Goal: Answer question/provide support: Share knowledge or assist other users

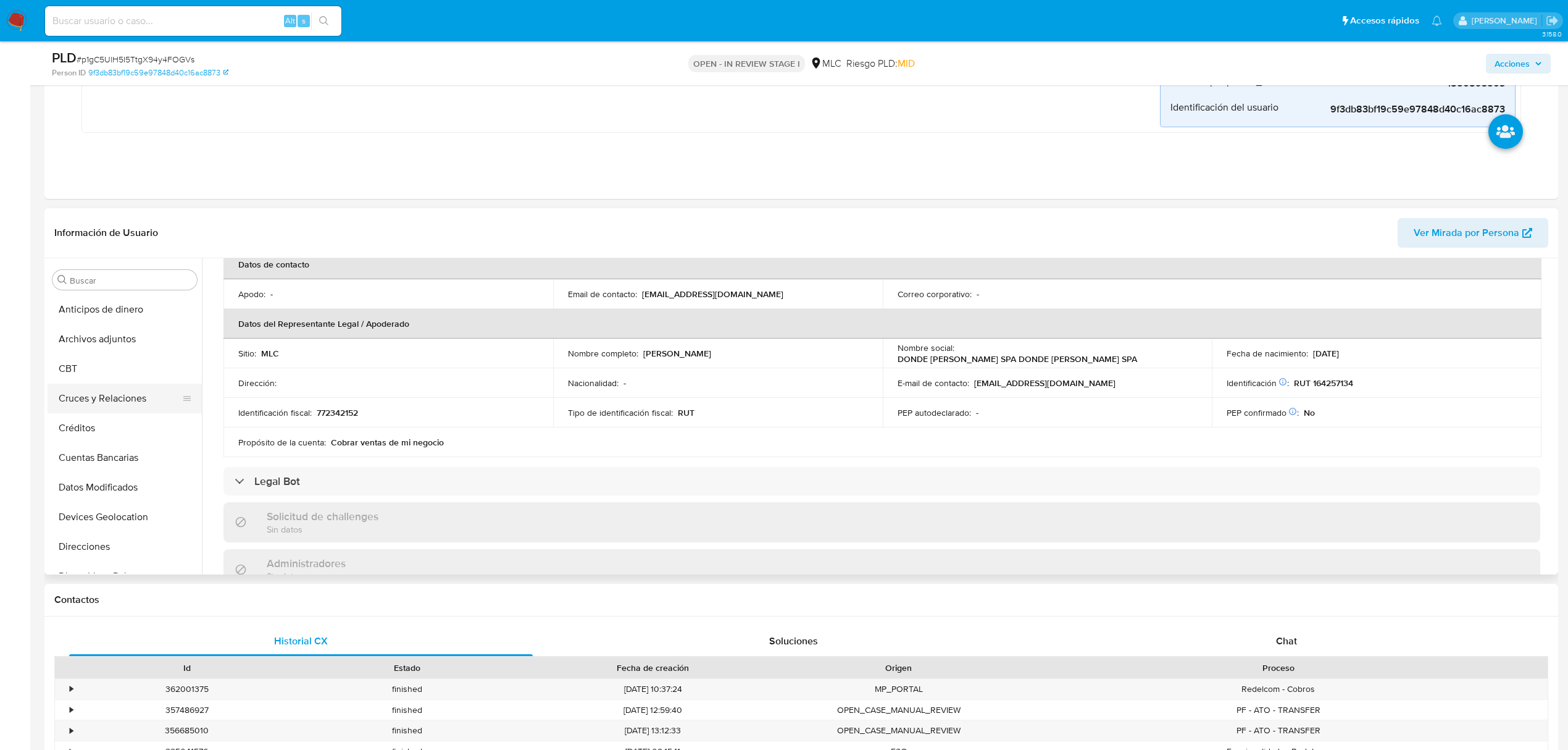
click at [116, 394] on button "Cruces y Relaciones" at bounding box center [120, 398] width 145 height 29
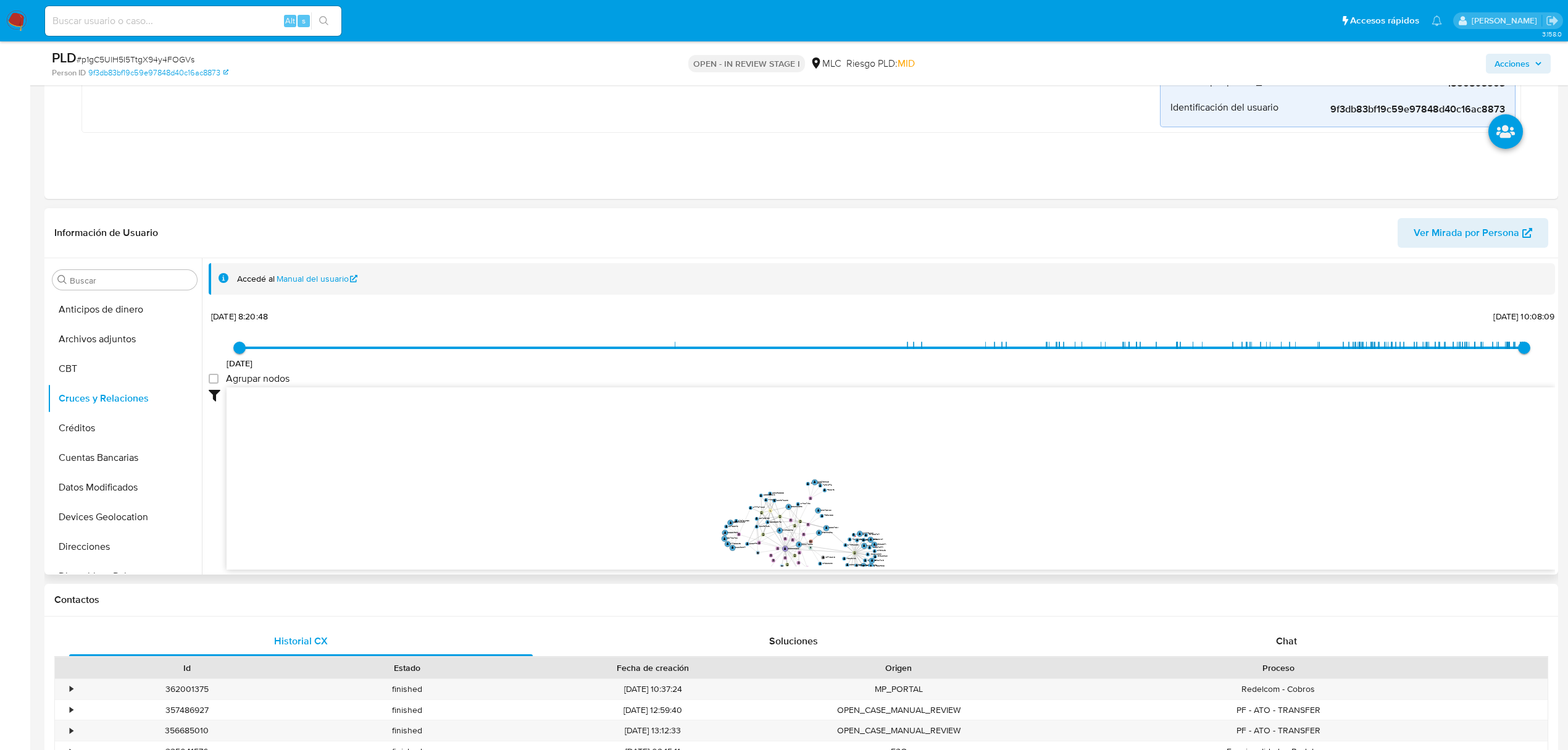
drag, startPoint x: 685, startPoint y: 538, endPoint x: 674, endPoint y: 492, distance: 47.3
click at [687, 533] on icon "device-666880f198be628c00f8a41d  user-1850893503  1850893503 device-65e9f3af4…" at bounding box center [890, 476] width 1328 height 179
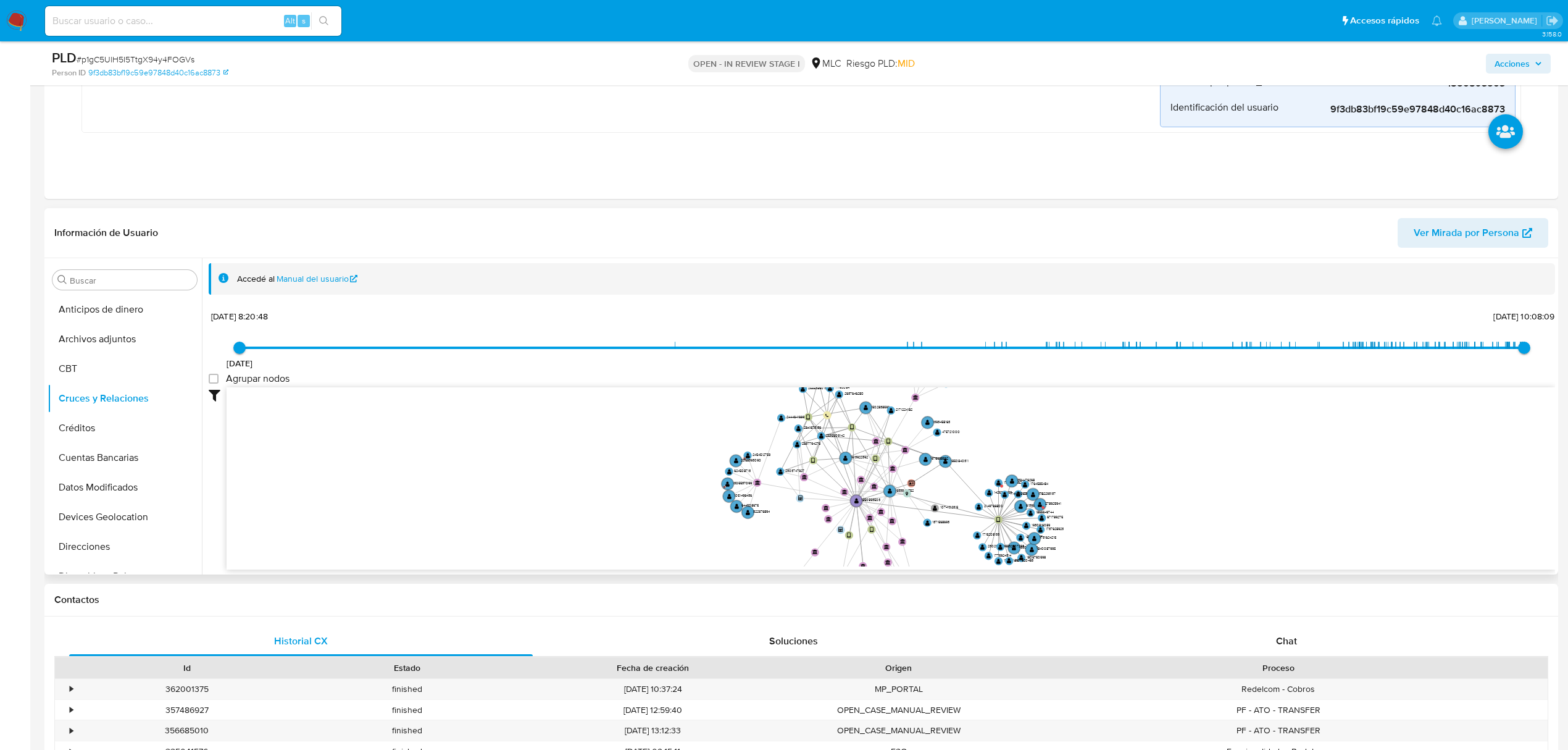
drag, startPoint x: 672, startPoint y: 497, endPoint x: 618, endPoint y: 403, distance: 108.4
click at [618, 403] on icon "device-666880f198be628c00f8a41d  user-1850893503  1850893503 device-65e9f3af4…" at bounding box center [890, 476] width 1328 height 179
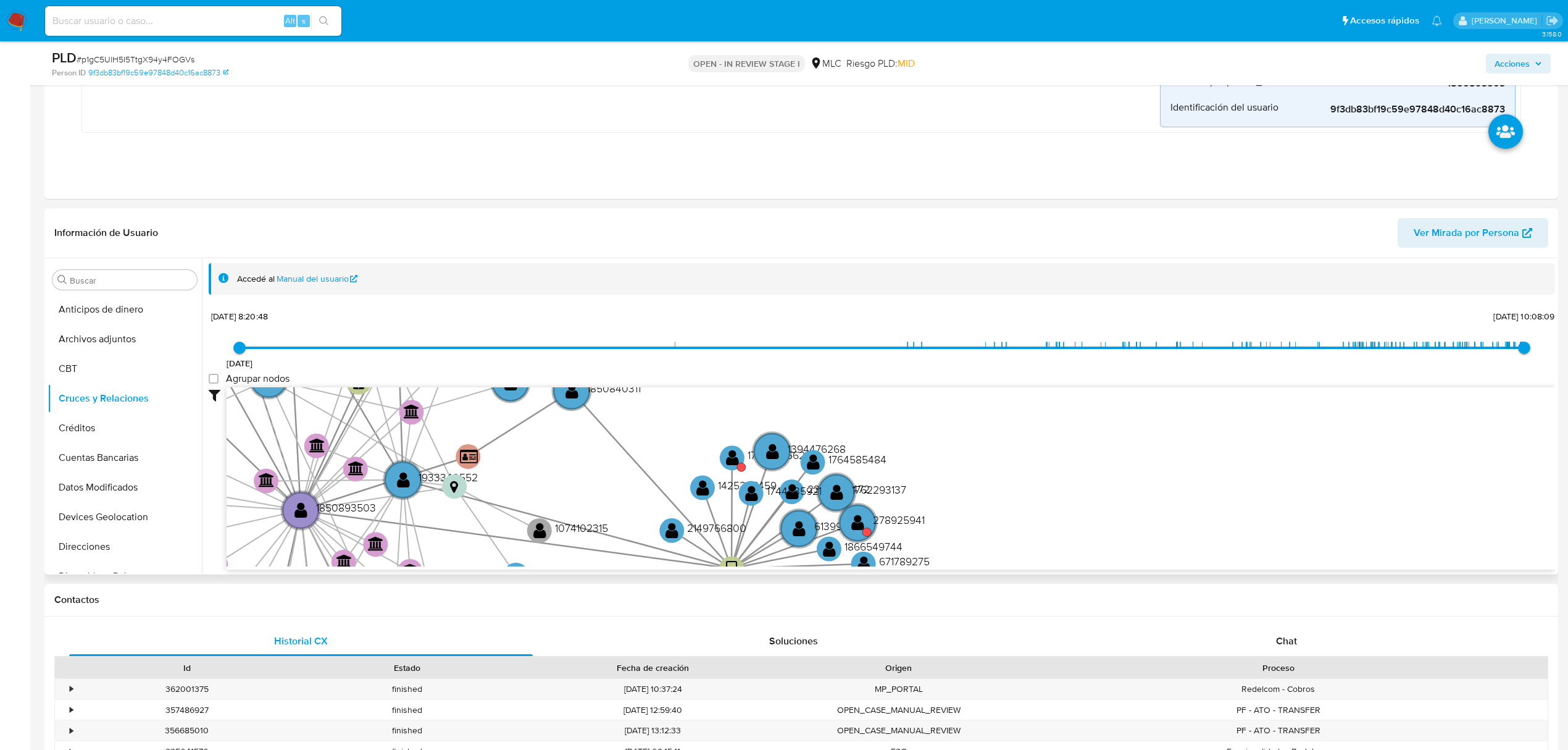
drag, startPoint x: 883, startPoint y: 445, endPoint x: 982, endPoint y: 492, distance: 109.6
click at [982, 492] on icon "device-666880f198be628c00f8a41d  user-1850893503  1850893503 device-65e9f3af4…" at bounding box center [890, 476] width 1328 height 179
click at [865, 521] on circle at bounding box center [857, 522] width 43 height 43
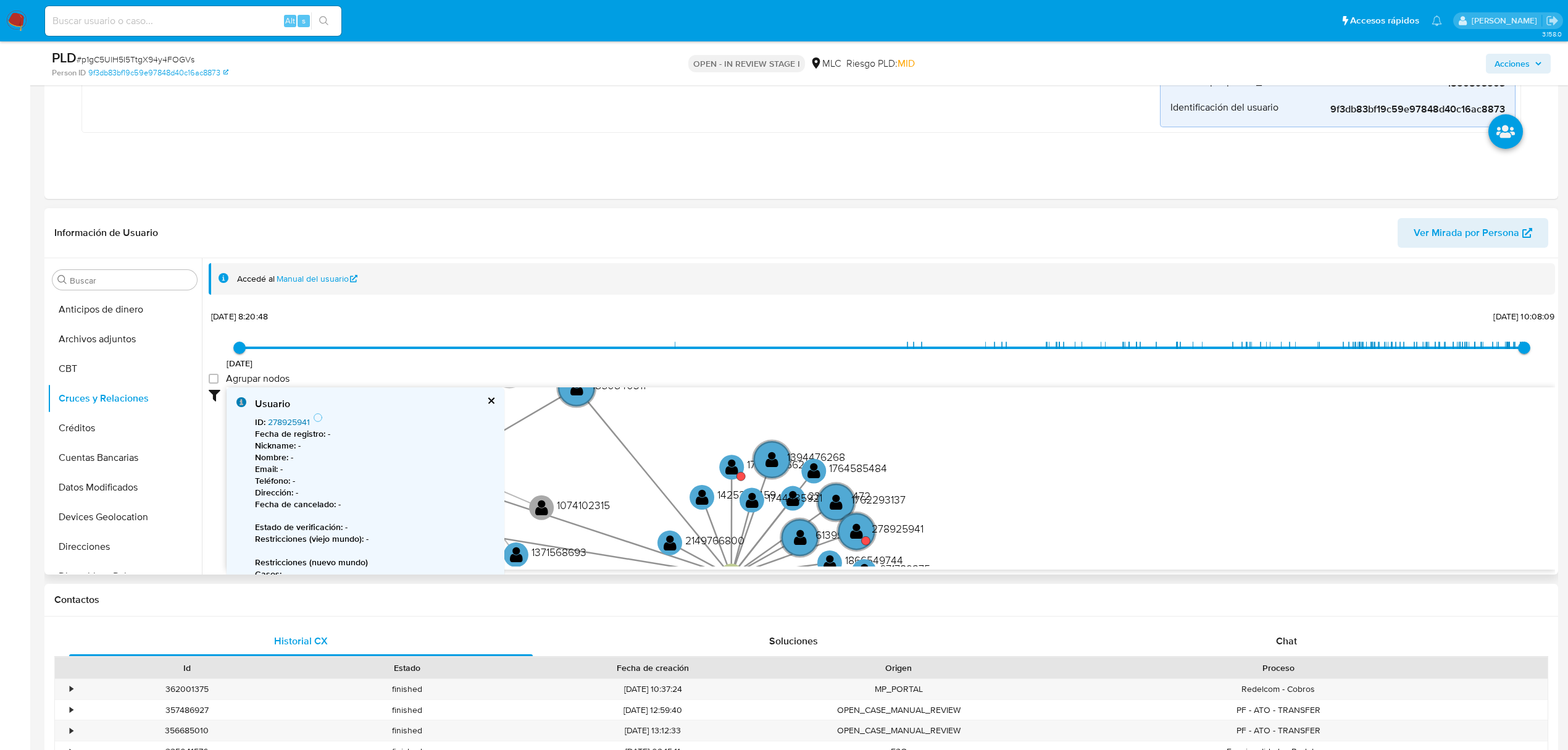
click at [300, 421] on link "278925941" at bounding box center [289, 421] width 42 height 13
click at [729, 467] on text "" at bounding box center [731, 468] width 13 height 18
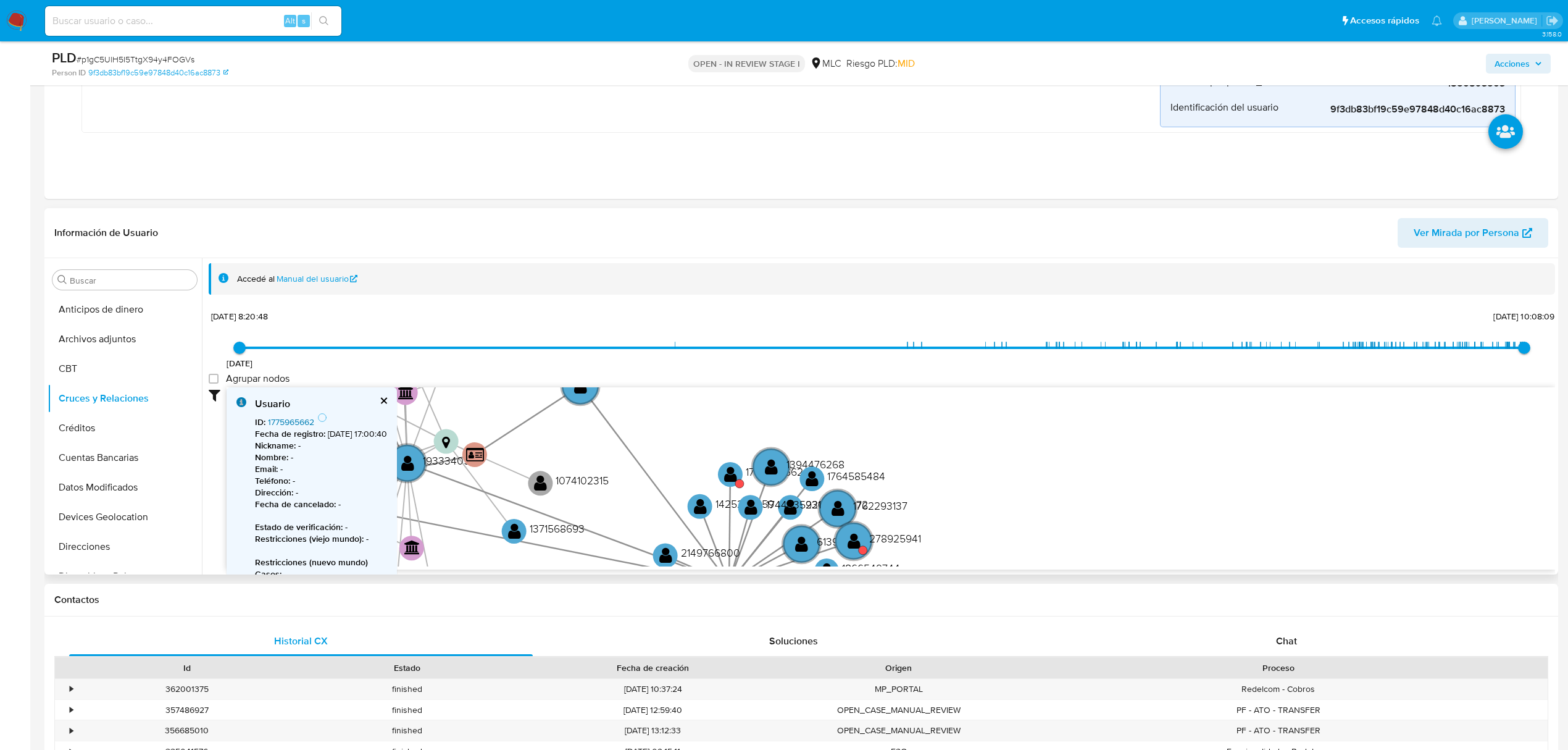
click at [304, 421] on link "1775965662" at bounding box center [291, 421] width 46 height 13
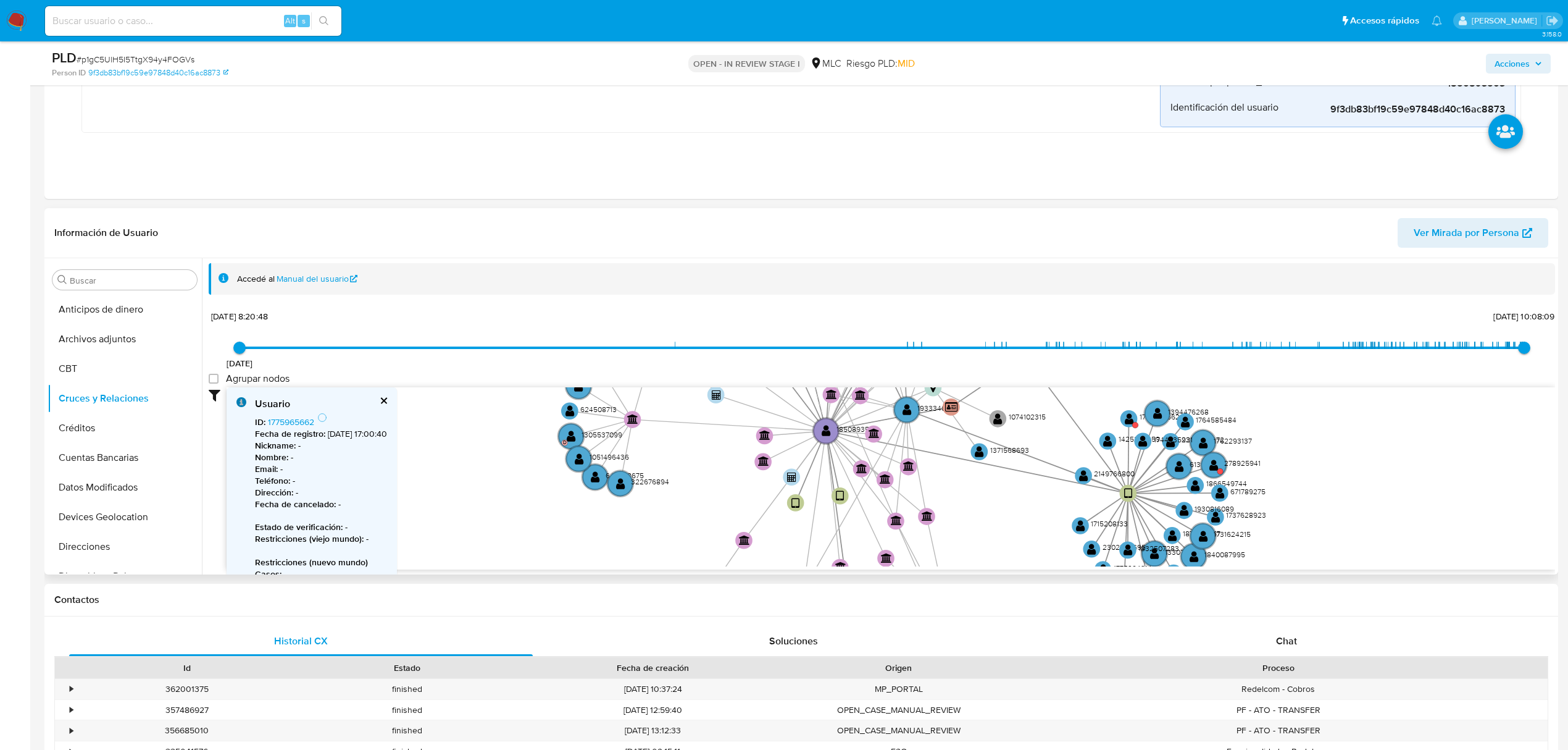
drag, startPoint x: 890, startPoint y: 462, endPoint x: 1280, endPoint y: 423, distance: 391.9
click at [1280, 423] on icon "device-666880f198be628c00f8a41d  user-1850893503  1850893503 device-65e9f3af4…" at bounding box center [890, 476] width 1328 height 179
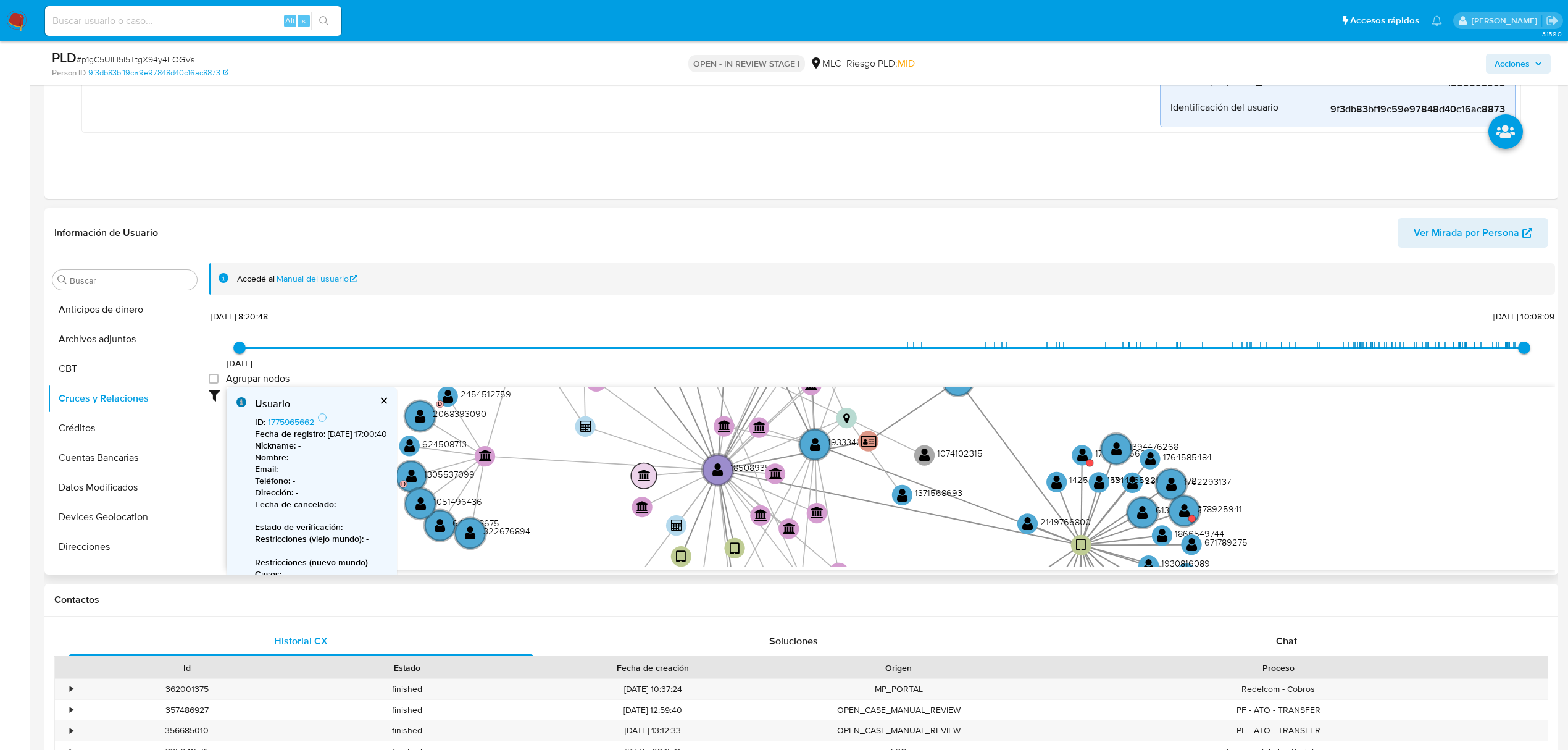
drag, startPoint x: 757, startPoint y: 450, endPoint x: 638, endPoint y: 474, distance: 121.4
click at [580, 478] on icon "device-666880f198be628c00f8a41d  user-1850893503  1850893503 device-65e9f3af4…" at bounding box center [890, 476] width 1328 height 179
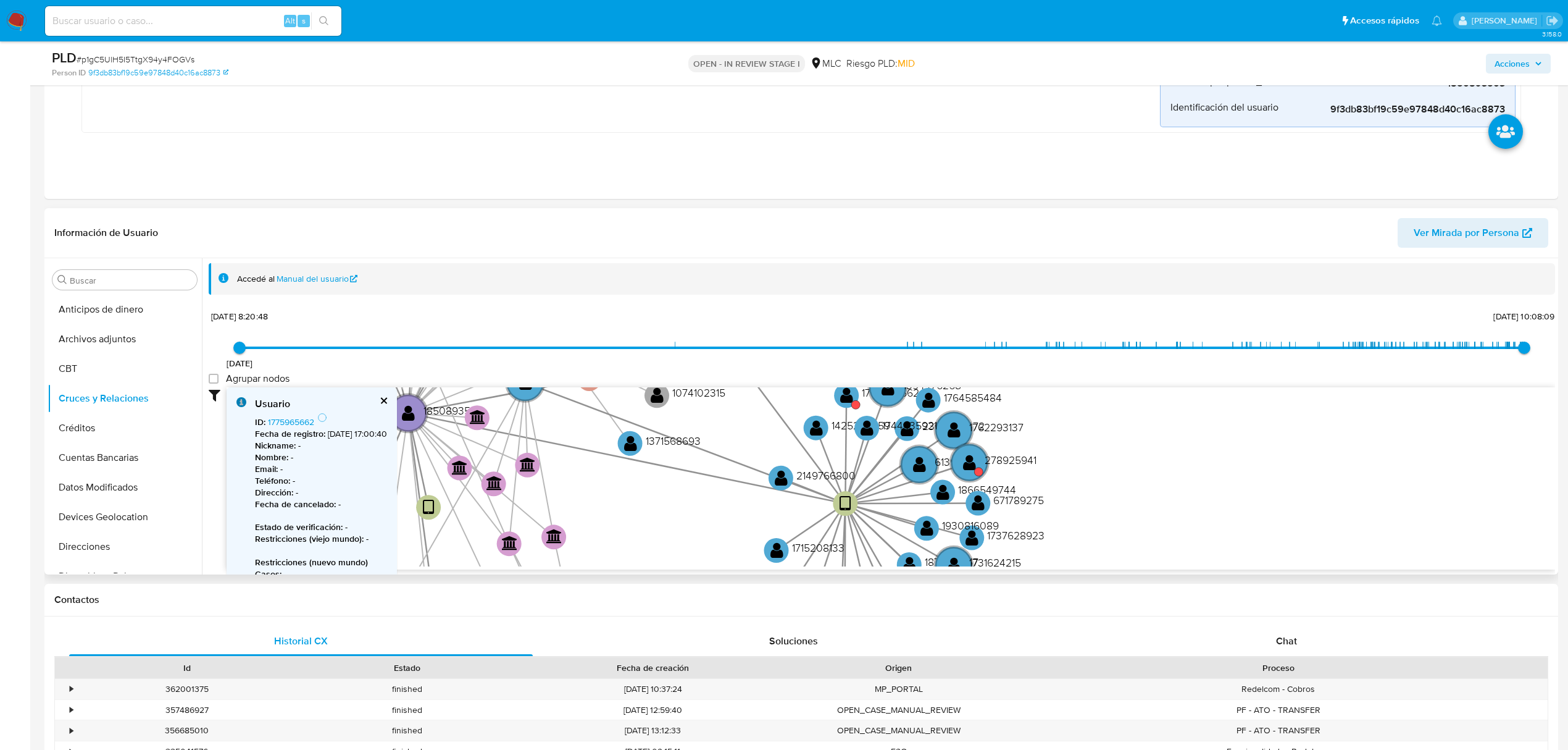
drag, startPoint x: 991, startPoint y: 521, endPoint x: 1079, endPoint y: 396, distance: 152.9
click at [1079, 396] on icon "device-666880f198be628c00f8a41d  user-1850893503  1850893503 device-65e9f3af4…" at bounding box center [890, 476] width 1328 height 179
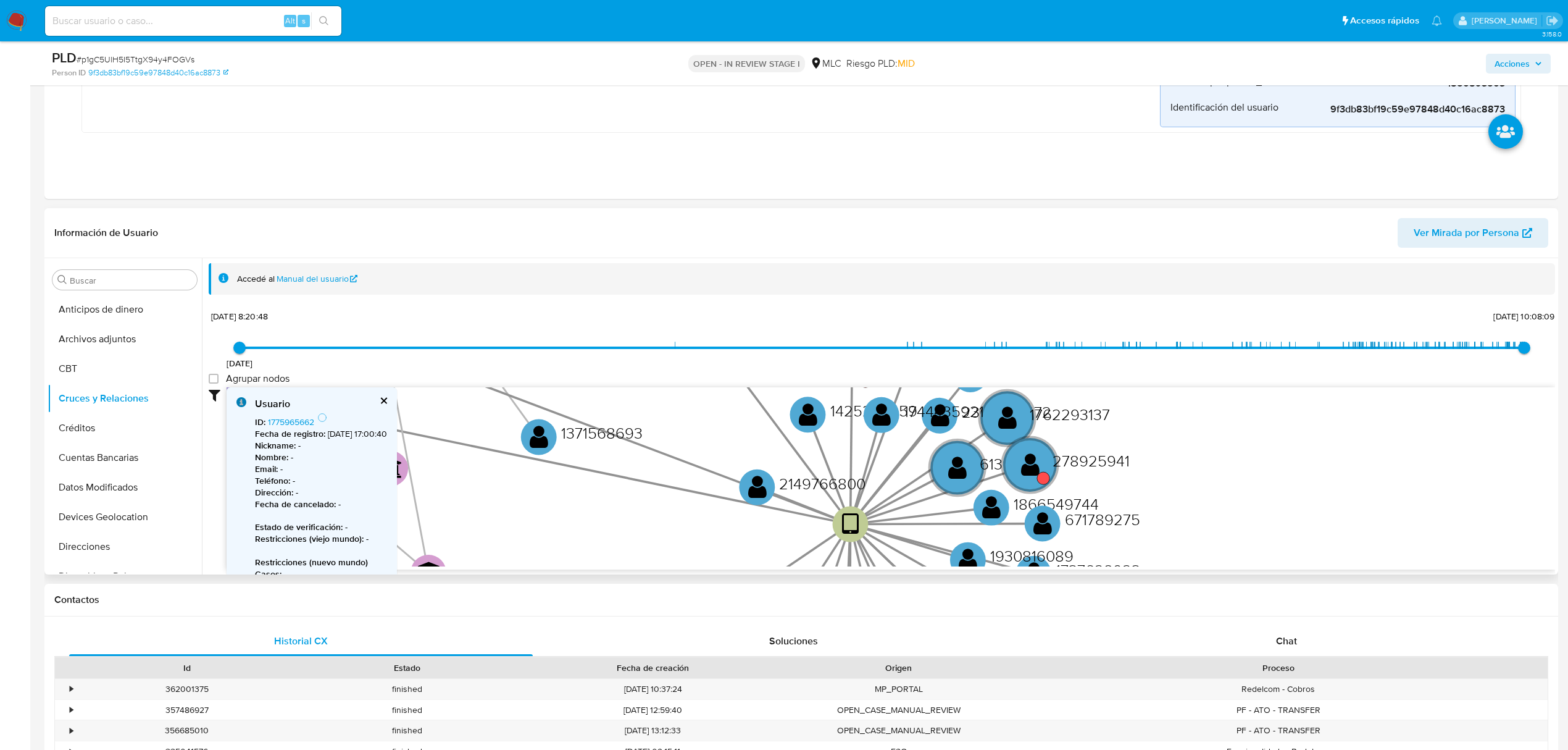
drag, startPoint x: 1025, startPoint y: 478, endPoint x: 1144, endPoint y: 486, distance: 119.3
click at [1144, 486] on icon "device-666880f198be628c00f8a41d  user-1850893503  1850893503 device-65e9f3af4…" at bounding box center [890, 476] width 1328 height 179
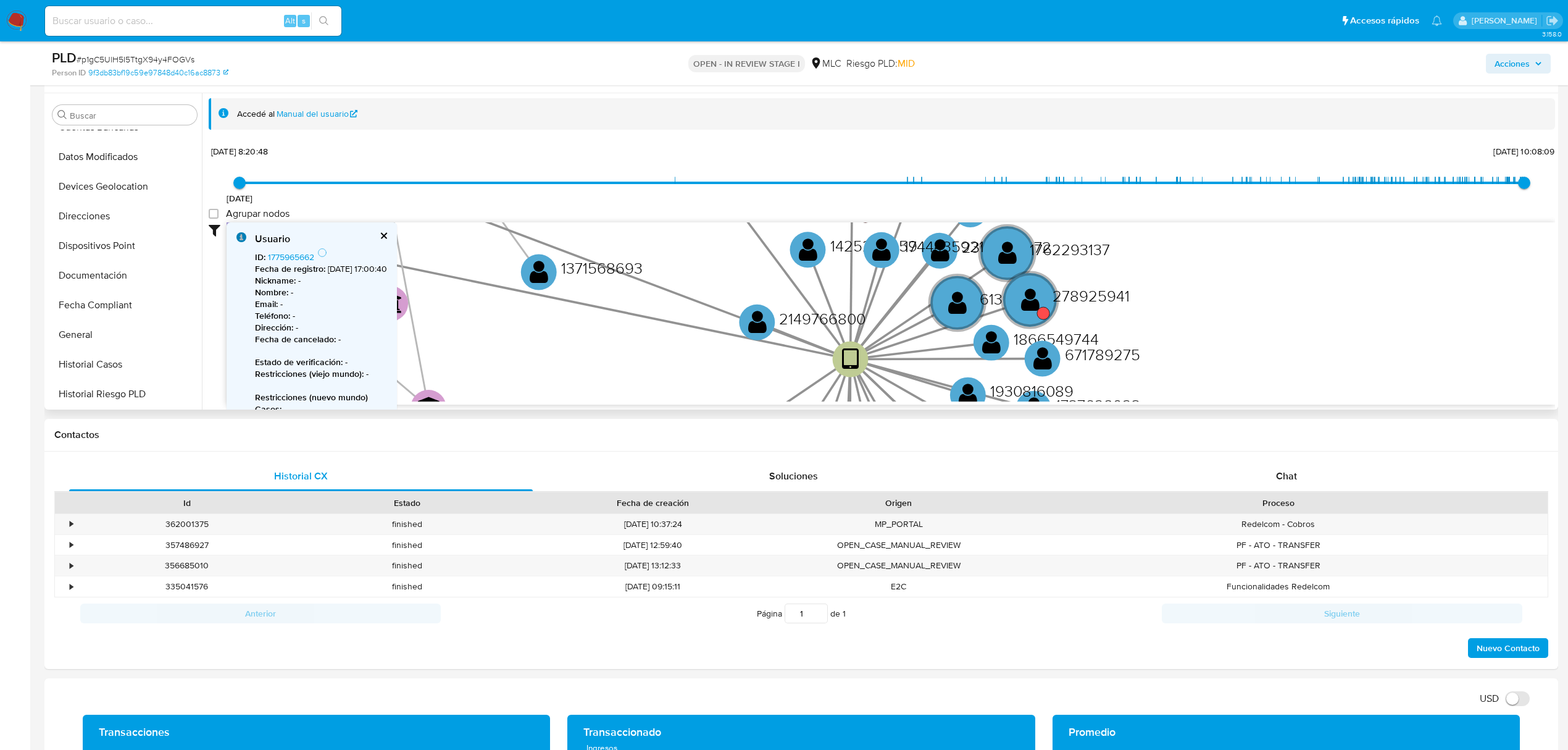
scroll to position [329, 0]
drag, startPoint x: 84, startPoint y: 168, endPoint x: 89, endPoint y: 178, distance: 11.2
click at [85, 168] on button "General" at bounding box center [125, 171] width 155 height 29
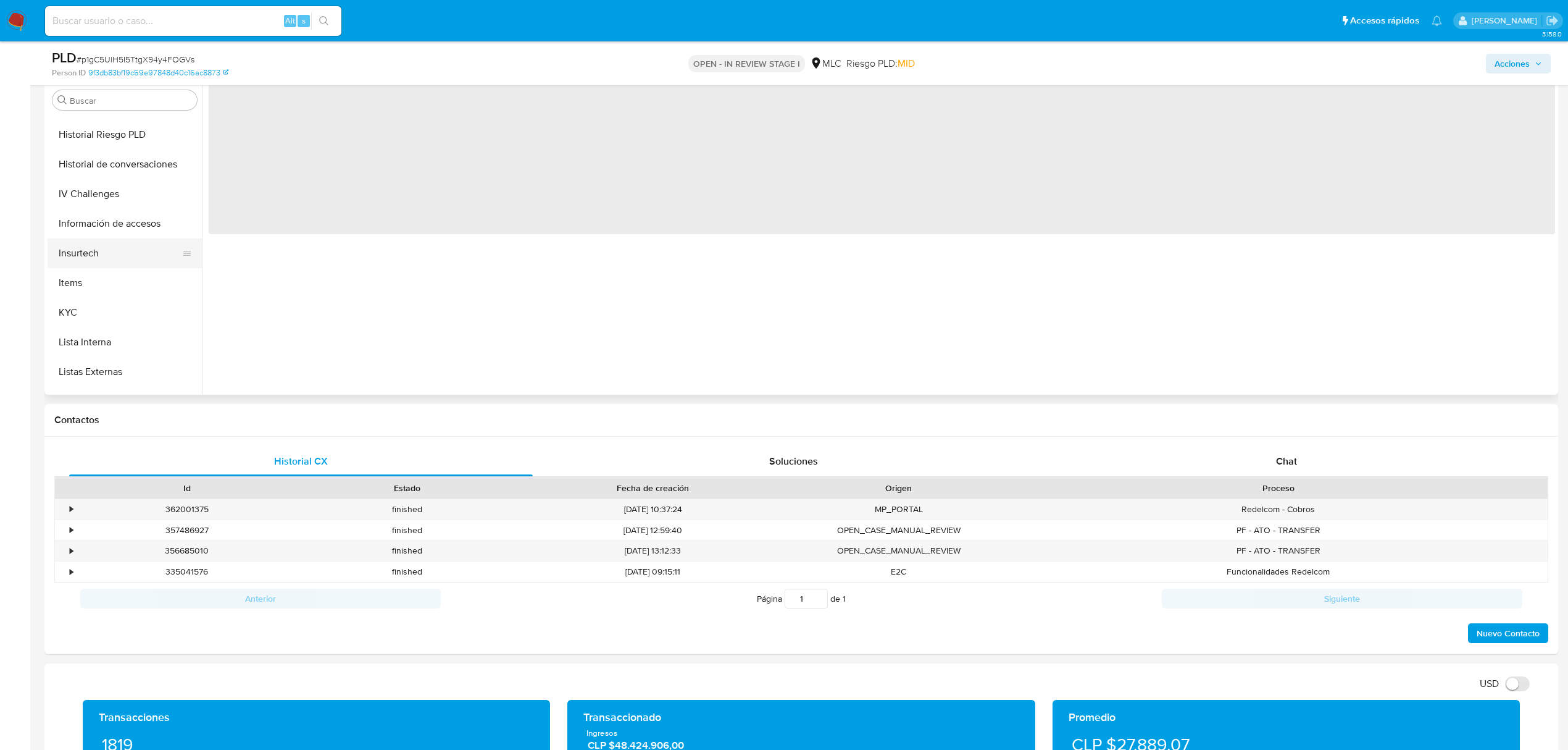
scroll to position [522, 0]
click at [87, 193] on button "KYC" at bounding box center [120, 201] width 145 height 29
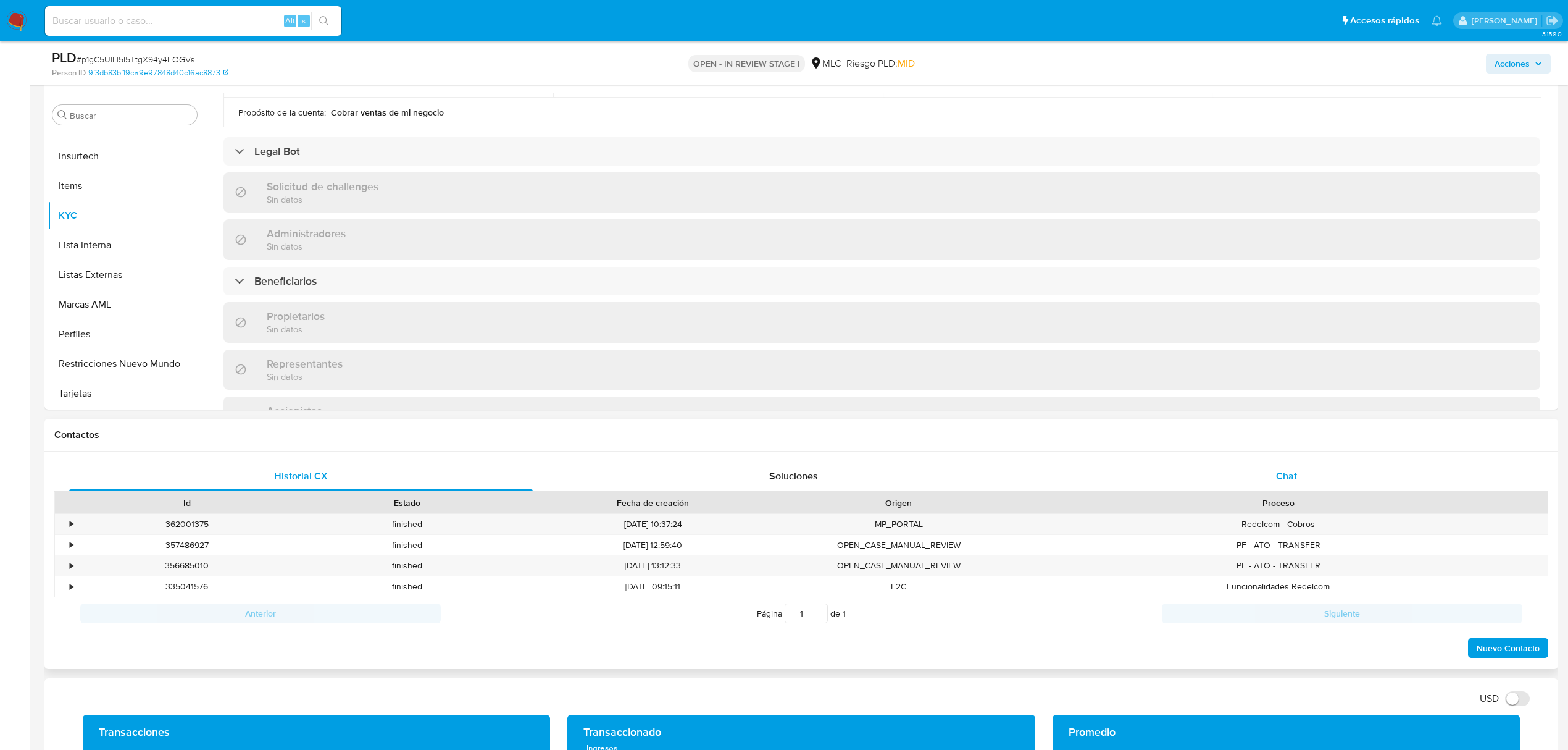
drag, startPoint x: 1297, startPoint y: 488, endPoint x: 1267, endPoint y: 488, distance: 30.0
click at [1296, 488] on div "Chat" at bounding box center [1287, 476] width 464 height 29
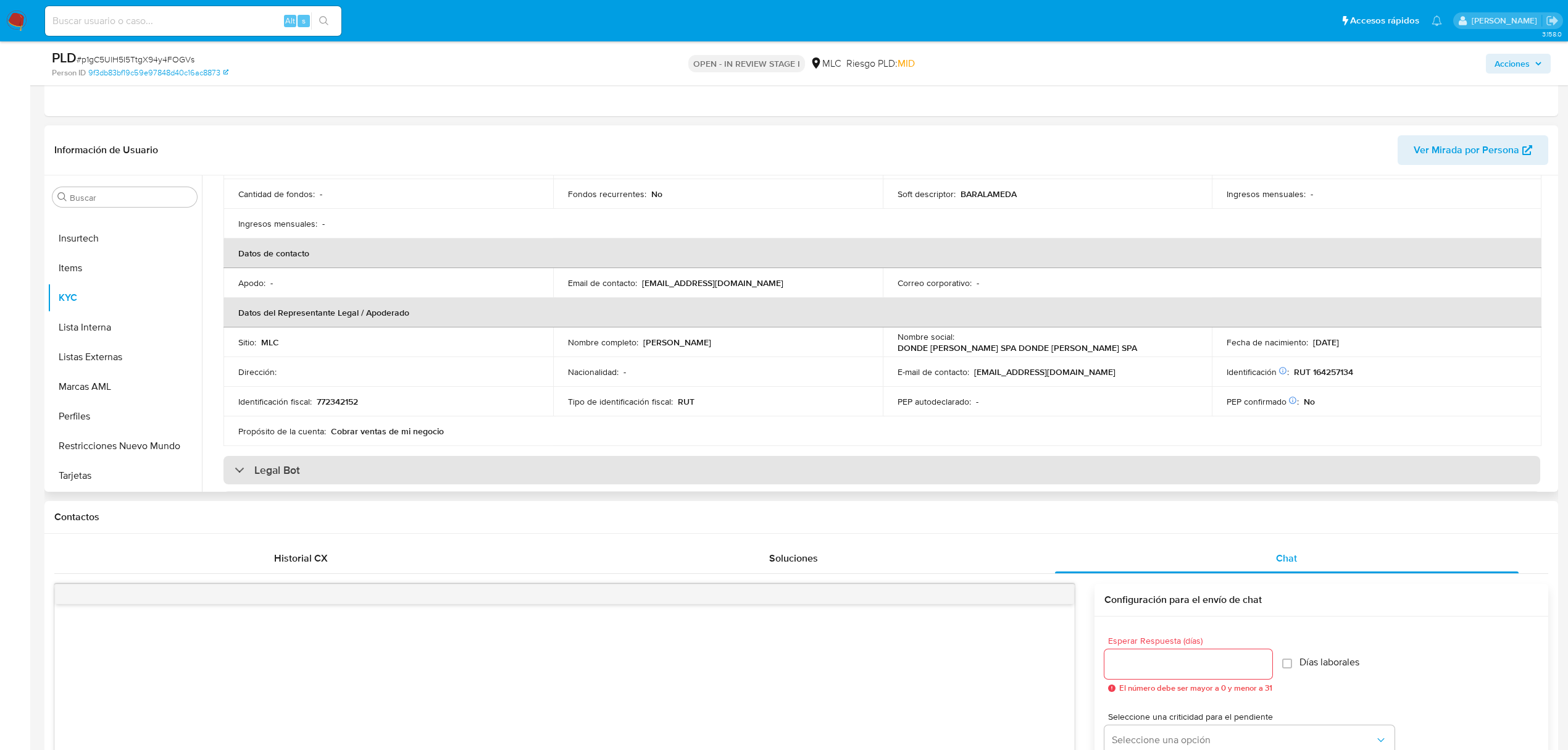
scroll to position [223, 0]
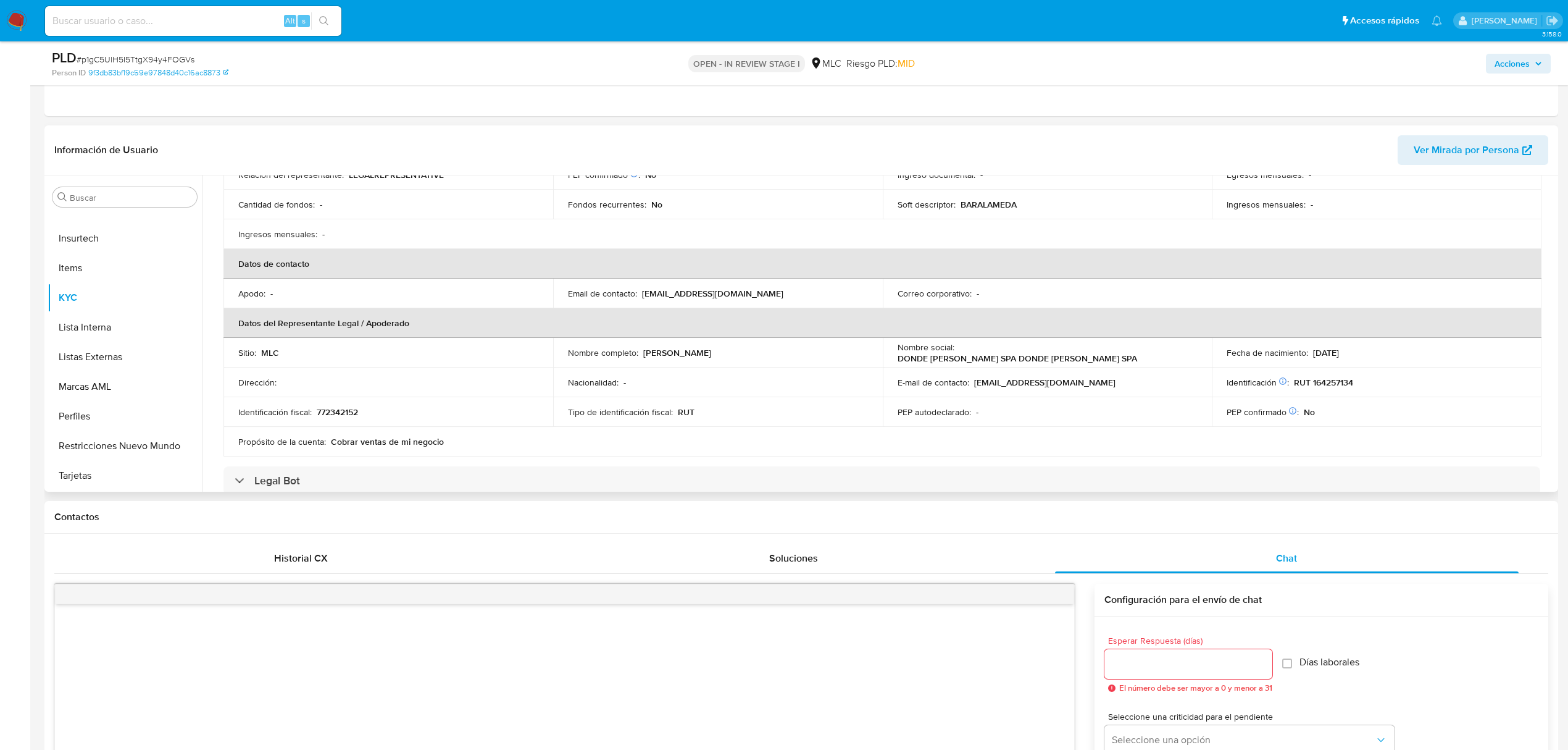
drag, startPoint x: 645, startPoint y: 353, endPoint x: 791, endPoint y: 351, distance: 146.0
click at [791, 351] on div "Nombre completo : Rodrigo Alejandro Mellado Ramírez" at bounding box center [717, 352] width 300 height 11
drag, startPoint x: 791, startPoint y: 351, endPoint x: 639, endPoint y: 352, distance: 152.0
click at [639, 352] on div "Nombre completo : Rodrigo Alejandro Mellado Ramírez" at bounding box center [717, 352] width 300 height 11
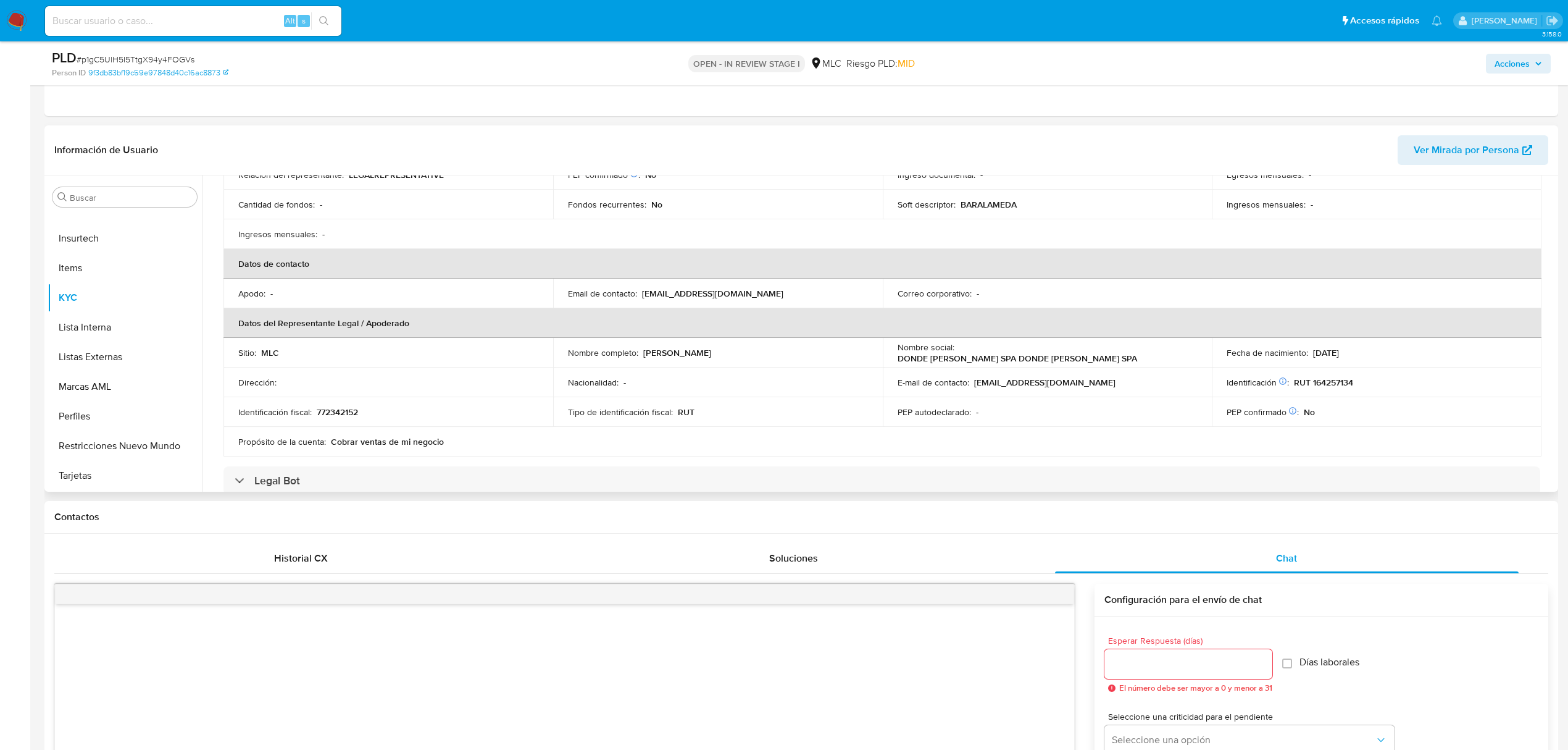
copy div "Rodrigo Alejandro Mellado Ramírez"
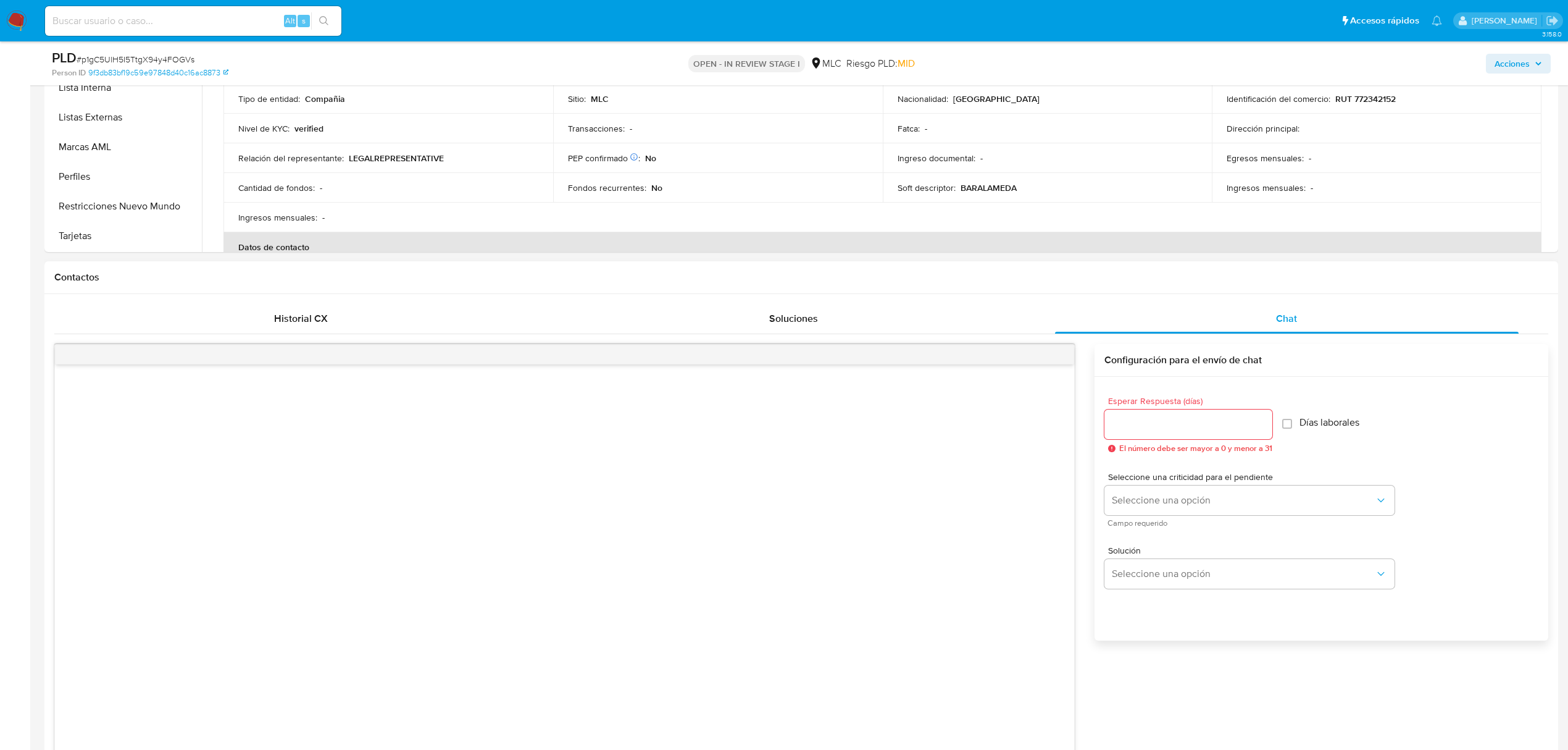
scroll to position [741, 0]
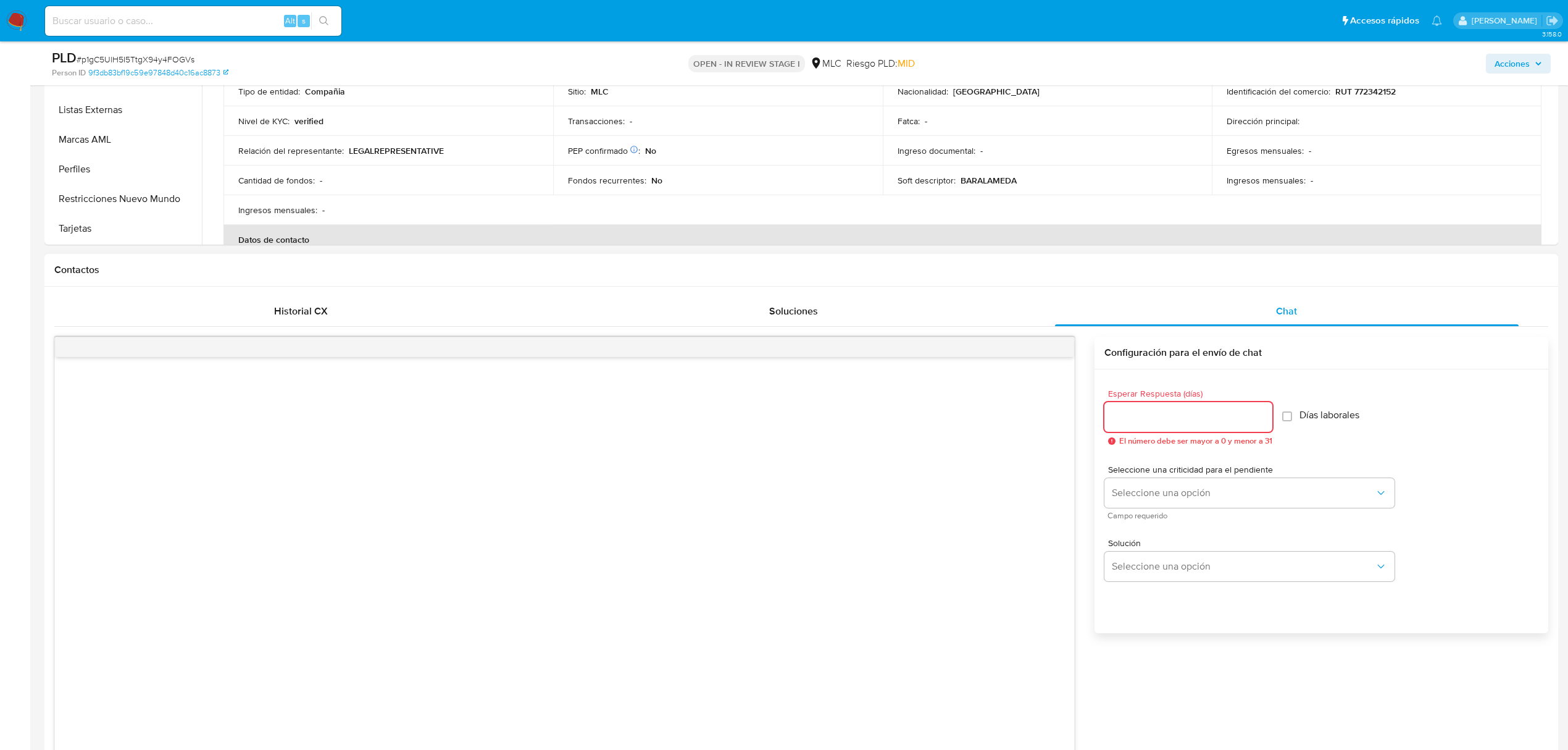
click at [1141, 420] on input "Esperar Respuesta (días)" at bounding box center [1188, 417] width 168 height 16
type input "2"
click at [1129, 491] on span "Seleccione una opción" at bounding box center [1243, 492] width 263 height 13
click at [1141, 495] on div "LOW" at bounding box center [1247, 493] width 270 height 24
click at [1153, 573] on span "Seleccione una opción" at bounding box center [1243, 566] width 263 height 13
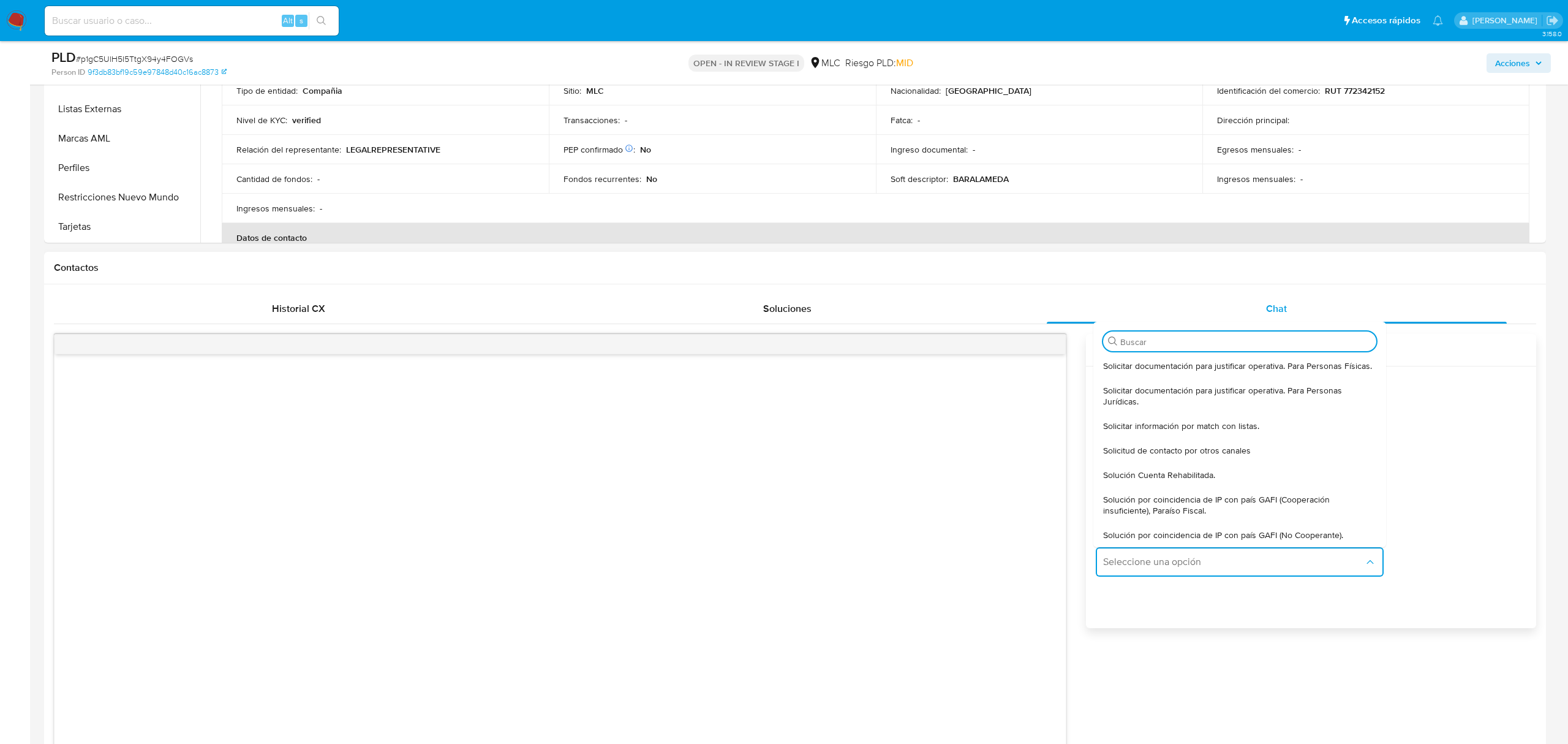
drag, startPoint x: 1179, startPoint y: 393, endPoint x: 889, endPoint y: 381, distance: 290.2
click at [1178, 392] on span "Solicitar documentación para justificar operativa. Para Personas Jurídicas." at bounding box center [1239, 395] width 273 height 22
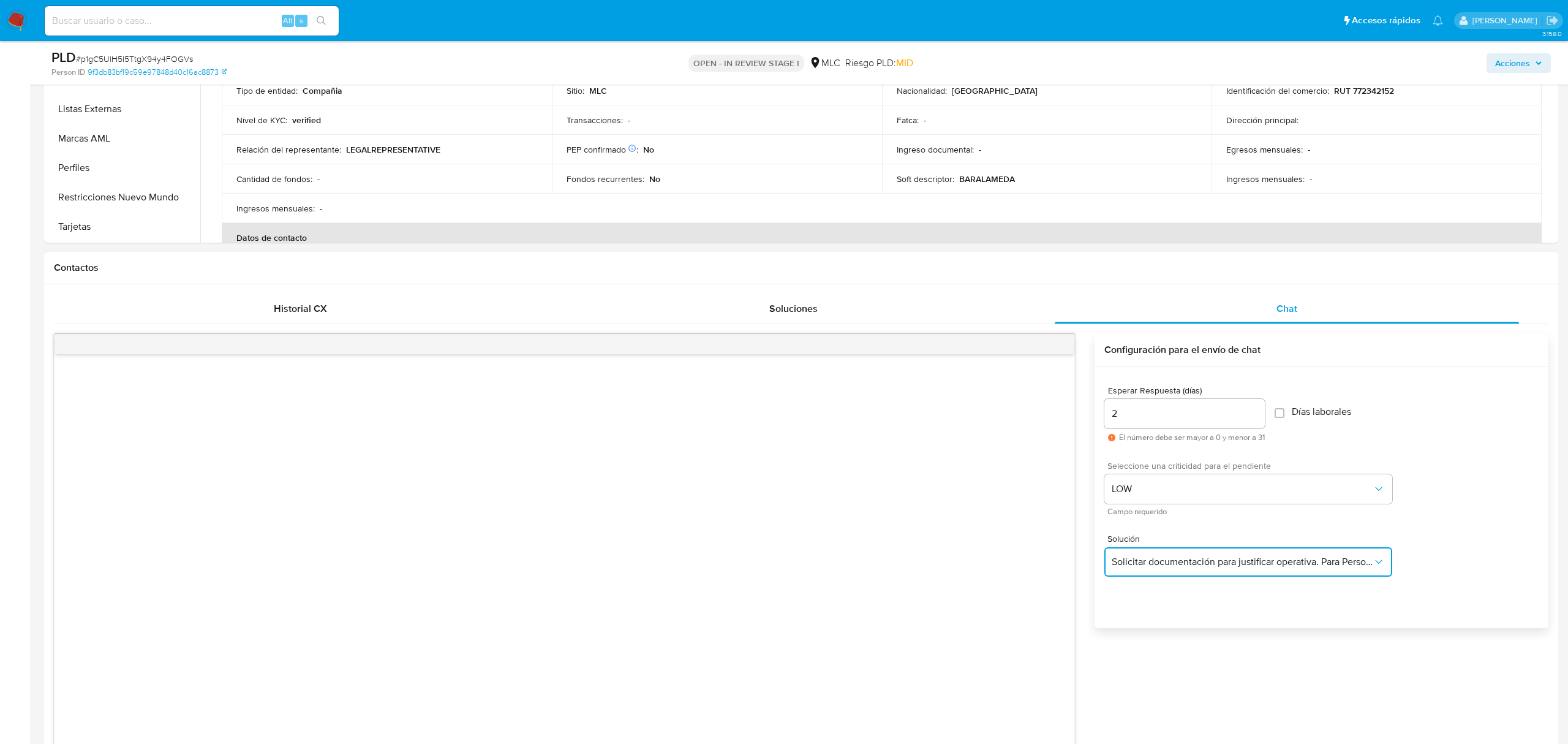
type textarea "Hola ,Te contactamos dado que tu cuenta fue suspendida para una verificación de…"
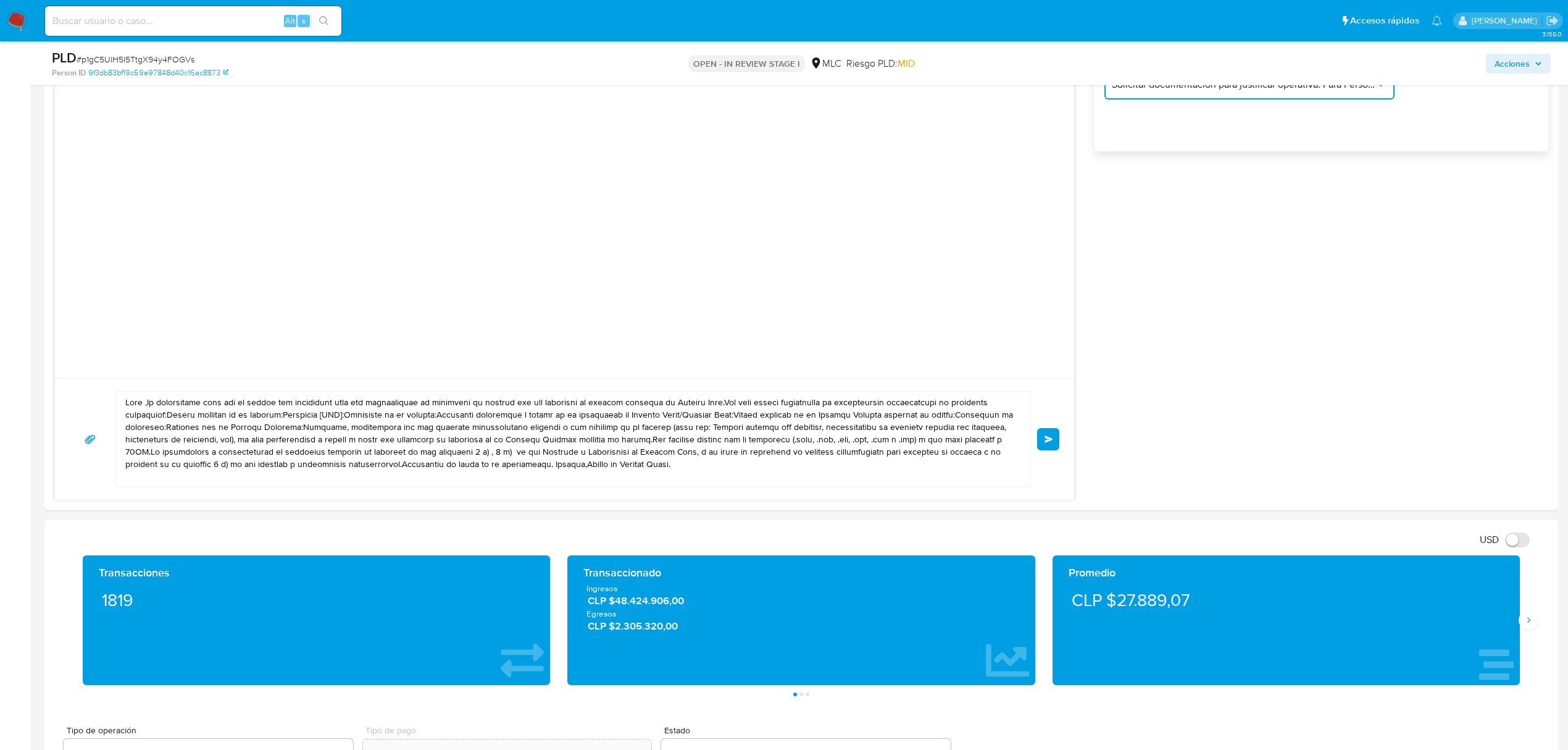
scroll to position [1317, 0]
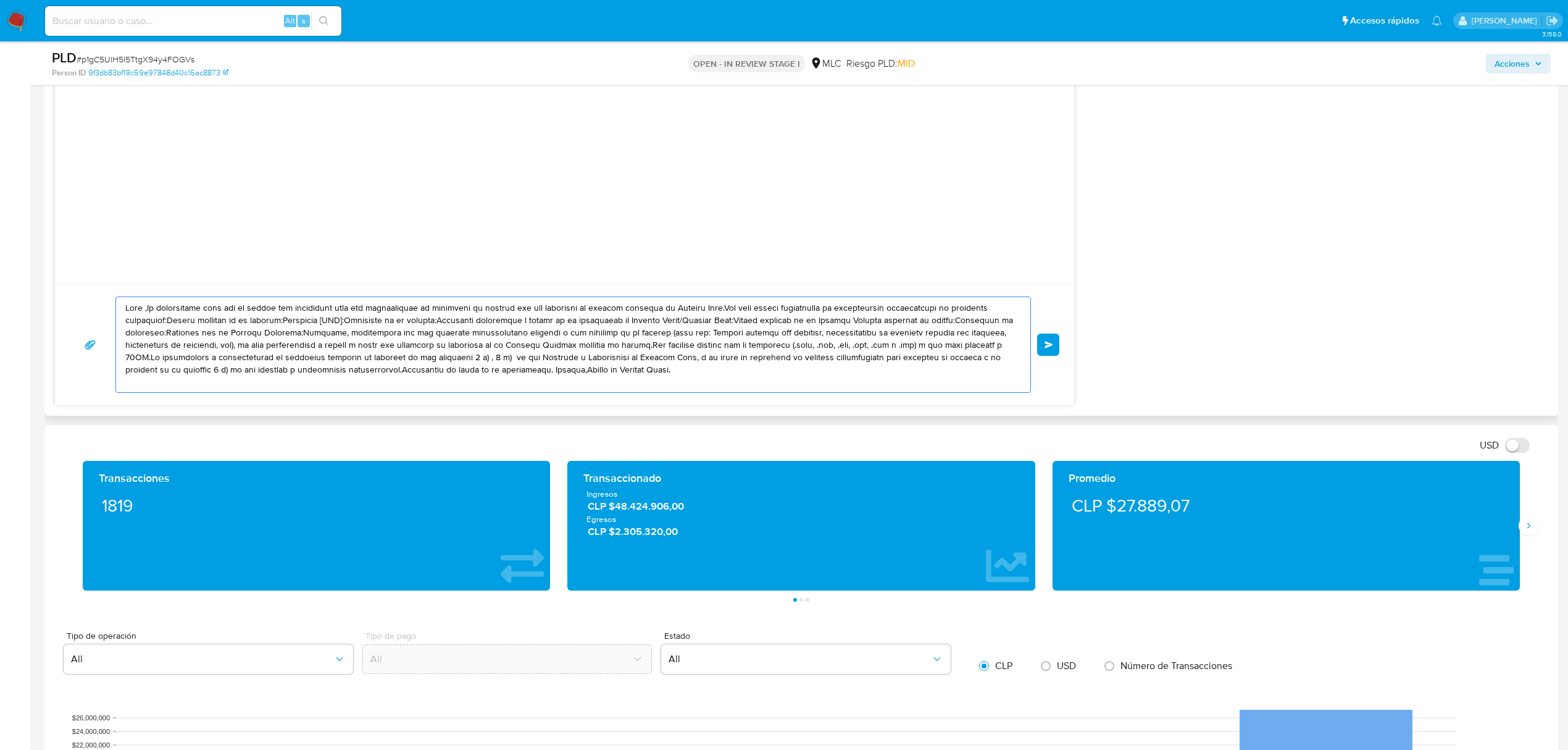
drag, startPoint x: 761, startPoint y: 383, endPoint x: 67, endPoint y: 273, distance: 702.7
click at [67, 273] on div "Enviar" at bounding box center [565, 82] width 1021 height 645
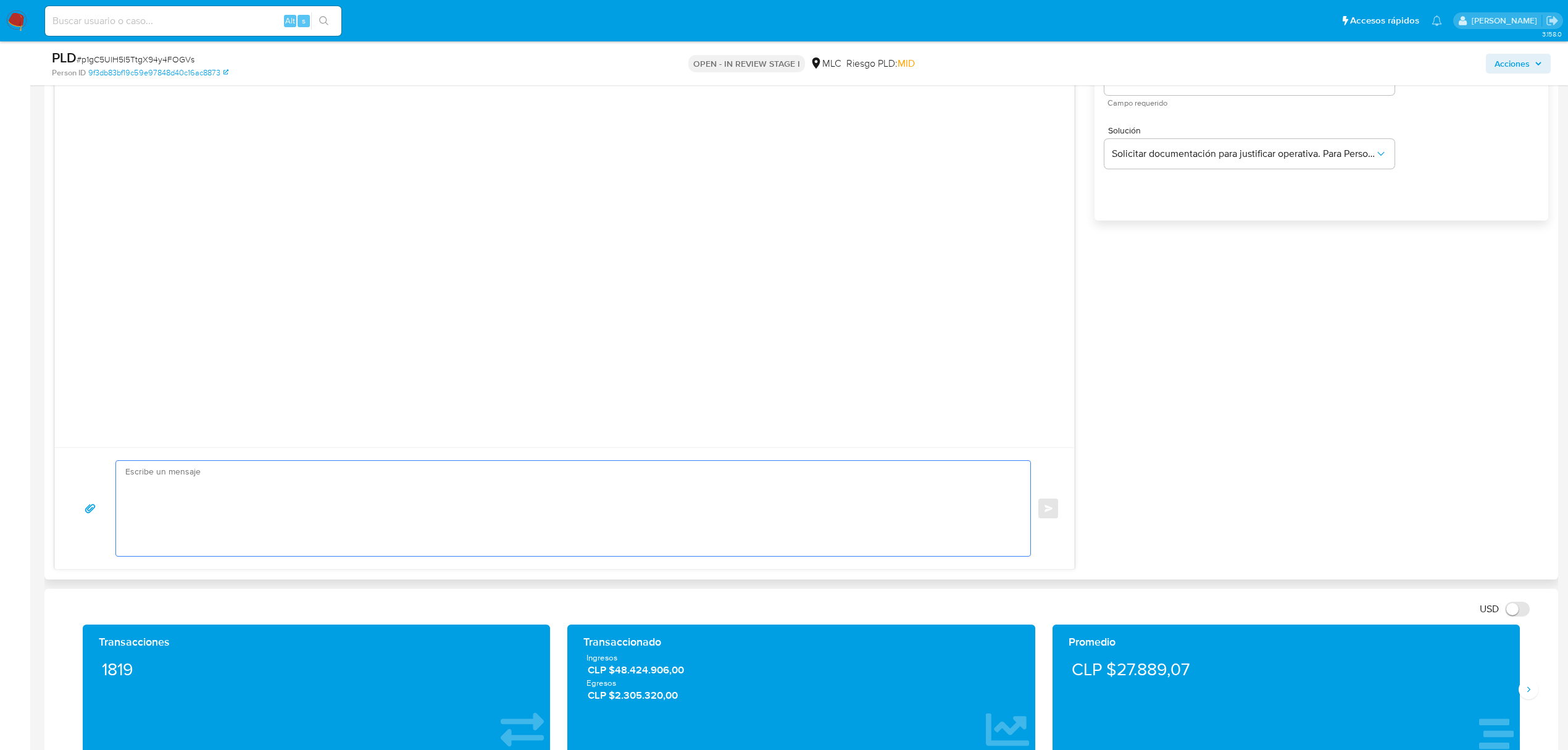
scroll to position [1152, 0]
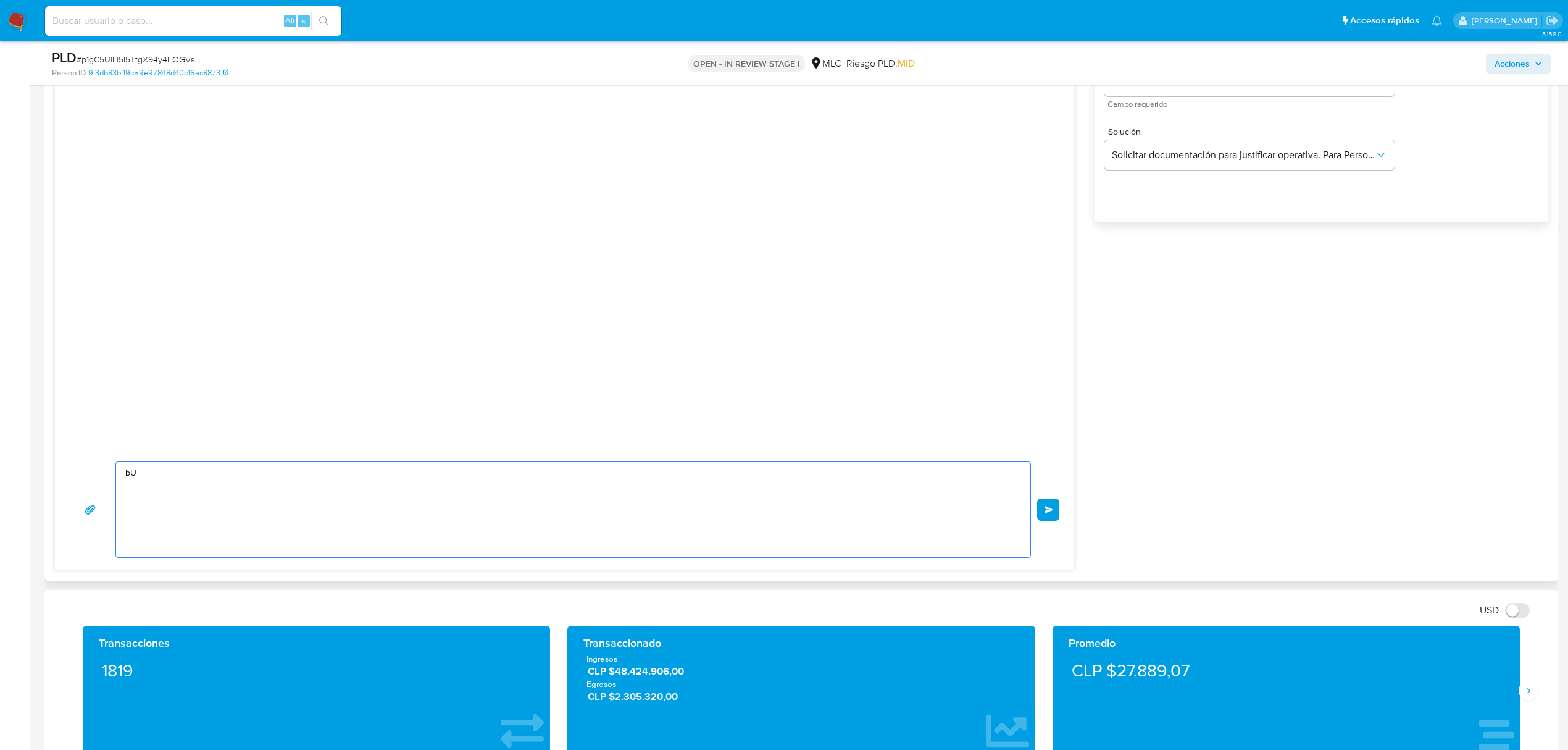
type textarea "b"
paste textarea "Hola XXX, Te contactamos desde el Equipo de Mercado Pago para verificar tus dat…"
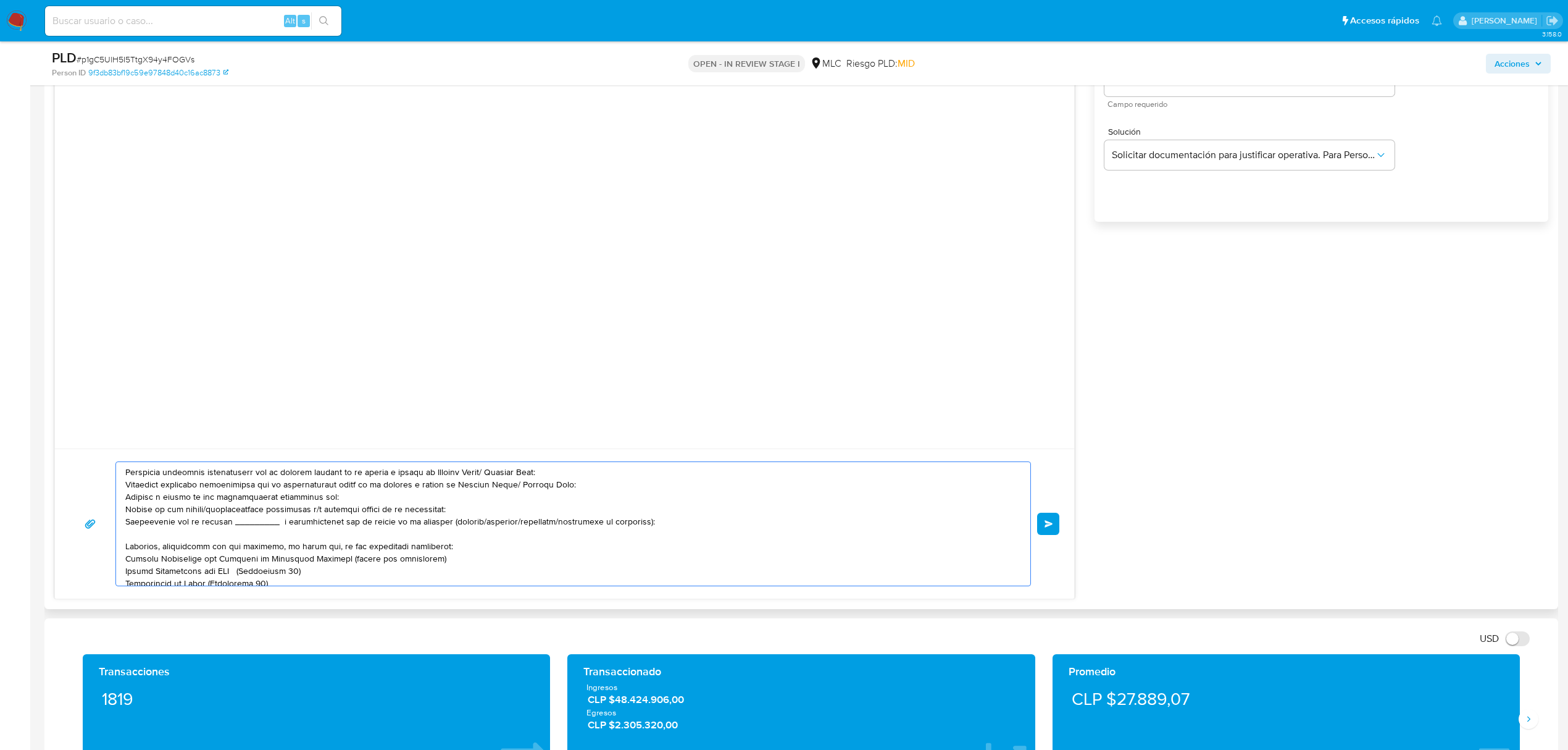
scroll to position [0, 0]
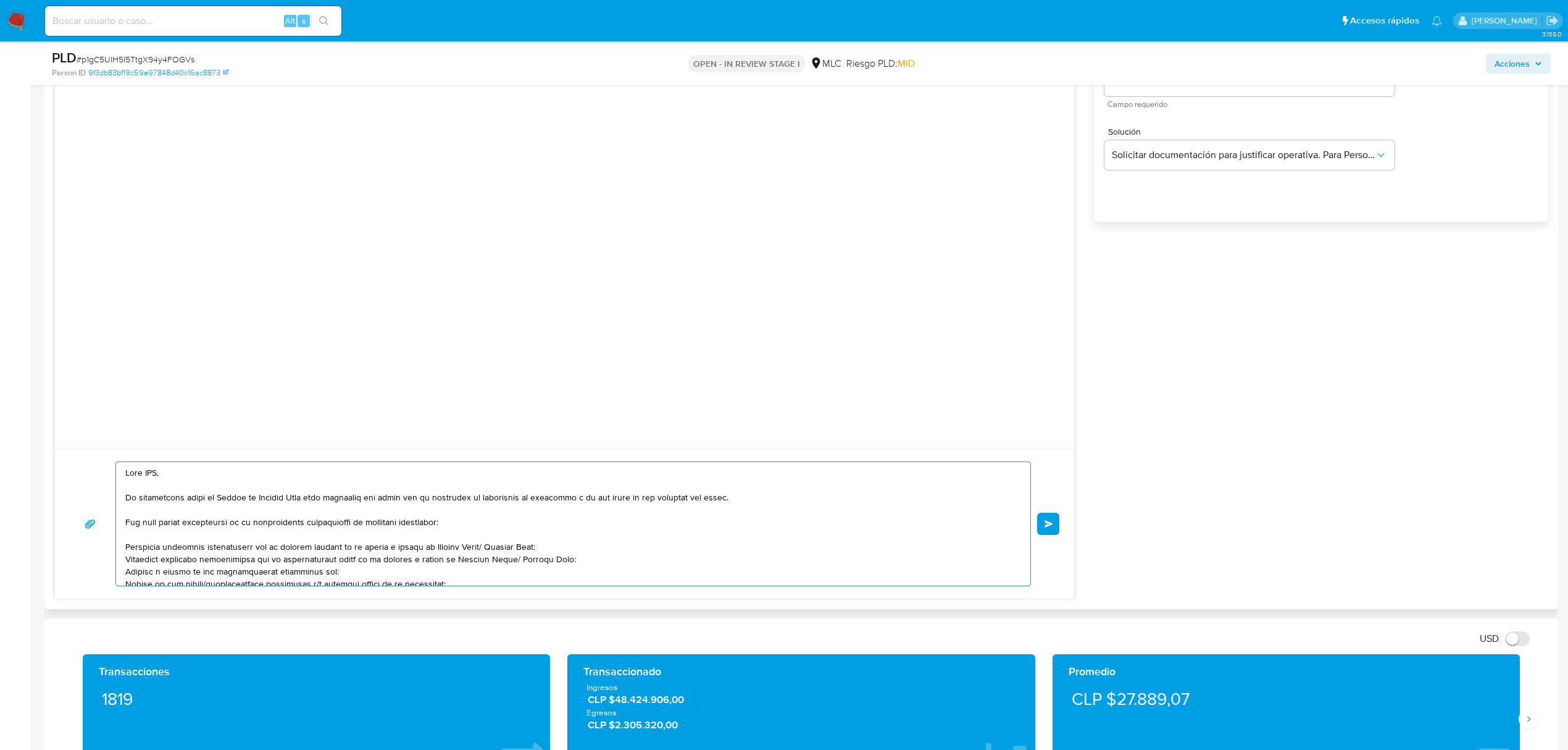
click at [159, 472] on textarea at bounding box center [570, 524] width 890 height 123
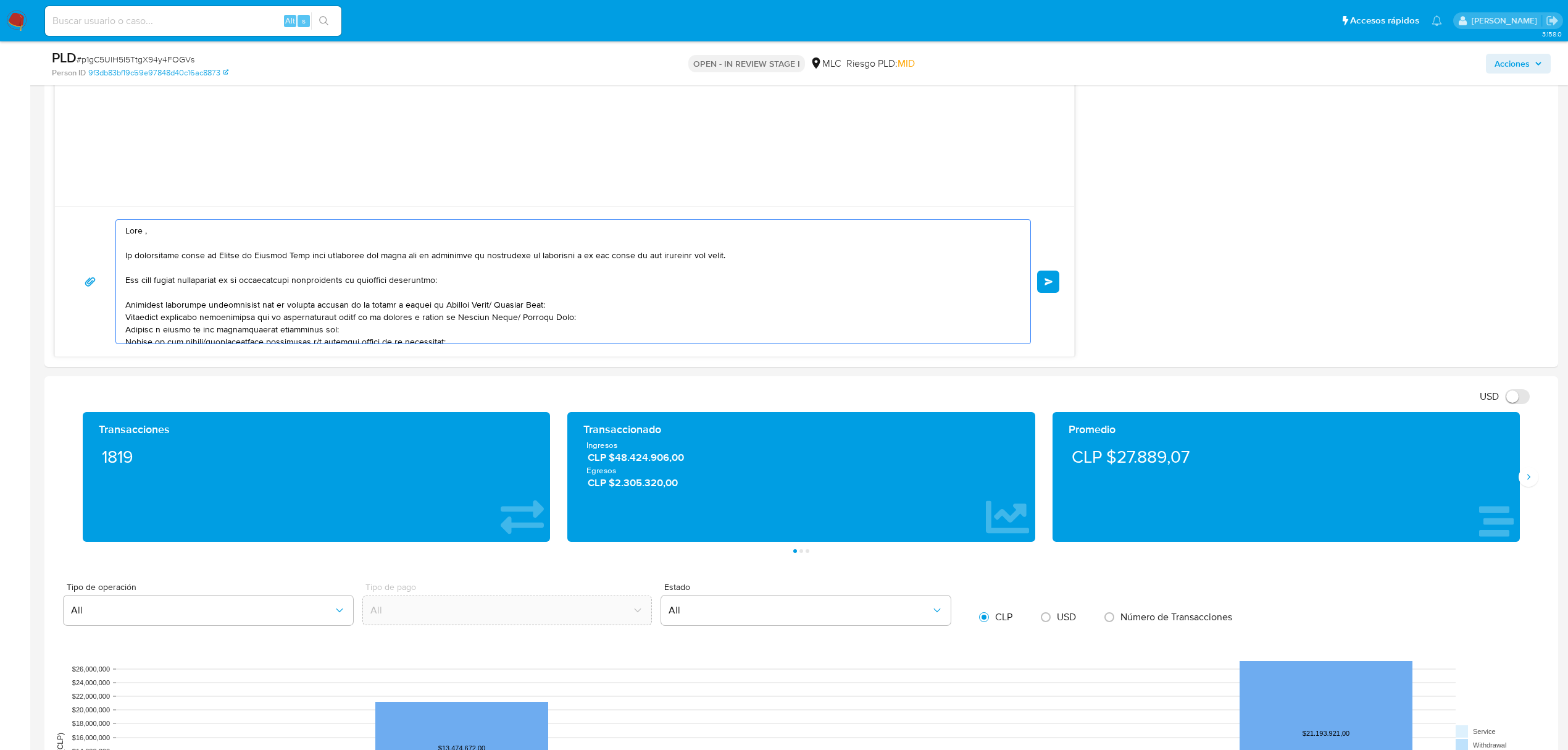
scroll to position [1399, 0]
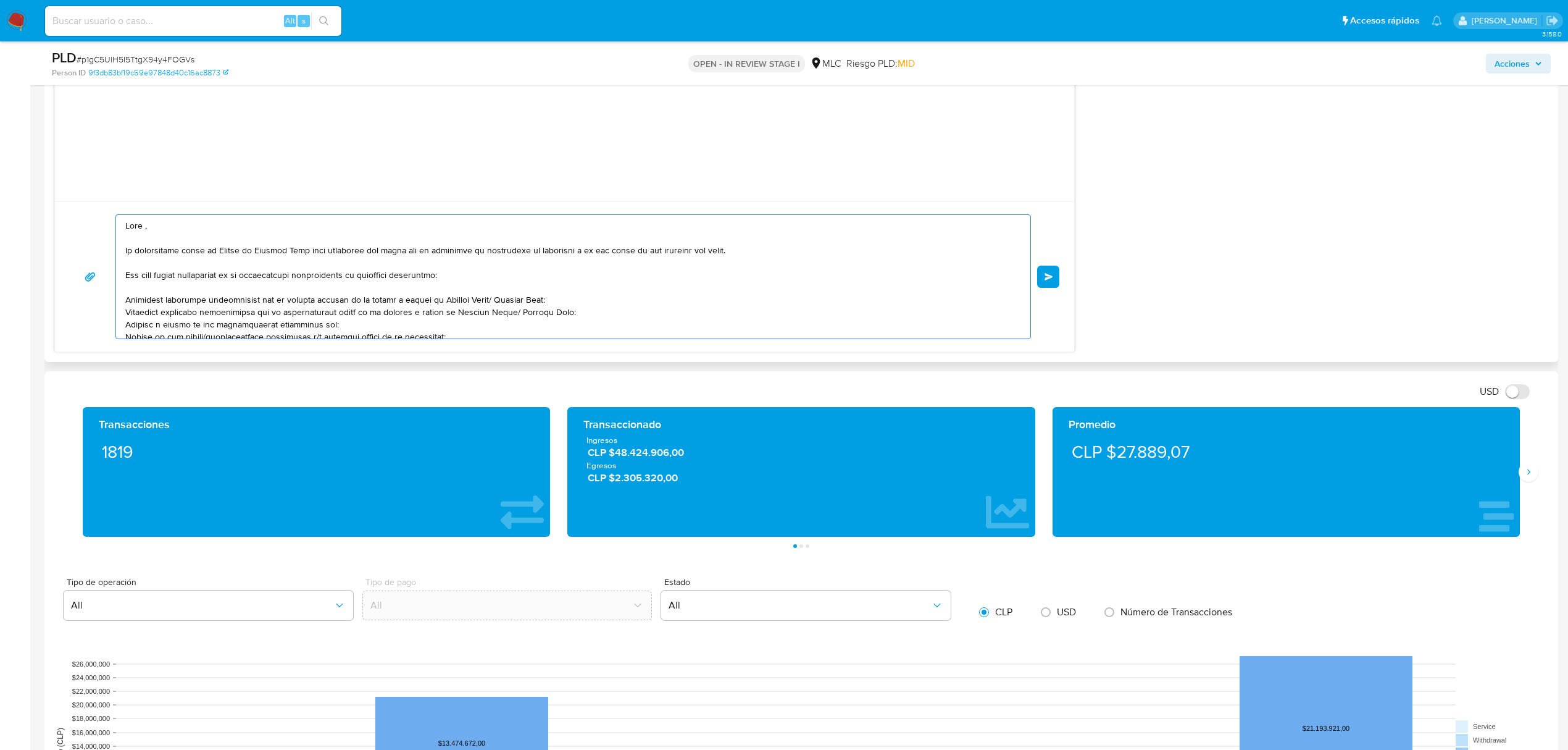
click at [650, 280] on textarea at bounding box center [570, 276] width 890 height 123
click at [309, 273] on textarea at bounding box center [570, 276] width 890 height 123
drag, startPoint x: 306, startPoint y: 279, endPoint x: 447, endPoint y: 279, distance: 141.0
click at [447, 279] on textarea at bounding box center [570, 276] width 890 height 123
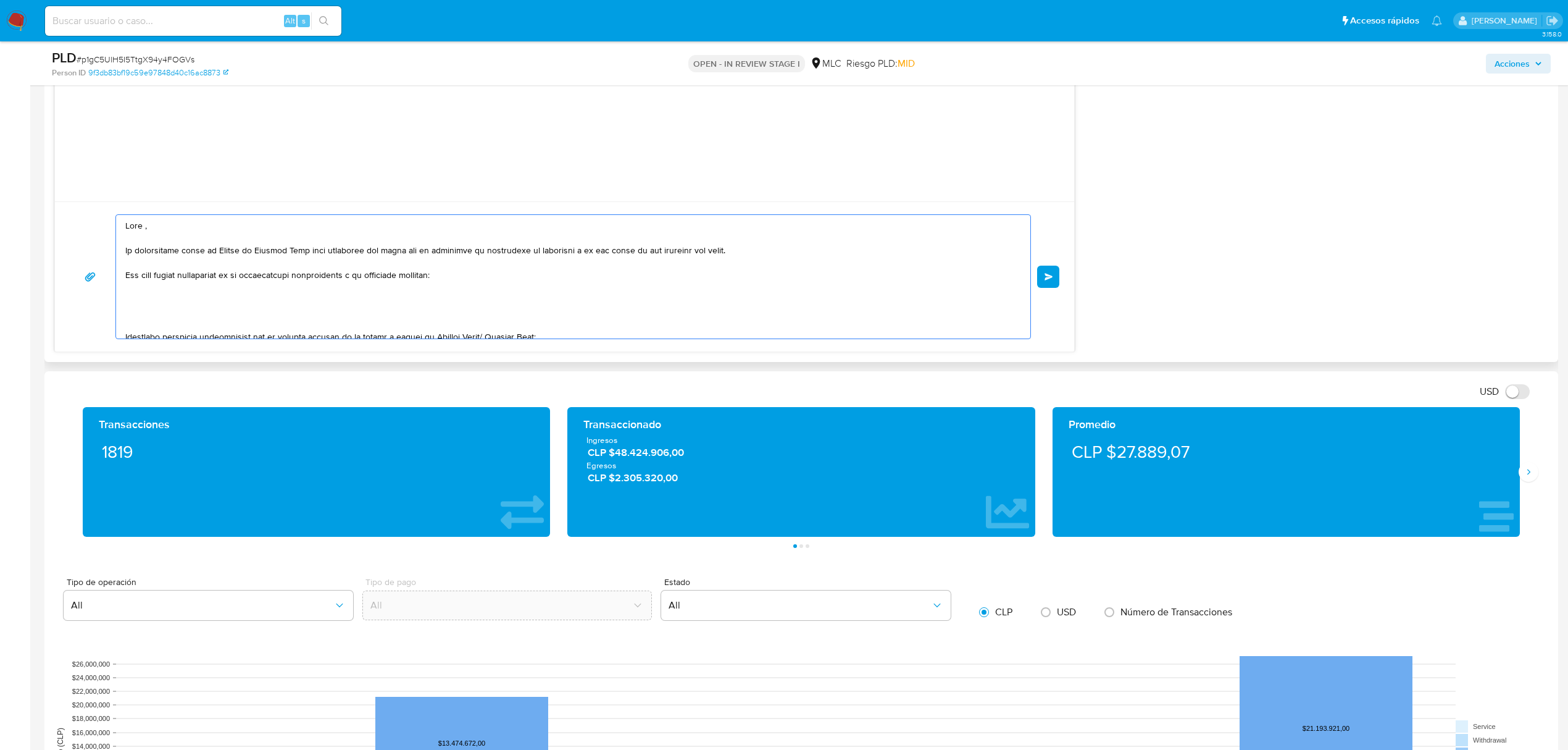
paste textarea "Hola XXX, Te contactamos desde el Equipo de Mercado Pago para verificar tus dat…"
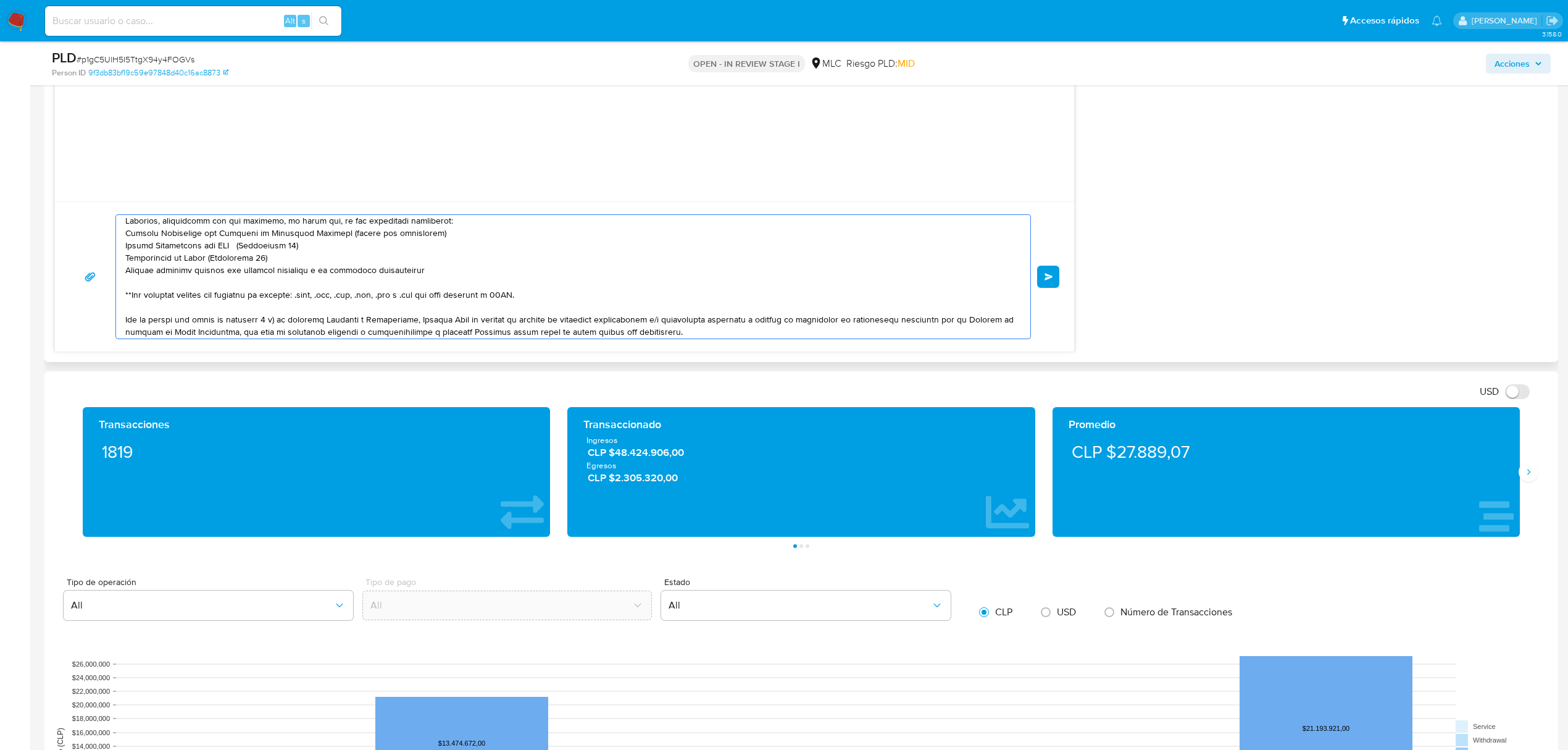
scroll to position [5, 0]
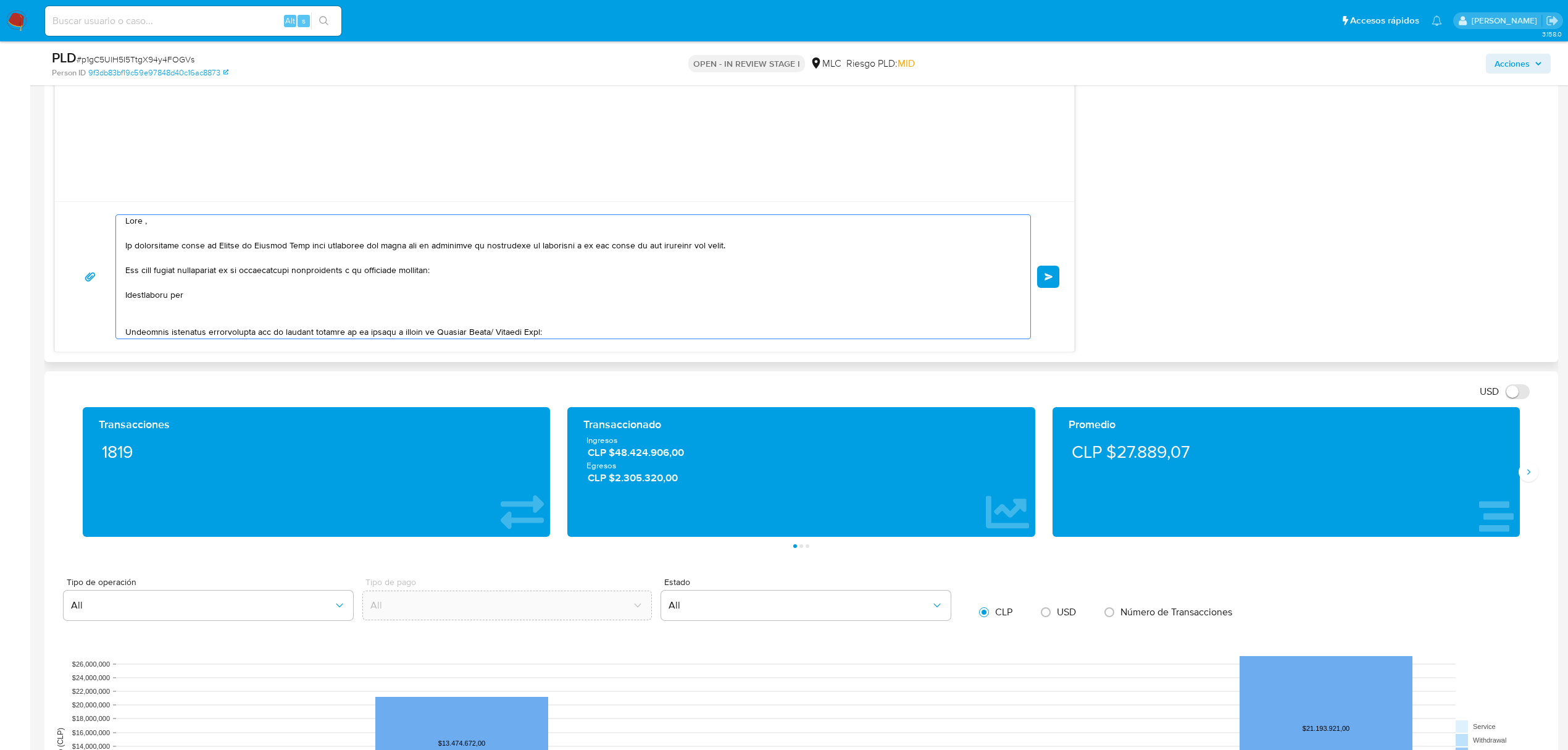
paste textarea "Ivonne Renteria Asprilla"
click at [190, 301] on textarea at bounding box center [570, 276] width 890 height 123
click at [300, 300] on textarea at bounding box center [570, 276] width 890 height 123
click at [192, 302] on textarea at bounding box center [570, 276] width 890 height 123
click at [308, 299] on textarea at bounding box center [570, 276] width 890 height 123
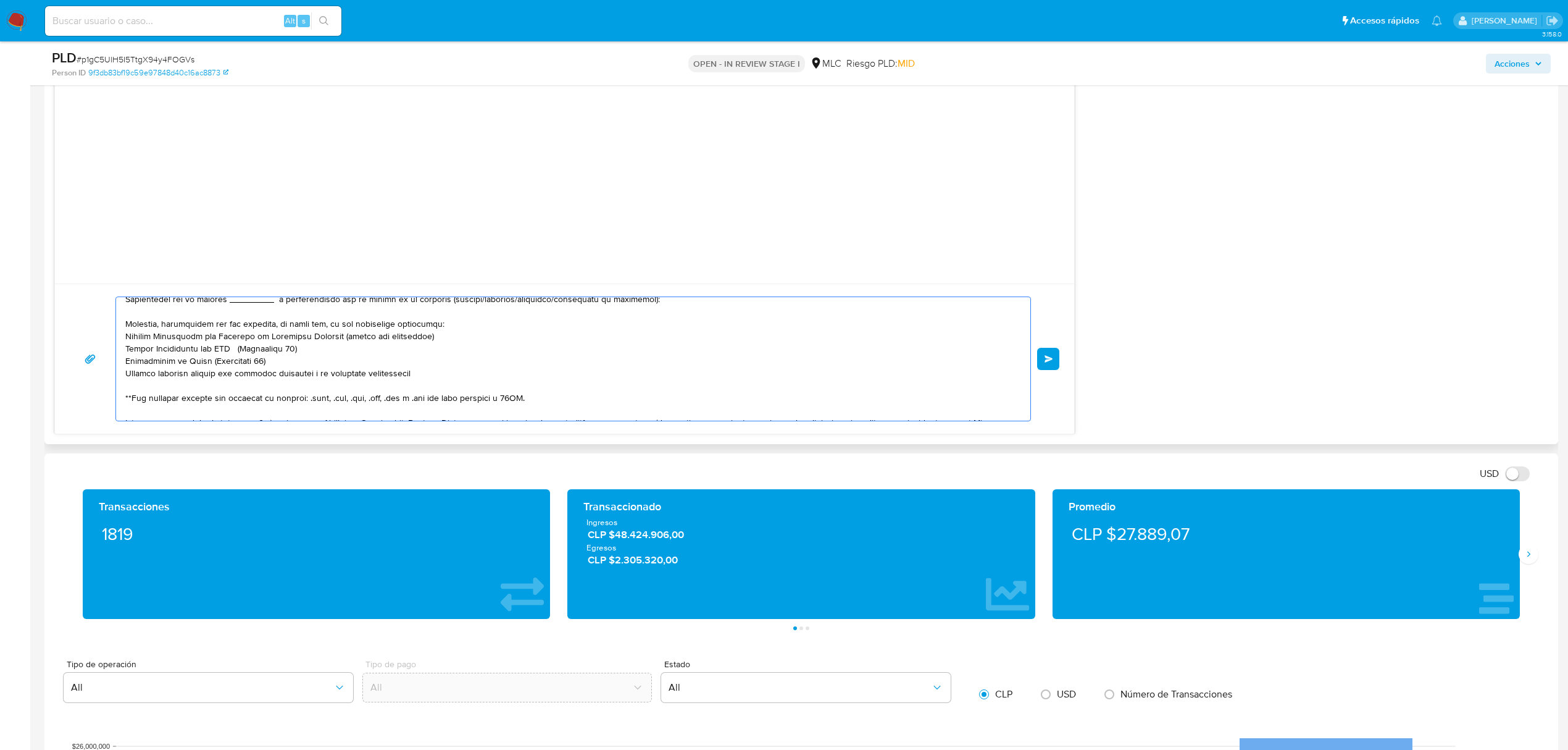
scroll to position [87, 0]
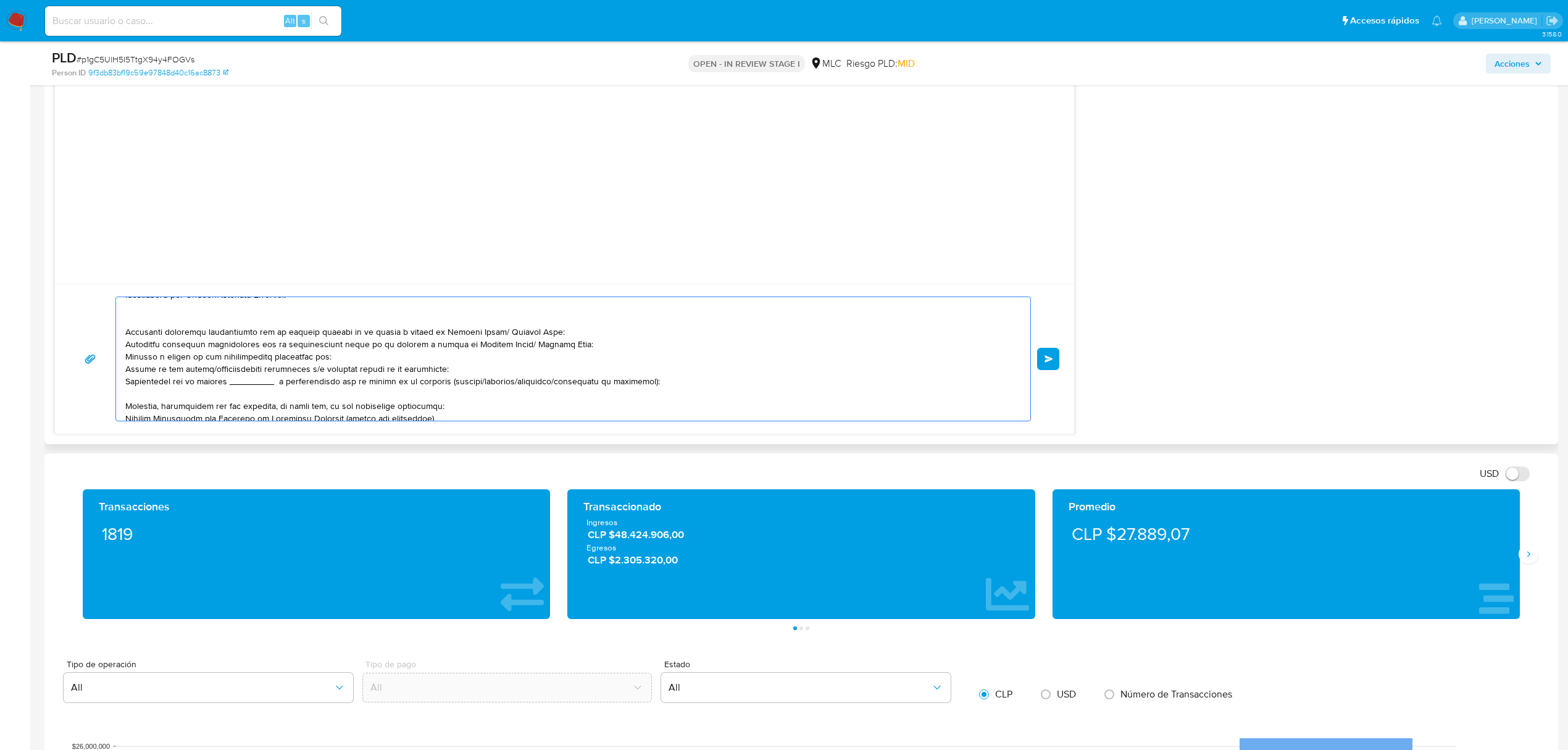
drag, startPoint x: 510, startPoint y: 397, endPoint x: 113, endPoint y: 323, distance: 403.8
click at [113, 323] on div "Enviar" at bounding box center [564, 358] width 990 height 124
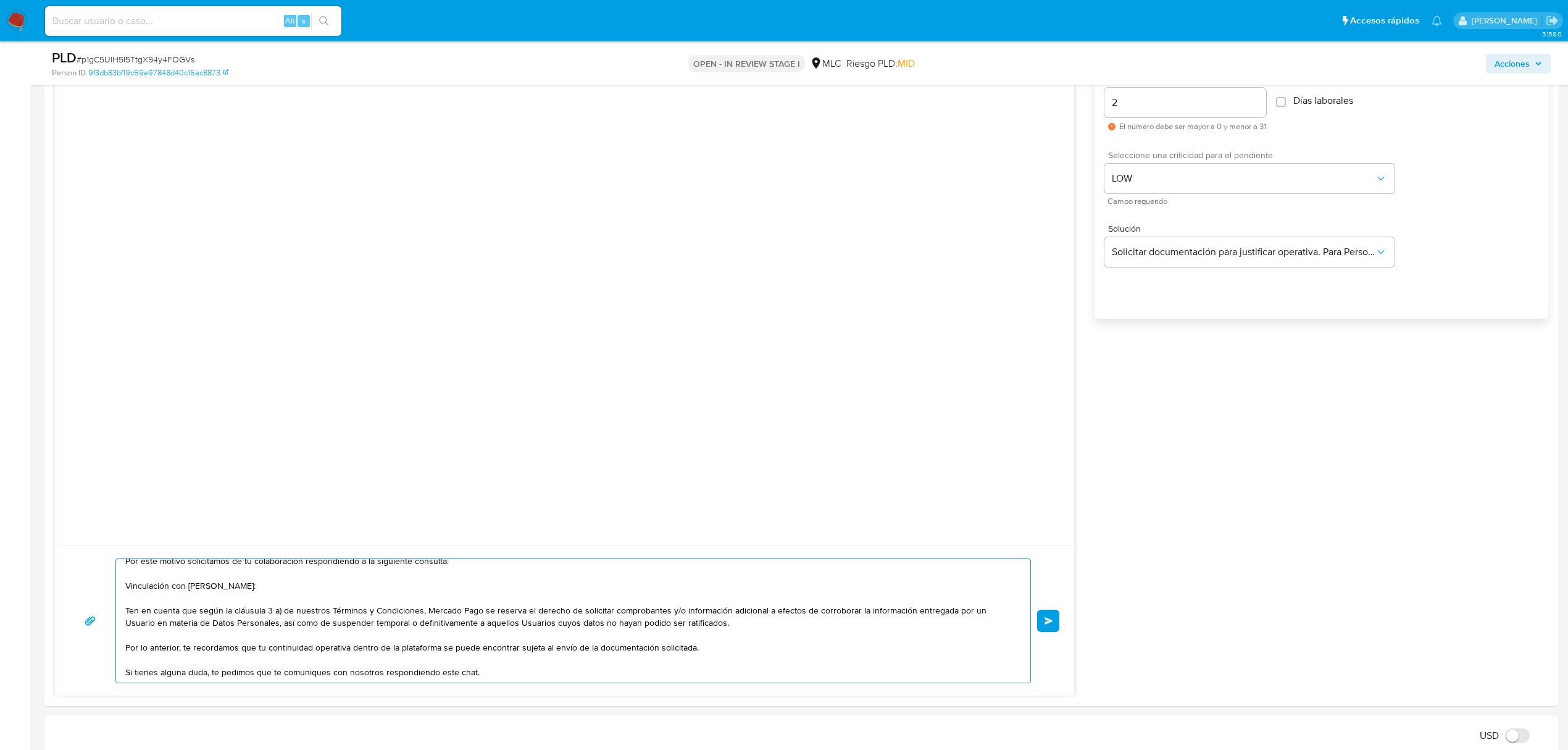
scroll to position [1317, 0]
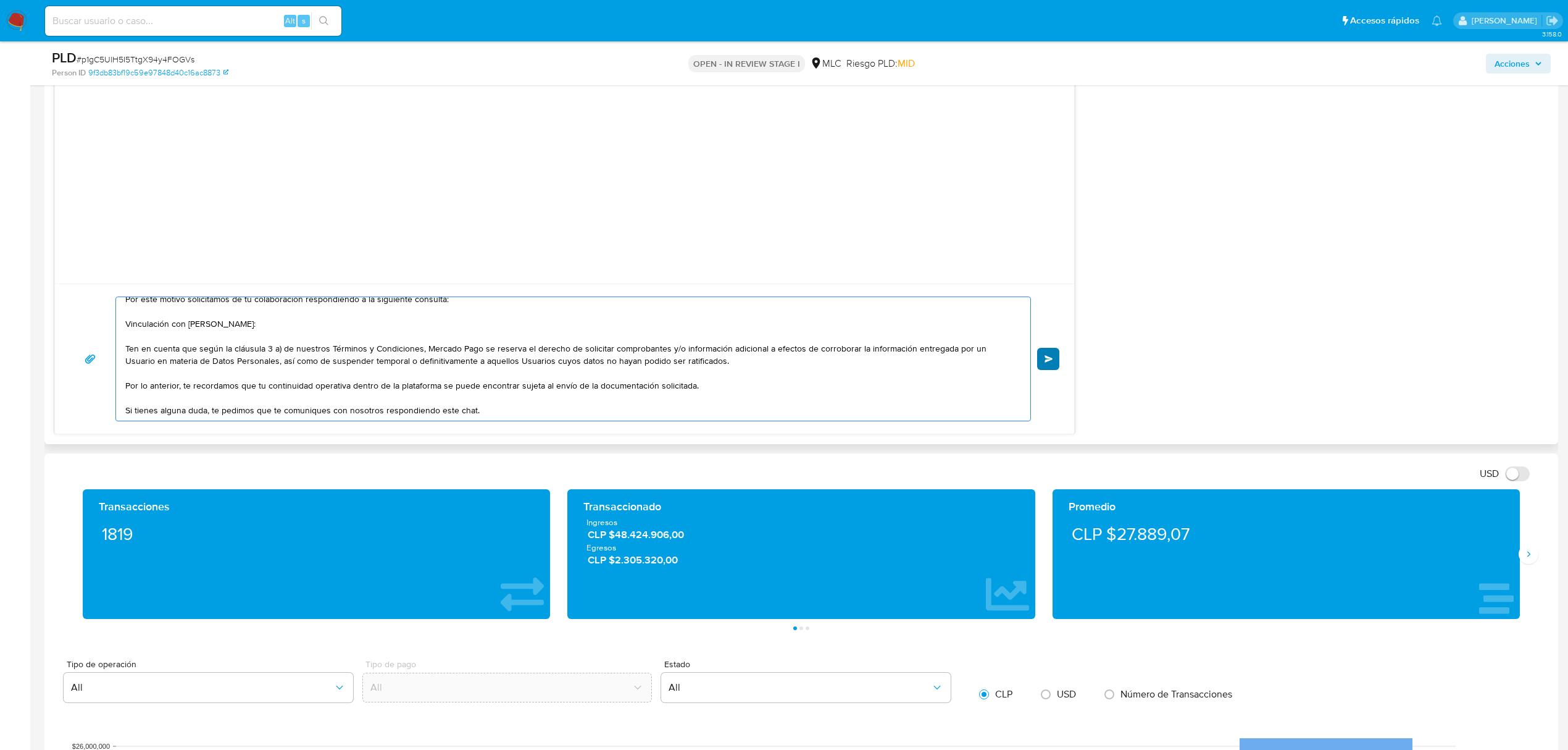
type textarea "Hola , Te contactamos desde el Equipo de Mercado Pago para verificar tus datos …"
click at [1050, 361] on span "Enviar" at bounding box center [1048, 359] width 9 height 8
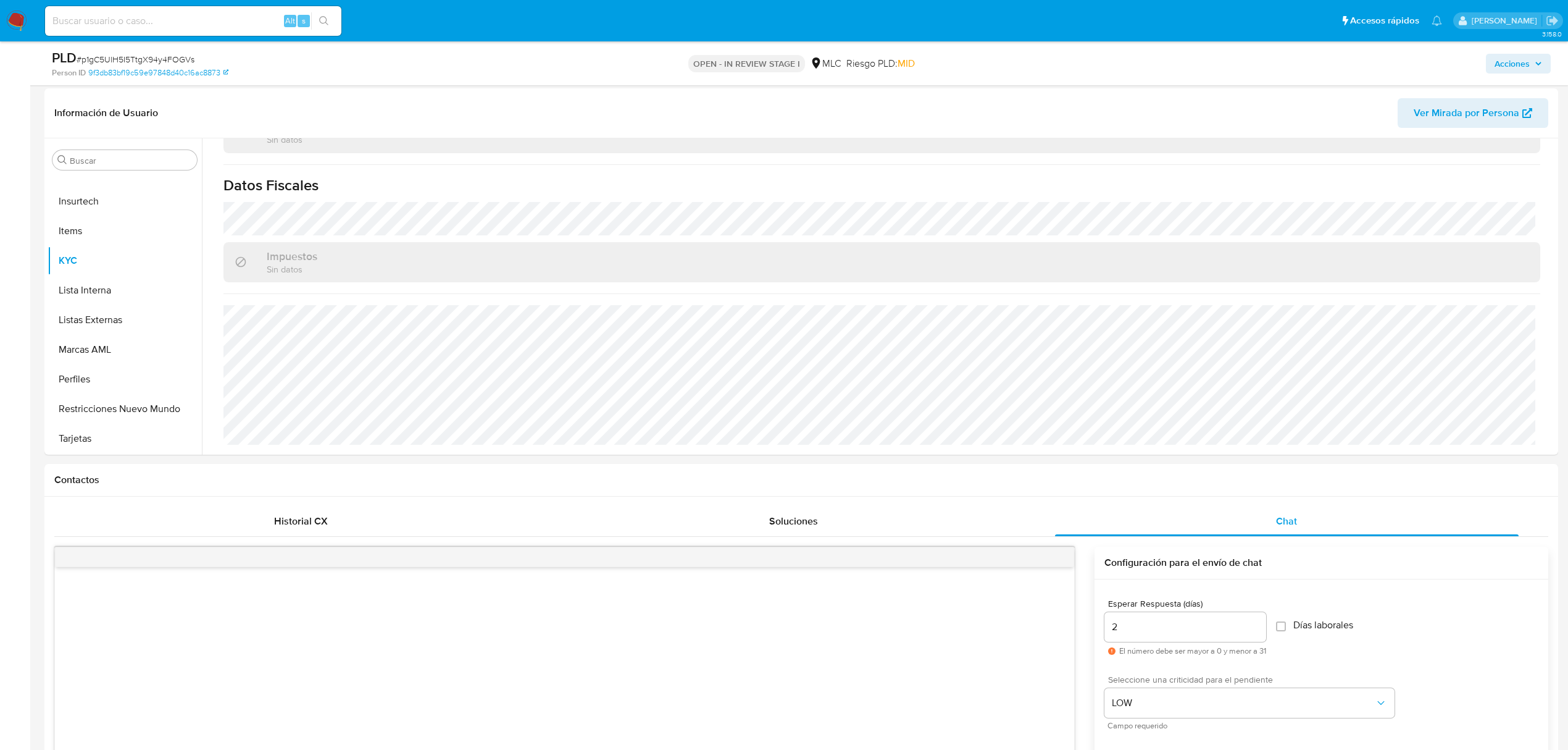
scroll to position [329, 0]
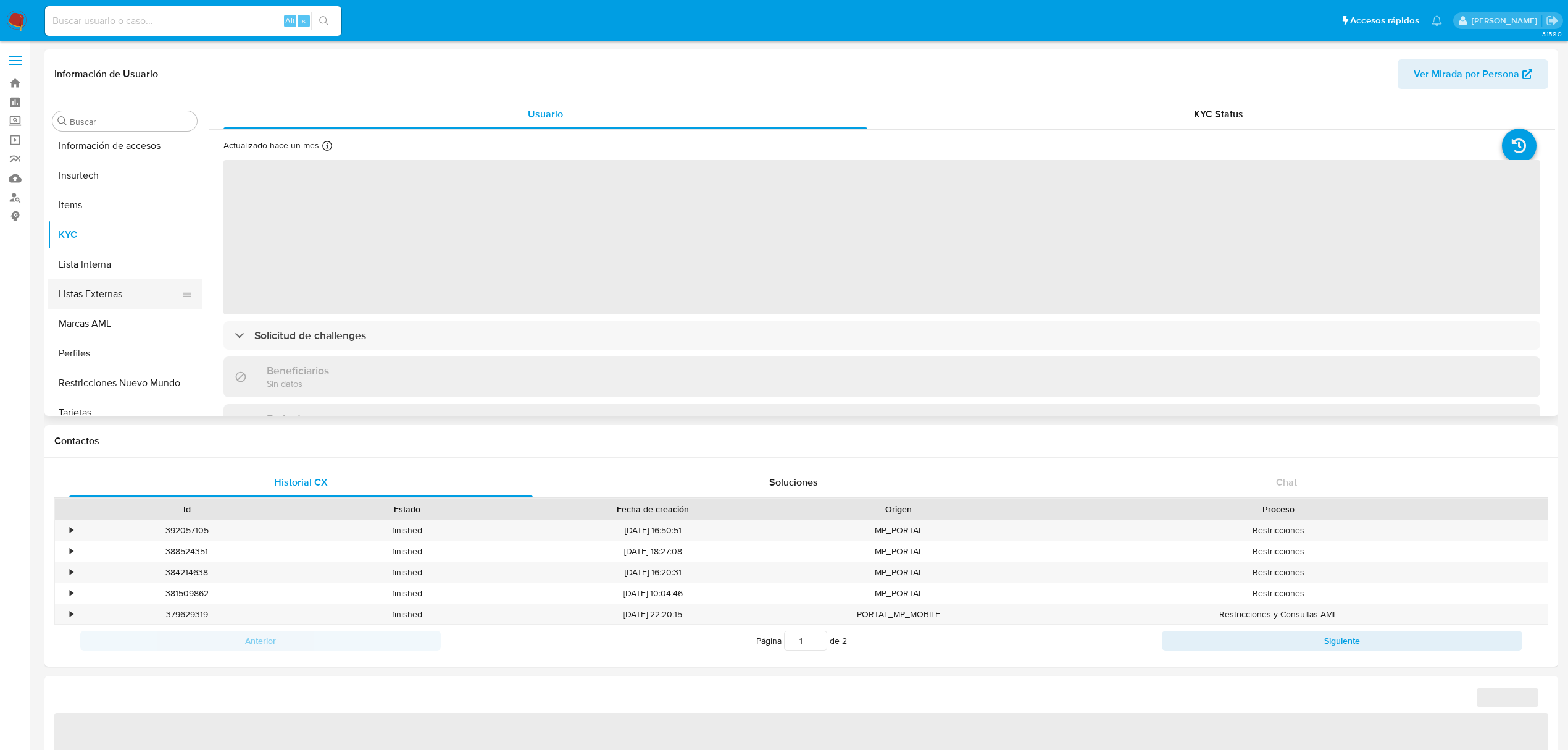
scroll to position [521, 0]
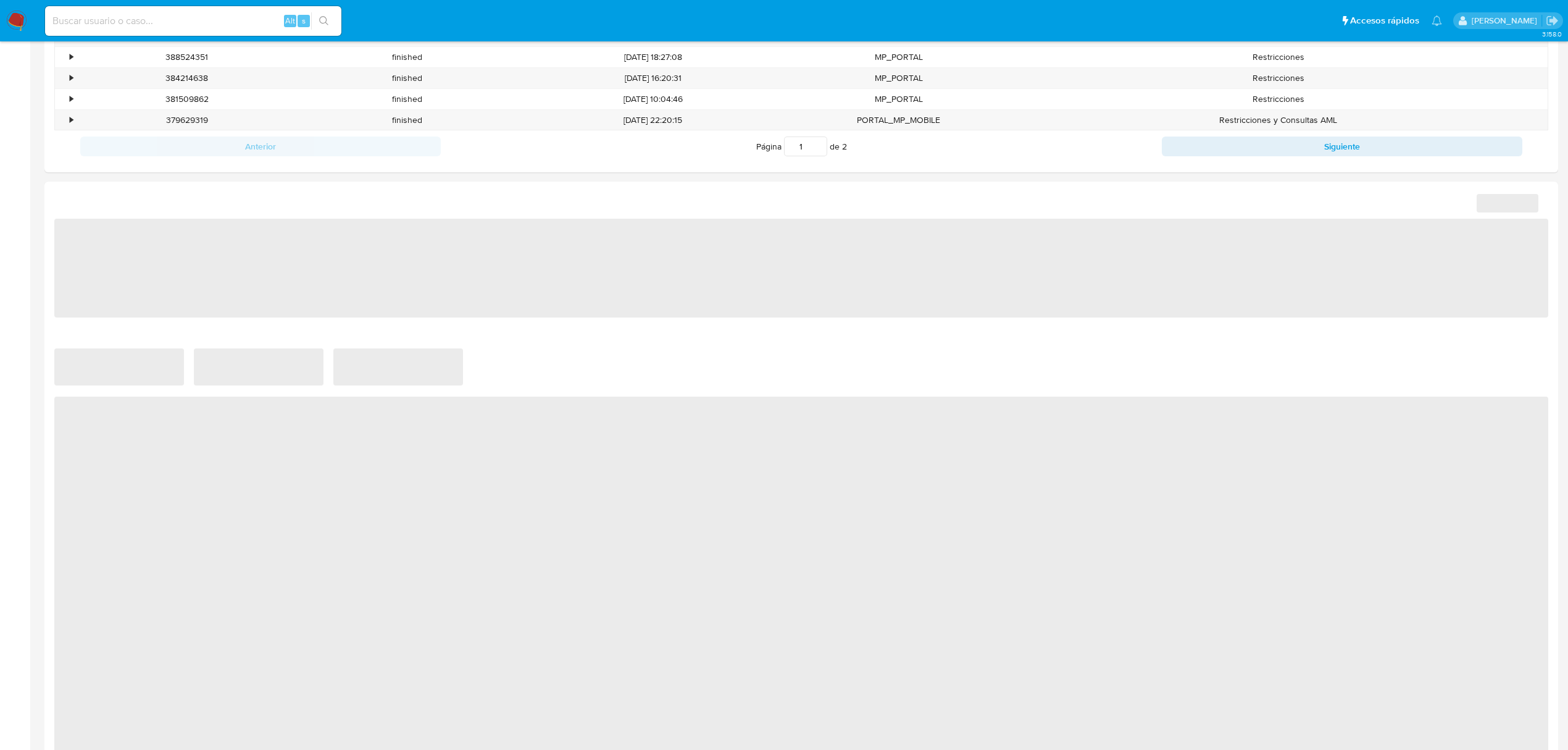
select select "10"
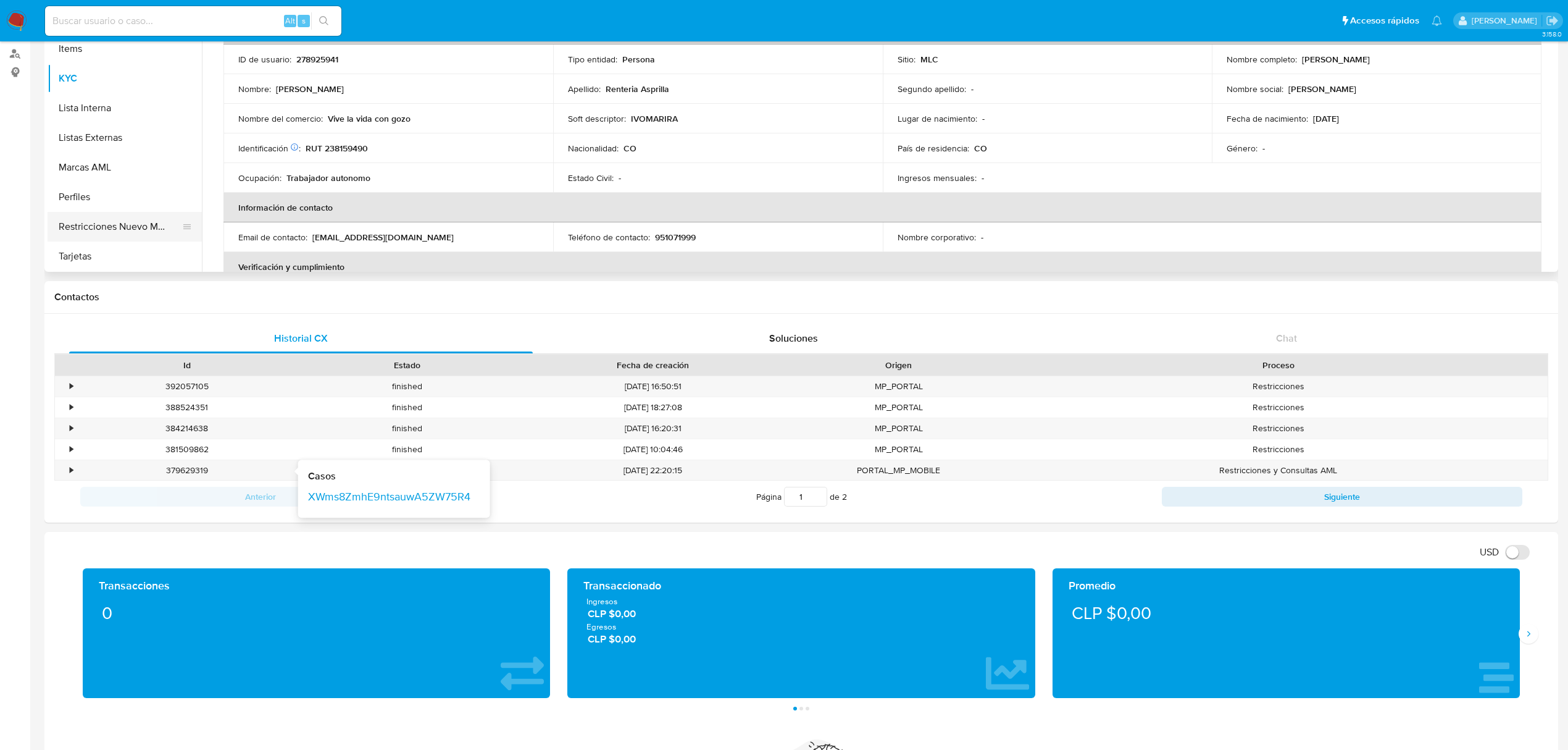
scroll to position [0, 0]
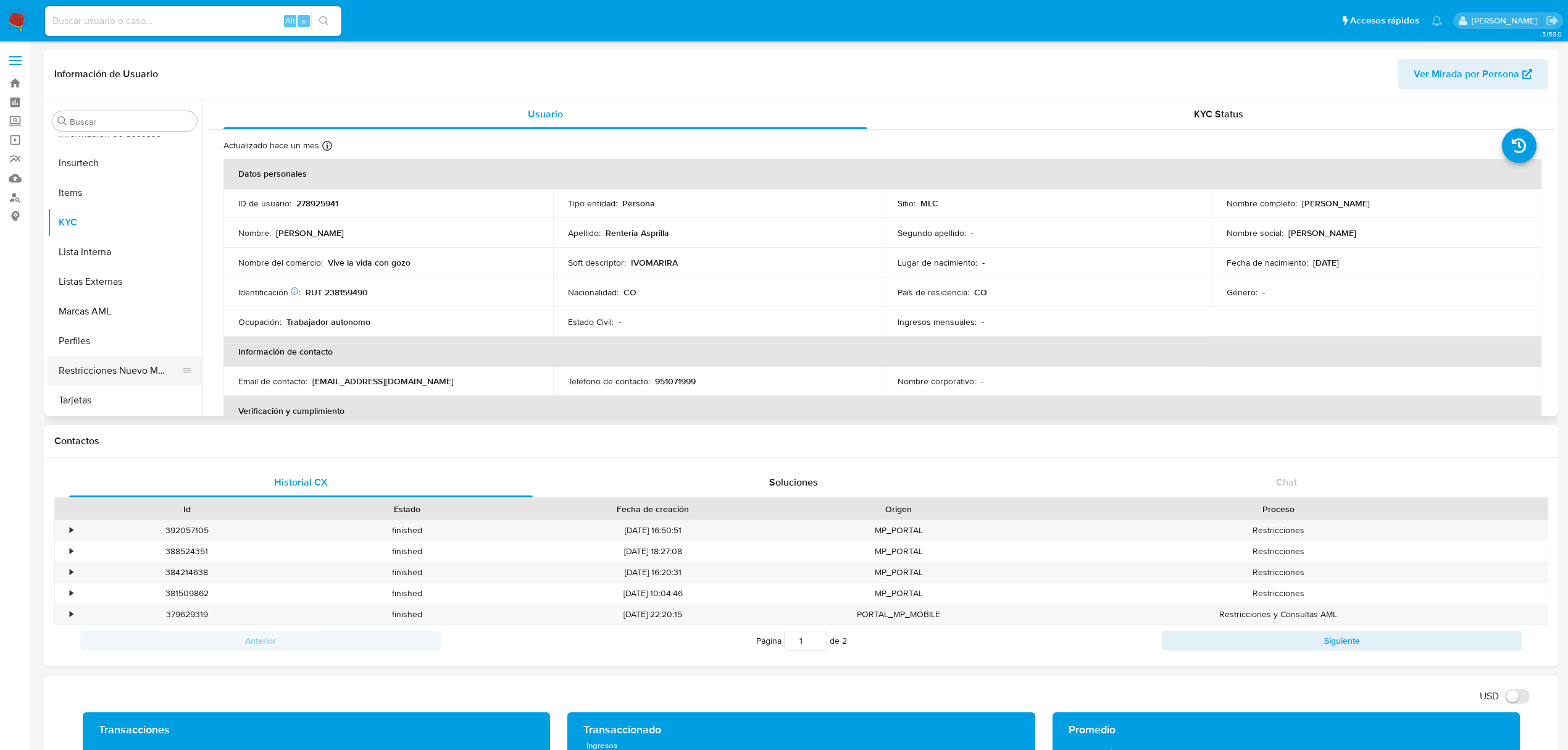
click at [147, 369] on button "Restricciones Nuevo Mundo" at bounding box center [120, 370] width 145 height 29
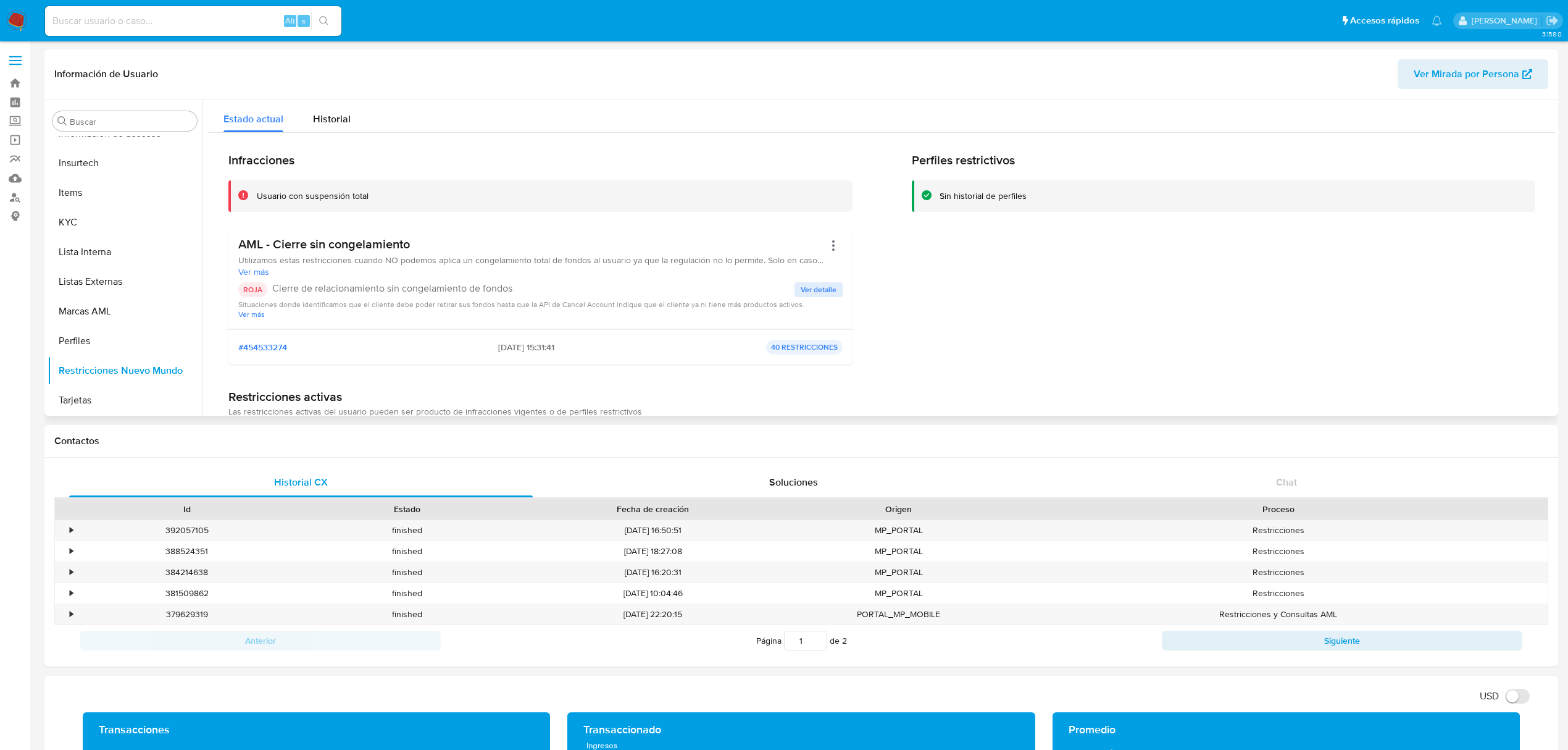
click at [826, 284] on span "Ver detalle" at bounding box center [818, 289] width 36 height 13
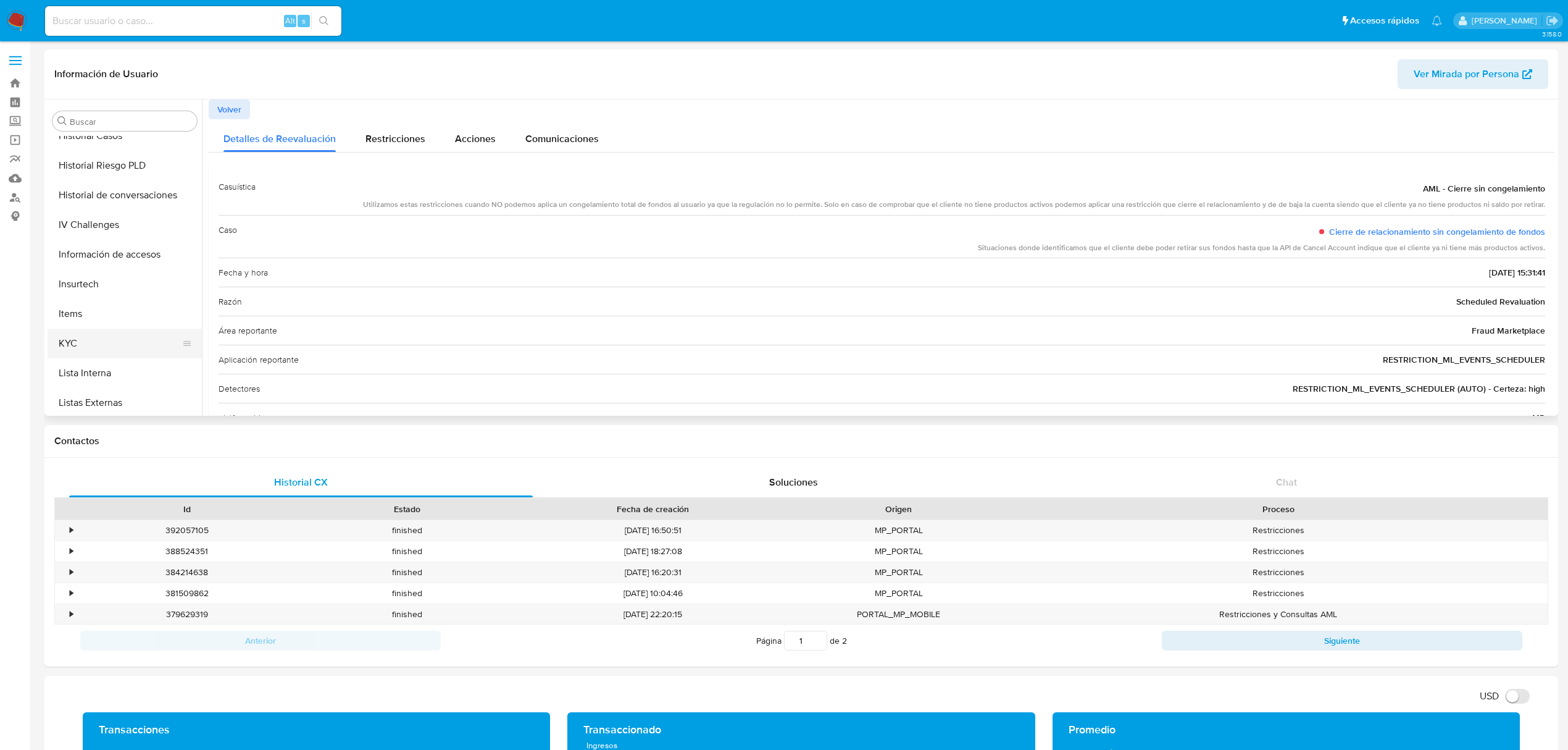
scroll to position [274, 0]
click at [127, 253] on button "Historial Casos" at bounding box center [120, 261] width 145 height 29
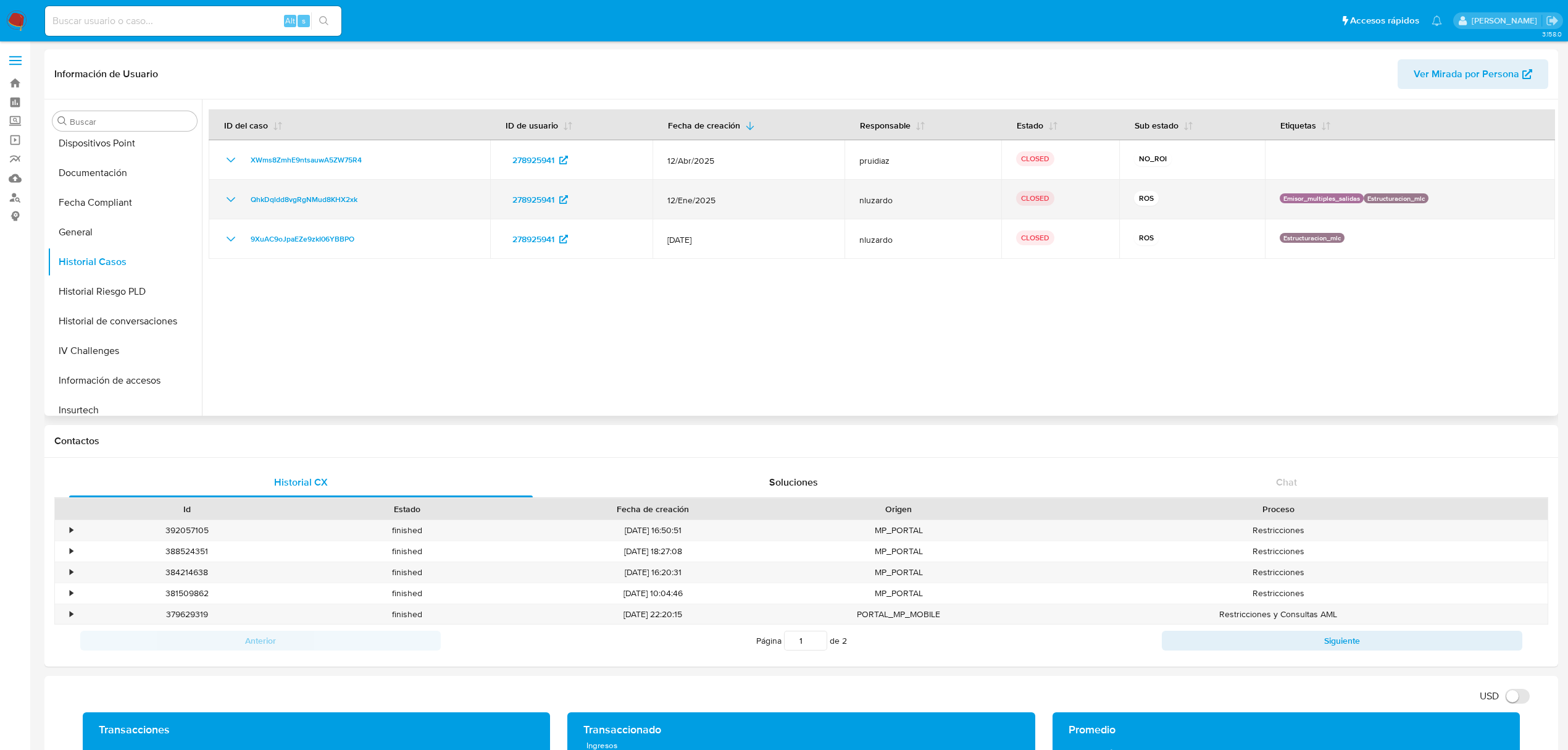
click at [225, 201] on icon "Mostrar/Ocultar" at bounding box center [230, 199] width 15 height 15
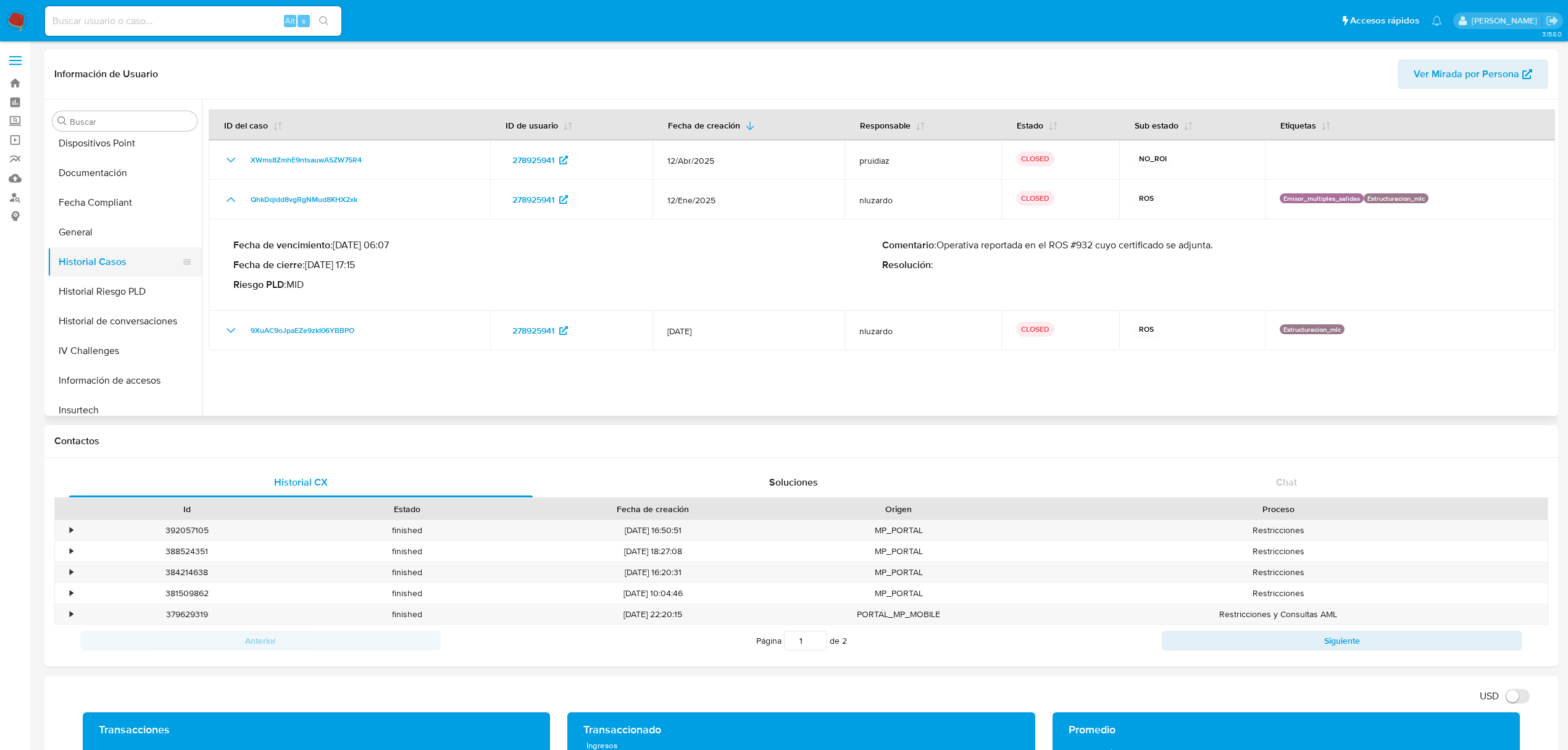
click at [121, 259] on button "Historial Casos" at bounding box center [120, 261] width 145 height 29
click at [99, 179] on button "Archivos adjuntos" at bounding box center [120, 180] width 145 height 29
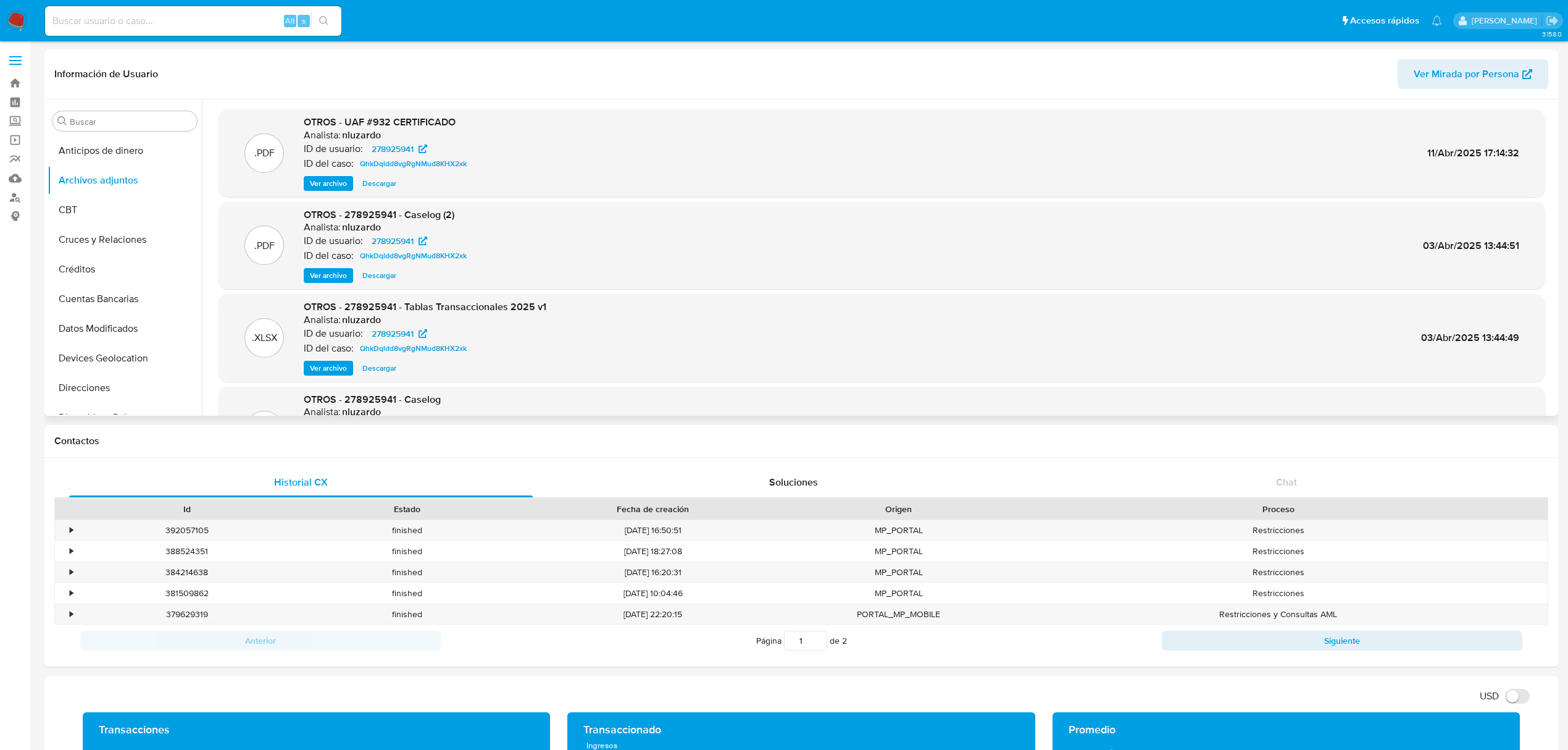
click at [335, 272] on span "Ver archivo" at bounding box center [329, 275] width 37 height 13
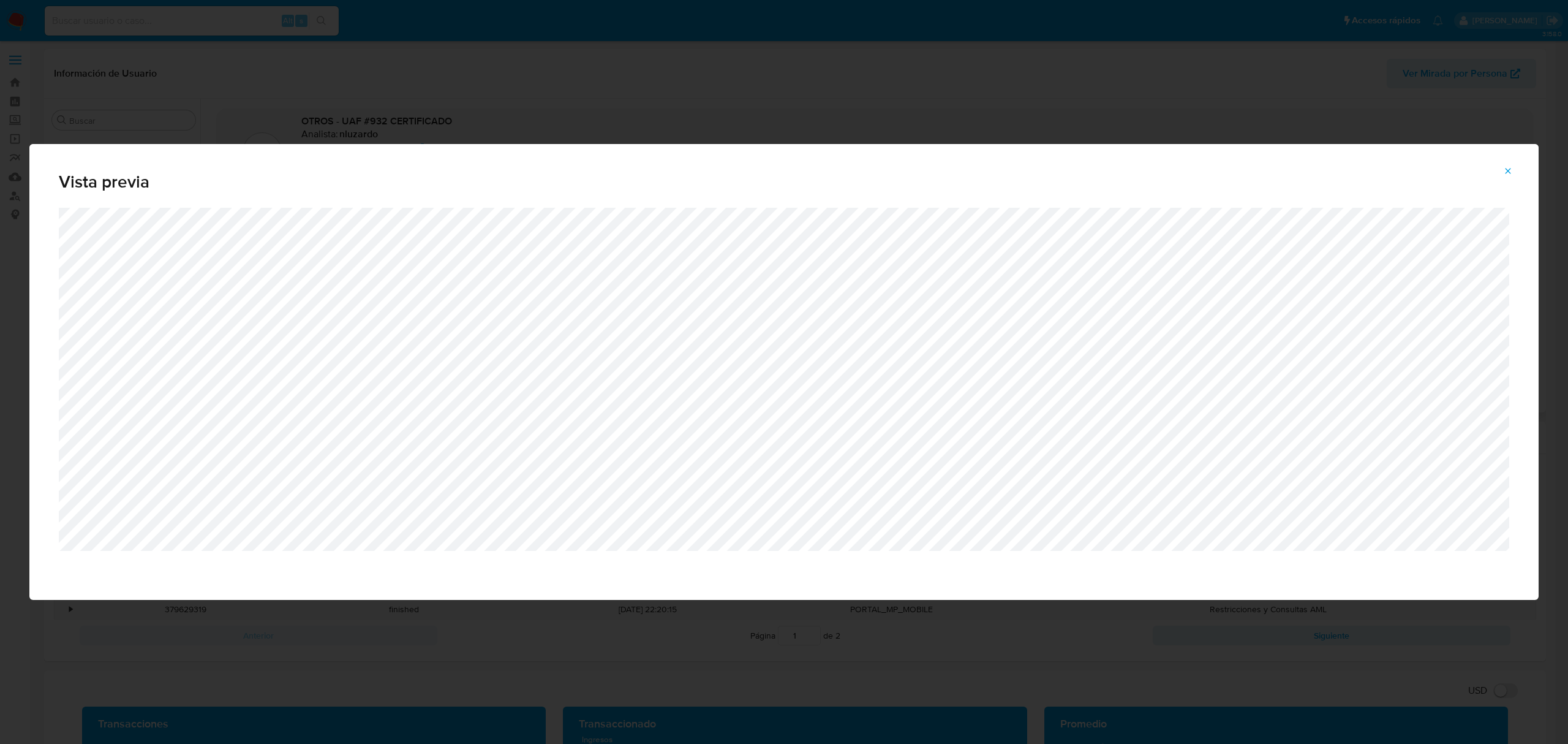
click at [1503, 173] on icon "Attachment preview" at bounding box center [1508, 171] width 10 height 10
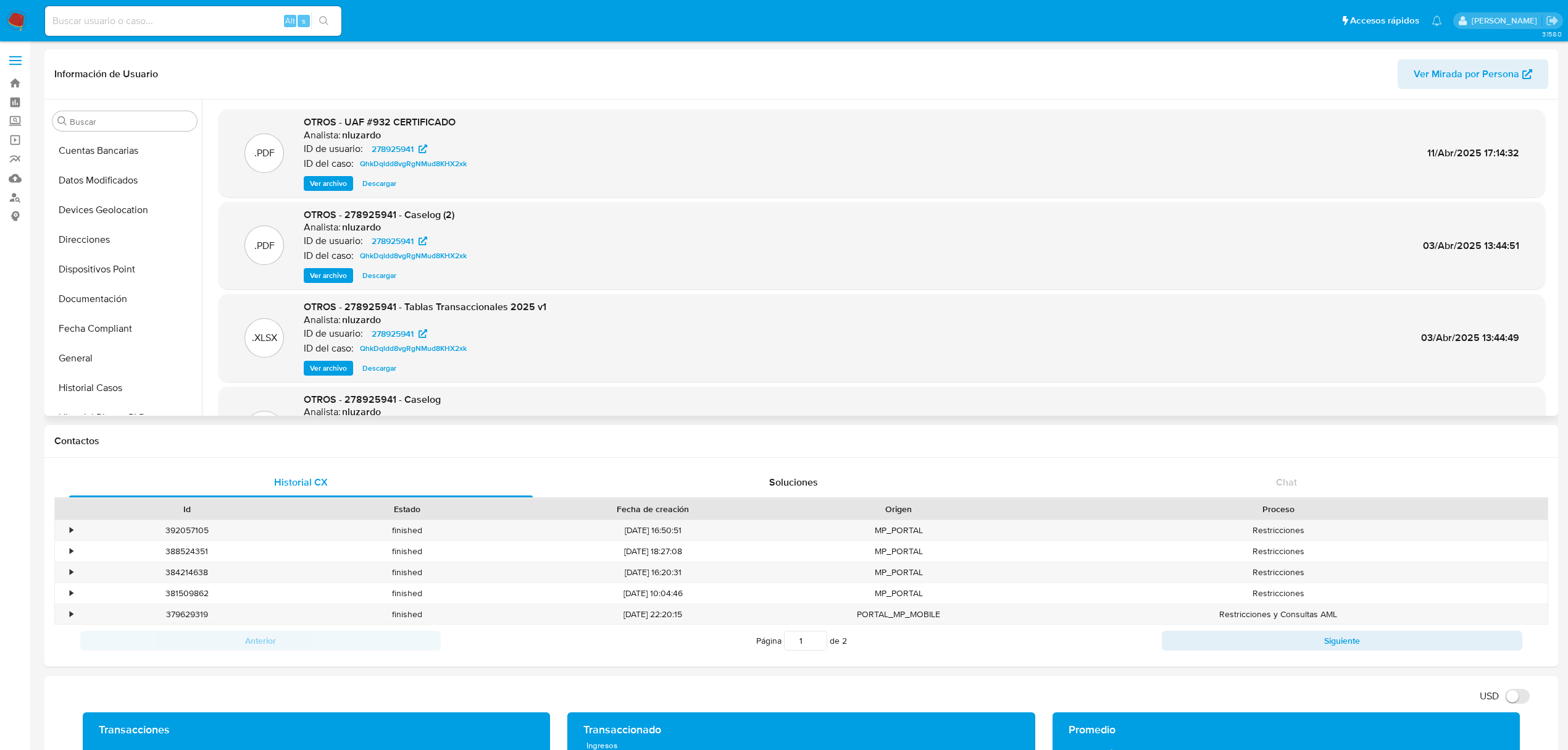
scroll to position [521, 0]
click at [86, 228] on button "KYC" at bounding box center [120, 222] width 145 height 29
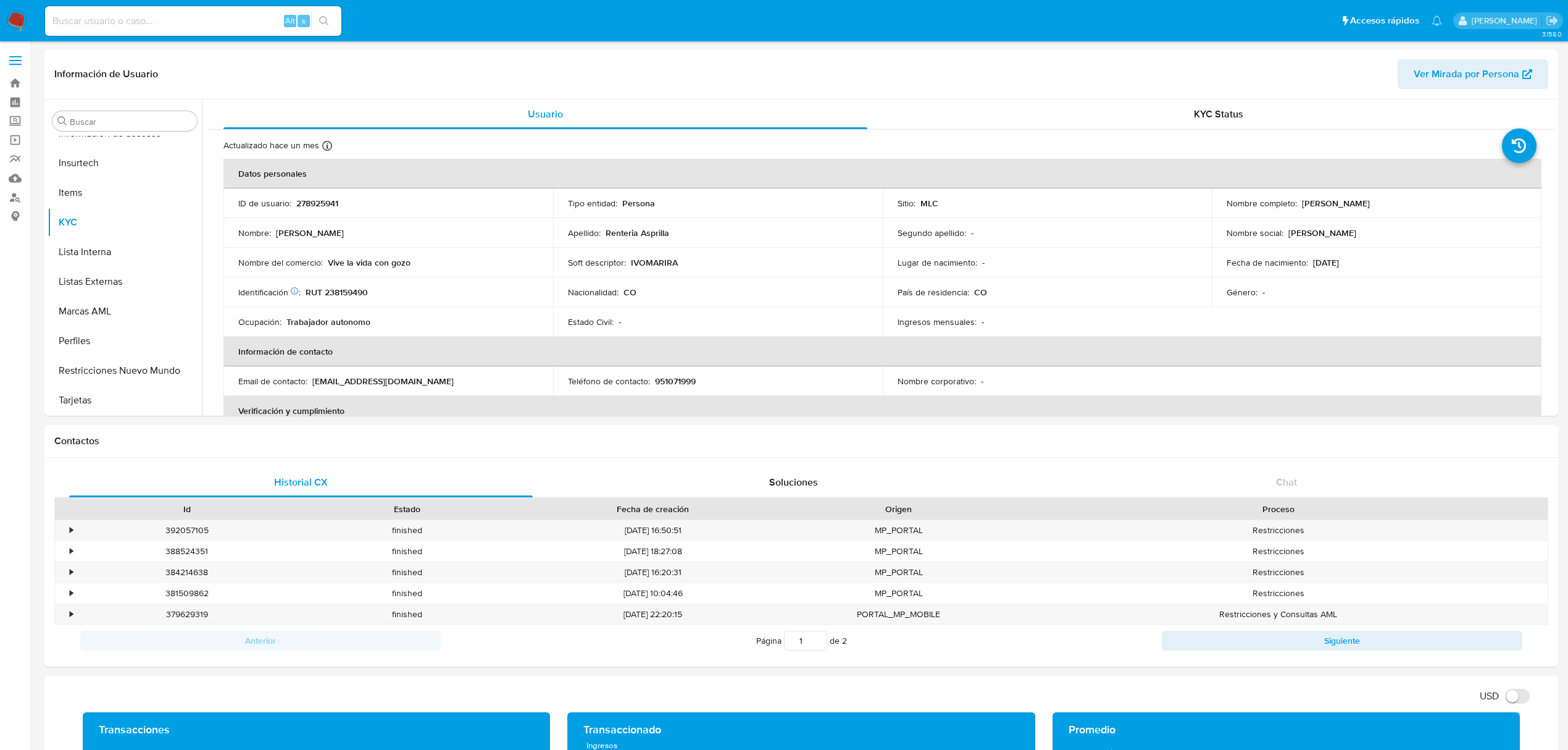
click at [342, 292] on p "RUT 238159490" at bounding box center [337, 292] width 63 height 11
copy p "238159490"
click at [116, 199] on button "Historial Riesgo PLD" at bounding box center [120, 210] width 145 height 29
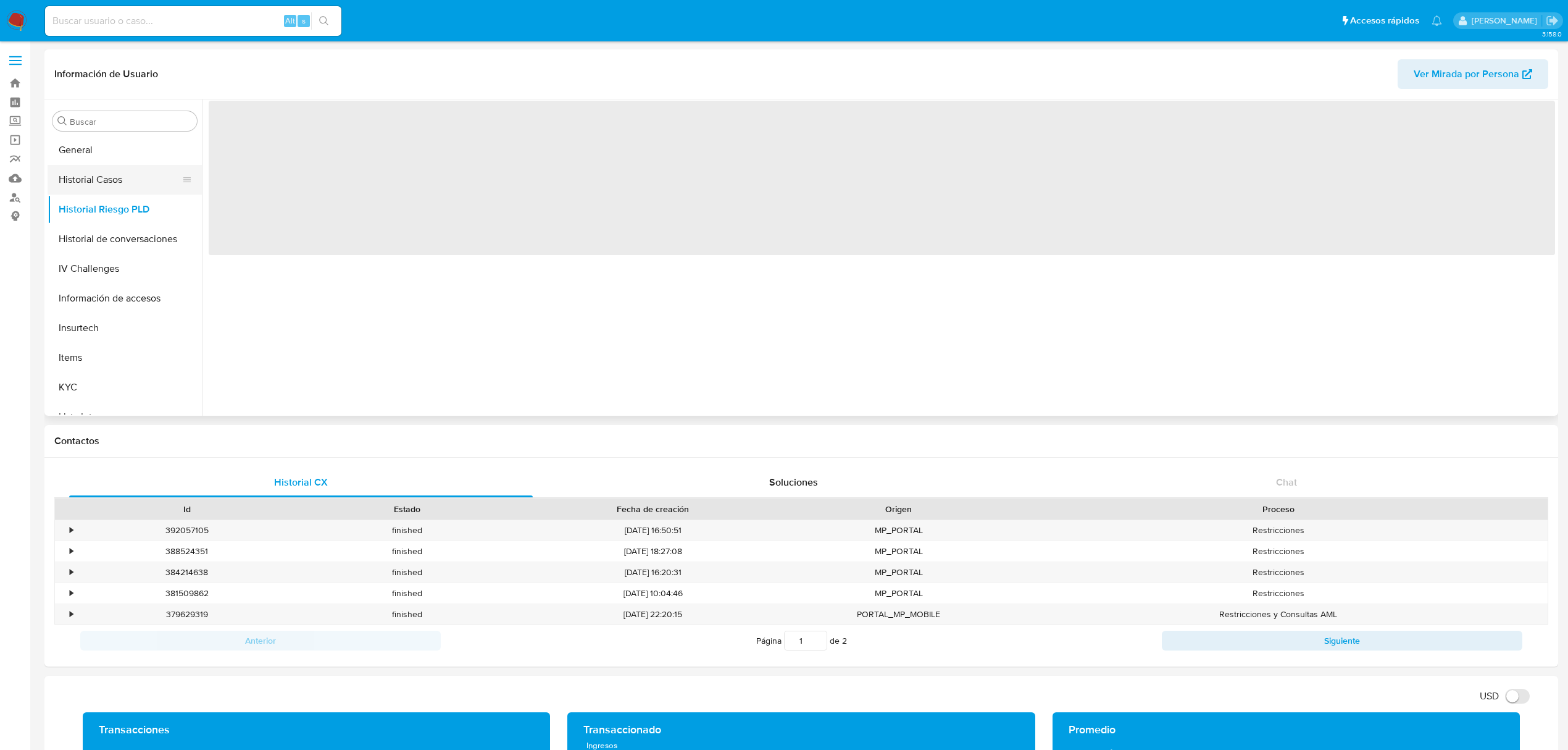
click at [105, 176] on button "Historial Casos" at bounding box center [120, 179] width 145 height 29
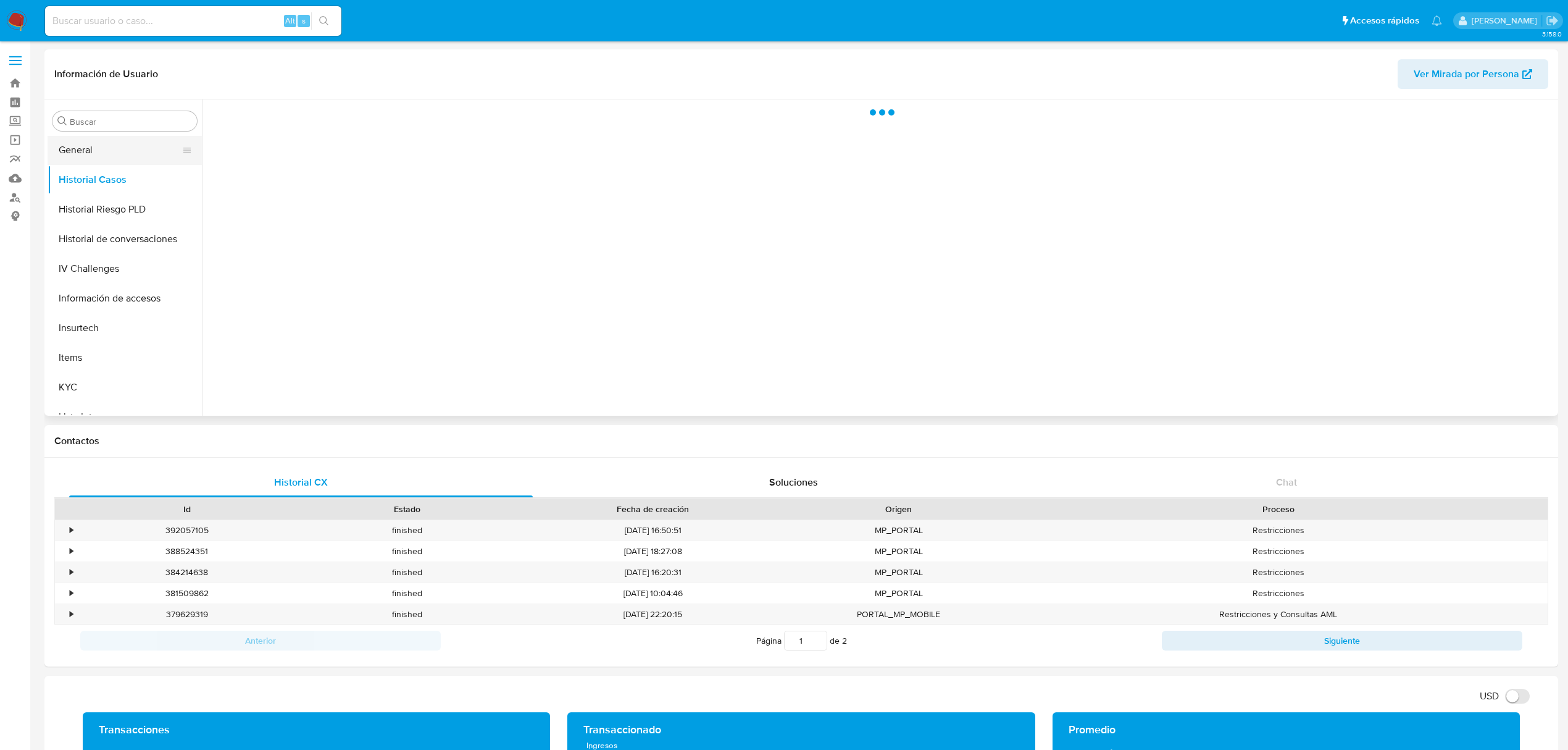
click at [100, 138] on button "General" at bounding box center [120, 150] width 145 height 29
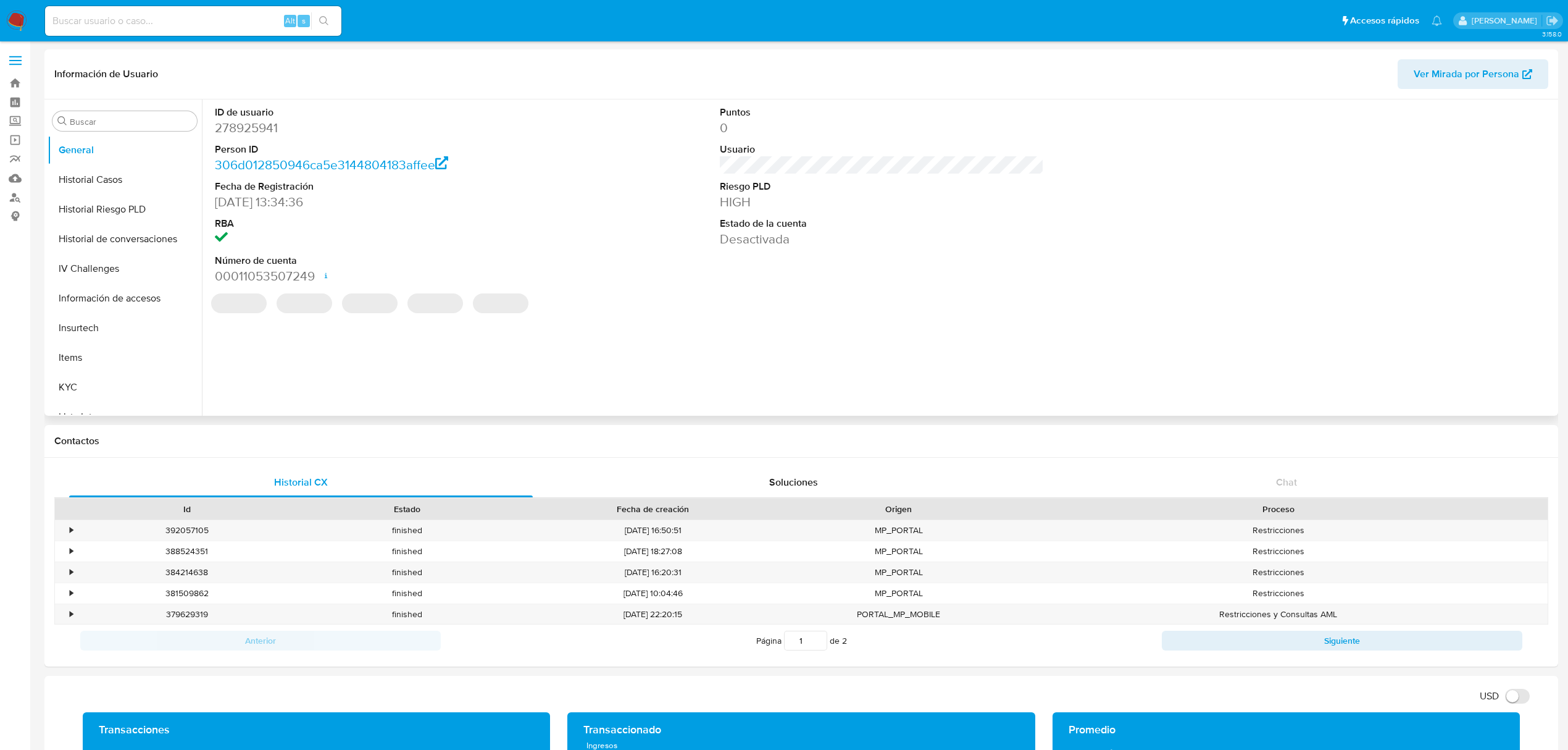
click at [257, 121] on dd "278925941" at bounding box center [376, 128] width 324 height 18
copy dd "278925941"
click at [152, 179] on button "Historial Casos" at bounding box center [120, 179] width 145 height 29
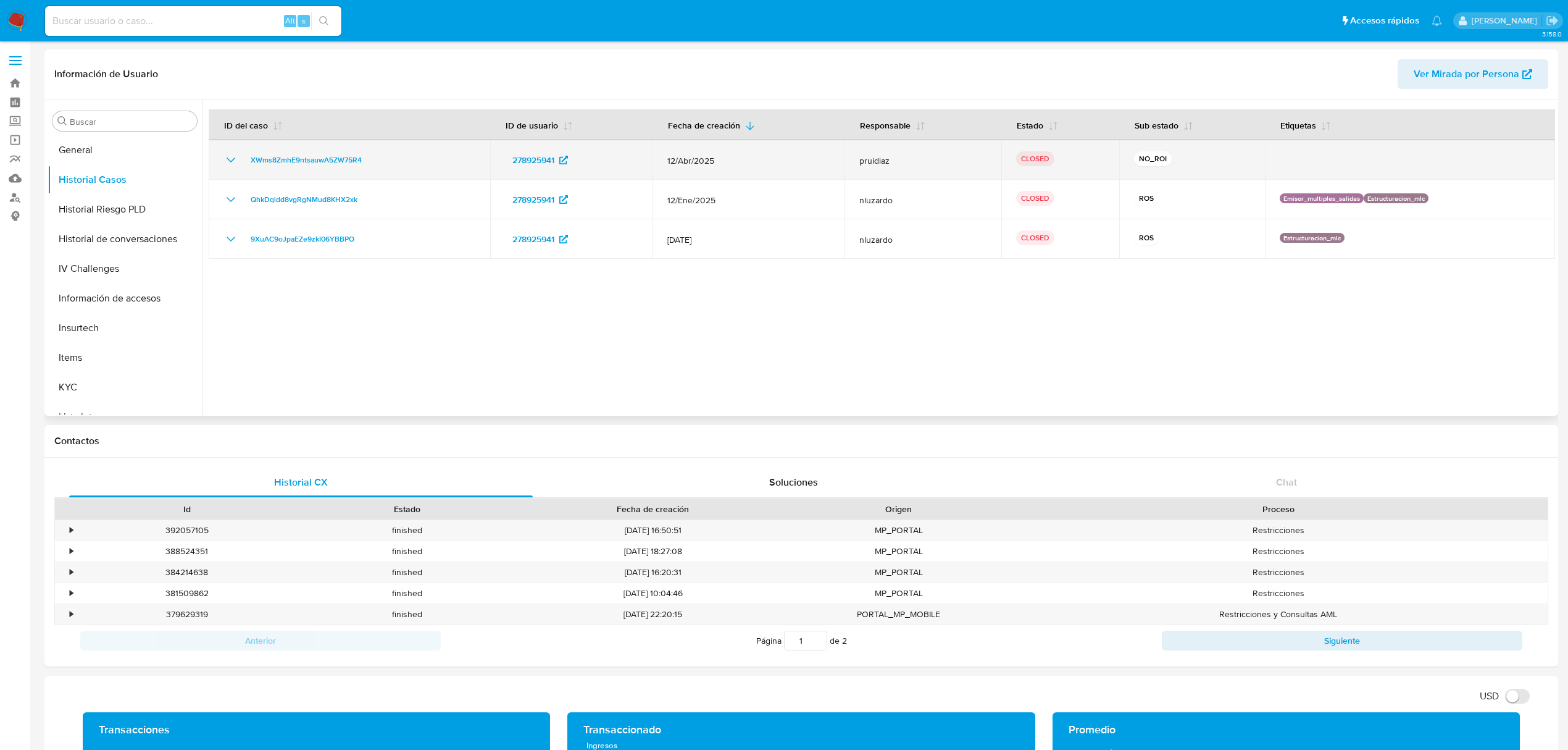
click at [240, 161] on div "XWms8ZmhE9ntsauwA5ZW75R4" at bounding box center [348, 160] width 252 height 15
click at [231, 160] on icon "Mostrar/Ocultar" at bounding box center [230, 160] width 15 height 15
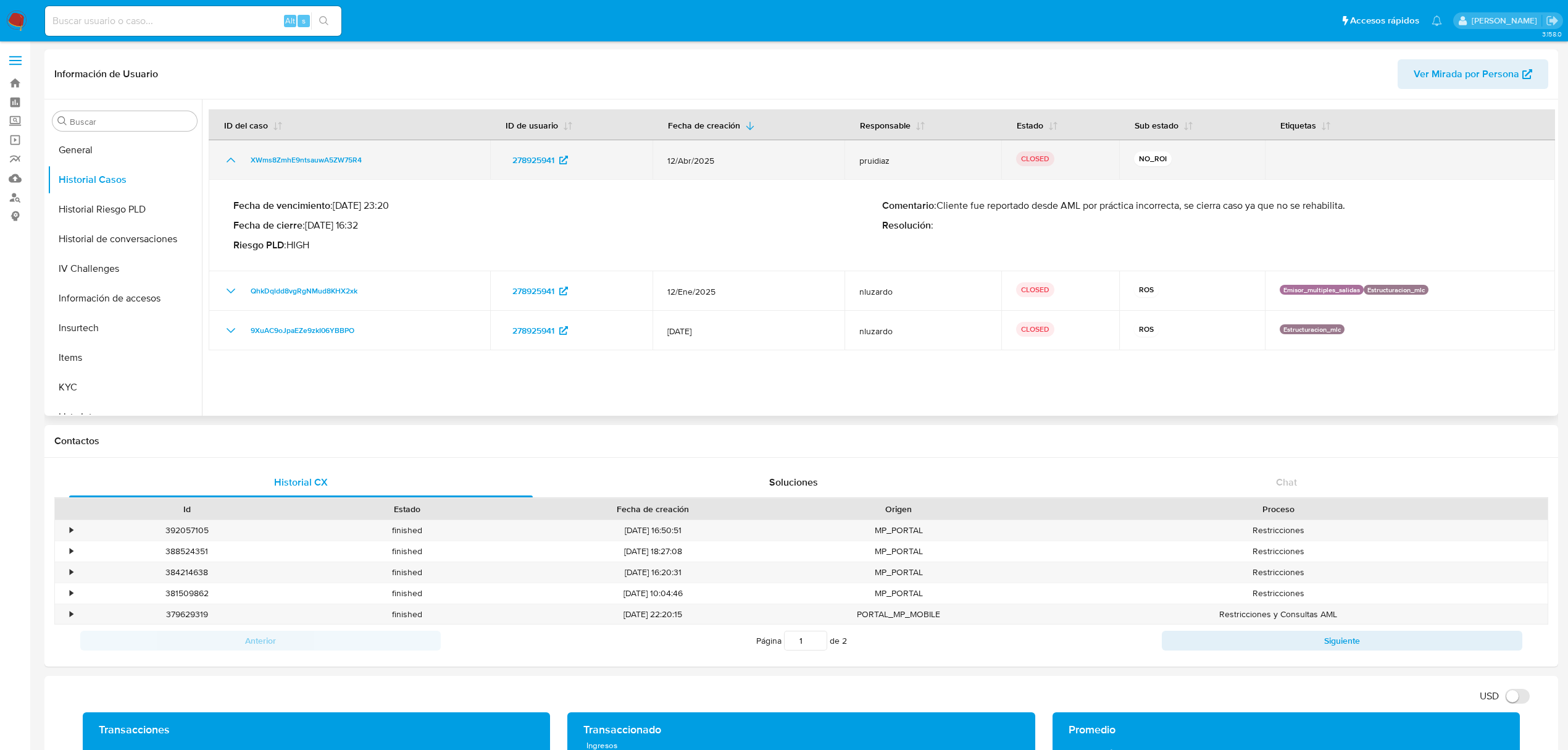
click at [231, 160] on icon "Mostrar/Ocultar" at bounding box center [230, 160] width 15 height 15
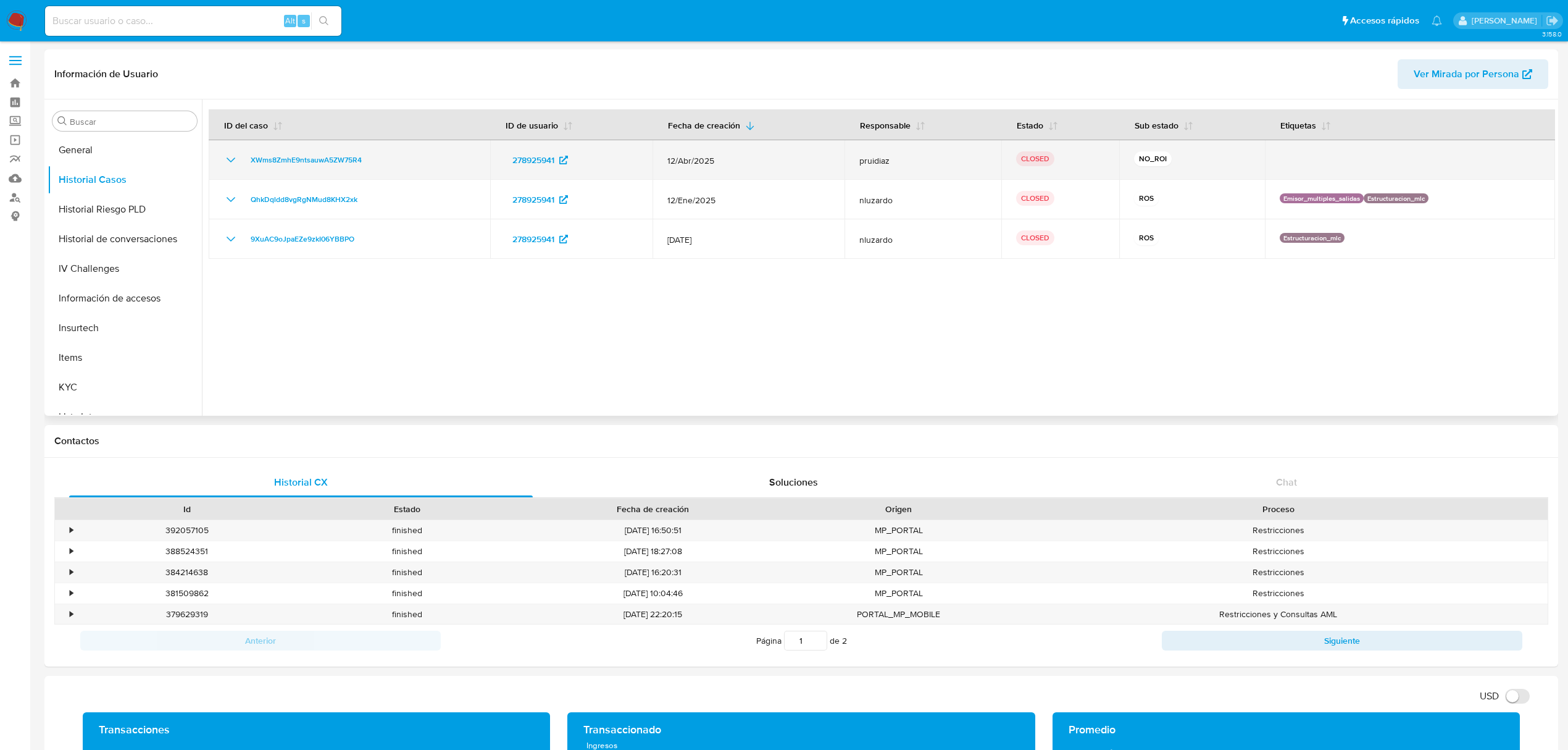
click at [231, 160] on icon "Mostrar/Ocultar" at bounding box center [230, 160] width 15 height 15
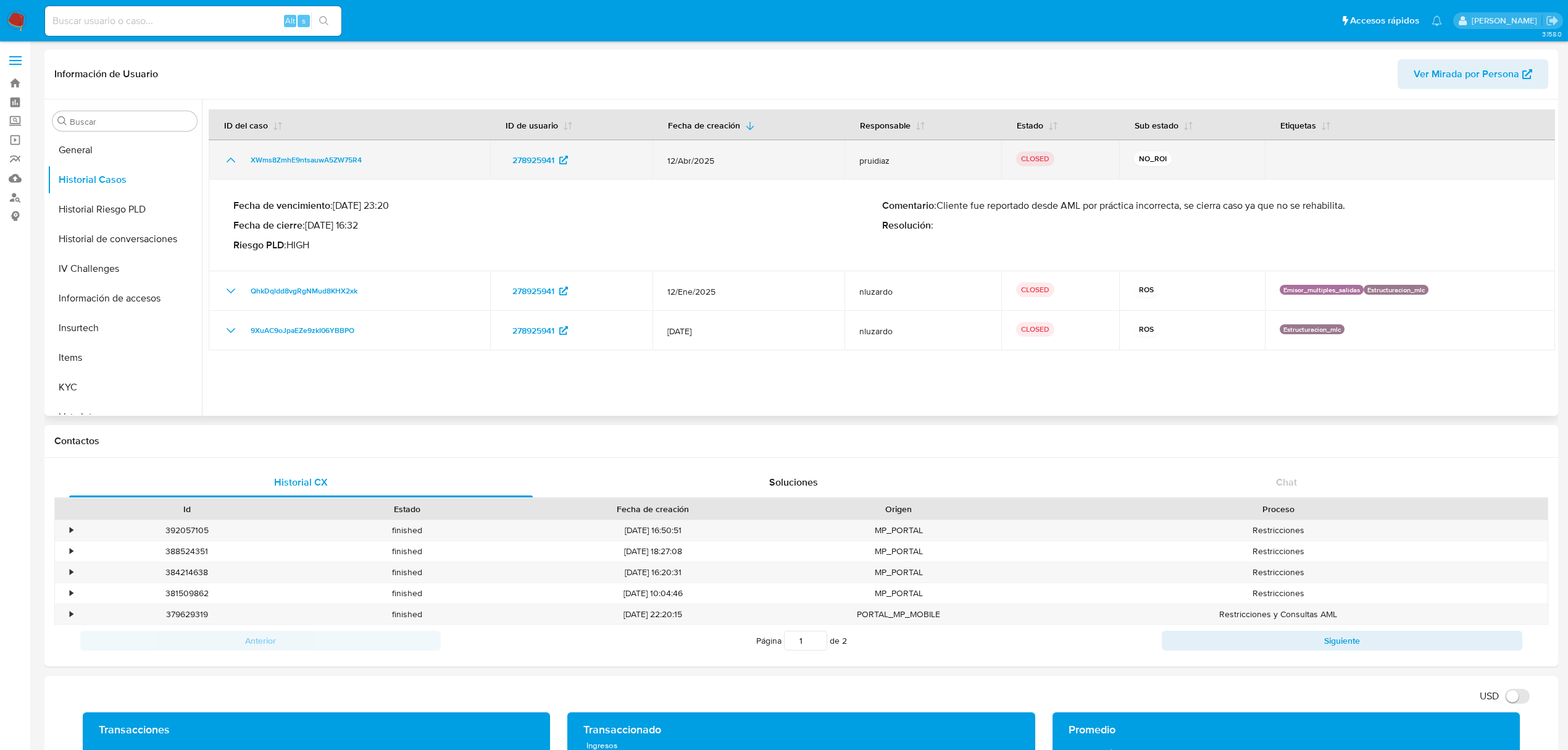
click at [231, 160] on icon "Mostrar/Ocultar" at bounding box center [230, 160] width 15 height 15
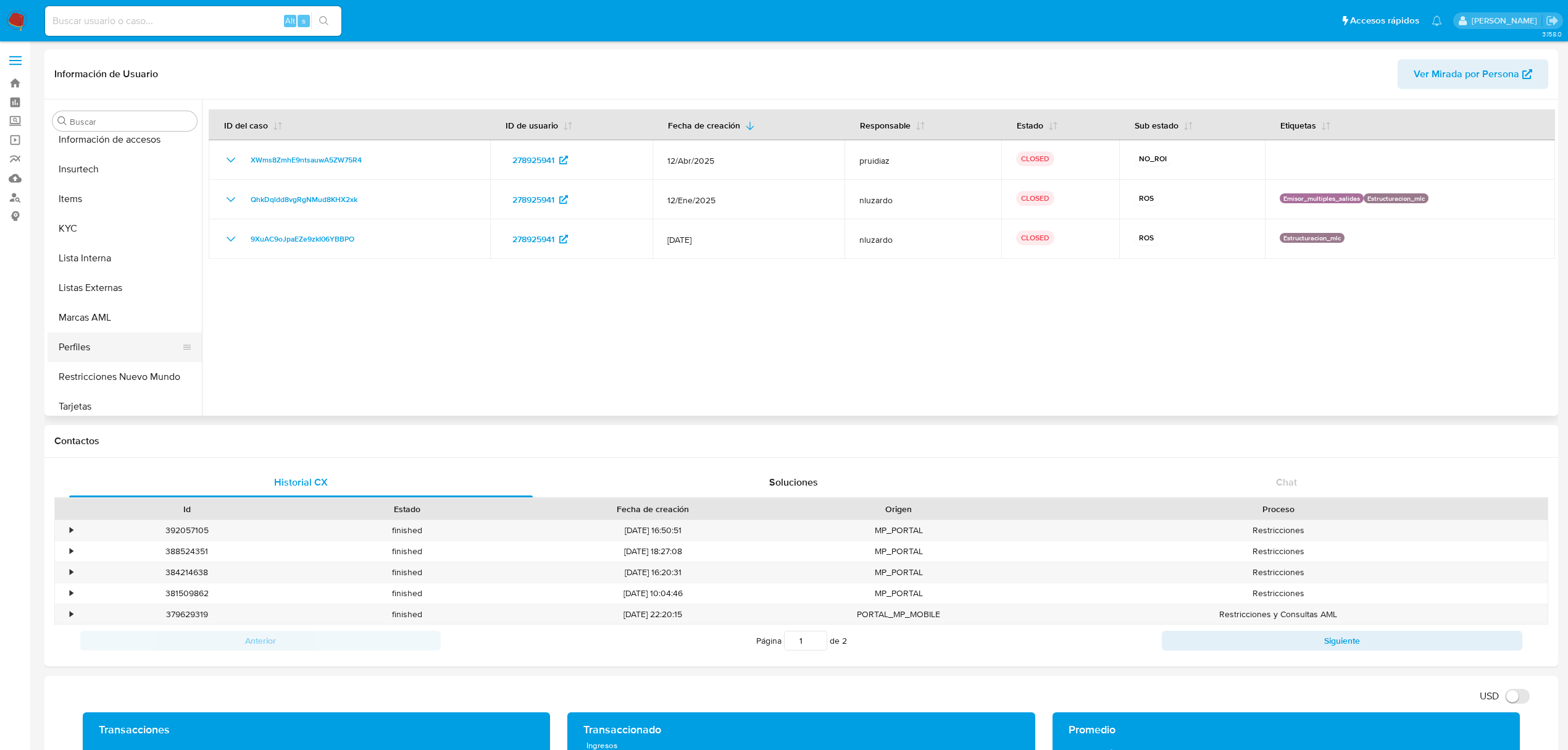
scroll to position [521, 0]
drag, startPoint x: 77, startPoint y: 237, endPoint x: 77, endPoint y: 230, distance: 7.0
click at [77, 236] on ul "Anticipos de dinero Archivos adjuntos CBT Cruces y Relaciones Créditos Cuentas …" at bounding box center [125, 275] width 155 height 278
click at [79, 222] on button "KYC" at bounding box center [120, 222] width 145 height 29
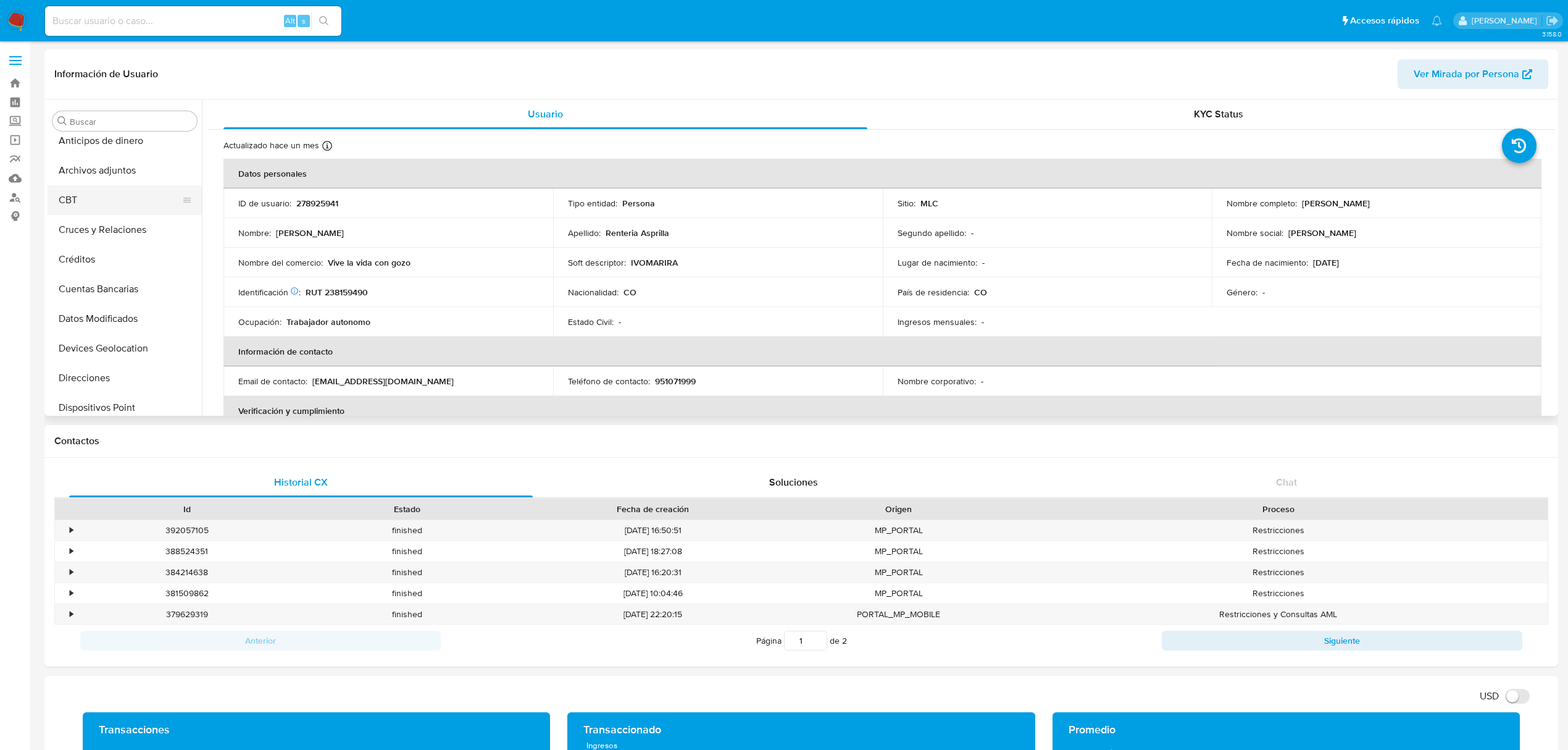
scroll to position [0, 0]
click at [98, 188] on button "Archivos adjuntos" at bounding box center [120, 180] width 145 height 29
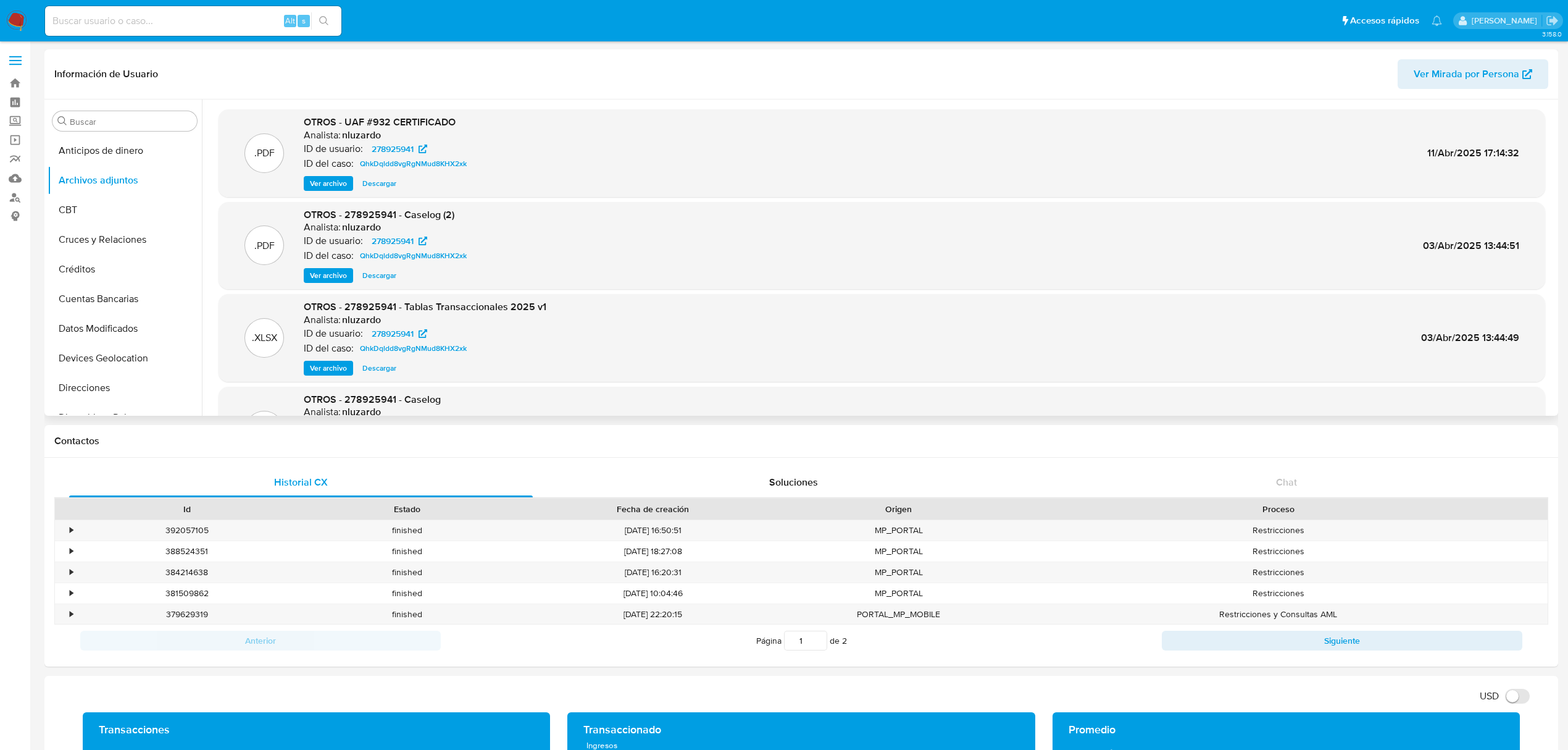
click at [327, 185] on span "Ver archivo" at bounding box center [329, 183] width 37 height 13
click at [131, 278] on button "Historial Casos" at bounding box center [120, 289] width 145 height 29
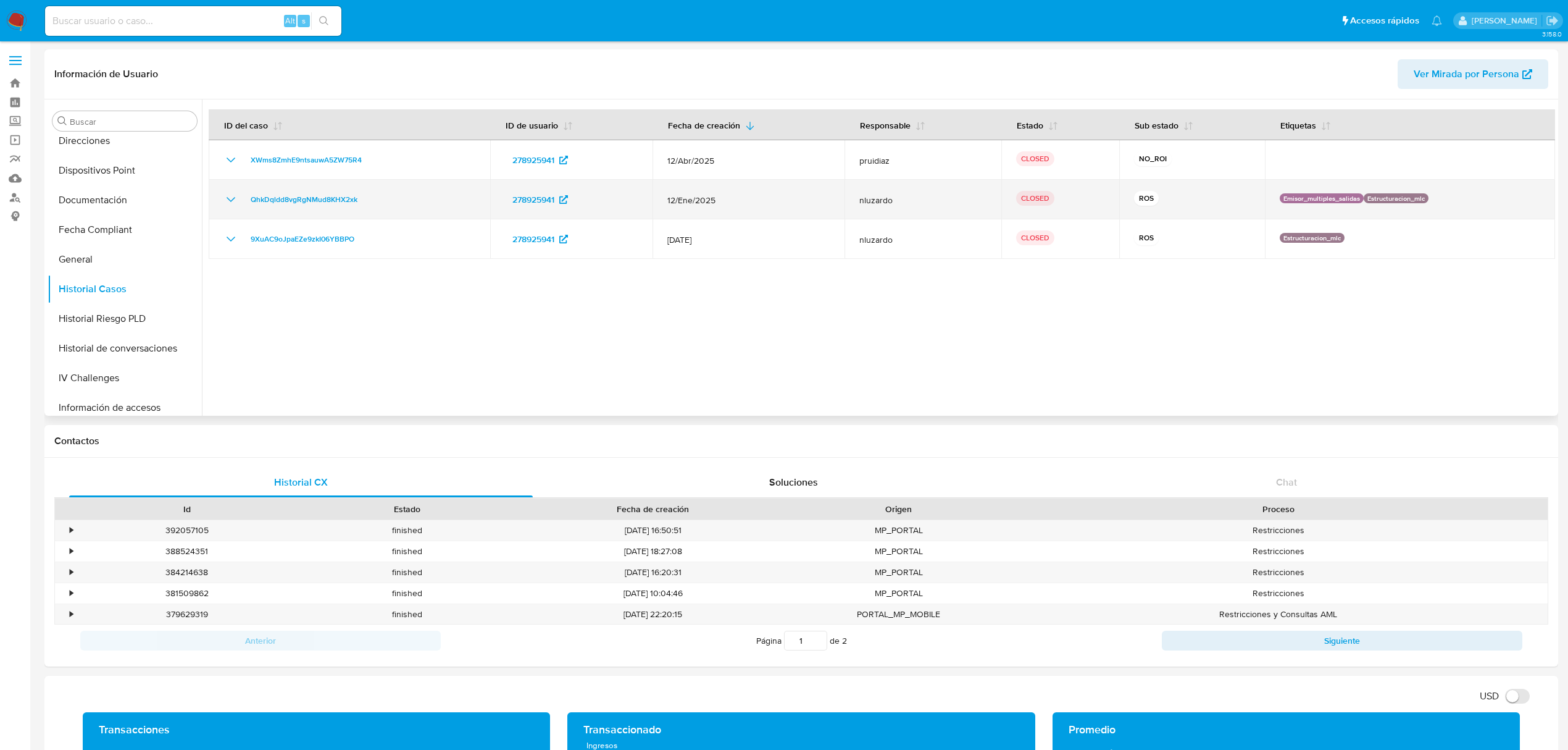
click at [241, 196] on div "QhkDqldd8vgRgNMud8KHX2xk" at bounding box center [348, 199] width 252 height 15
click at [240, 197] on div "QhkDqldd8vgRgNMud8KHX2xk" at bounding box center [348, 199] width 252 height 15
click at [231, 199] on icon "Mostrar/Ocultar" at bounding box center [230, 199] width 15 height 15
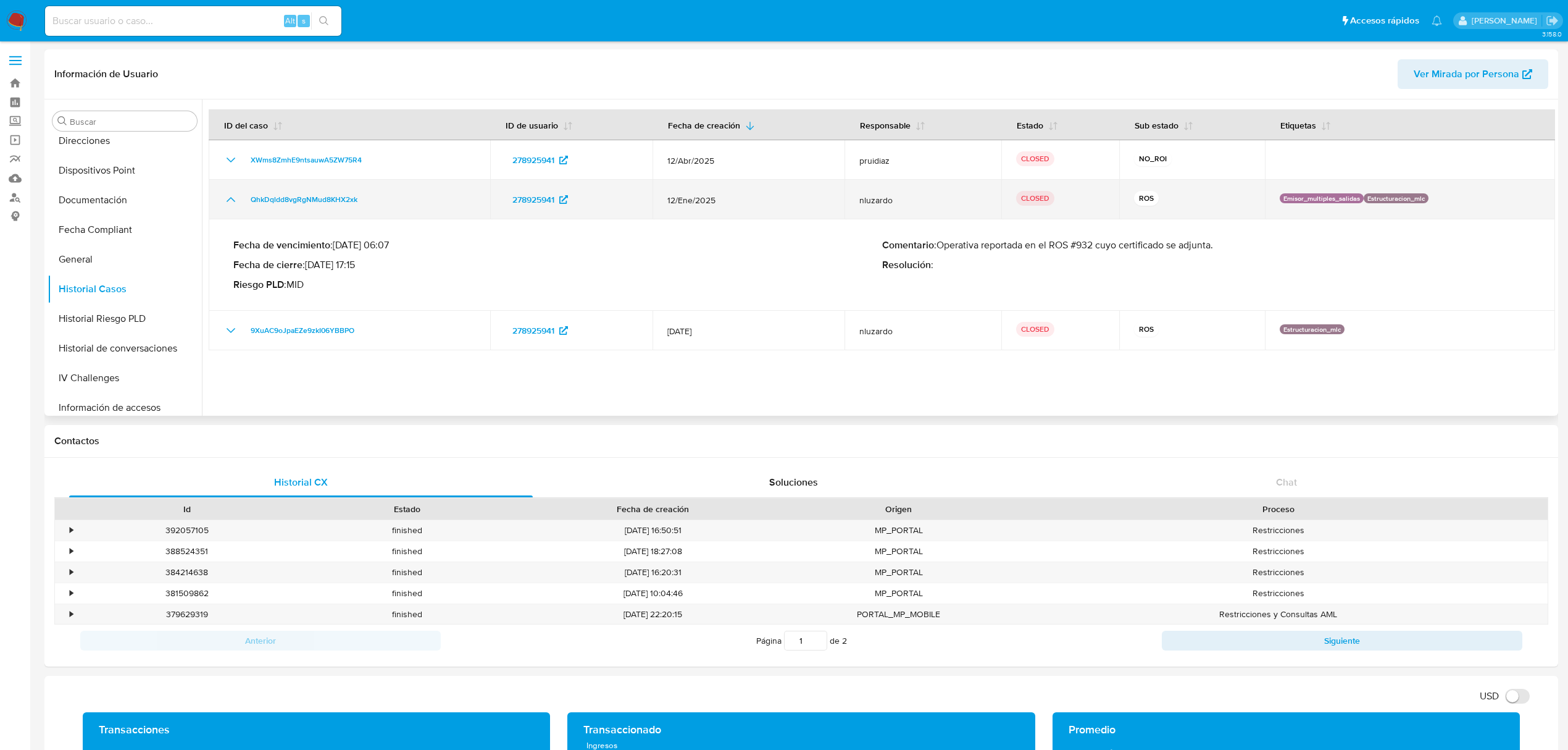
click at [232, 201] on icon "Mostrar/Ocultar" at bounding box center [230, 199] width 15 height 15
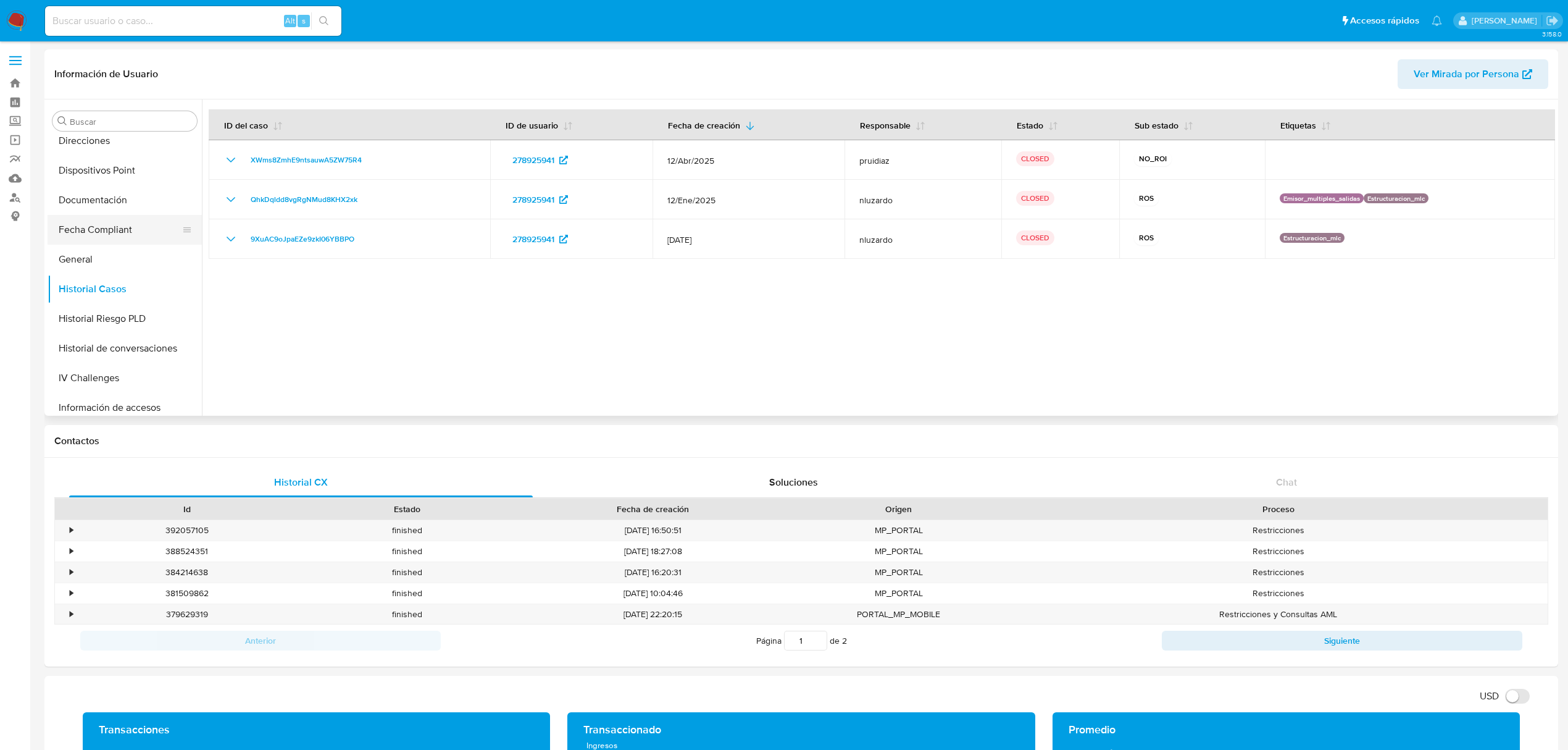
scroll to position [0, 0]
click at [105, 178] on button "Archivos adjuntos" at bounding box center [120, 180] width 145 height 29
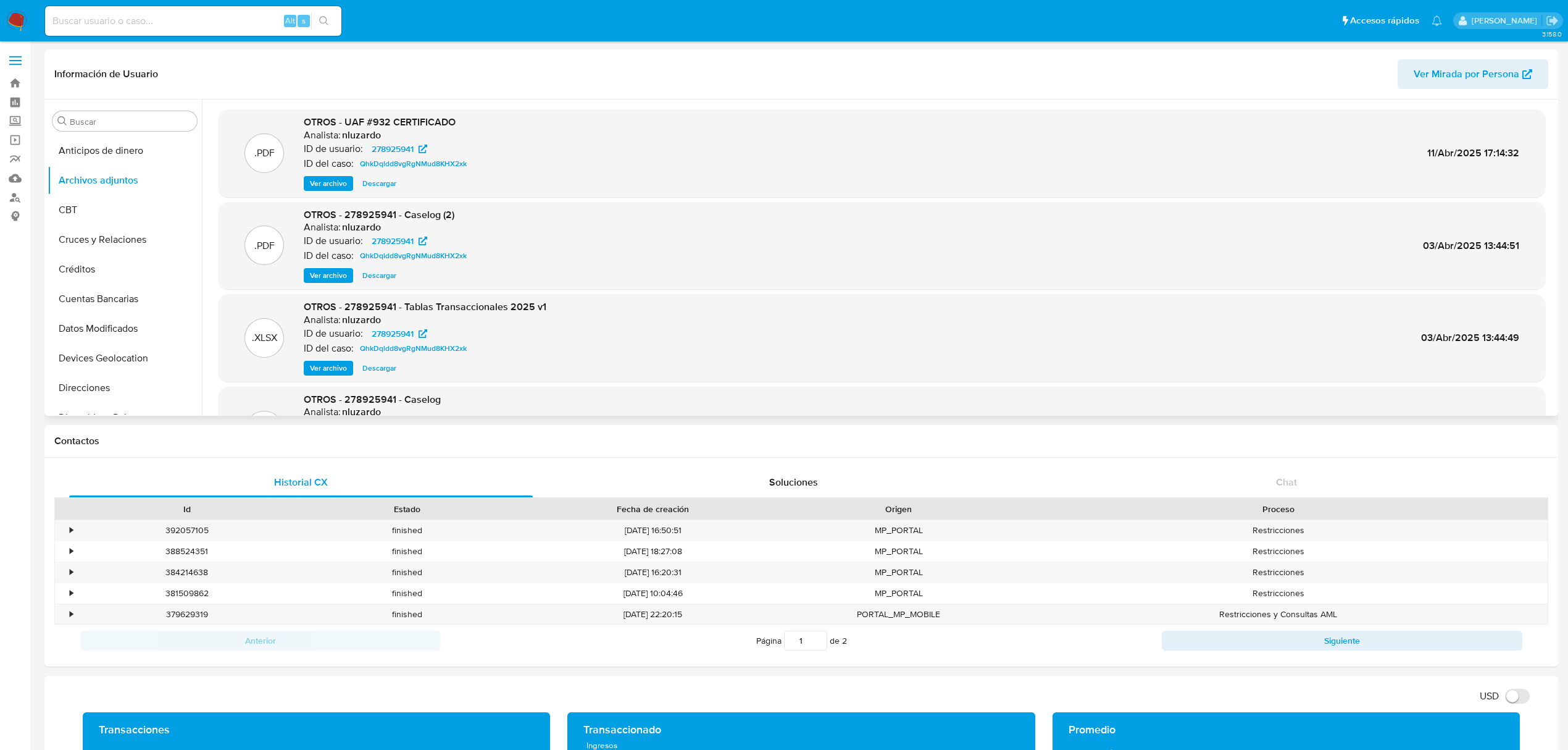
click at [317, 277] on span "Ver archivo" at bounding box center [329, 275] width 37 height 13
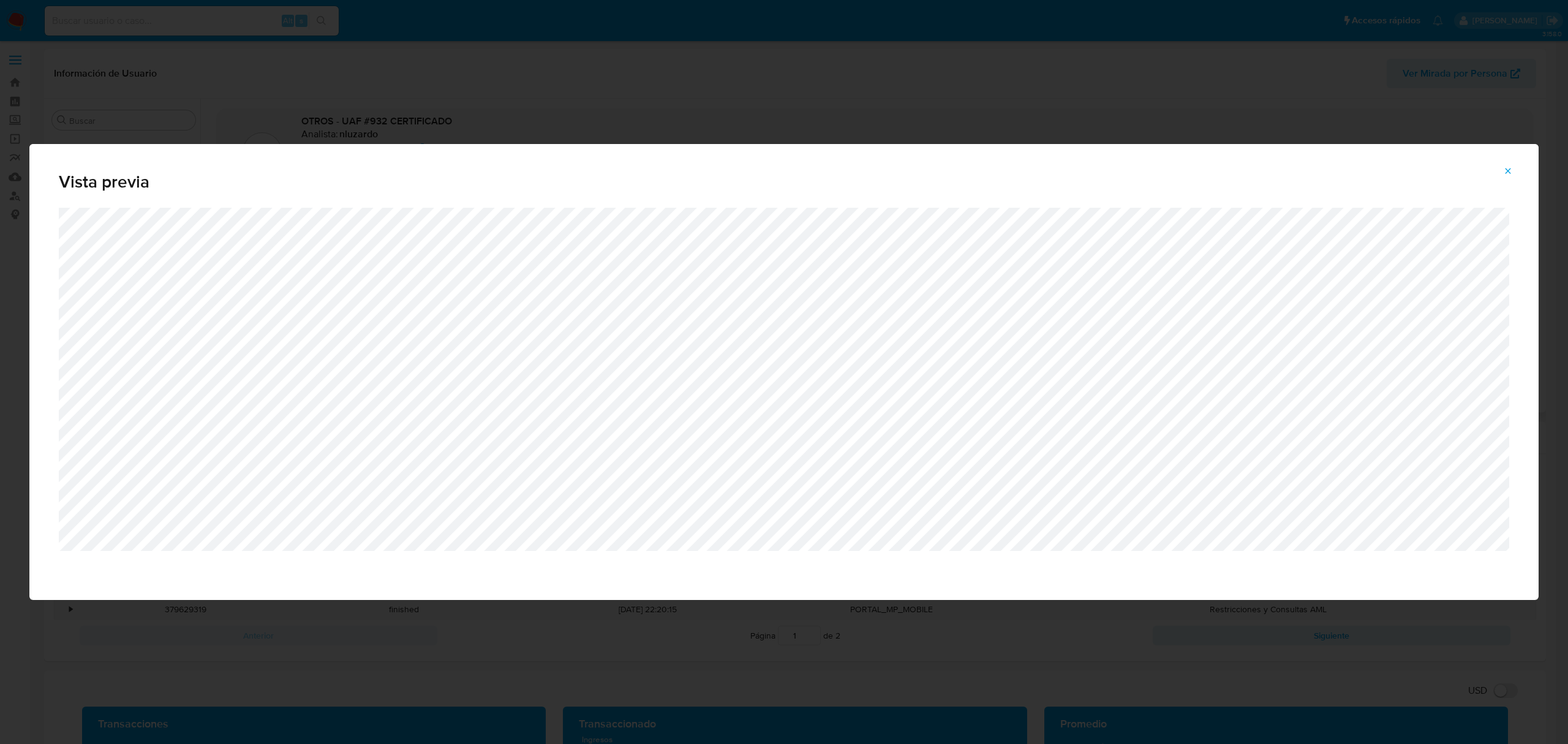
click at [1500, 165] on button "Attachment preview" at bounding box center [1508, 171] width 27 height 19
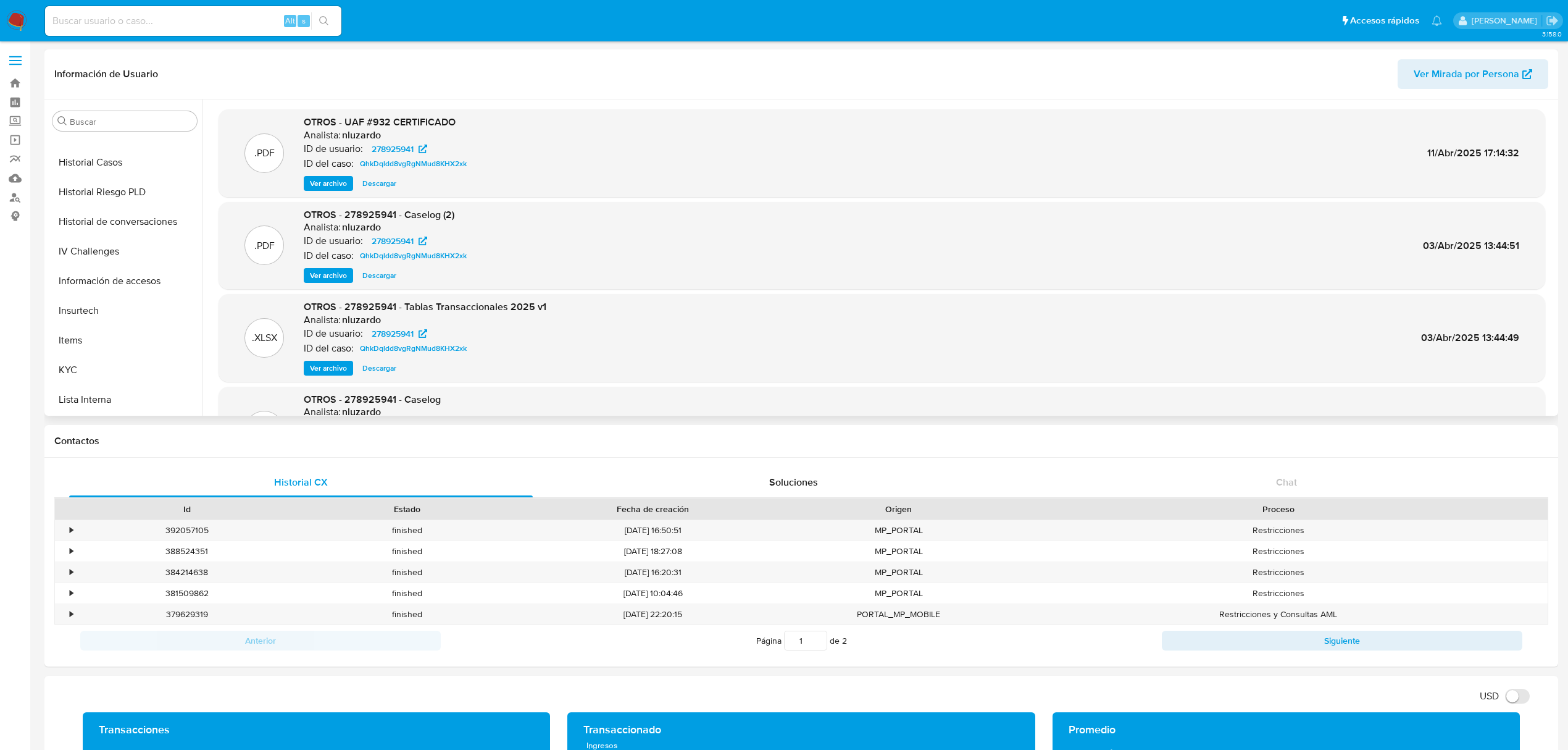
scroll to position [411, 0]
click at [67, 356] on button "Lista Interna" at bounding box center [120, 361] width 145 height 29
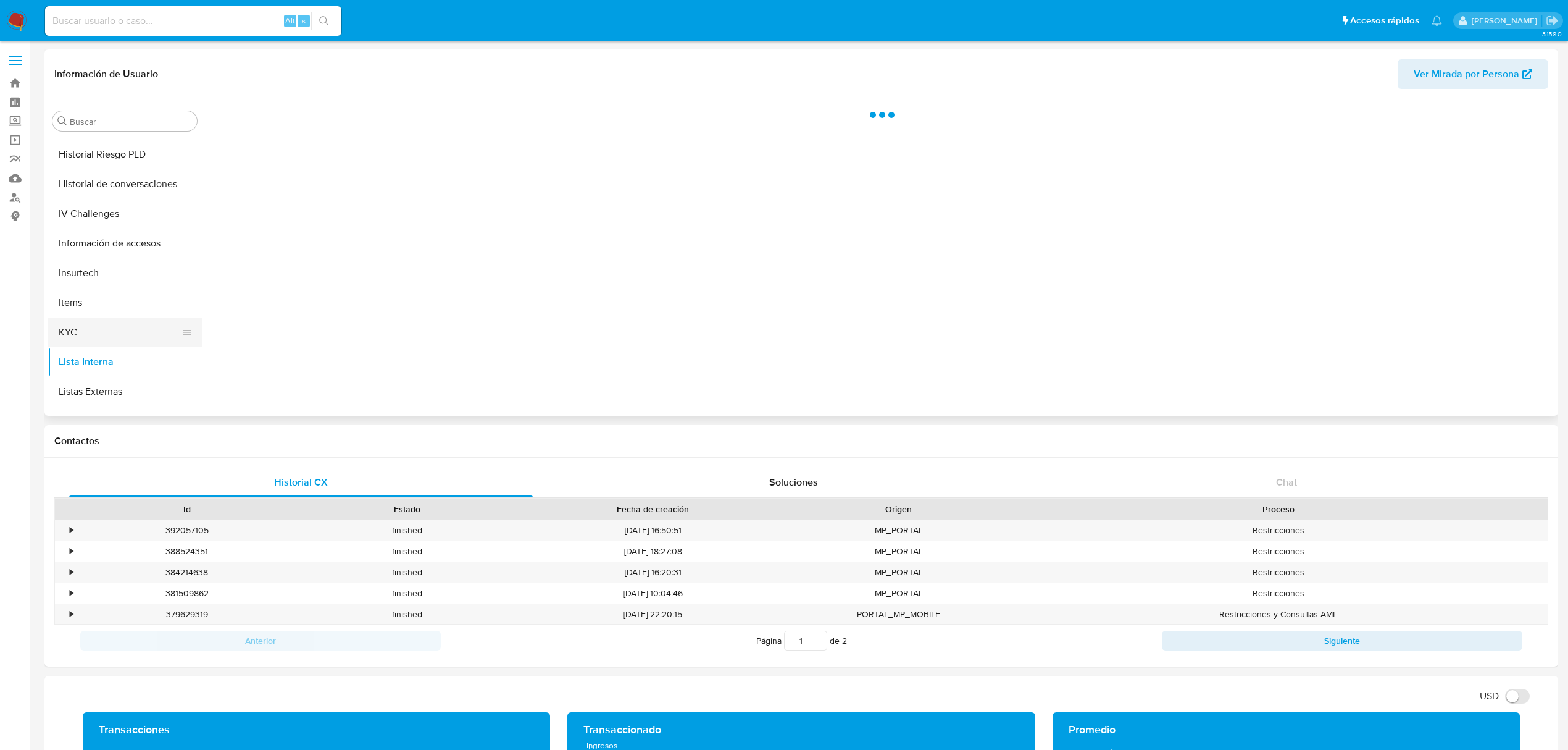
click at [70, 334] on button "KYC" at bounding box center [120, 332] width 145 height 29
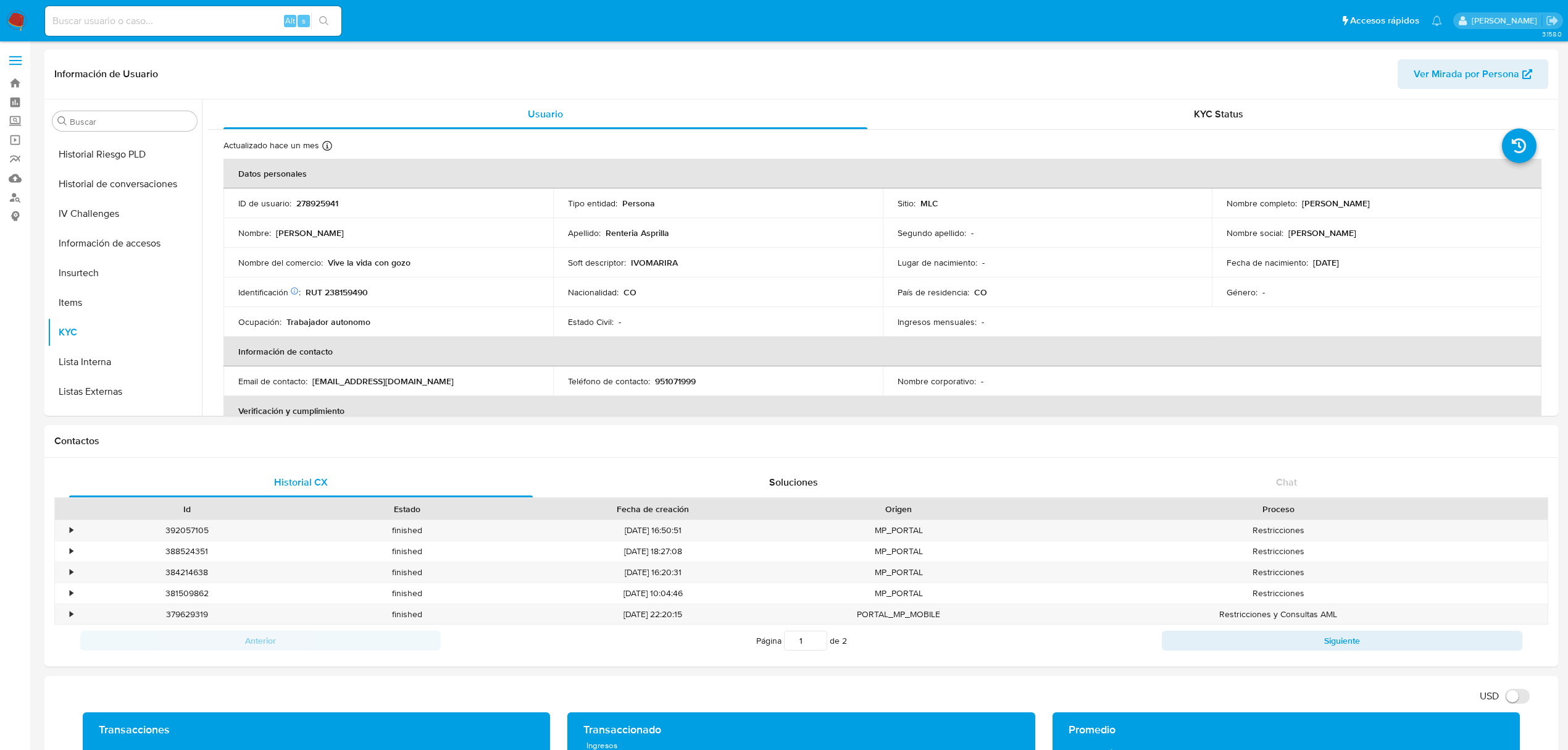
drag, startPoint x: 1293, startPoint y: 204, endPoint x: 1433, endPoint y: 204, distance: 140.0
click at [1433, 204] on div "Nombre completo : Ivonne Renteria Asprilla" at bounding box center [1376, 203] width 300 height 11
copy div "Ivonne Renteria Asprilla"
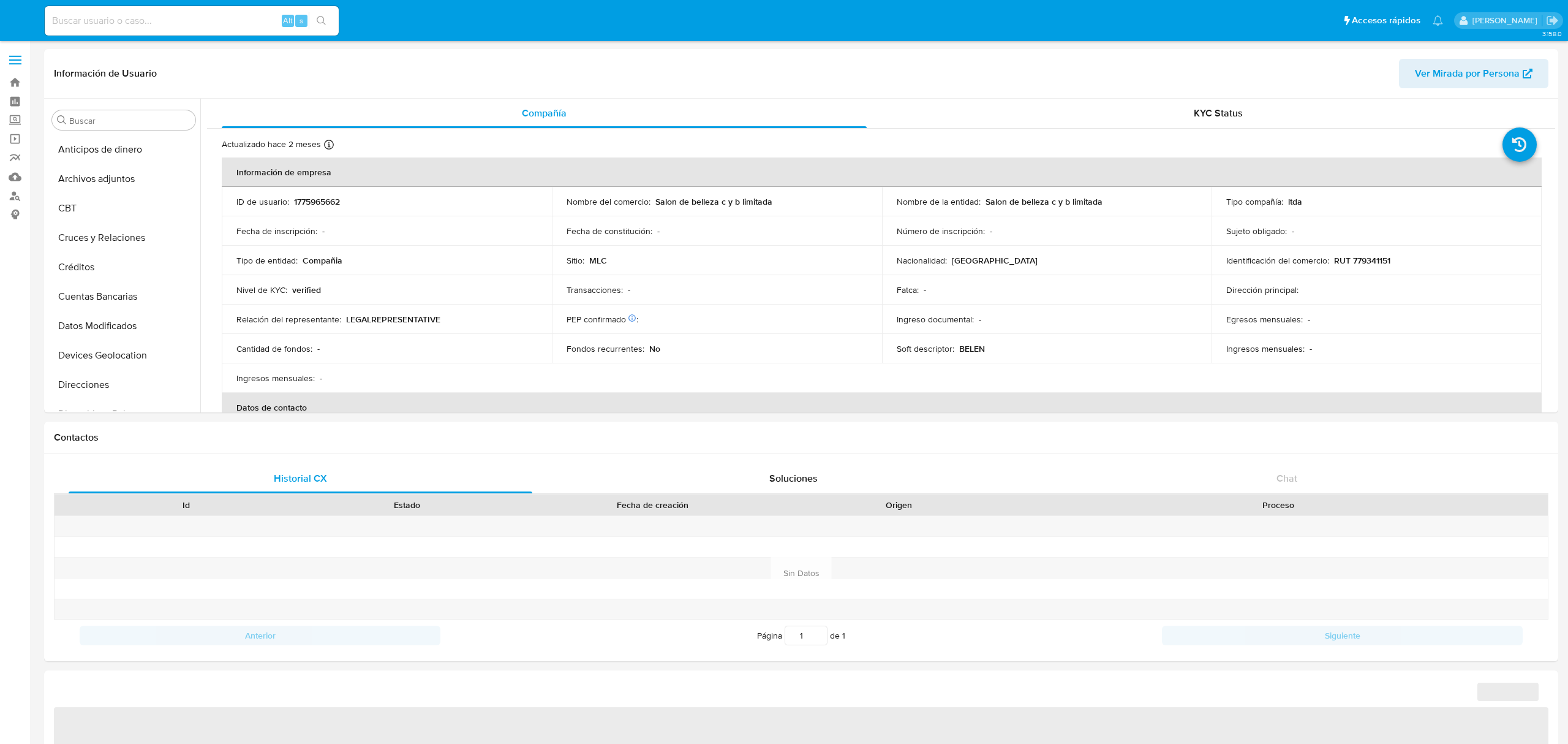
select select "10"
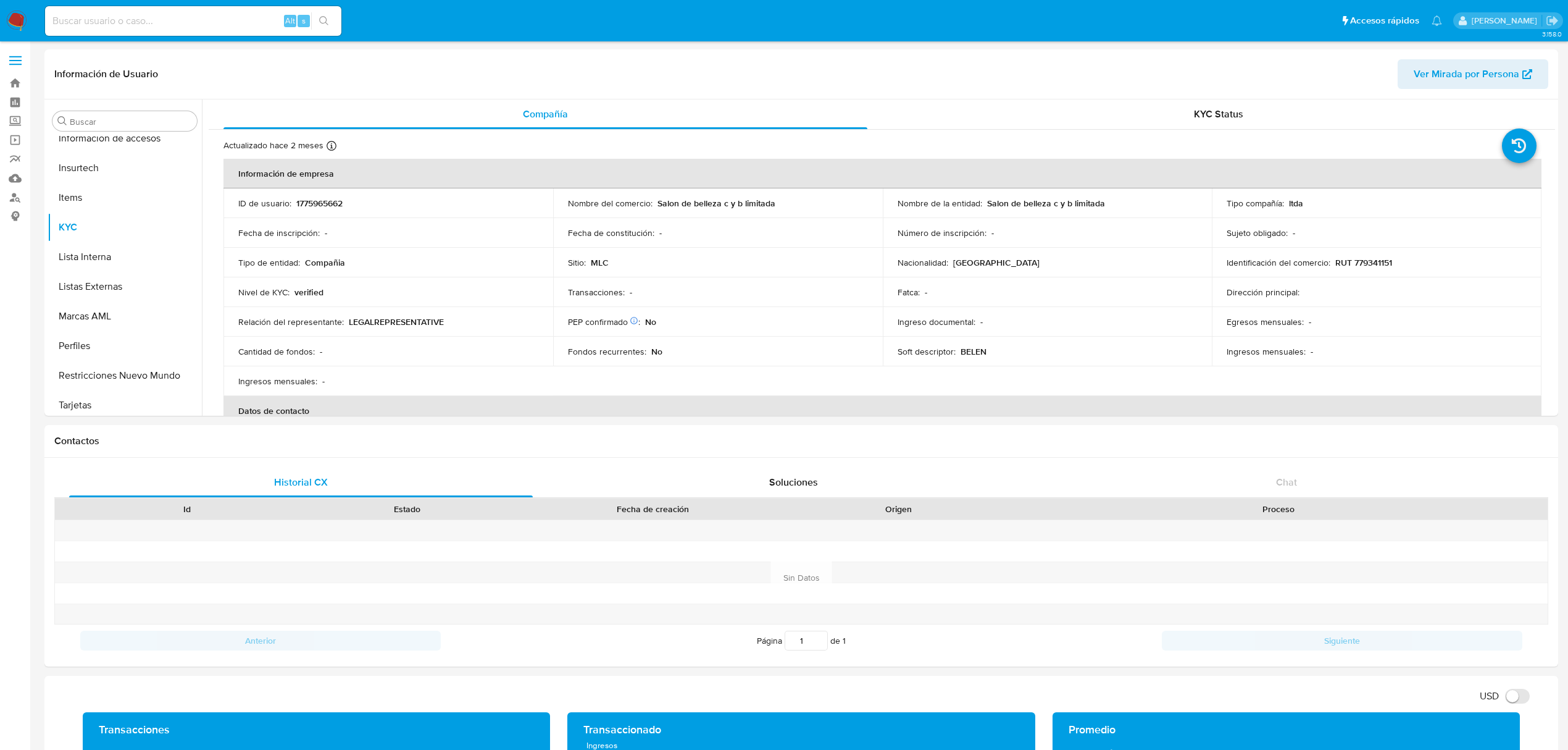
scroll to position [521, 0]
click at [131, 360] on button "Restricciones Nuevo Mundo" at bounding box center [120, 370] width 145 height 29
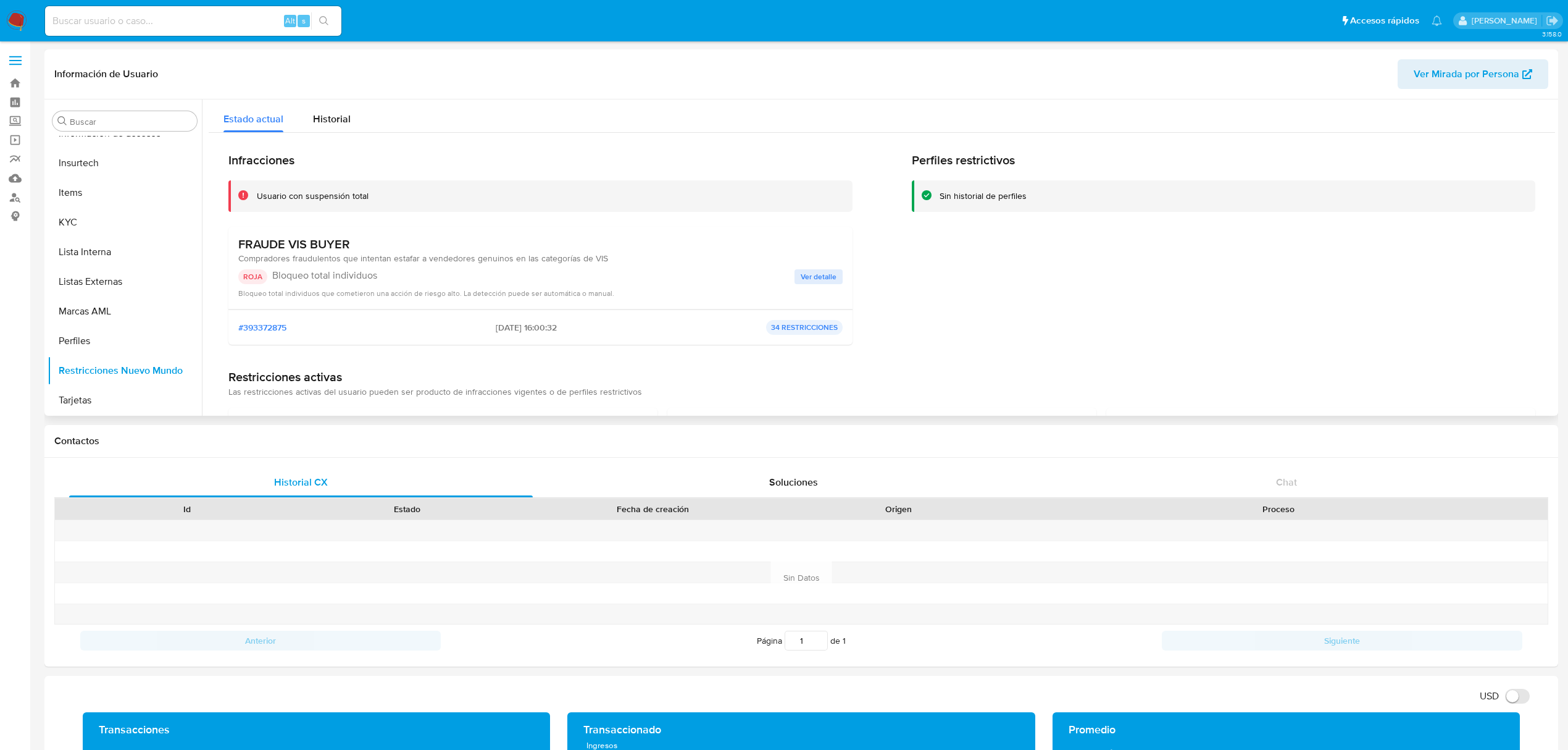
click at [823, 272] on span "Ver detalle" at bounding box center [818, 276] width 36 height 13
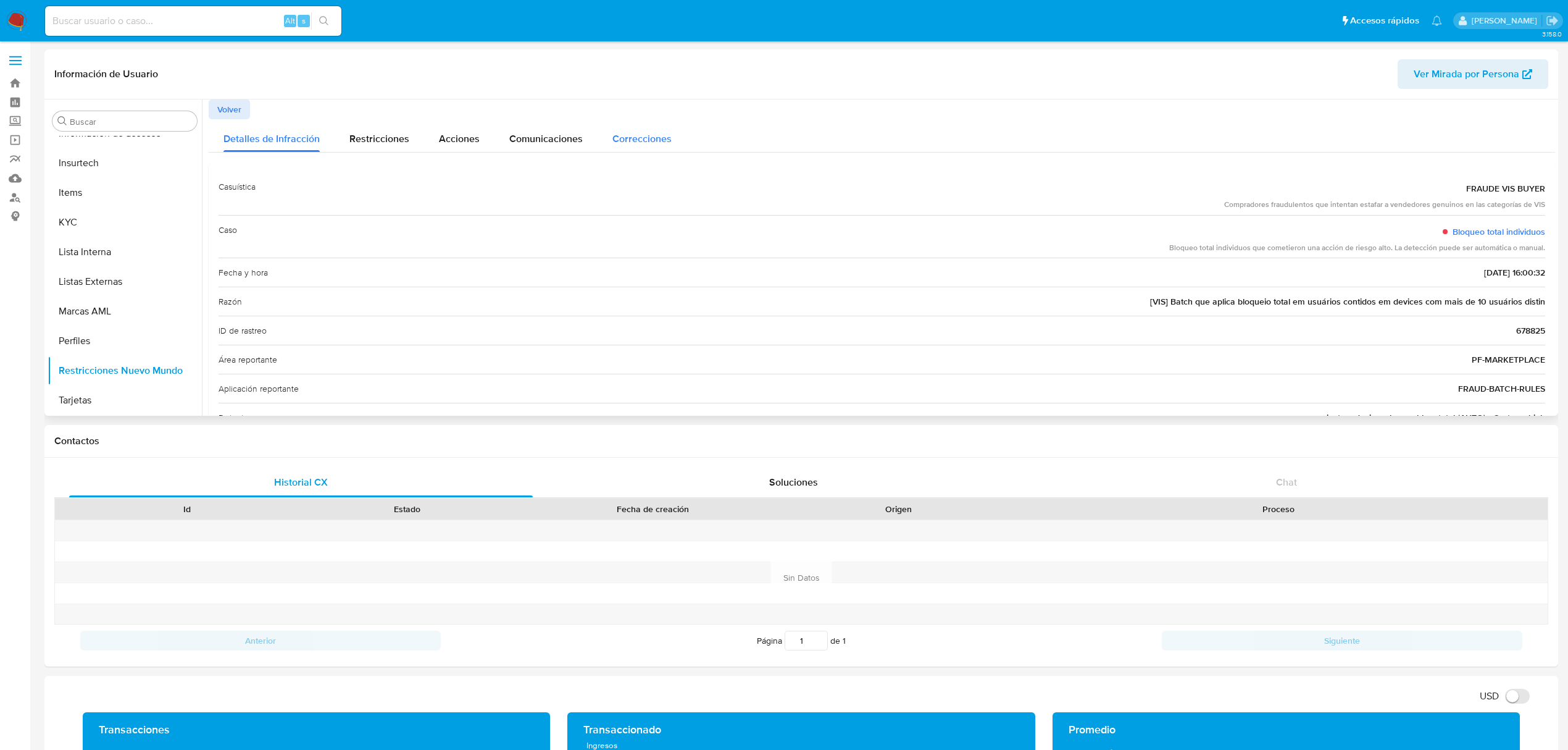
click at [656, 141] on span "Correcciones" at bounding box center [642, 138] width 60 height 15
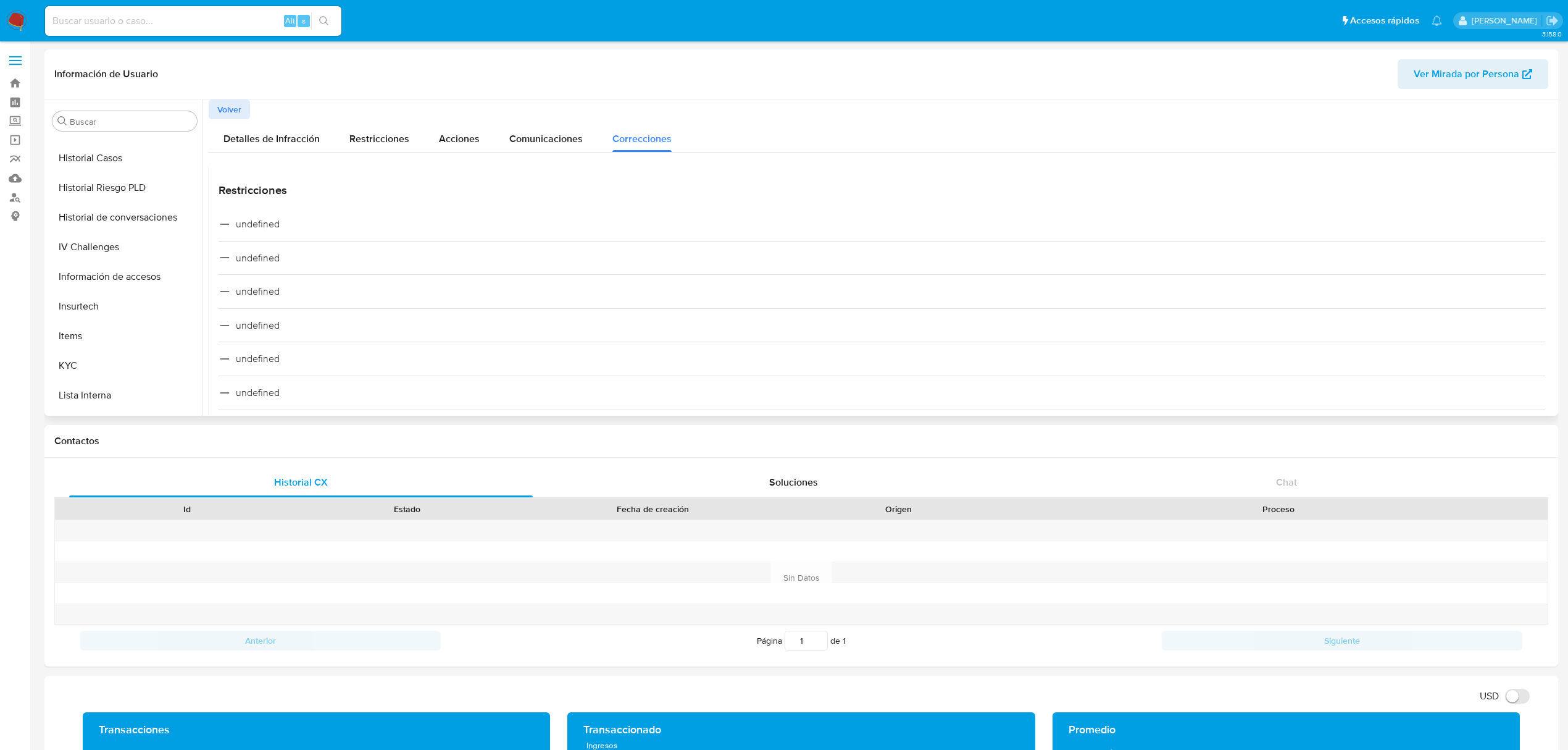
scroll to position [356, 0]
click at [103, 186] on button "Historial Casos" at bounding box center [120, 179] width 145 height 29
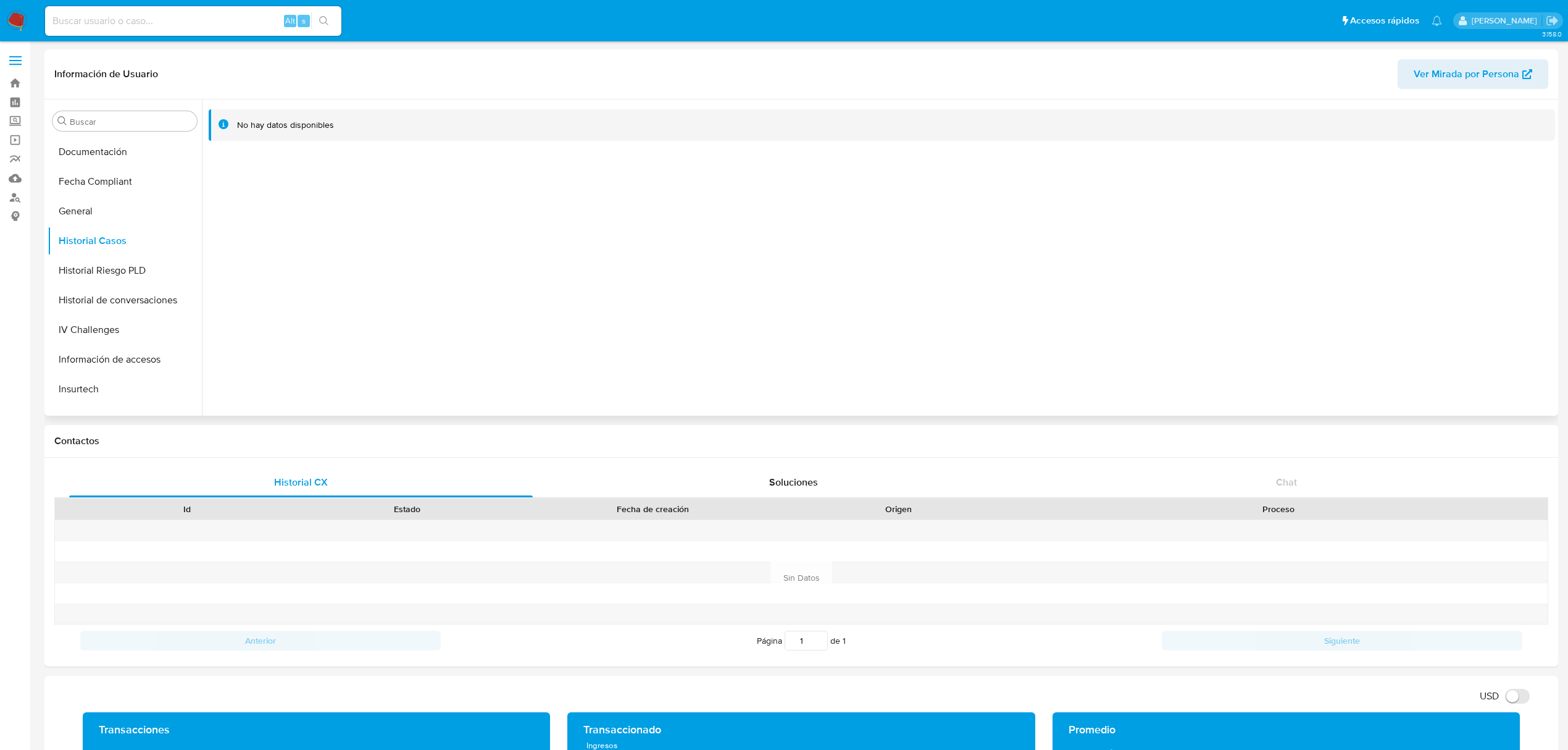
scroll to position [274, 0]
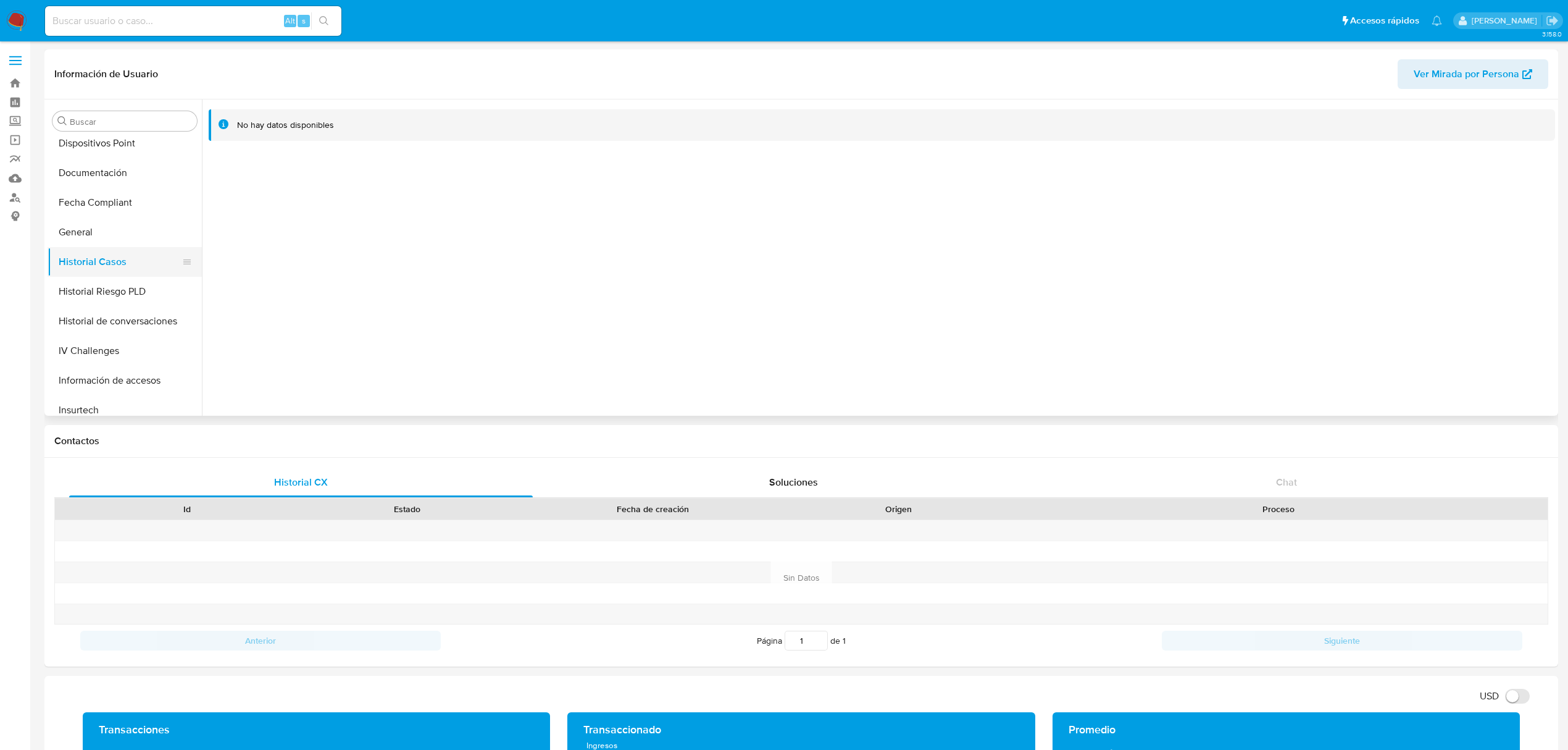
click at [123, 263] on button "Historial Casos" at bounding box center [120, 261] width 145 height 29
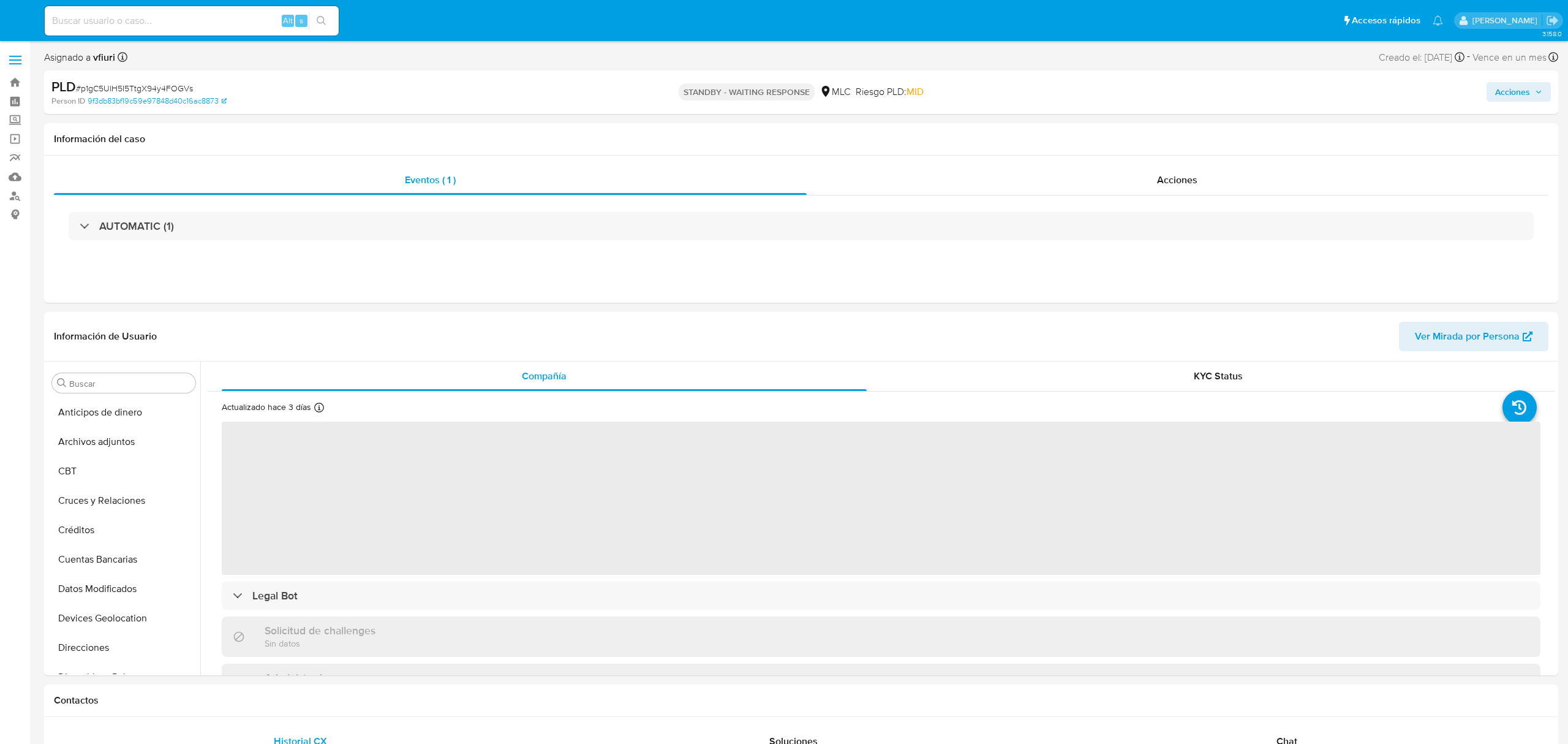
select select "10"
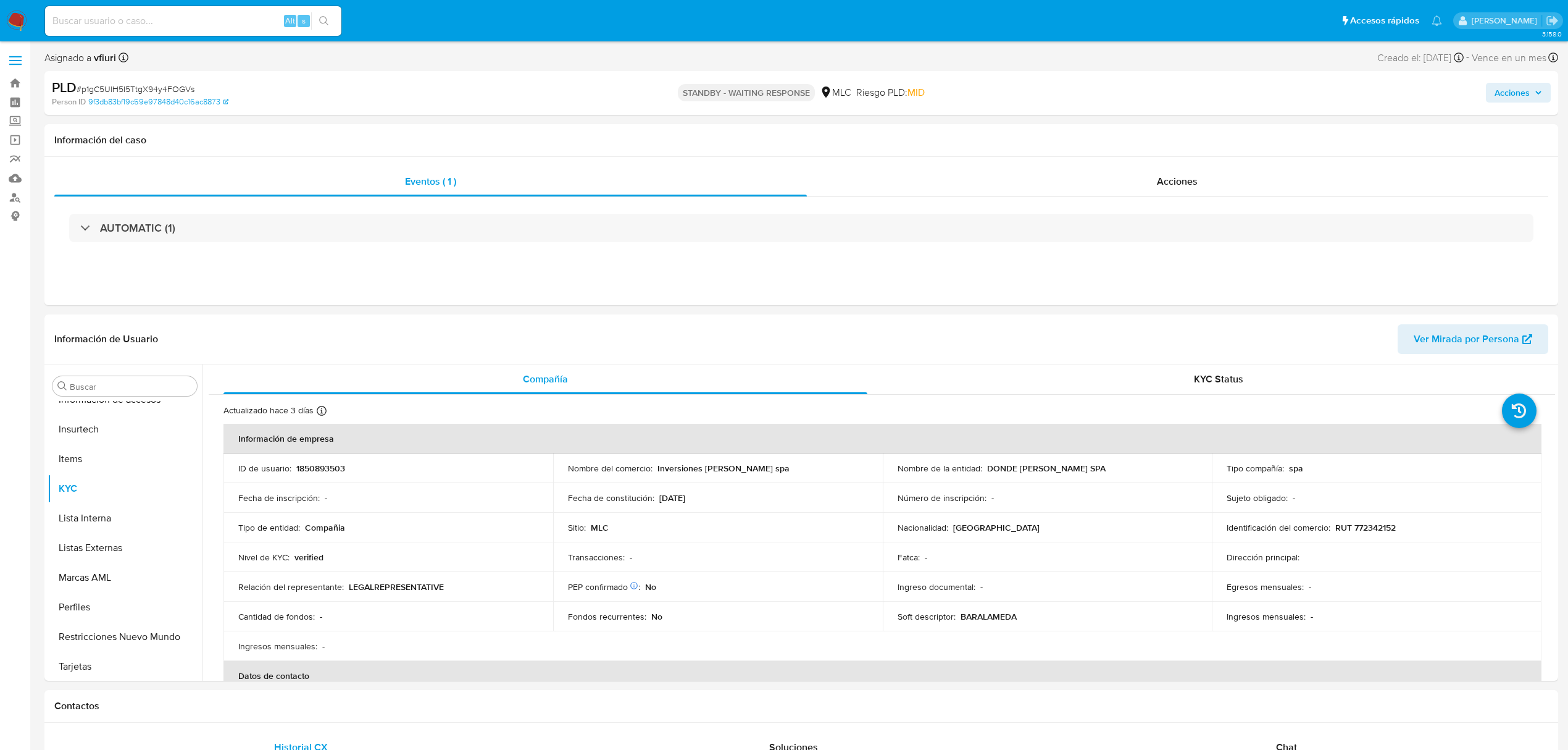
scroll to position [522, 0]
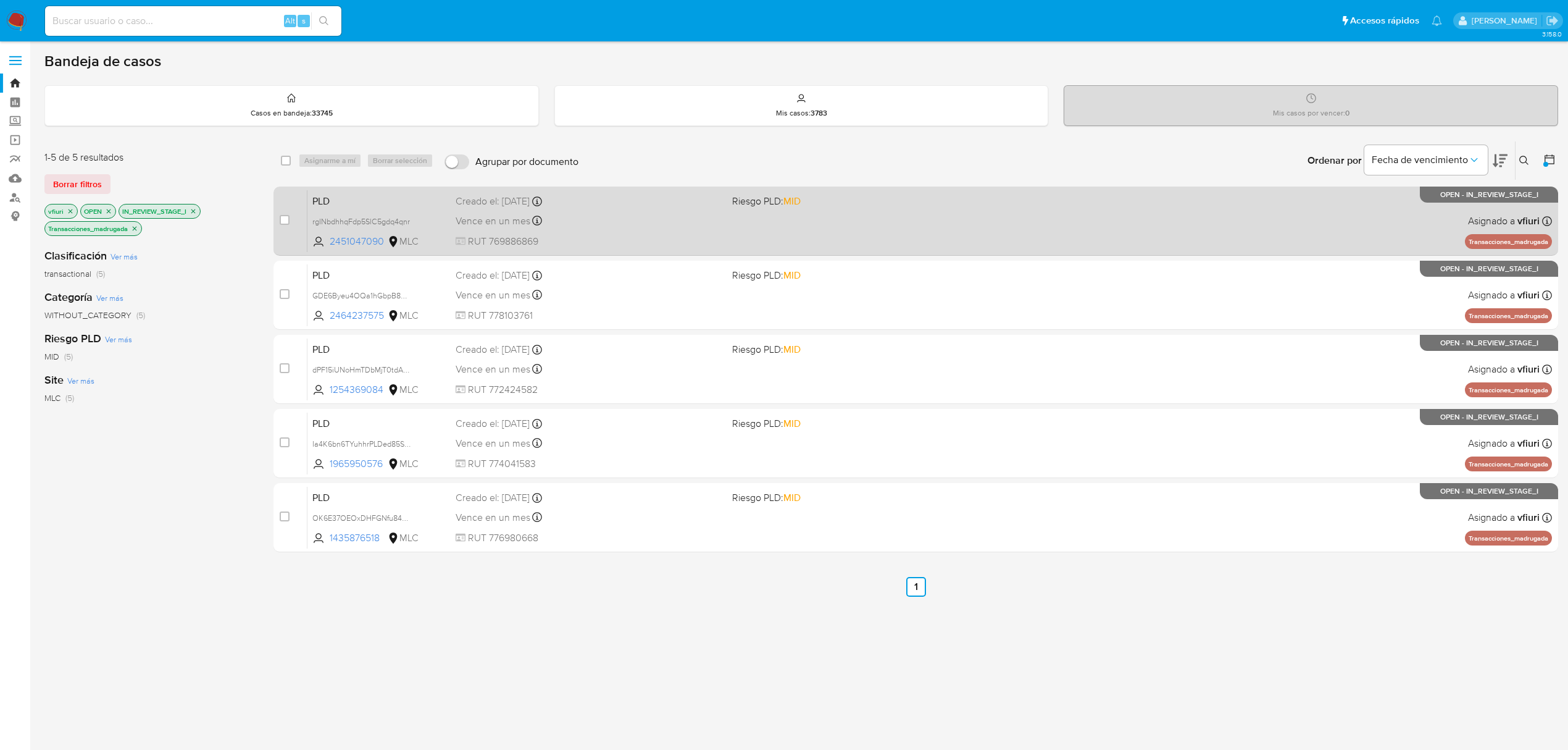
click at [701, 204] on div "Creado el: [DATE] Creado el: [DATE] 16:10:10" at bounding box center [588, 202] width 266 height 14
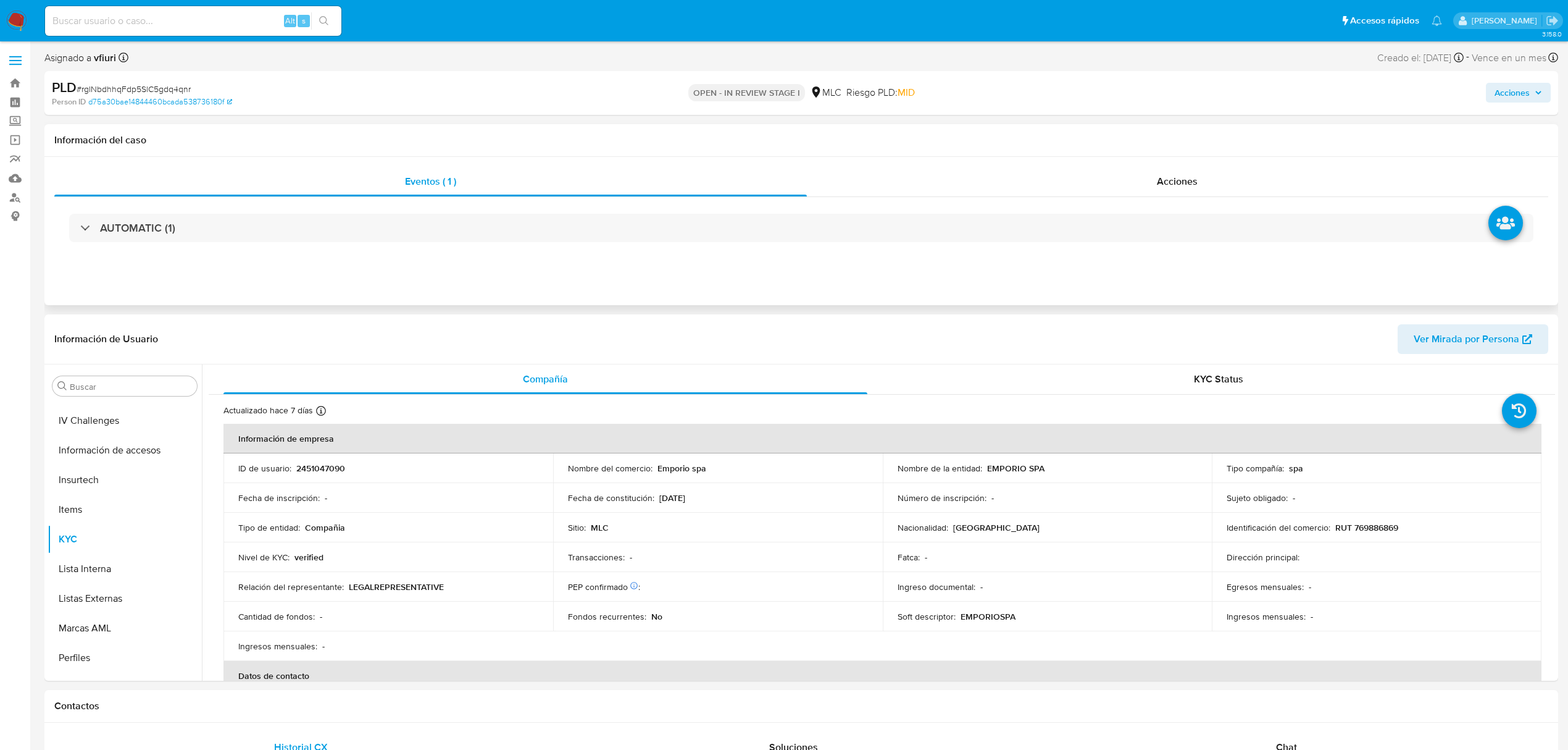
scroll to position [522, 0]
select select "10"
click at [112, 518] on button "Historial Casos" at bounding box center [120, 526] width 145 height 29
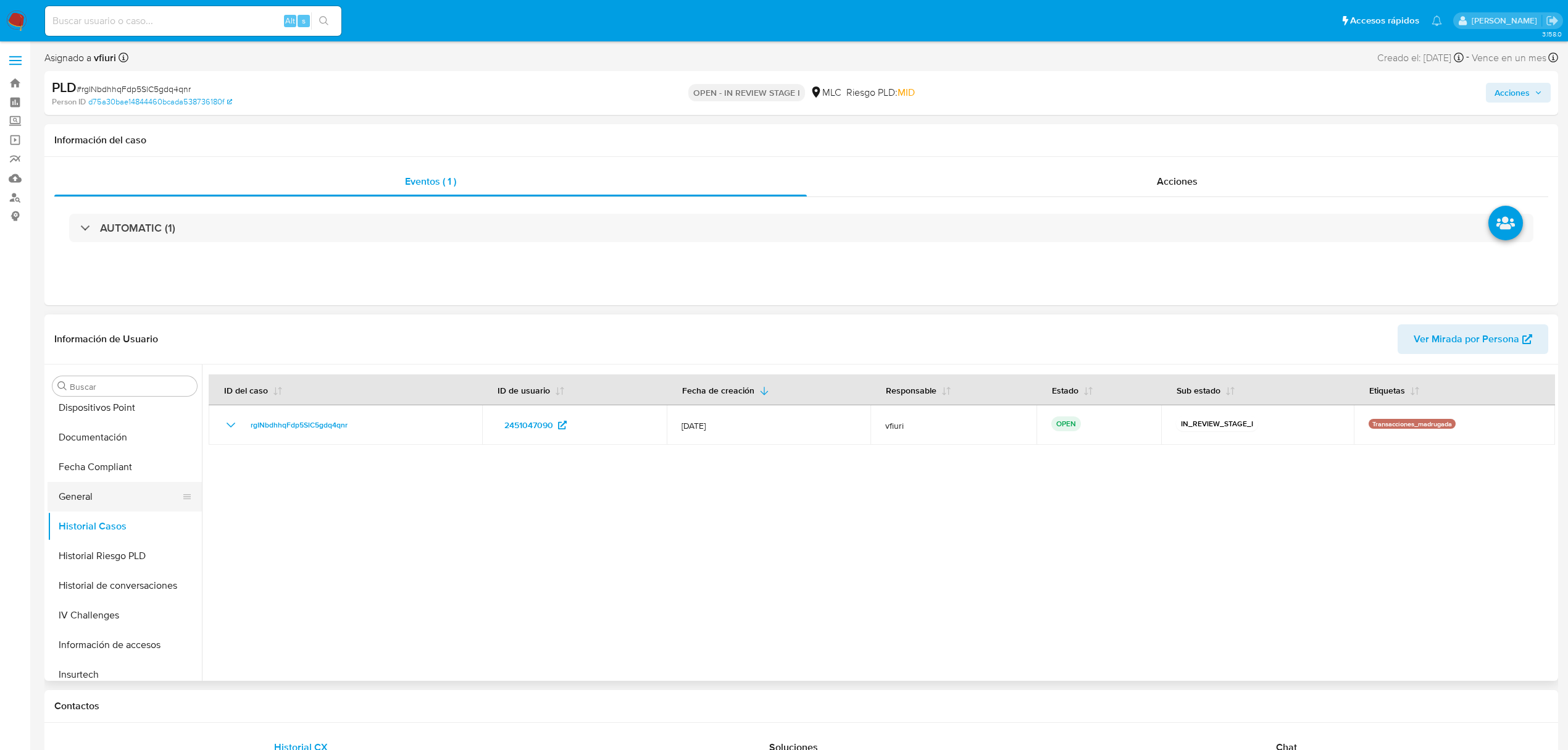
scroll to position [522, 0]
click at [102, 495] on button "KYC" at bounding box center [120, 487] width 145 height 29
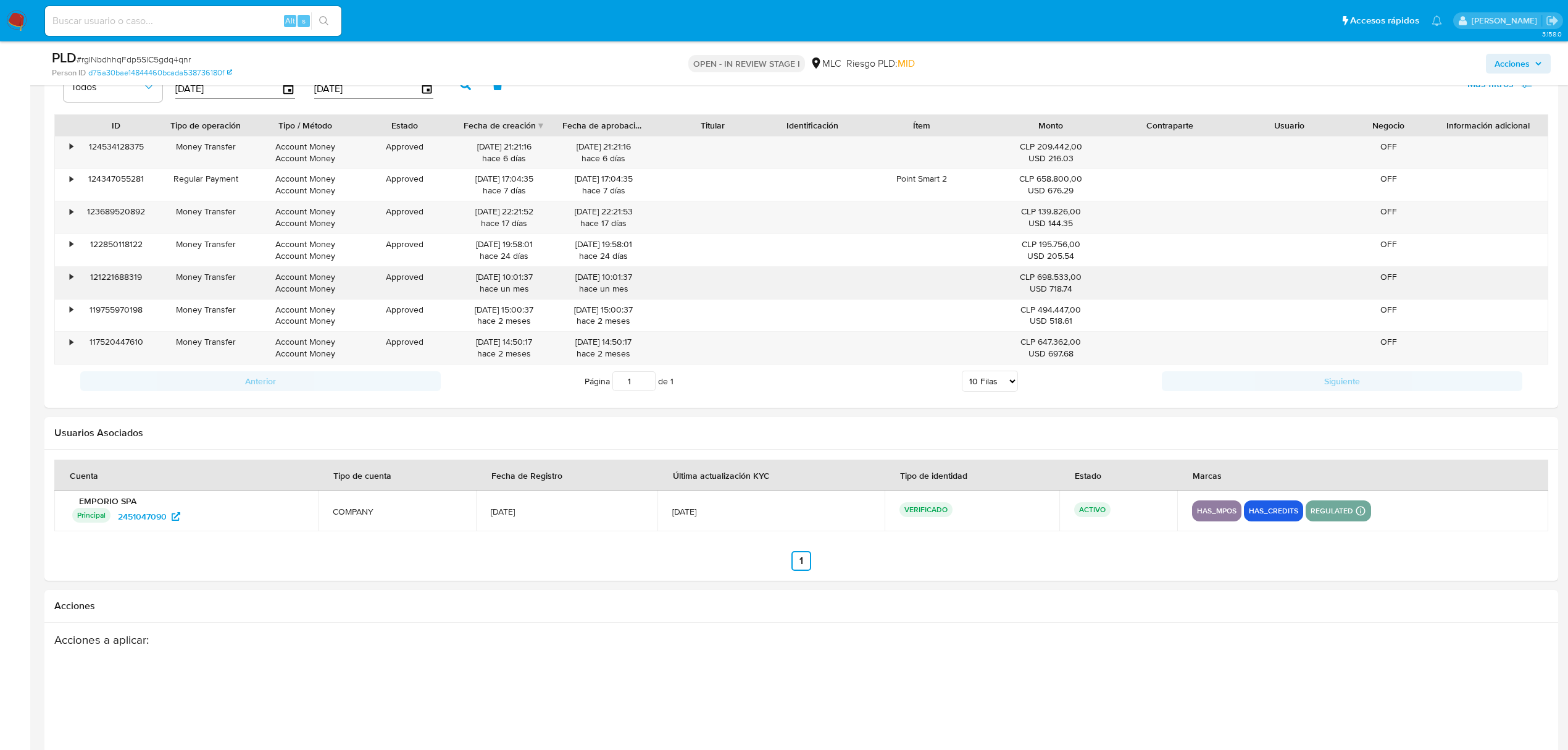
scroll to position [1293, 0]
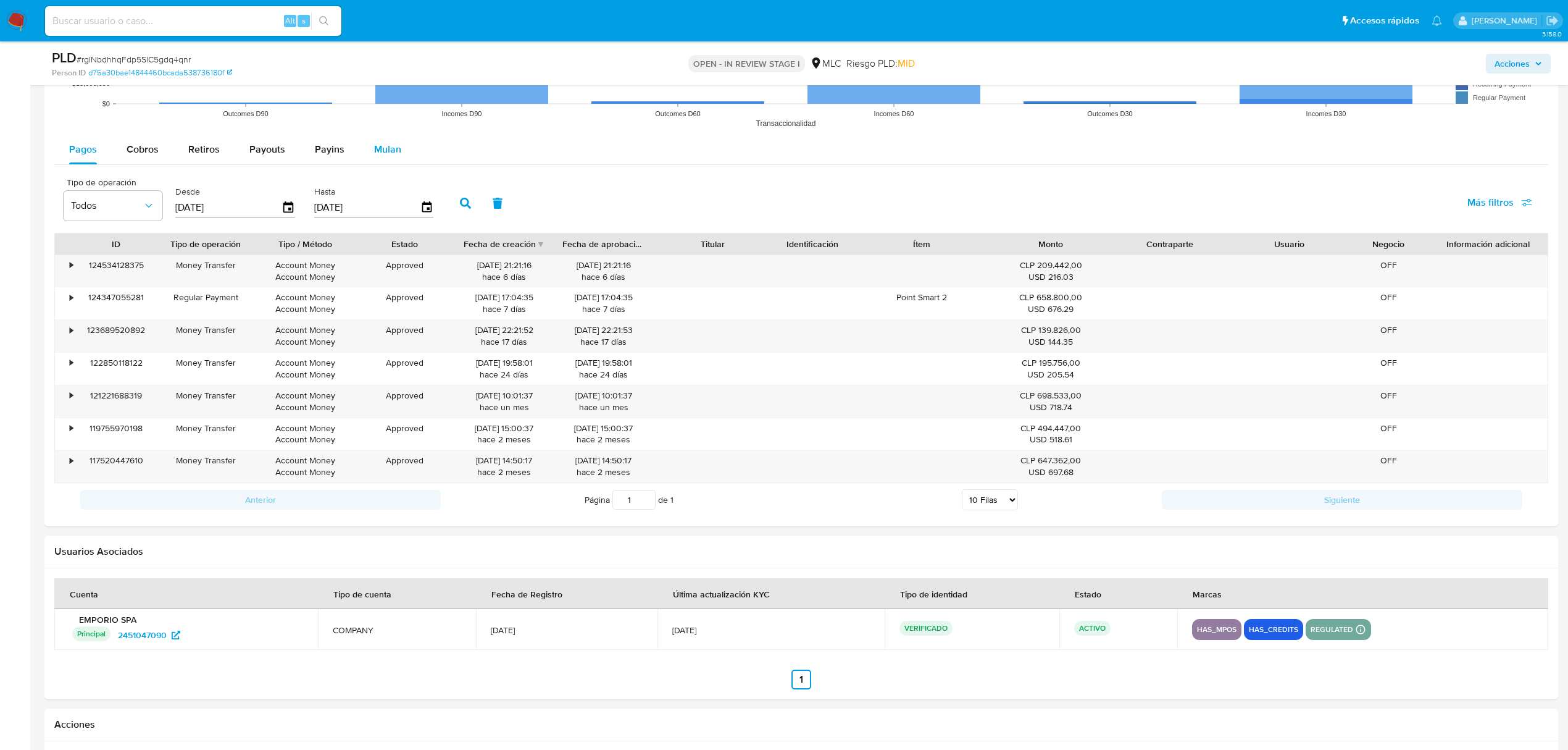
click at [381, 157] on span "Mulan" at bounding box center [388, 149] width 27 height 15
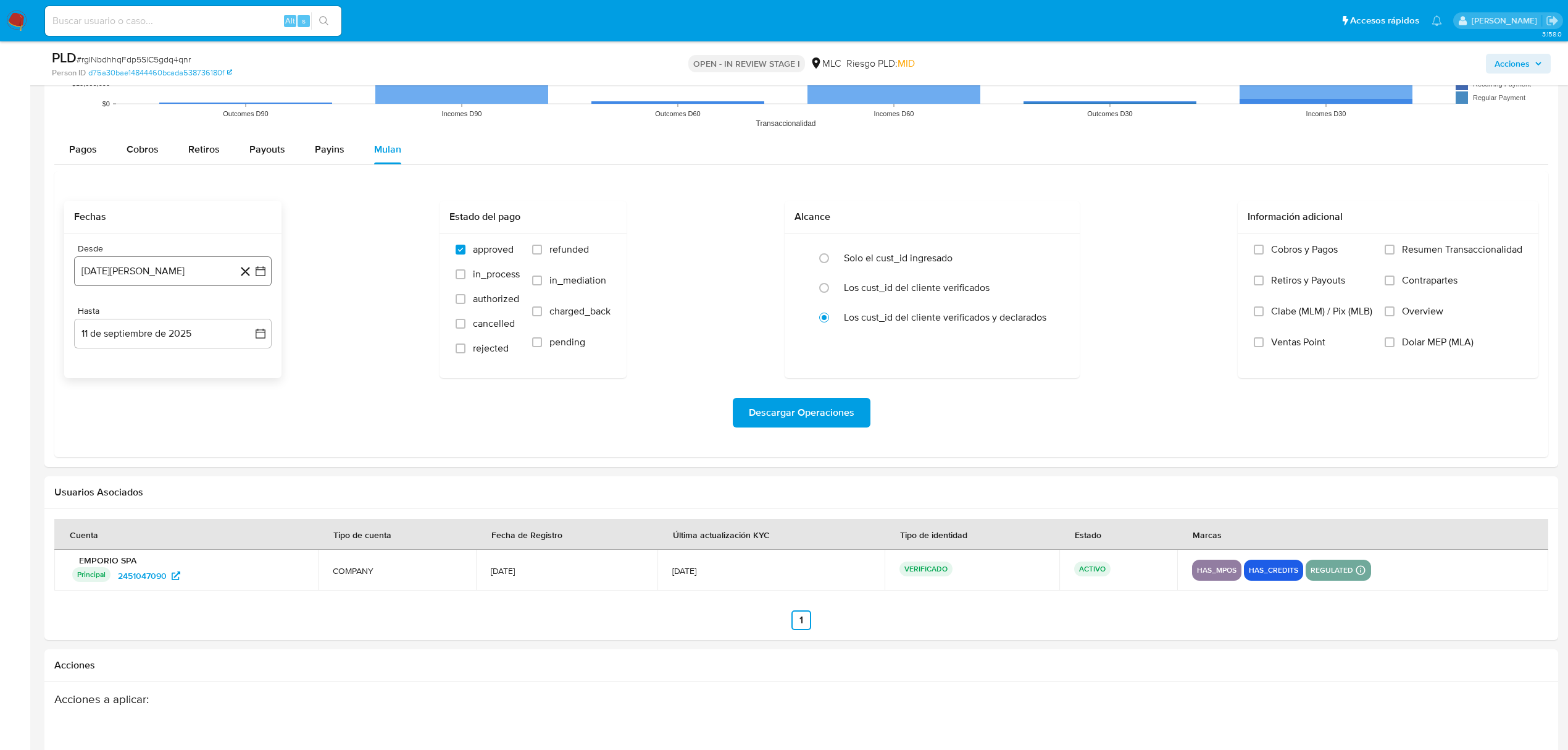
click at [257, 273] on icon "button" at bounding box center [260, 271] width 13 height 13
click at [243, 322] on icon "Mes siguiente" at bounding box center [249, 315] width 15 height 15
click at [124, 409] on button "10" at bounding box center [123, 410] width 20 height 20
click at [256, 335] on icon "button" at bounding box center [260, 333] width 13 height 13
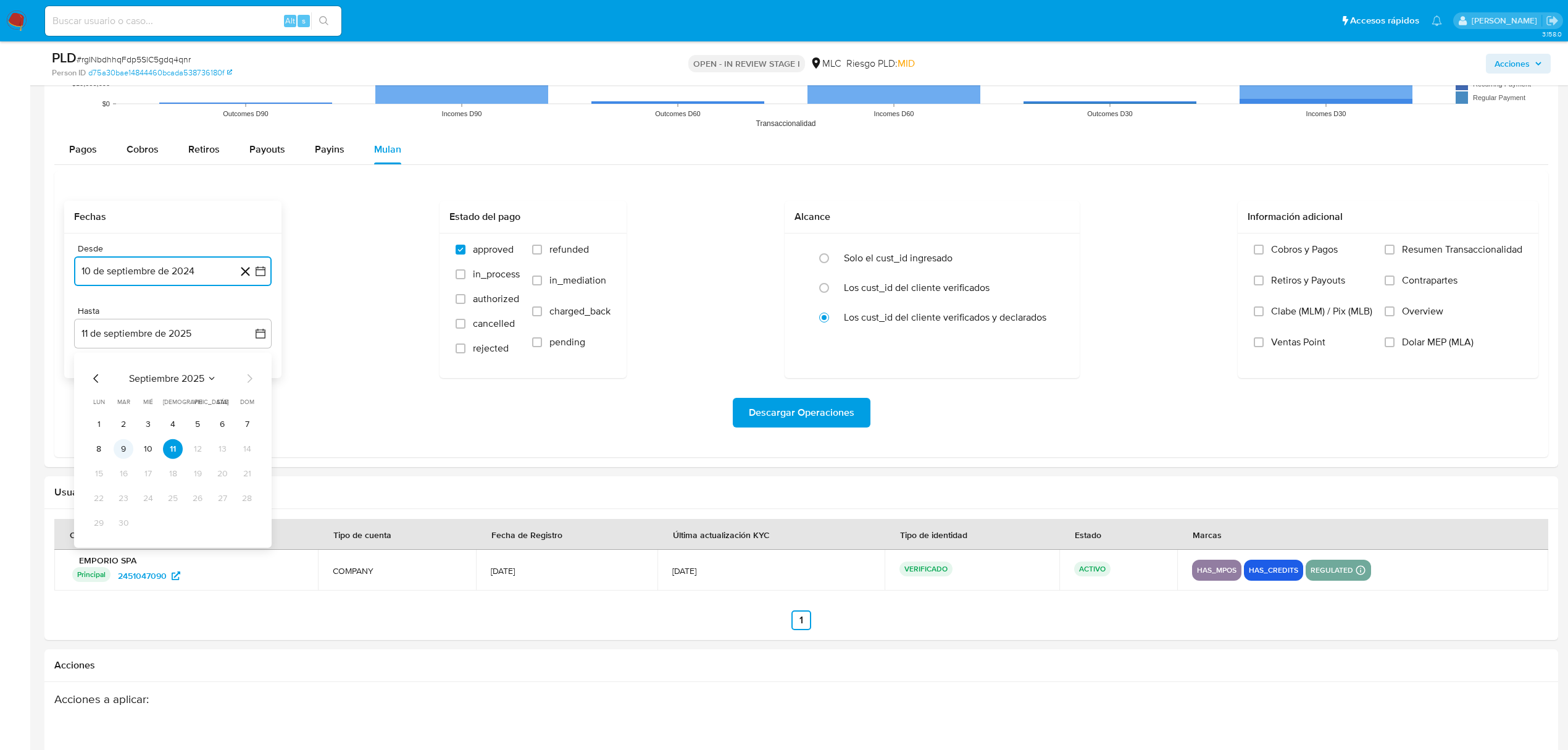
click at [119, 452] on button "9" at bounding box center [123, 448] width 20 height 20
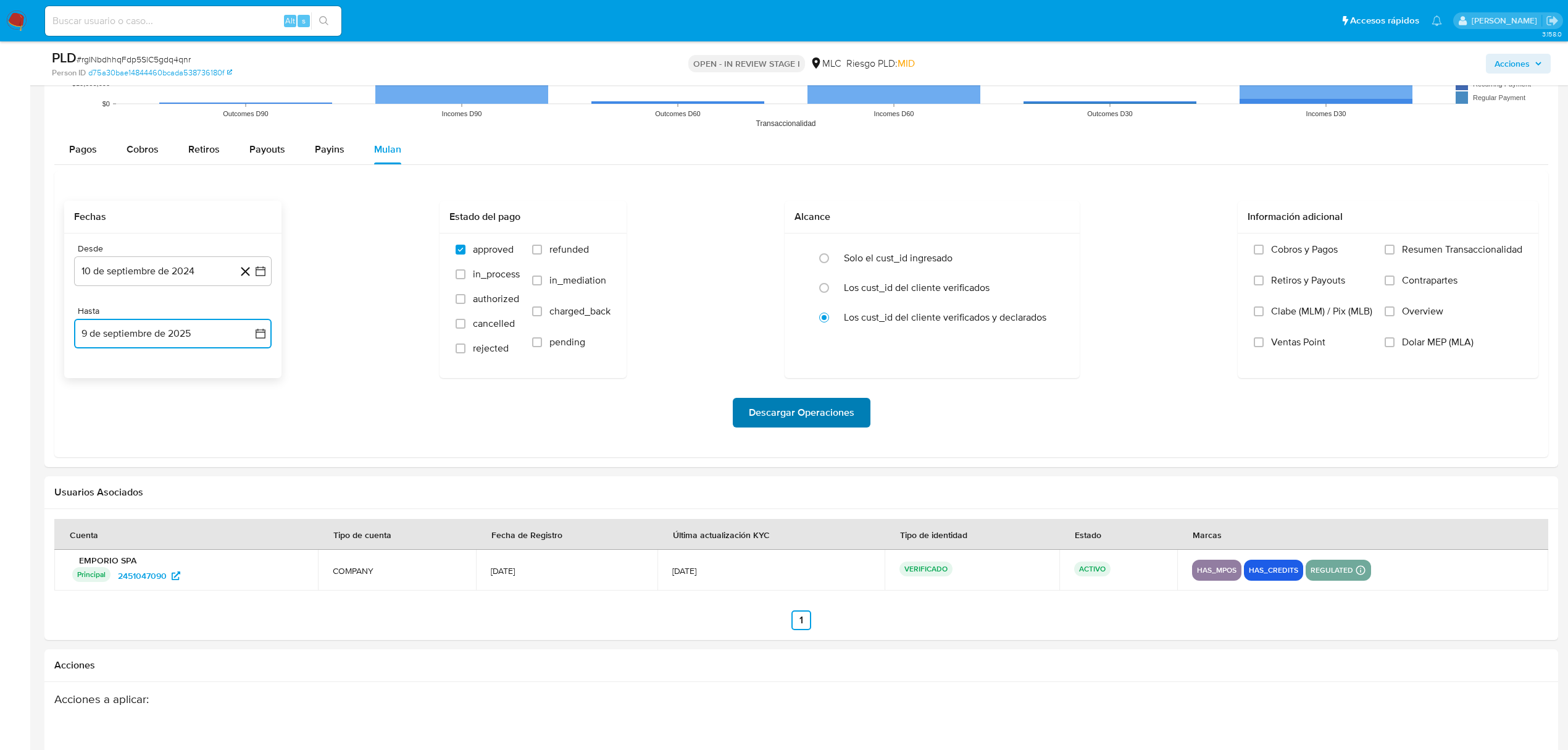
click at [818, 405] on span "Descargar Operaciones" at bounding box center [802, 412] width 106 height 27
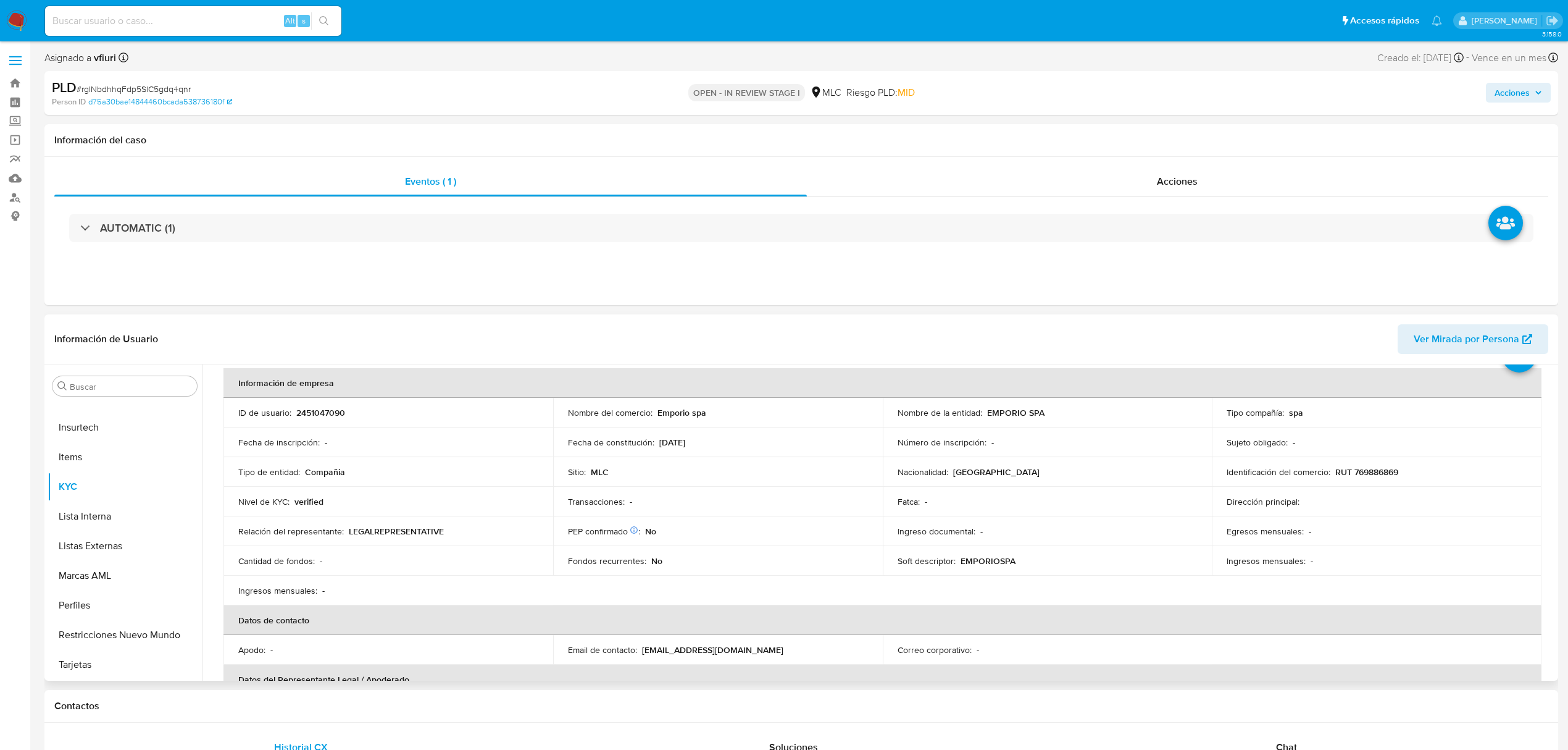
scroll to position [82, 0]
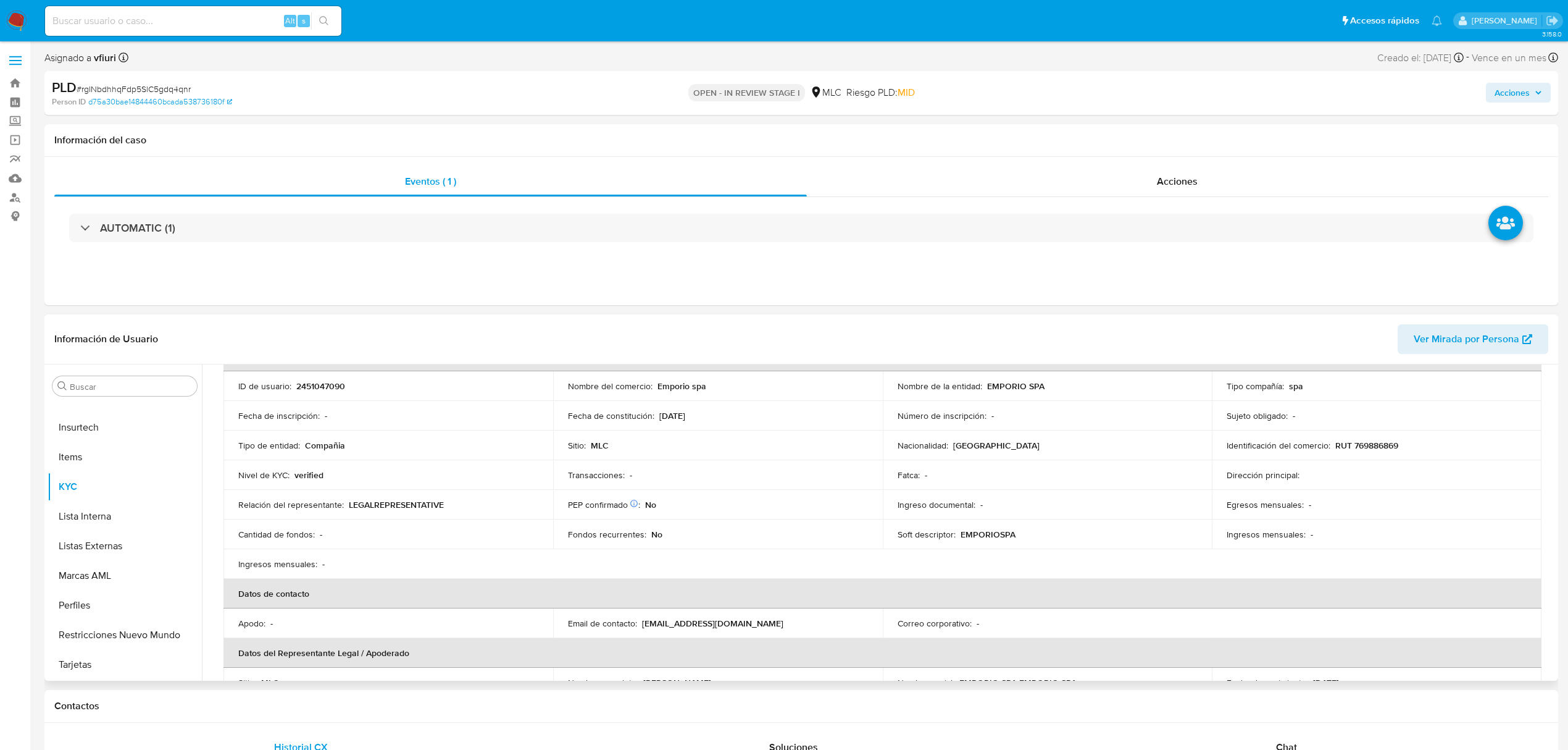
click at [332, 386] on p "2451047090" at bounding box center [321, 386] width 49 height 11
copy p "2451047090"
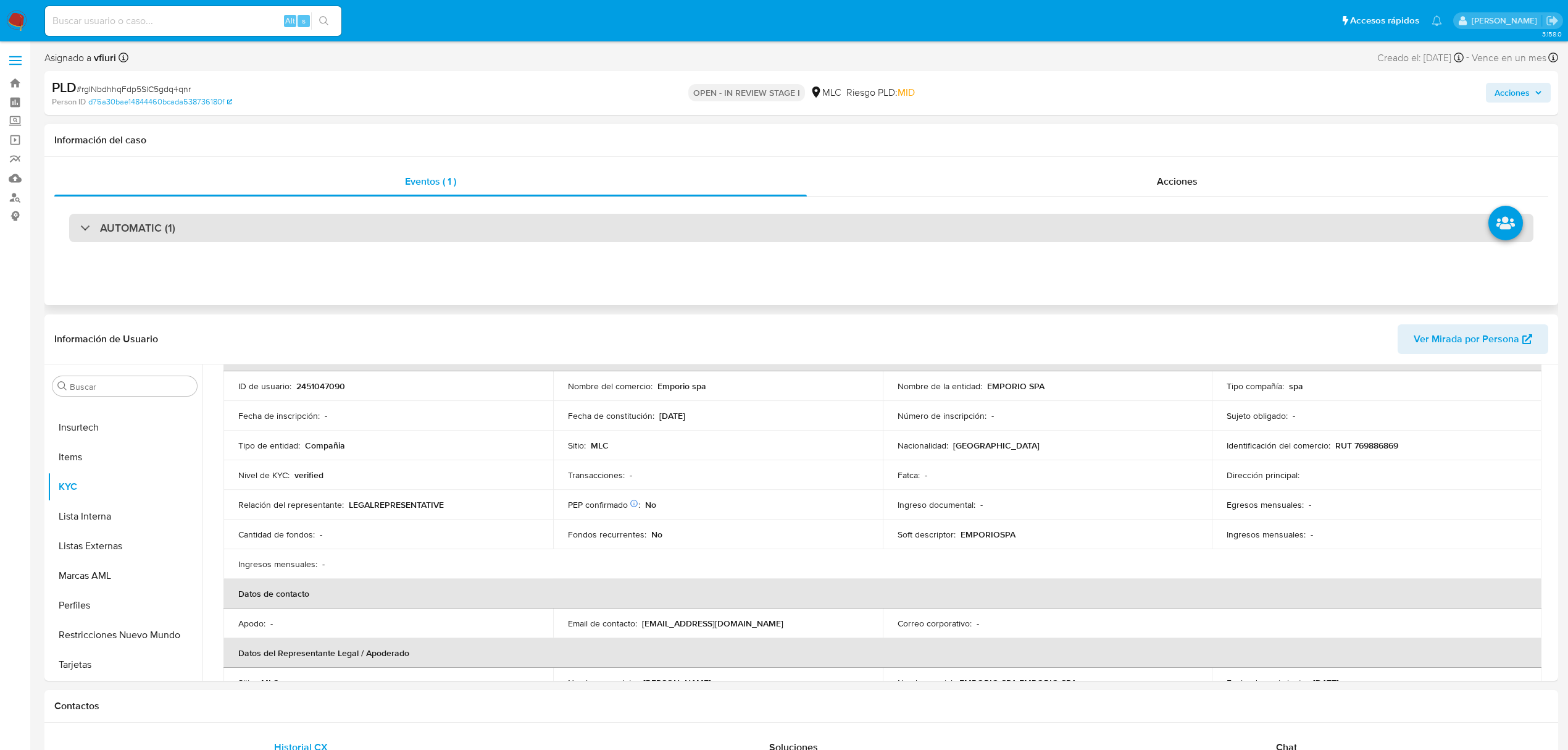
drag, startPoint x: 718, startPoint y: 211, endPoint x: 724, endPoint y: 220, distance: 10.8
click at [719, 211] on div "AUTOMATIC (1)" at bounding box center [802, 227] width 1494 height 62
click at [724, 221] on div "AUTOMATIC (1)" at bounding box center [802, 227] width 1464 height 28
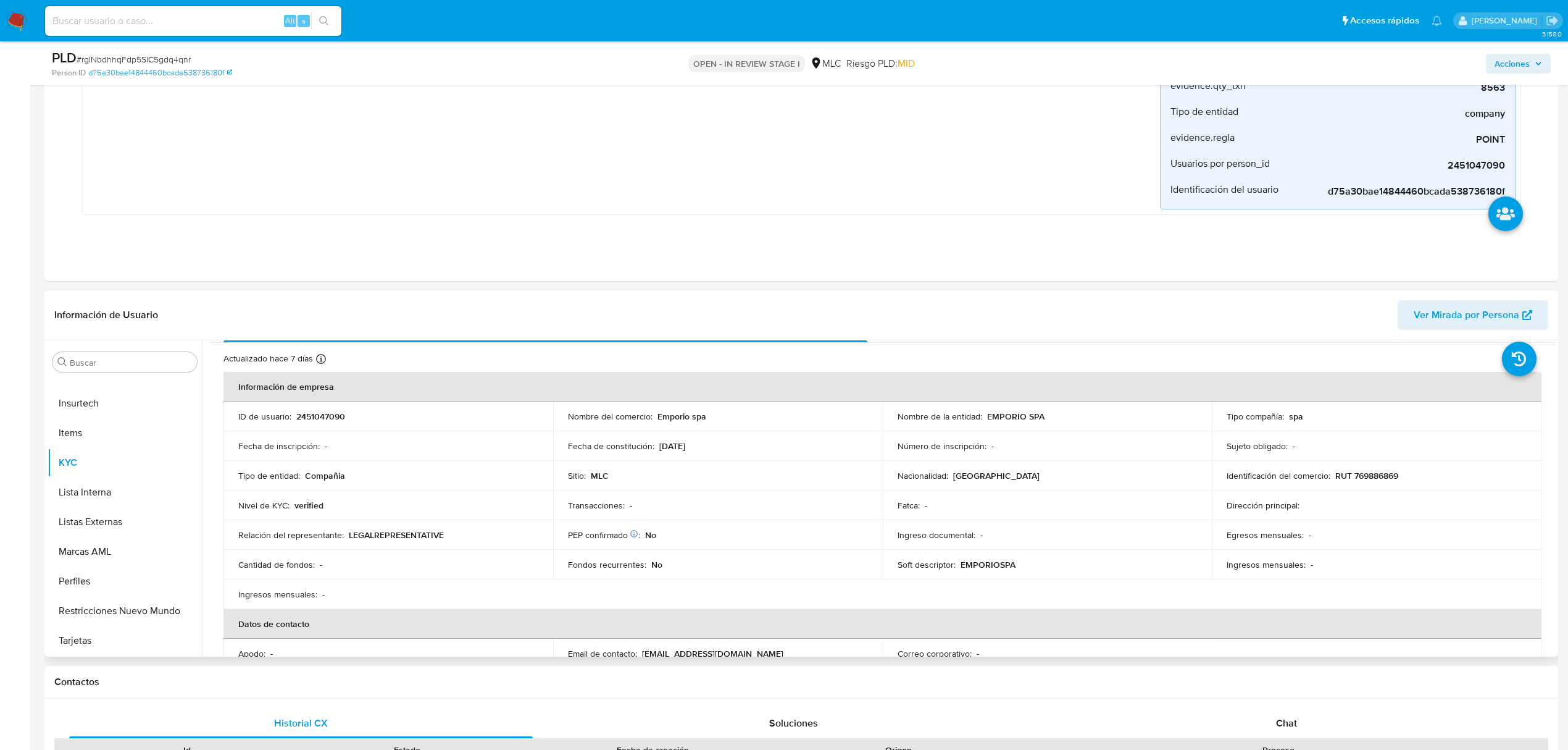
scroll to position [0, 0]
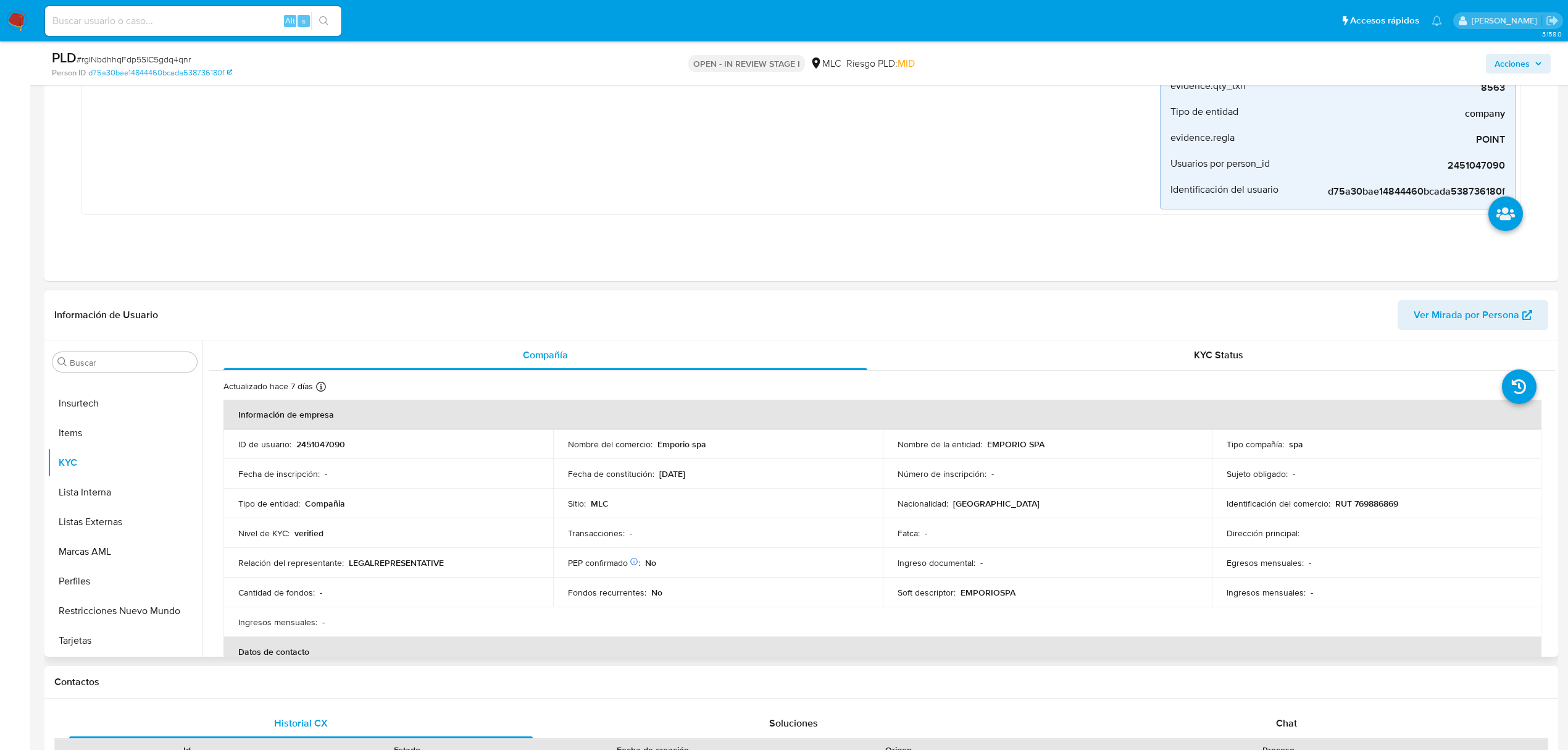
click at [321, 440] on p "2451047090" at bounding box center [321, 444] width 49 height 11
copy p "2451047090"
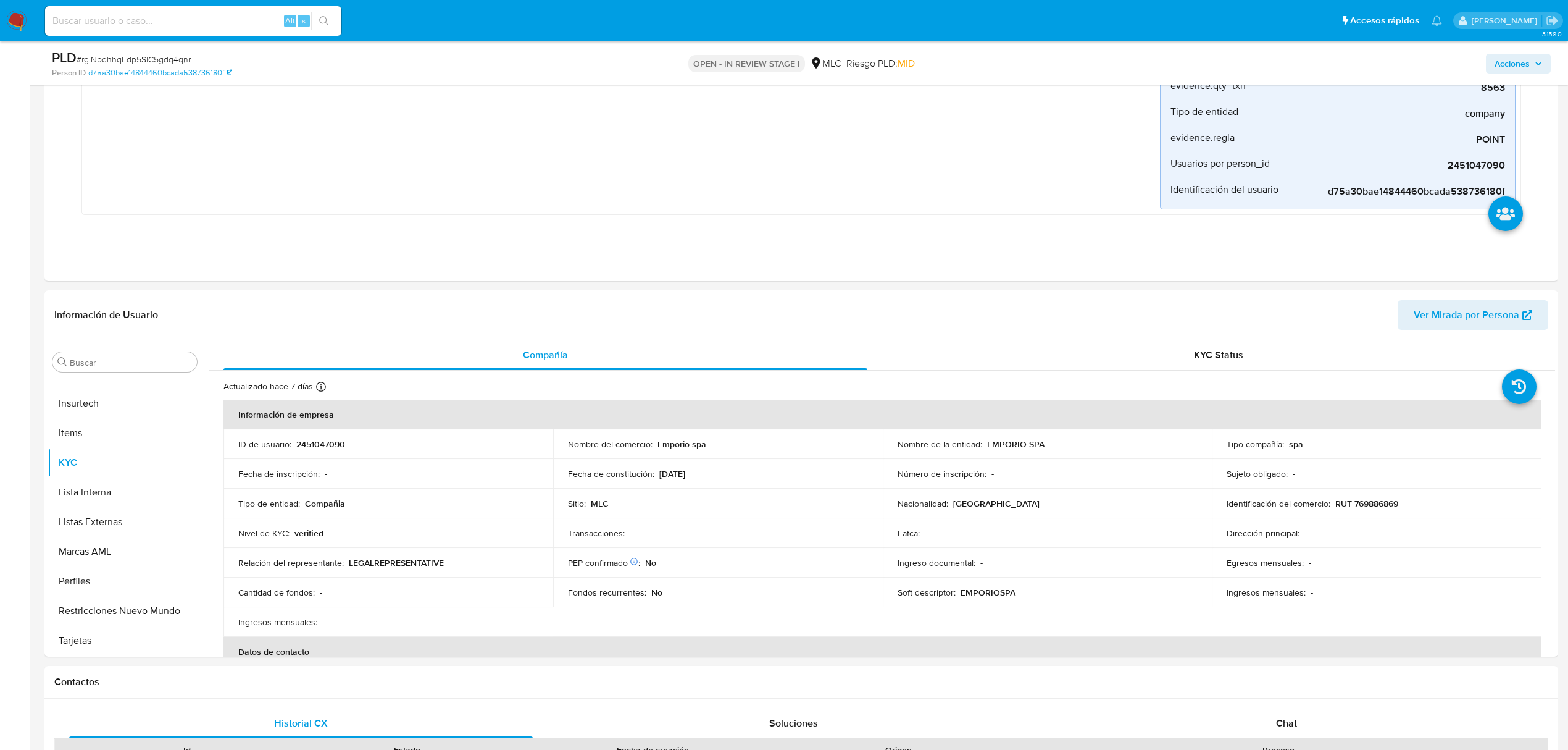
click at [178, 60] on span "# rgINbdhhqFdp5SlC5gdq4qnr" at bounding box center [133, 59] width 115 height 13
copy span "rgINbdhhqFdp5SlC5gdq4qnr"
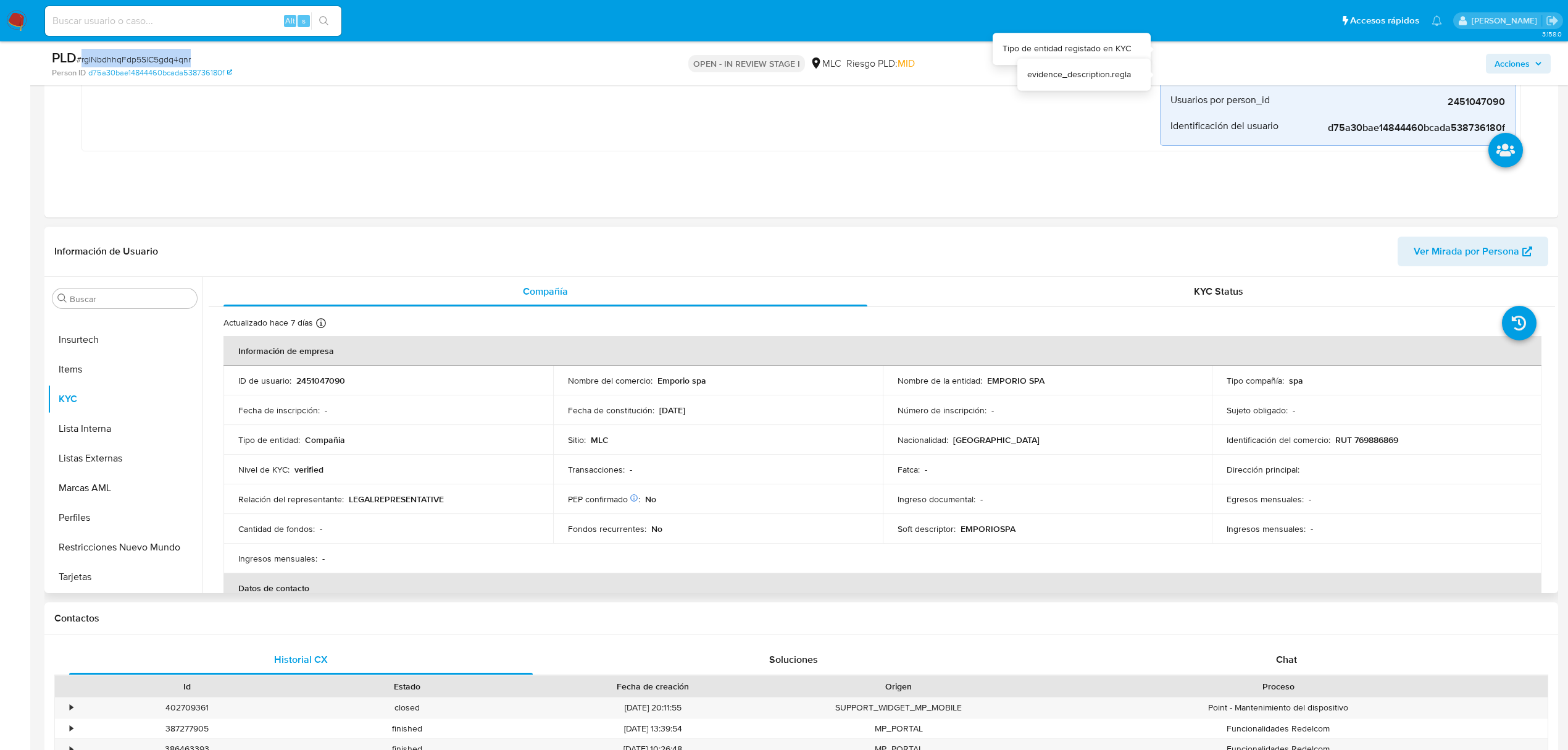
scroll to position [411, 0]
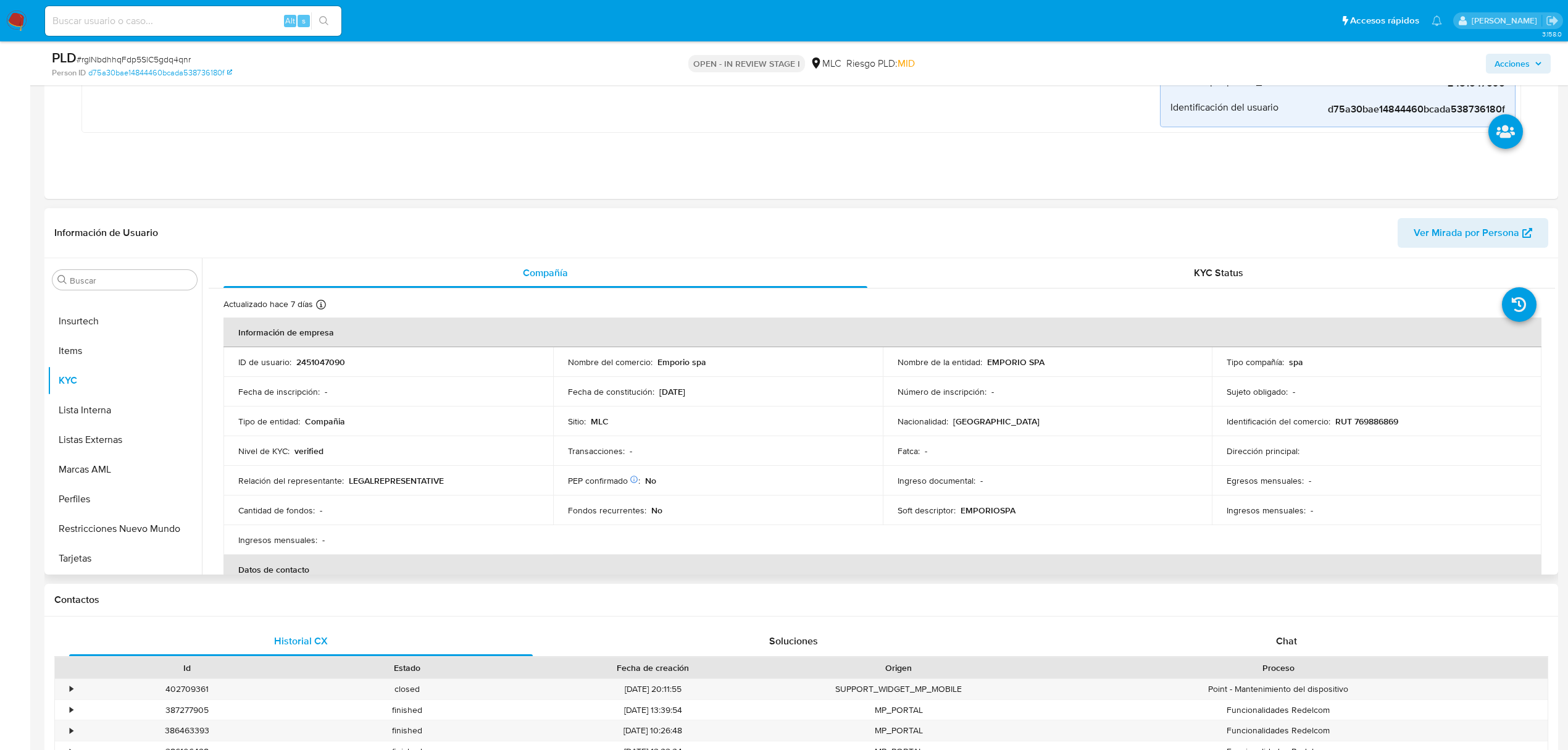
drag, startPoint x: 1554, startPoint y: 329, endPoint x: 1553, endPoint y: 344, distance: 15.0
click at [1553, 344] on div "Compañía KYC Status Actualizado hace 7 días Creado: 19/05/2025 21:57:19 Actuali…" at bounding box center [878, 416] width 1353 height 316
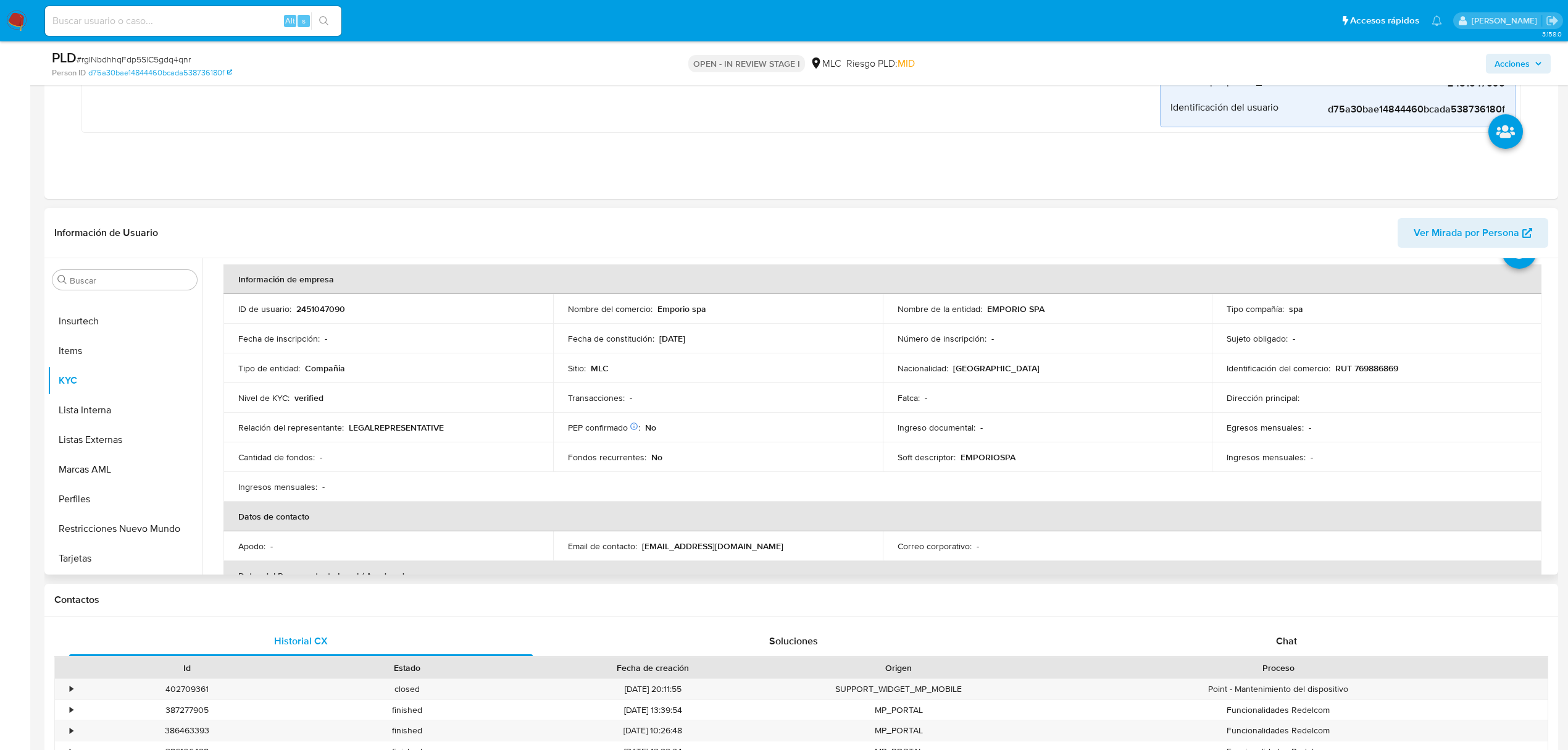
scroll to position [82, 0]
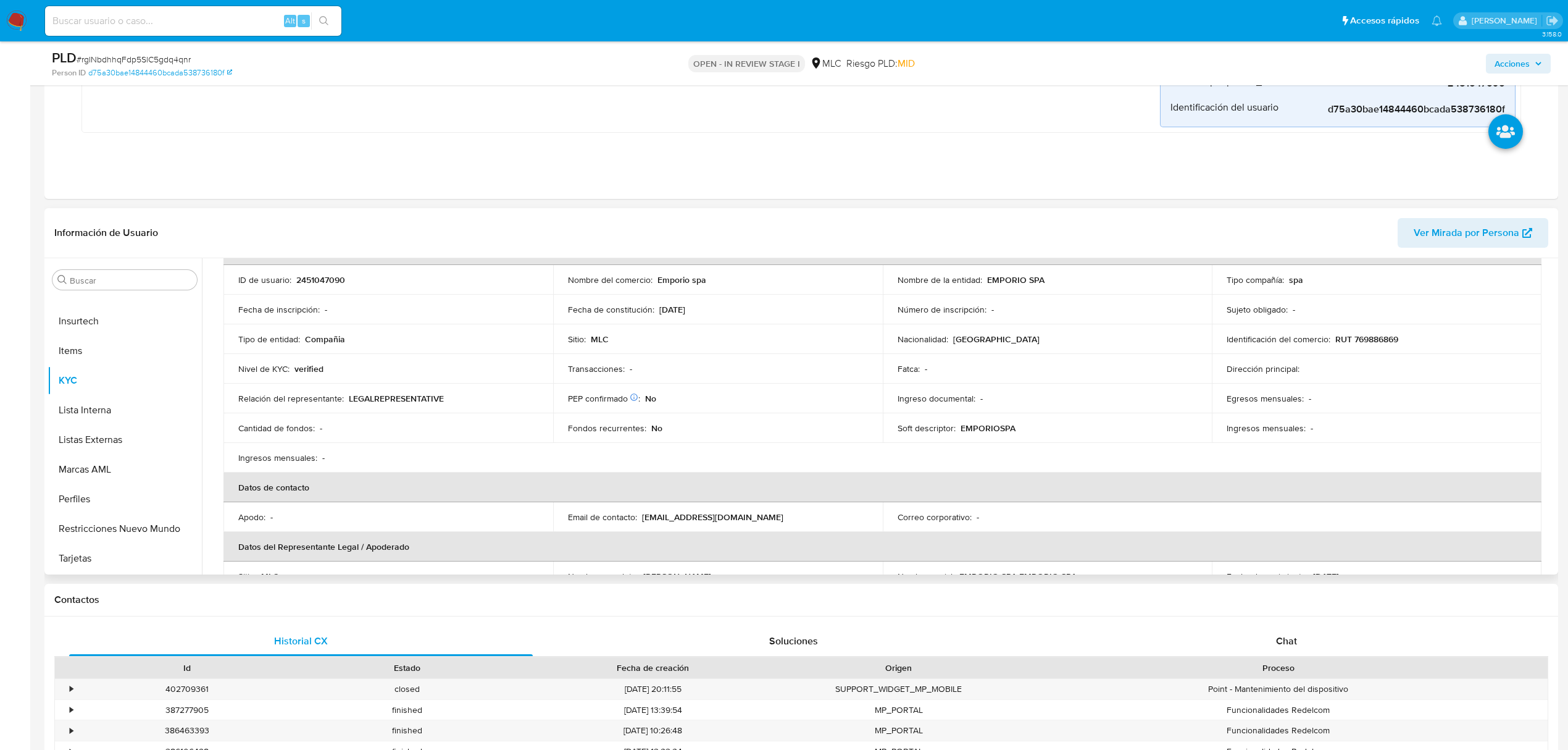
click at [1363, 336] on p "RUT 769886869" at bounding box center [1366, 339] width 63 height 11
copy p "769886869"
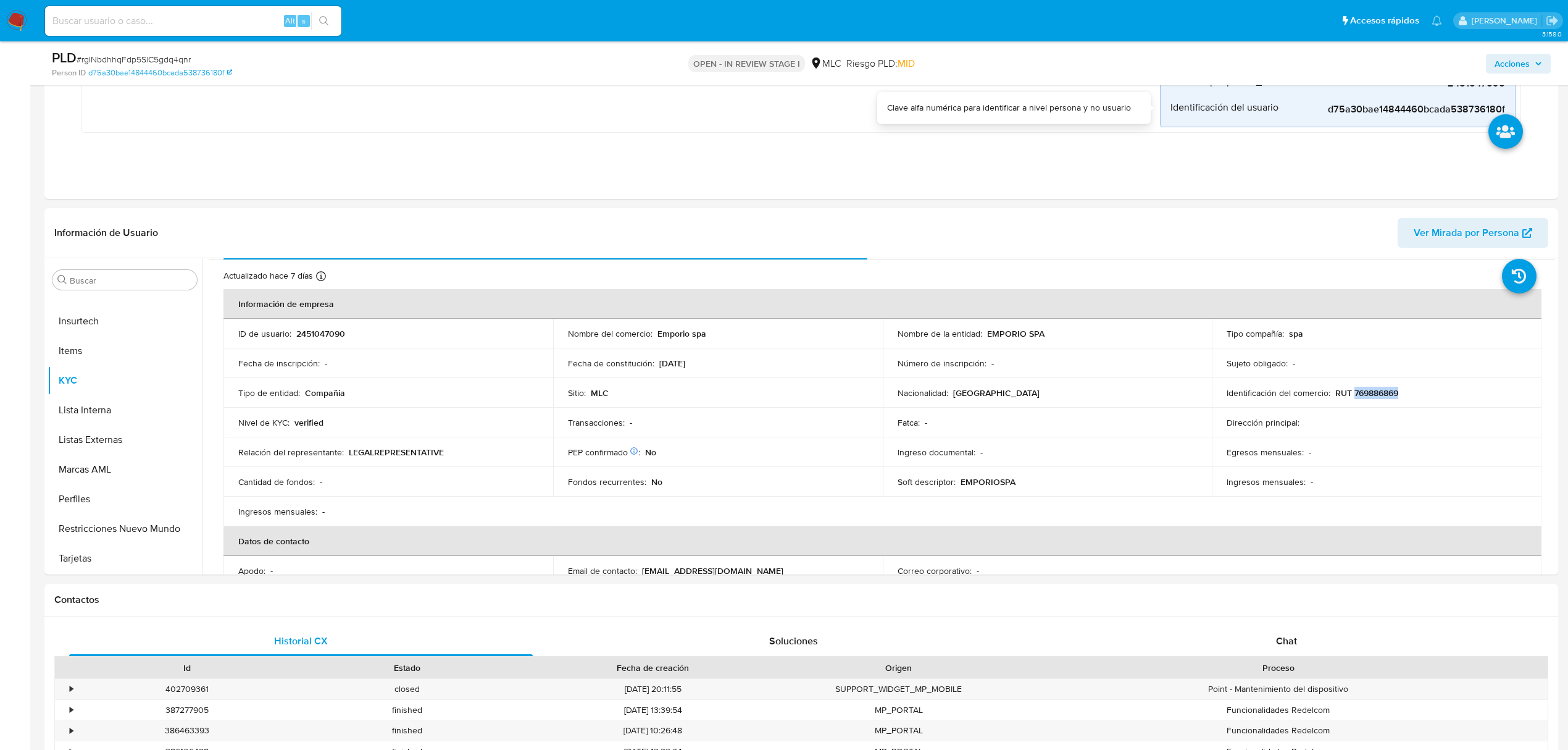
scroll to position [0, 0]
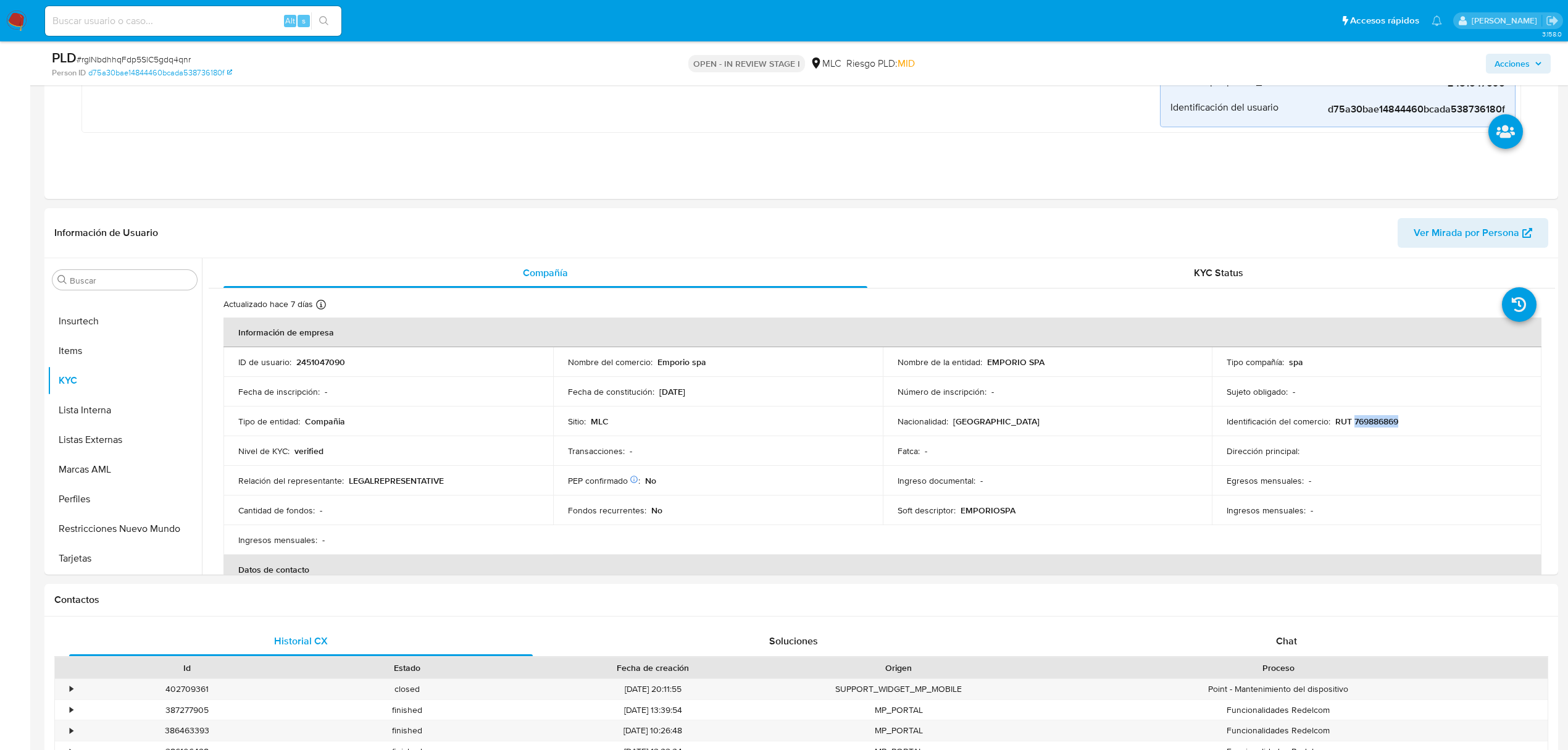
copy p "769886869"
click at [100, 363] on button "Cruces y Relaciones" at bounding box center [120, 370] width 145 height 29
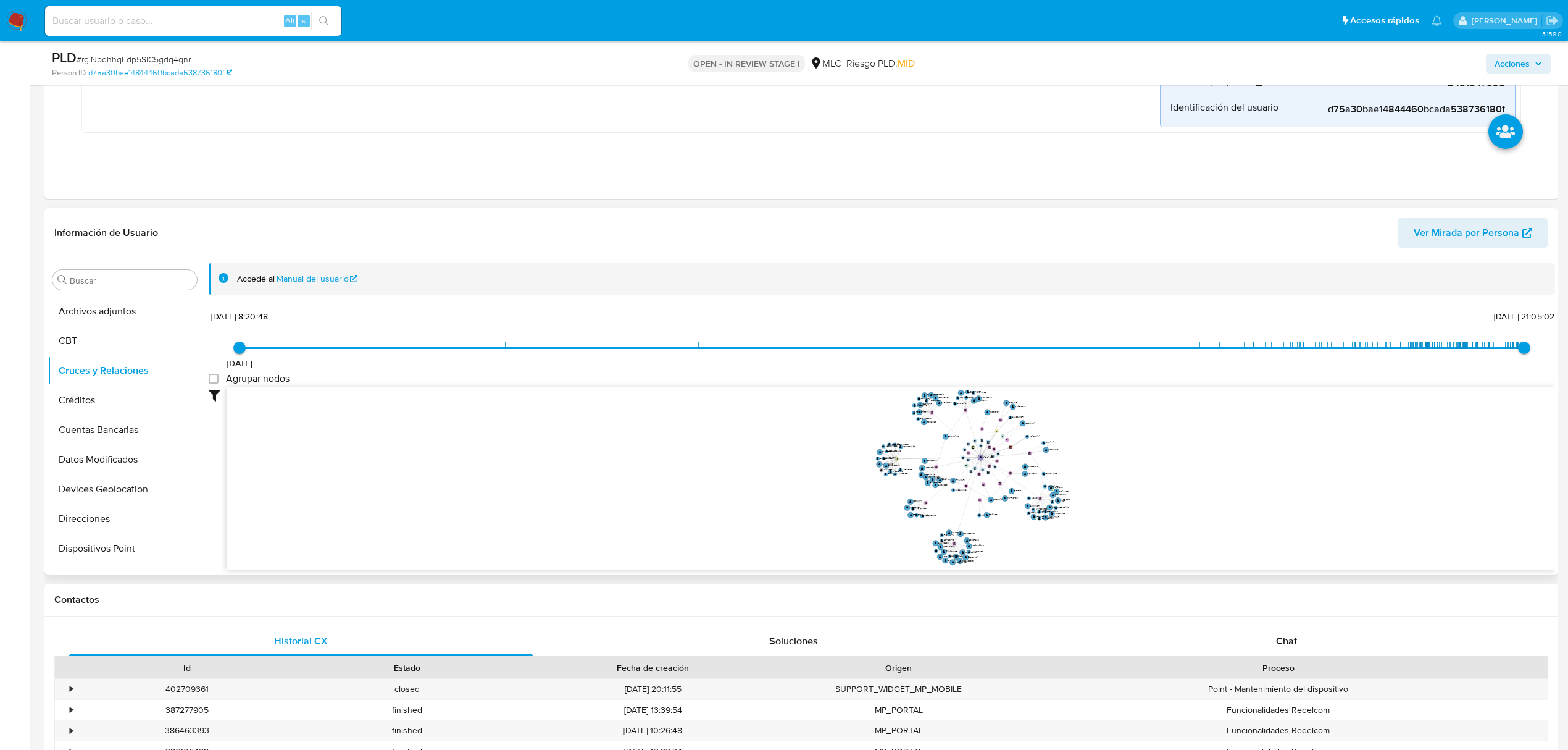
drag, startPoint x: 1191, startPoint y: 494, endPoint x: 1139, endPoint y: 495, distance: 52.0
click at [1139, 495] on icon "user-2466706250  2466706250 user-2562636263  2562636263 user-2228192256  222…" at bounding box center [890, 476] width 1328 height 179
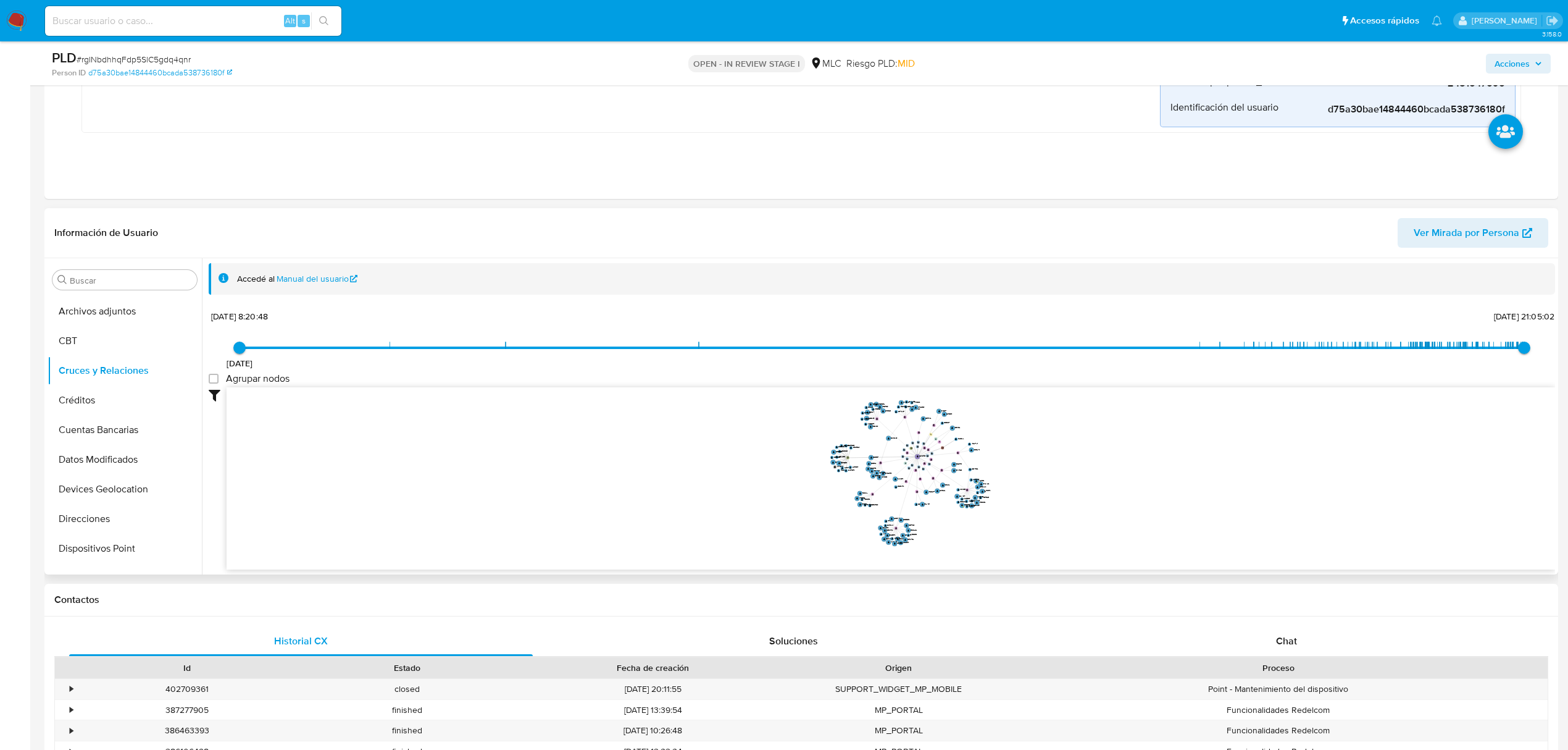
drag, startPoint x: 1136, startPoint y: 495, endPoint x: 1048, endPoint y: 488, distance: 88.3
click at [1048, 488] on icon "user-2466706250  2466706250 user-2562636263  2562636263 user-2228192256  222…" at bounding box center [890, 476] width 1328 height 179
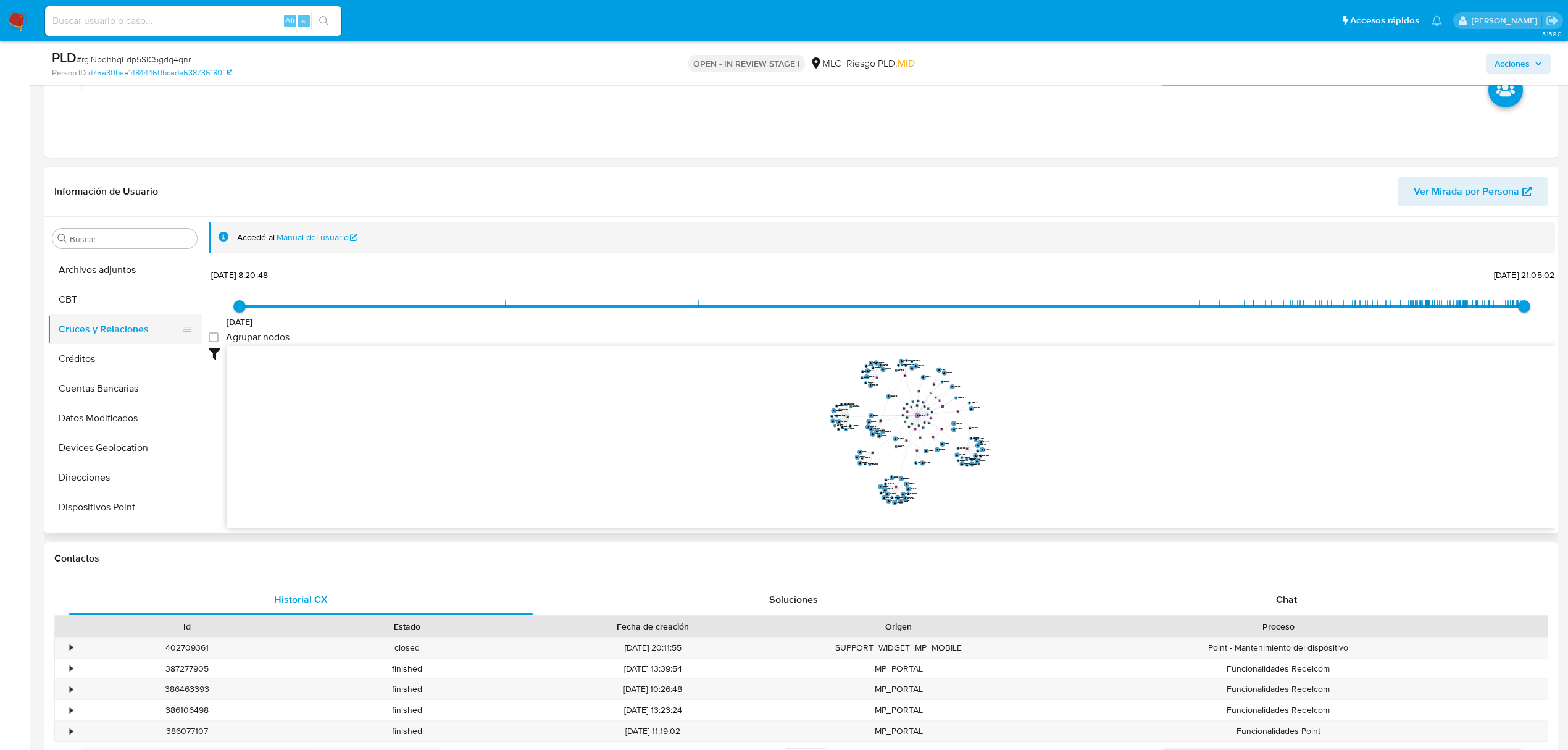
scroll to position [275, 0]
click at [101, 288] on button "Documentación" at bounding box center [120, 290] width 145 height 29
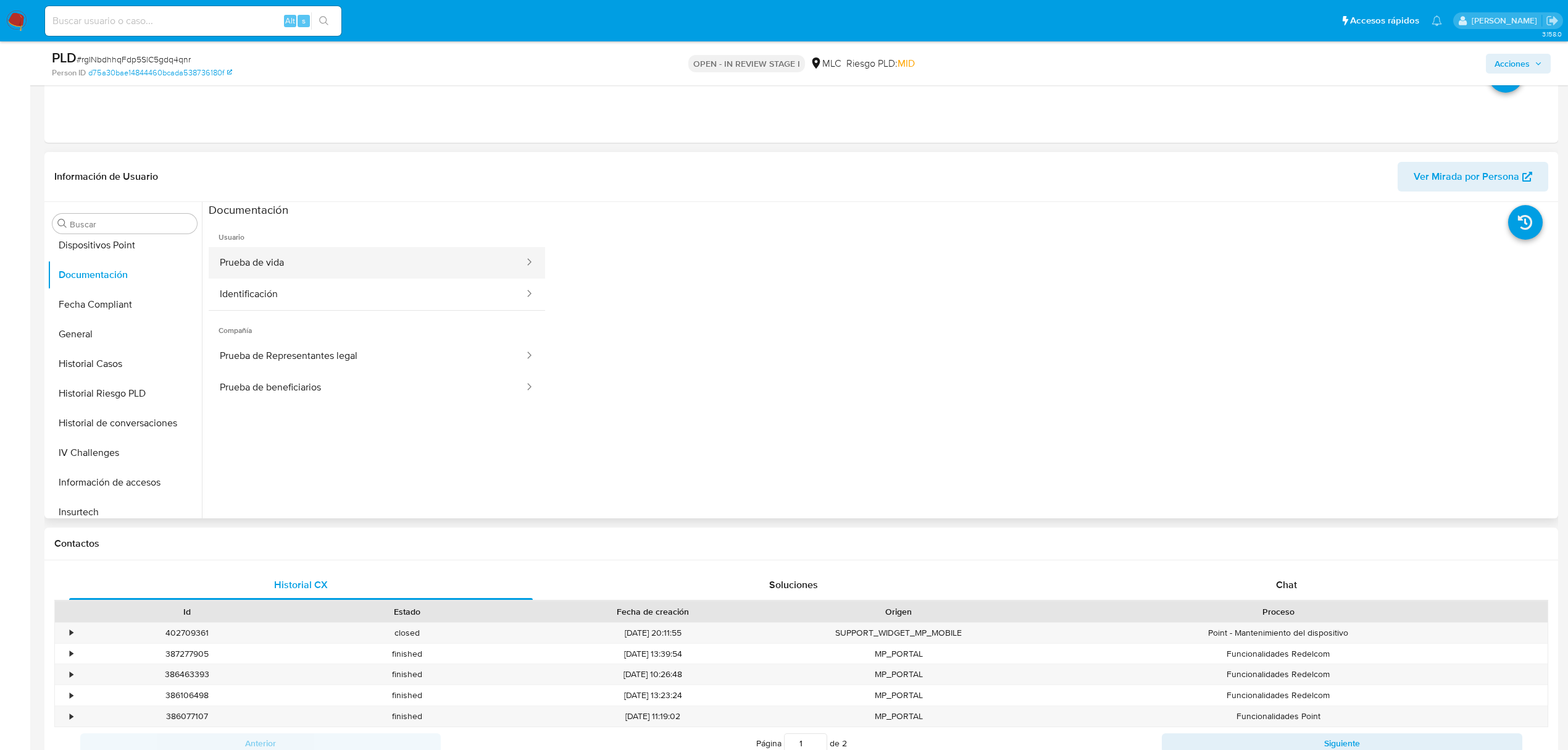
click at [301, 273] on button "Prueba de vida" at bounding box center [367, 262] width 317 height 31
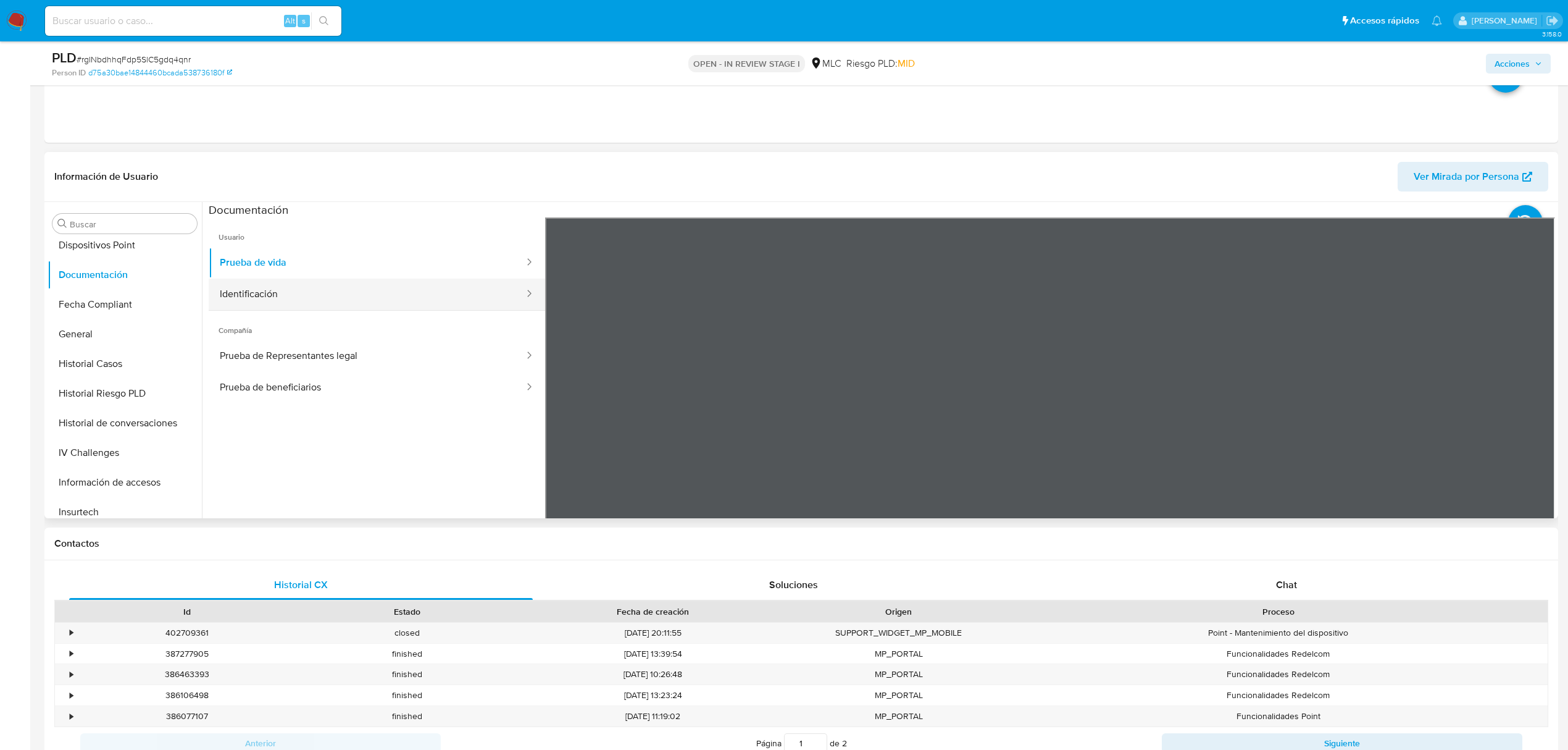
click at [358, 295] on button "Identificación" at bounding box center [367, 294] width 317 height 31
click at [370, 354] on button "Prueba de Representantes legal" at bounding box center [367, 356] width 317 height 31
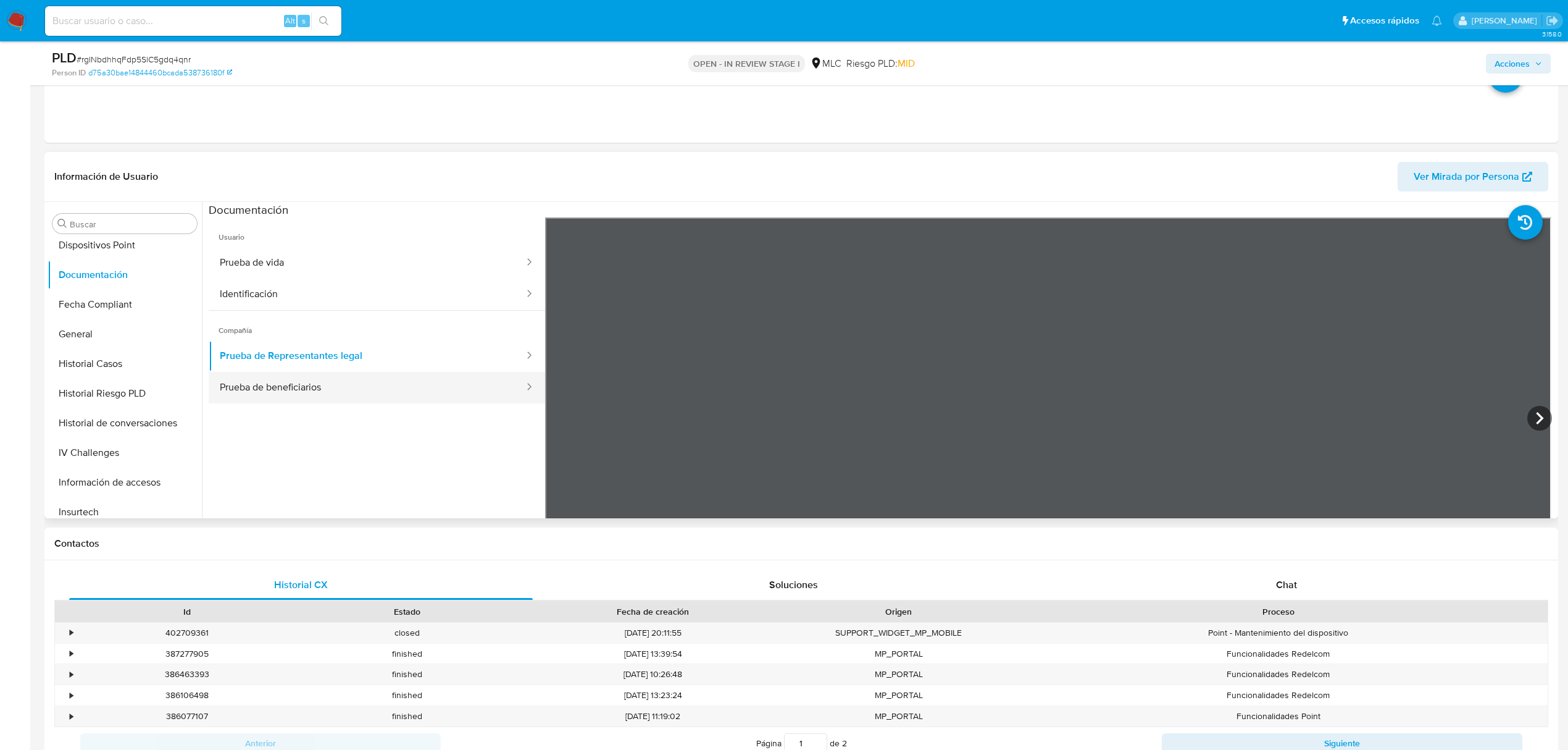
click at [332, 396] on button "Prueba de beneficiarios" at bounding box center [367, 388] width 317 height 31
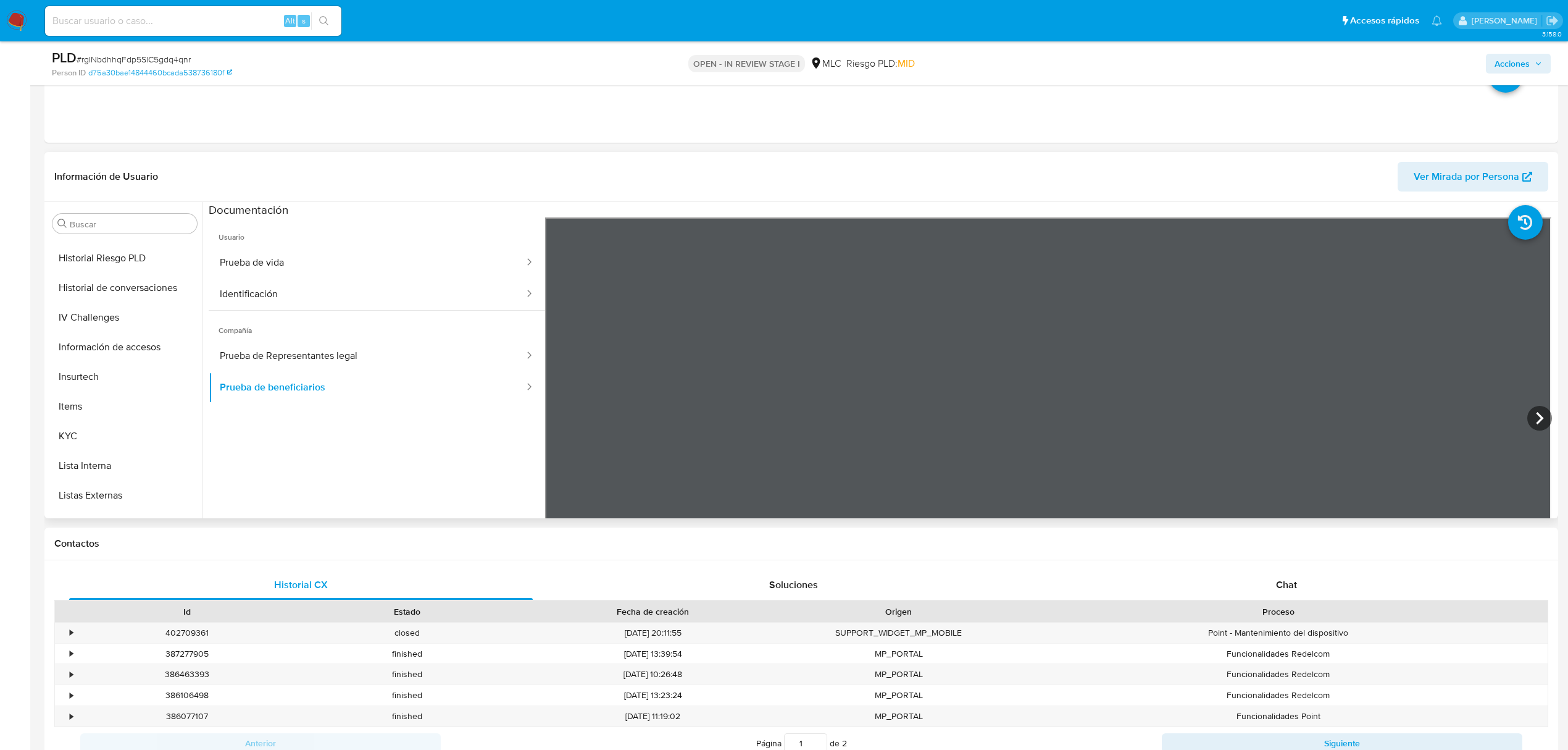
scroll to position [522, 0]
click at [115, 334] on button "KYC" at bounding box center [120, 324] width 145 height 29
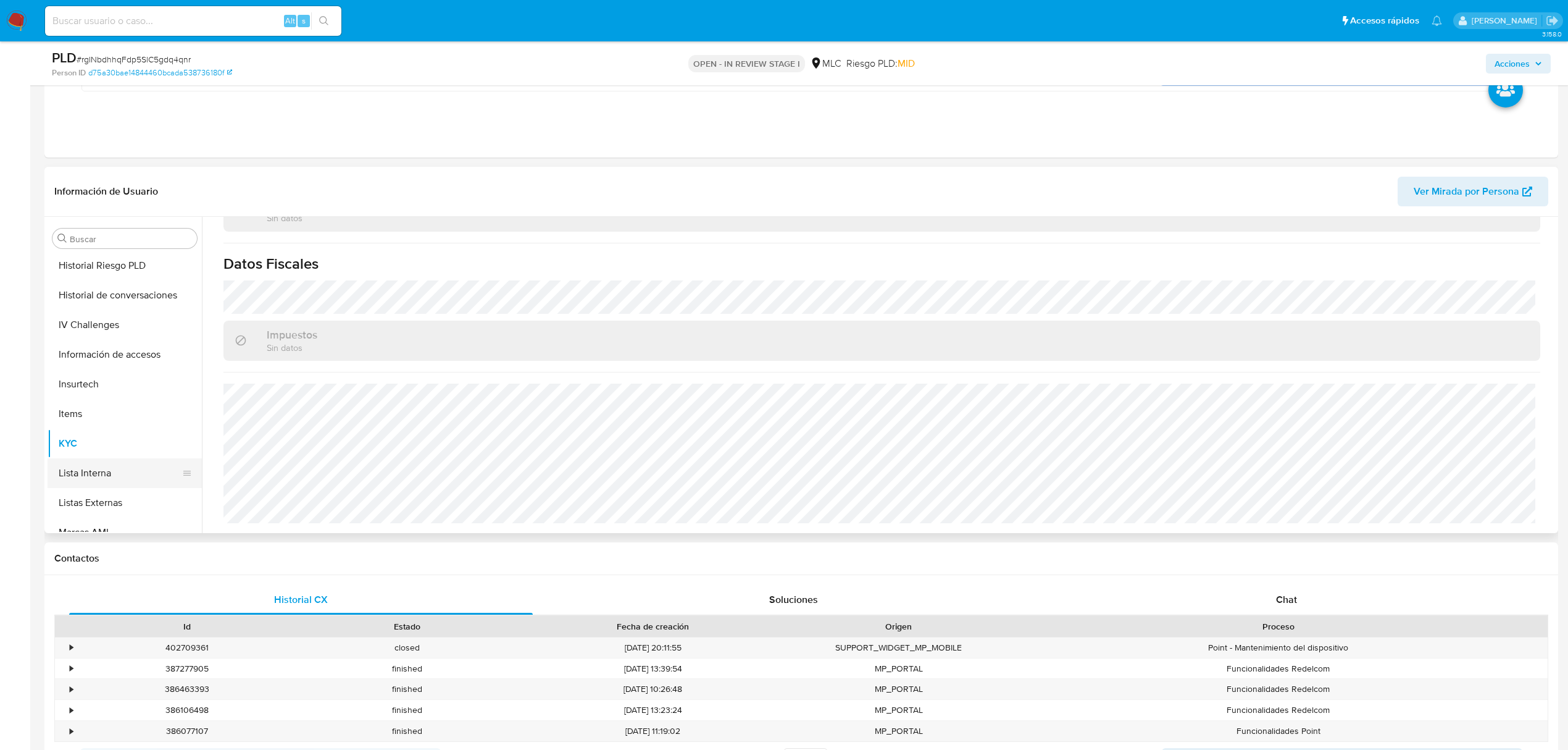
scroll to position [193, 0]
drag, startPoint x: 112, startPoint y: 320, endPoint x: 116, endPoint y: 327, distance: 8.1
click at [112, 320] on button "Direcciones" at bounding box center [125, 312] width 155 height 29
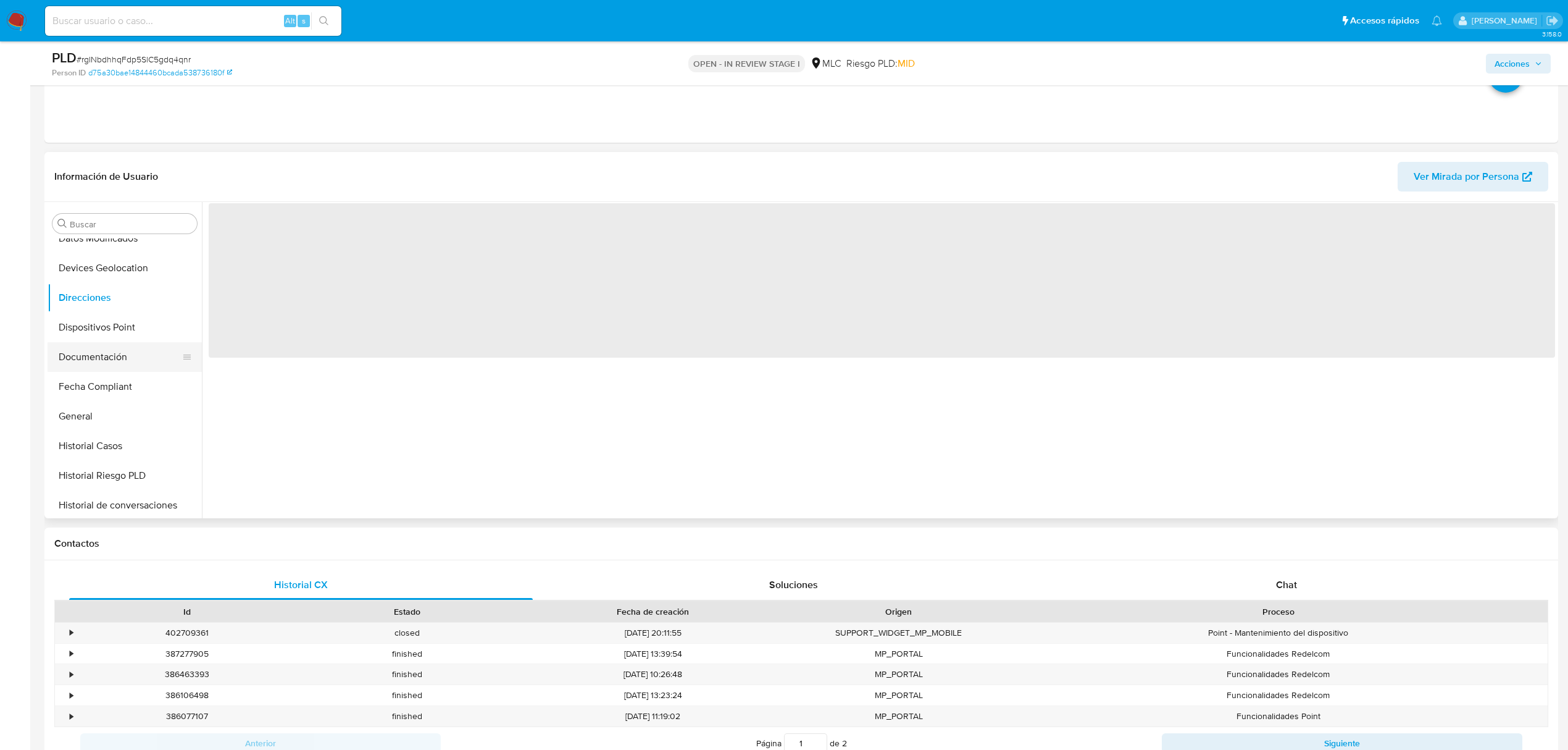
scroll to position [0, 0]
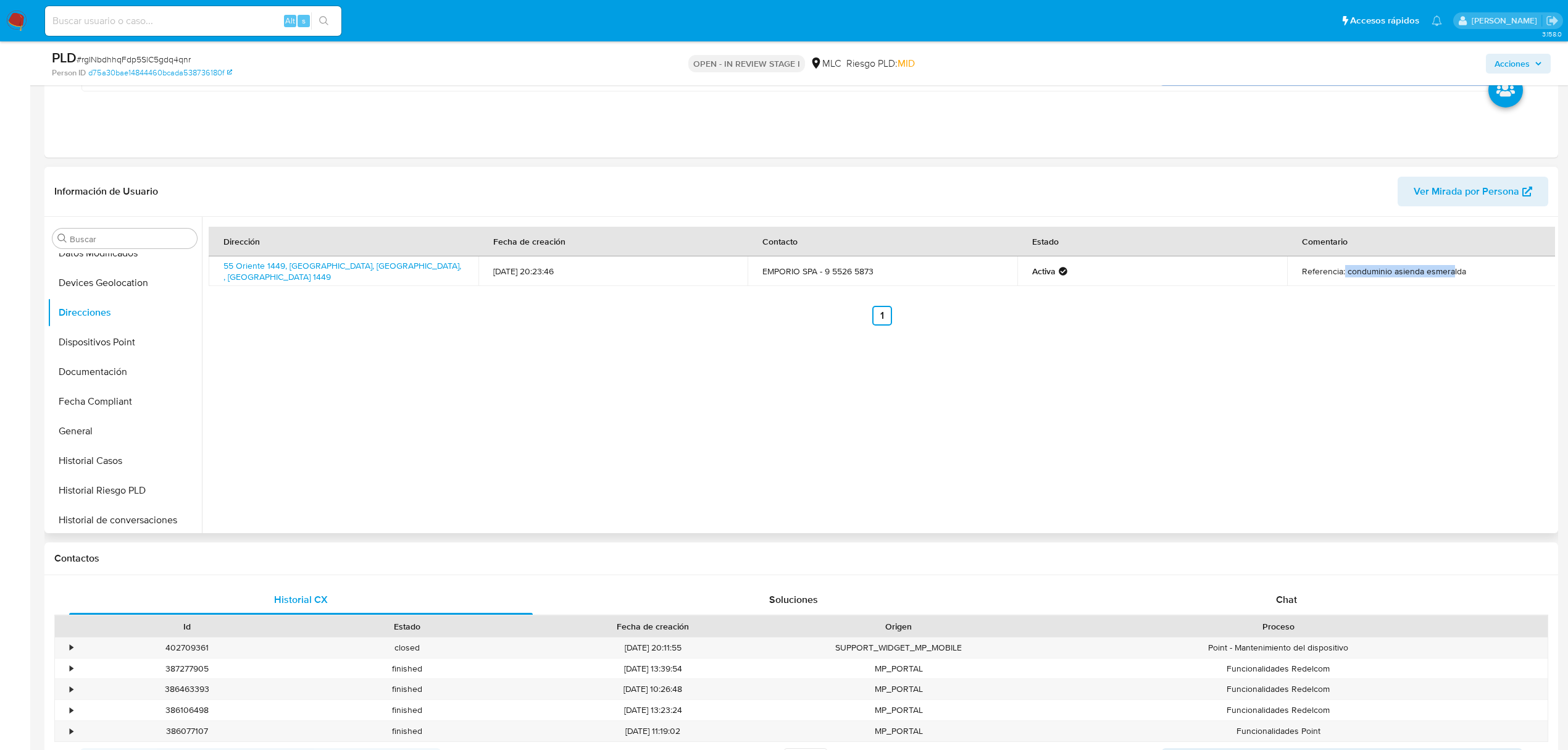
drag, startPoint x: 1341, startPoint y: 265, endPoint x: 1460, endPoint y: 266, distance: 119.0
click at [1450, 265] on td "Referencia: conduminio asienda esmeralda" at bounding box center [1422, 271] width 270 height 29
click at [1460, 266] on td "Referencia: conduminio asienda esmeralda" at bounding box center [1422, 271] width 270 height 29
click at [113, 342] on button "KYC" at bounding box center [120, 339] width 145 height 29
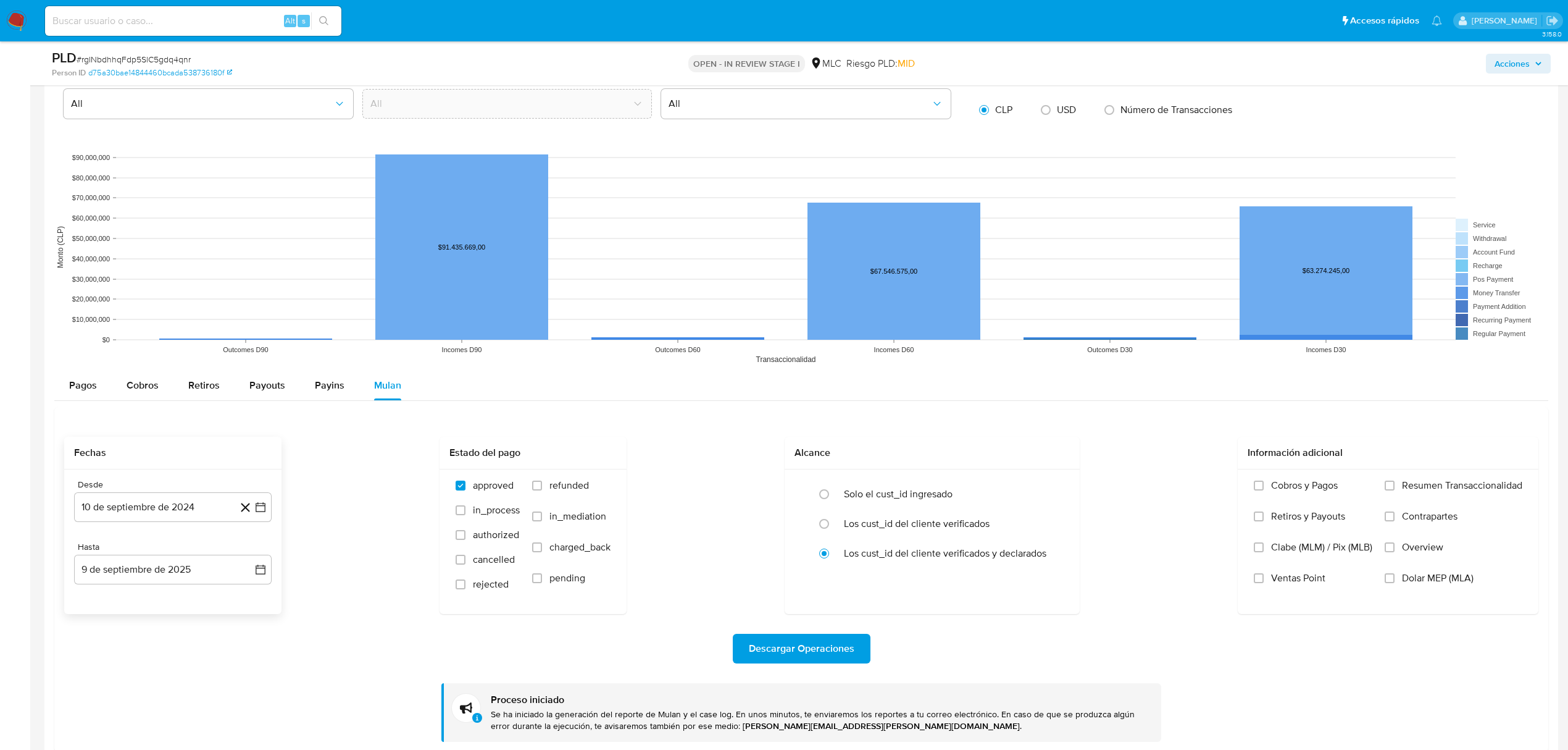
scroll to position [1641, 0]
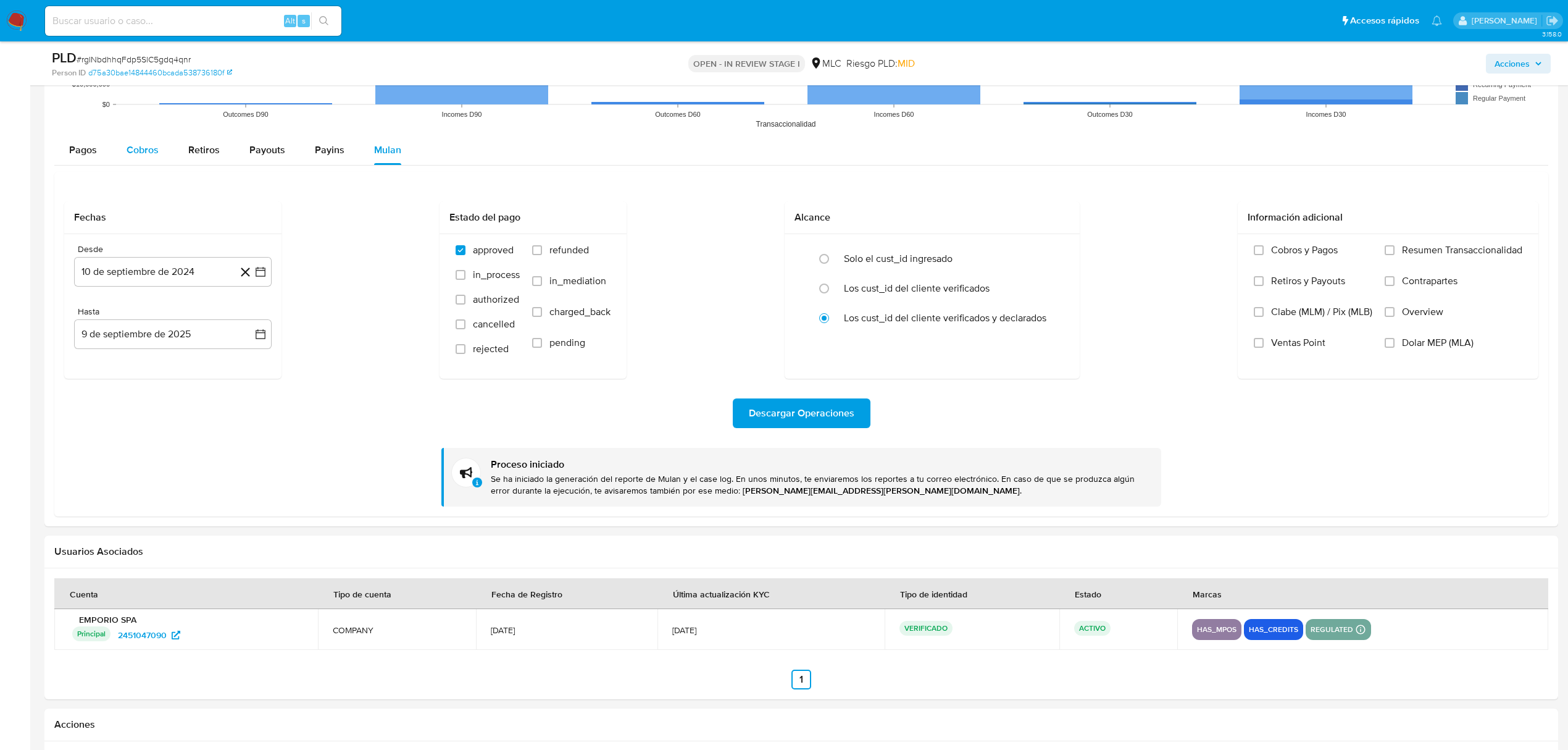
click at [142, 142] on div "Cobros" at bounding box center [142, 150] width 32 height 29
select select "10"
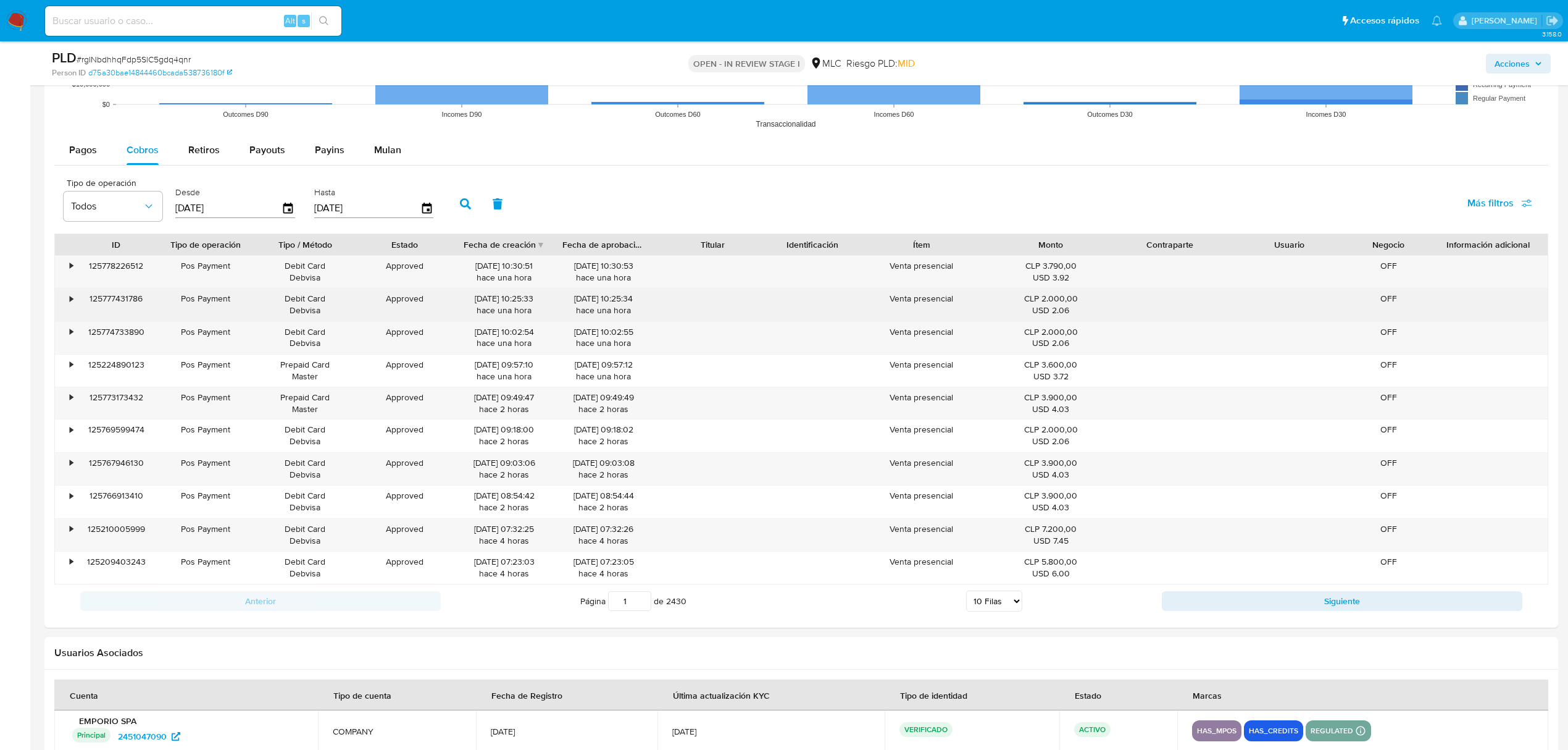
drag, startPoint x: 930, startPoint y: 331, endPoint x: 979, endPoint y: 324, distance: 49.5
click at [979, 324] on div "• 125778226512 Pos Payment Debit Card Debvisa Approved 11/09/2025 10:30:51 hace…" at bounding box center [802, 419] width 1494 height 330
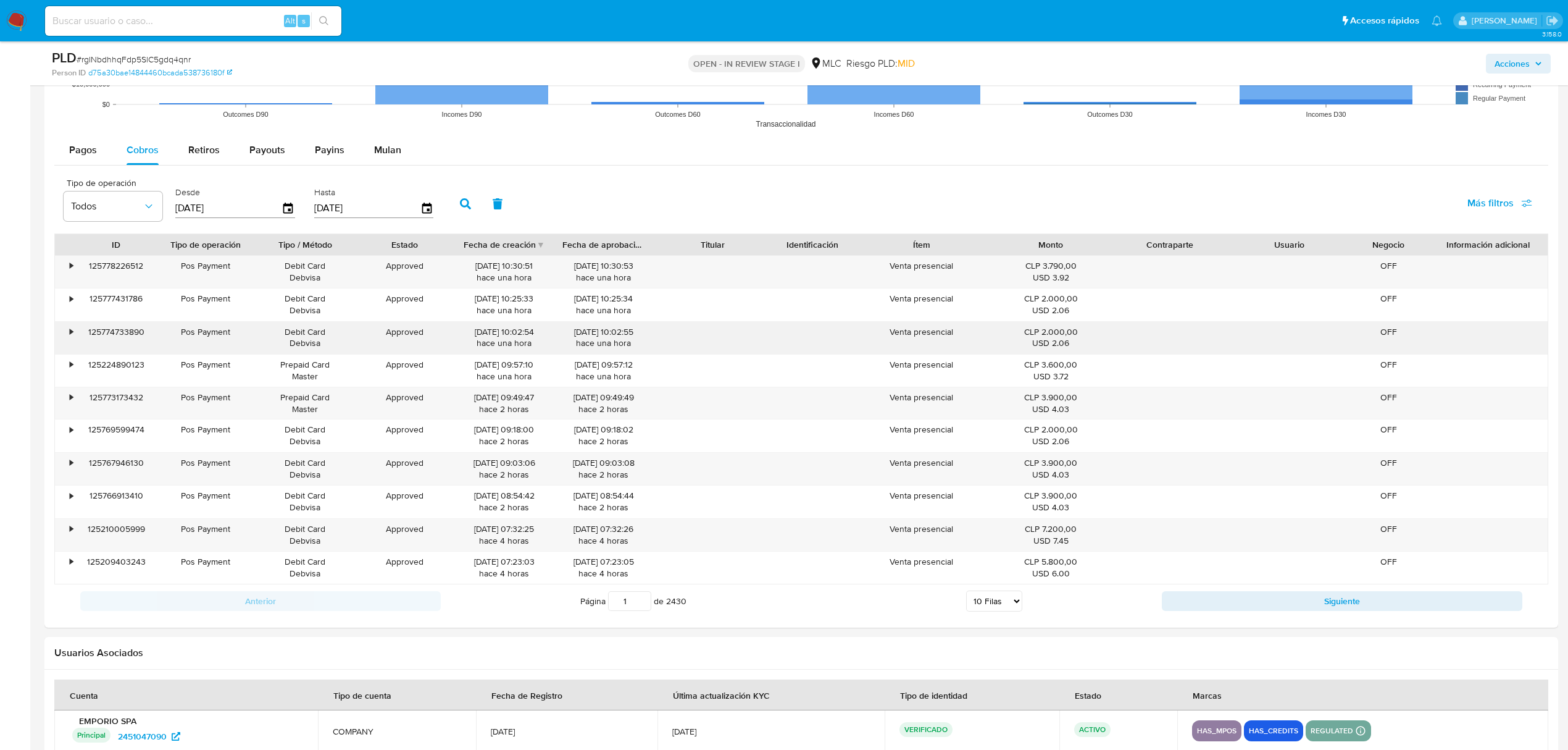
click at [986, 344] on div "Venta presencial" at bounding box center [921, 338] width 140 height 32
drag, startPoint x: 527, startPoint y: 539, endPoint x: 581, endPoint y: 539, distance: 54.0
click at [581, 539] on div "• 125210005999 Pos Payment Debit Card Debvisa Approved 11/09/2025 07:32:25 hace…" at bounding box center [801, 535] width 1493 height 32
click at [1232, 611] on button "Siguiente" at bounding box center [1342, 601] width 360 height 20
click at [1223, 612] on button "Siguiente" at bounding box center [1342, 602] width 360 height 20
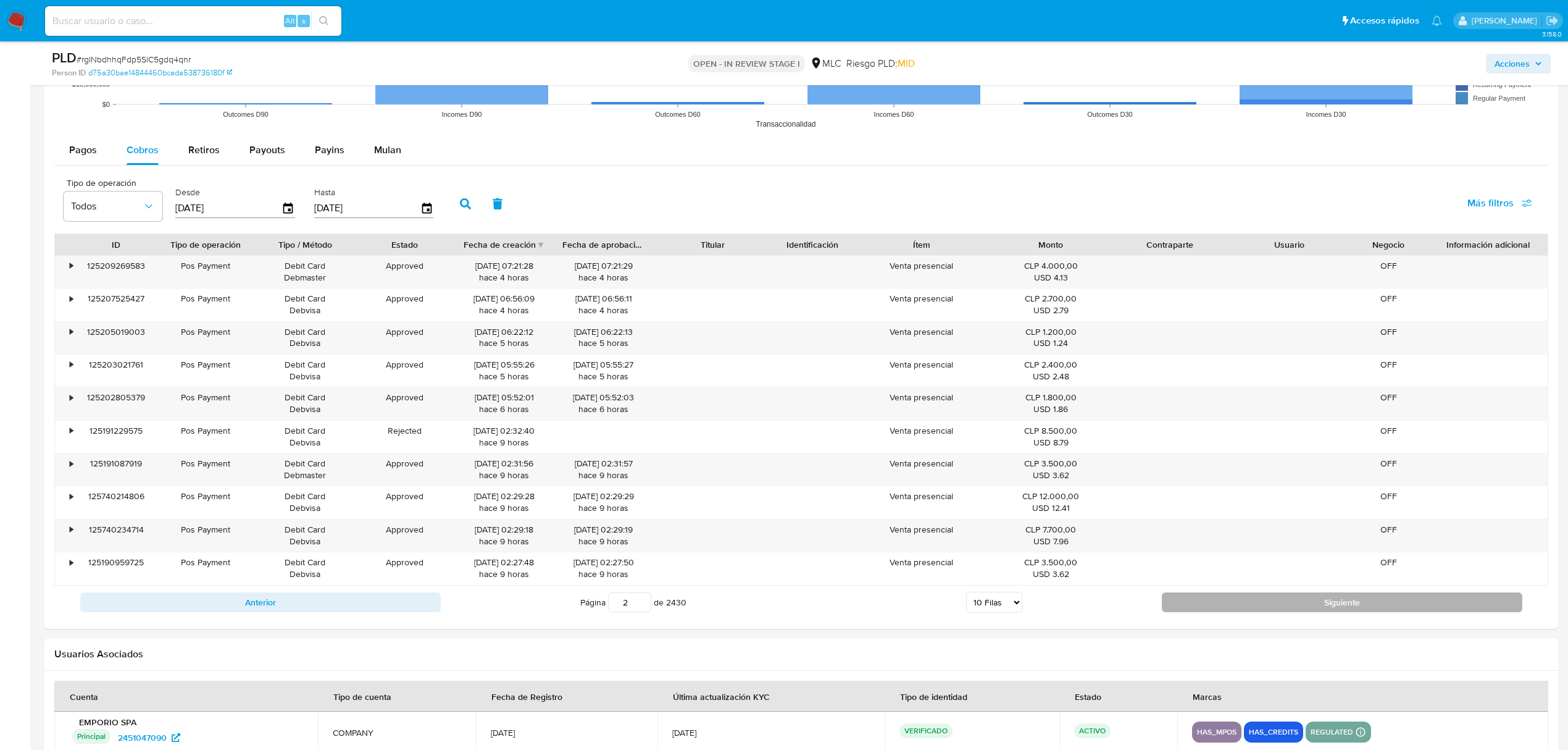
type input "3"
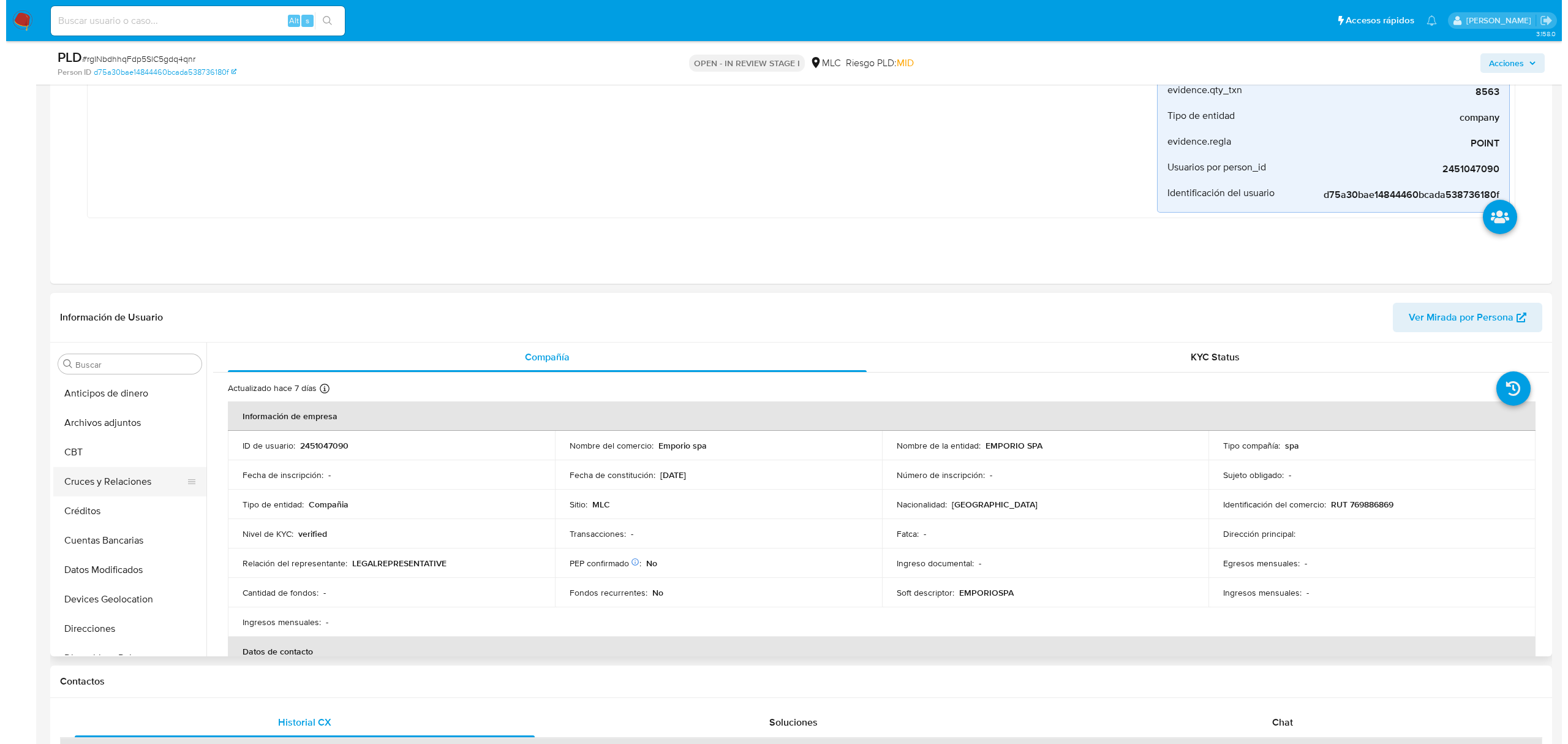
scroll to position [163, 0]
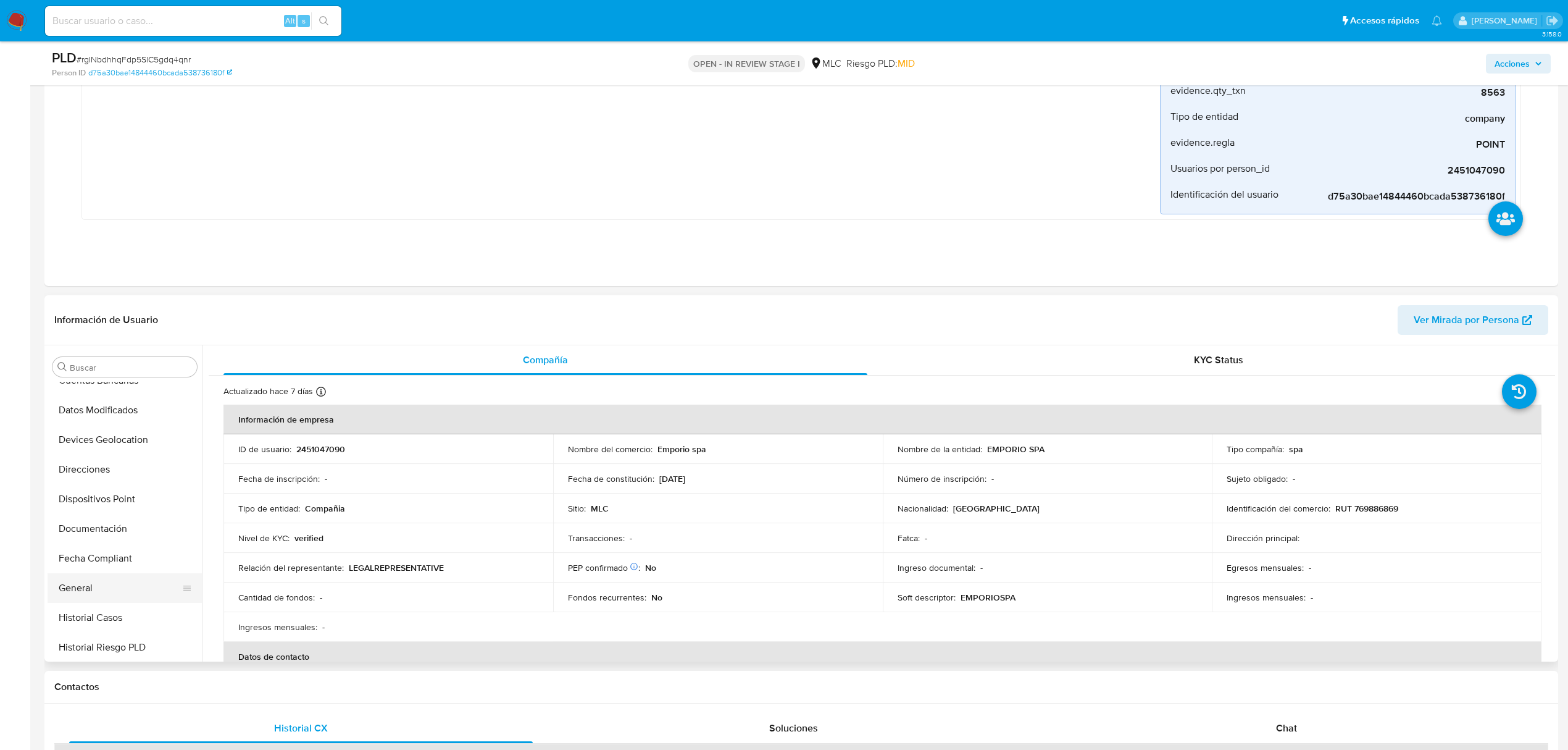
click at [100, 585] on button "General" at bounding box center [120, 587] width 145 height 29
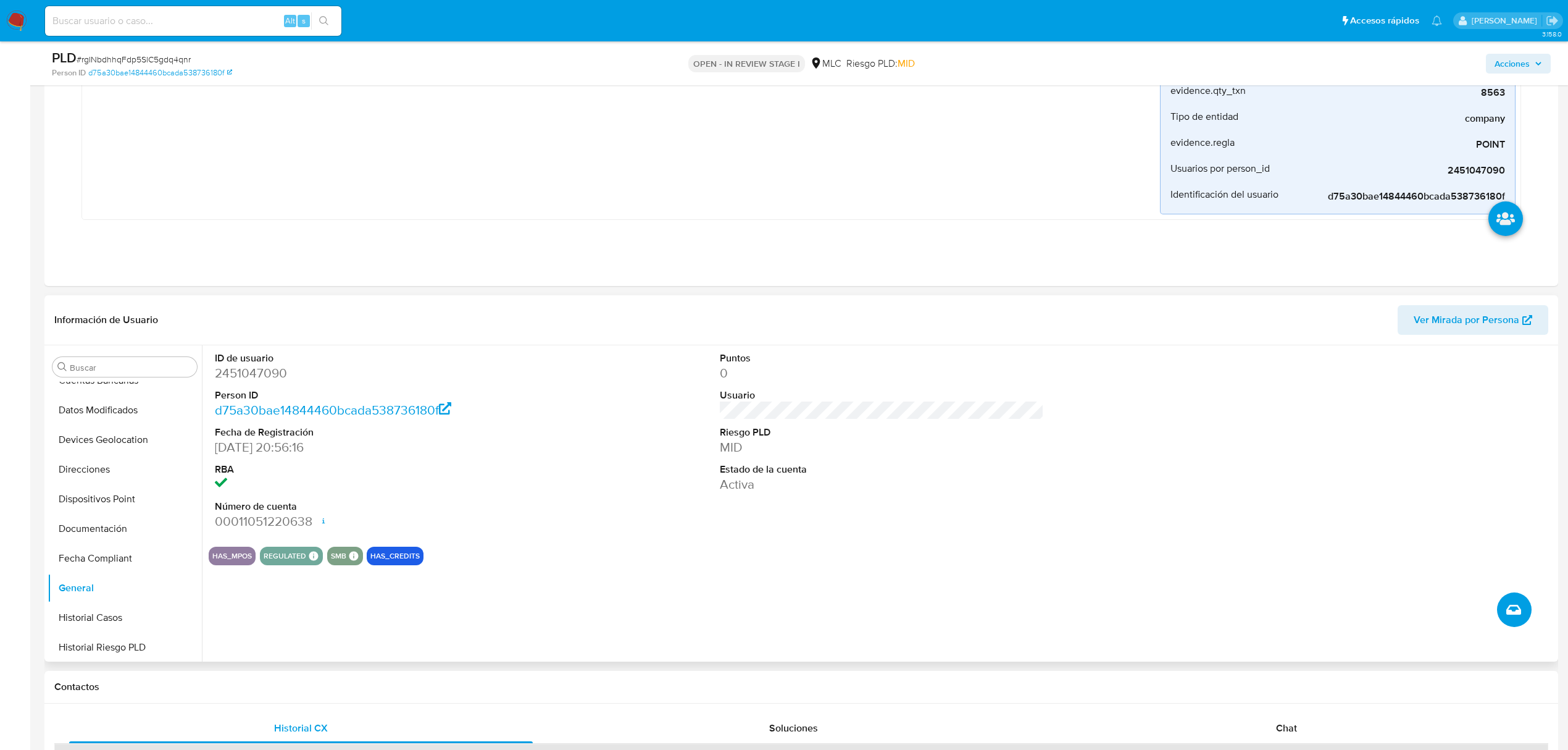
click at [1513, 610] on icon "Crear caso manual" at bounding box center [1513, 609] width 15 height 15
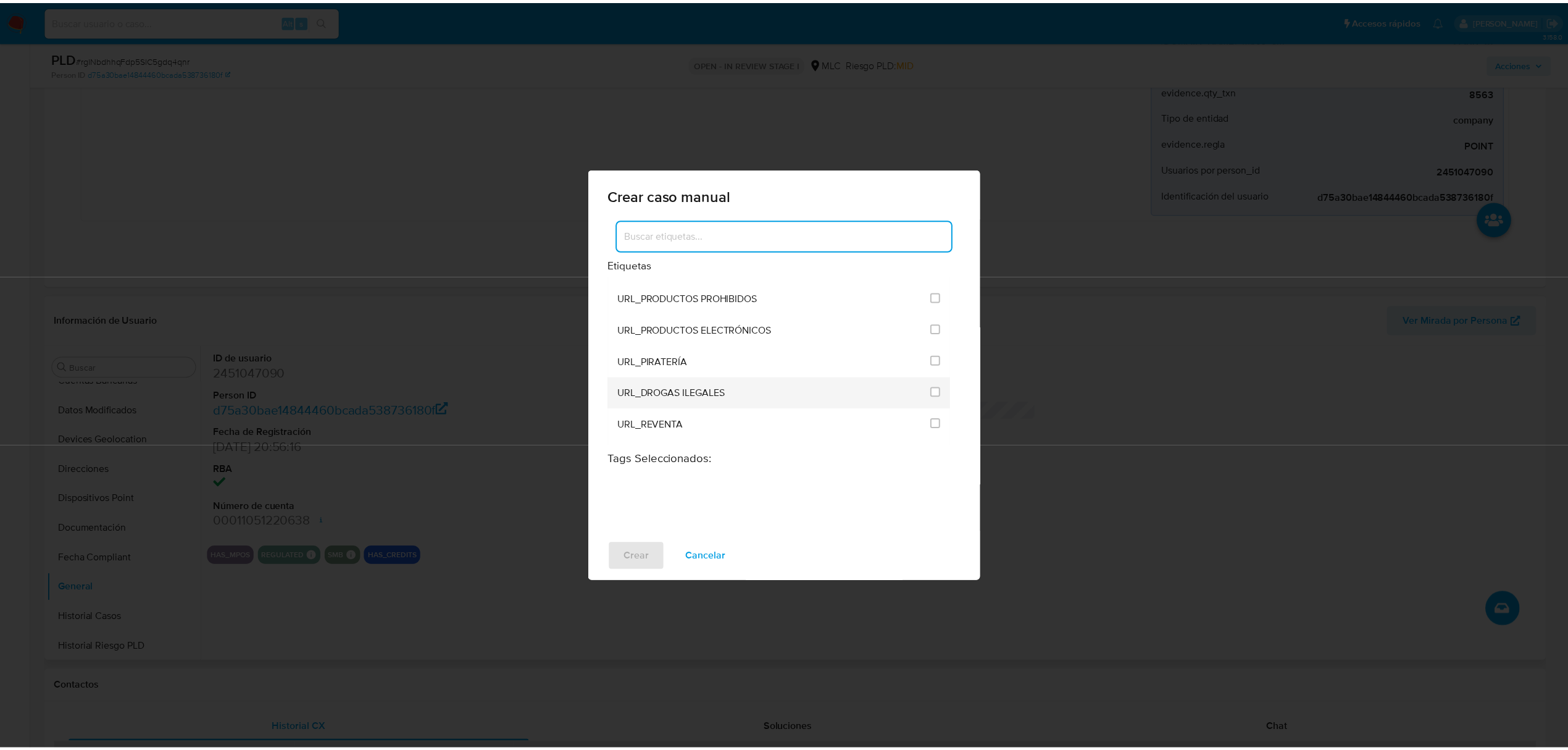
scroll to position [2952, 0]
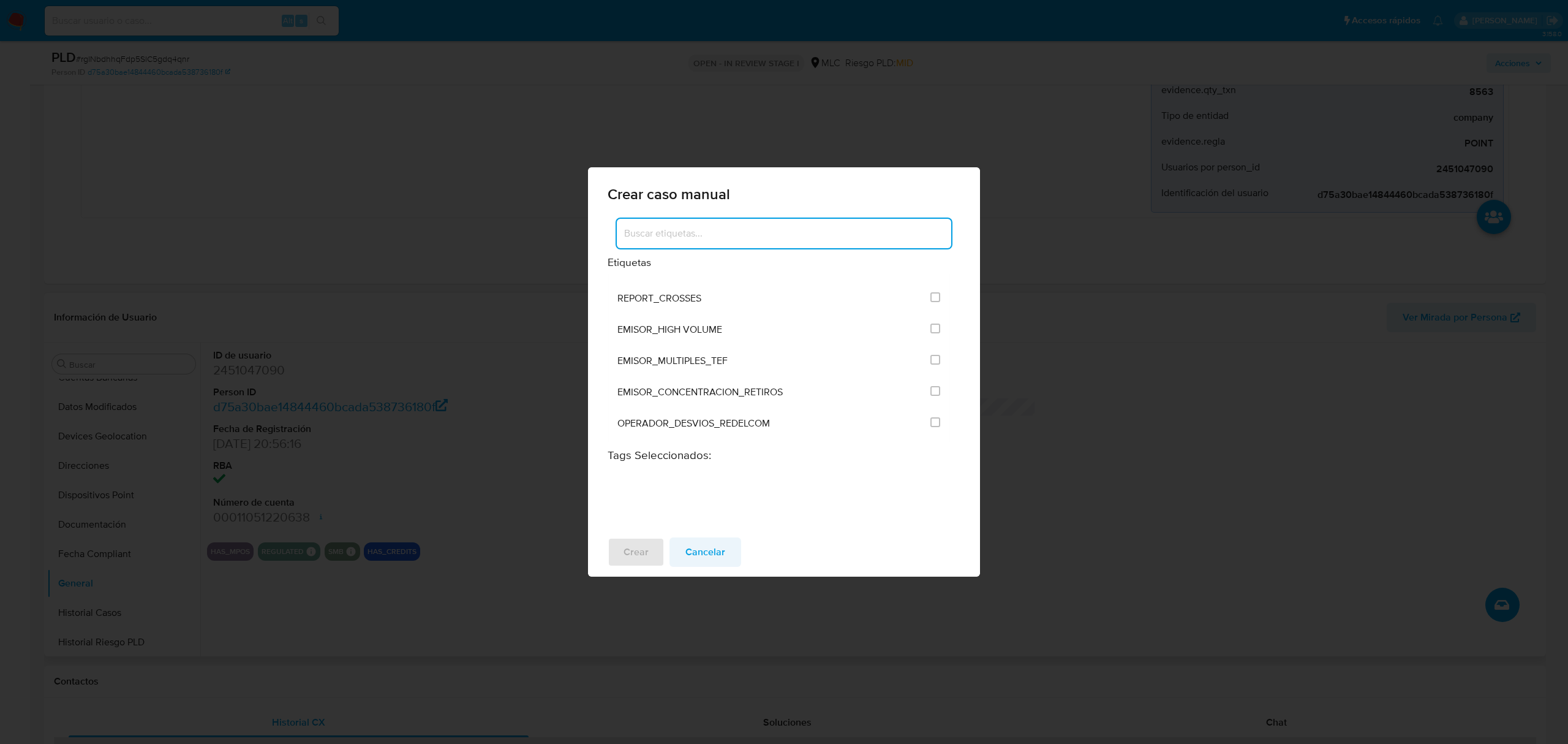
click at [694, 557] on span "Cancelar" at bounding box center [705, 552] width 40 height 27
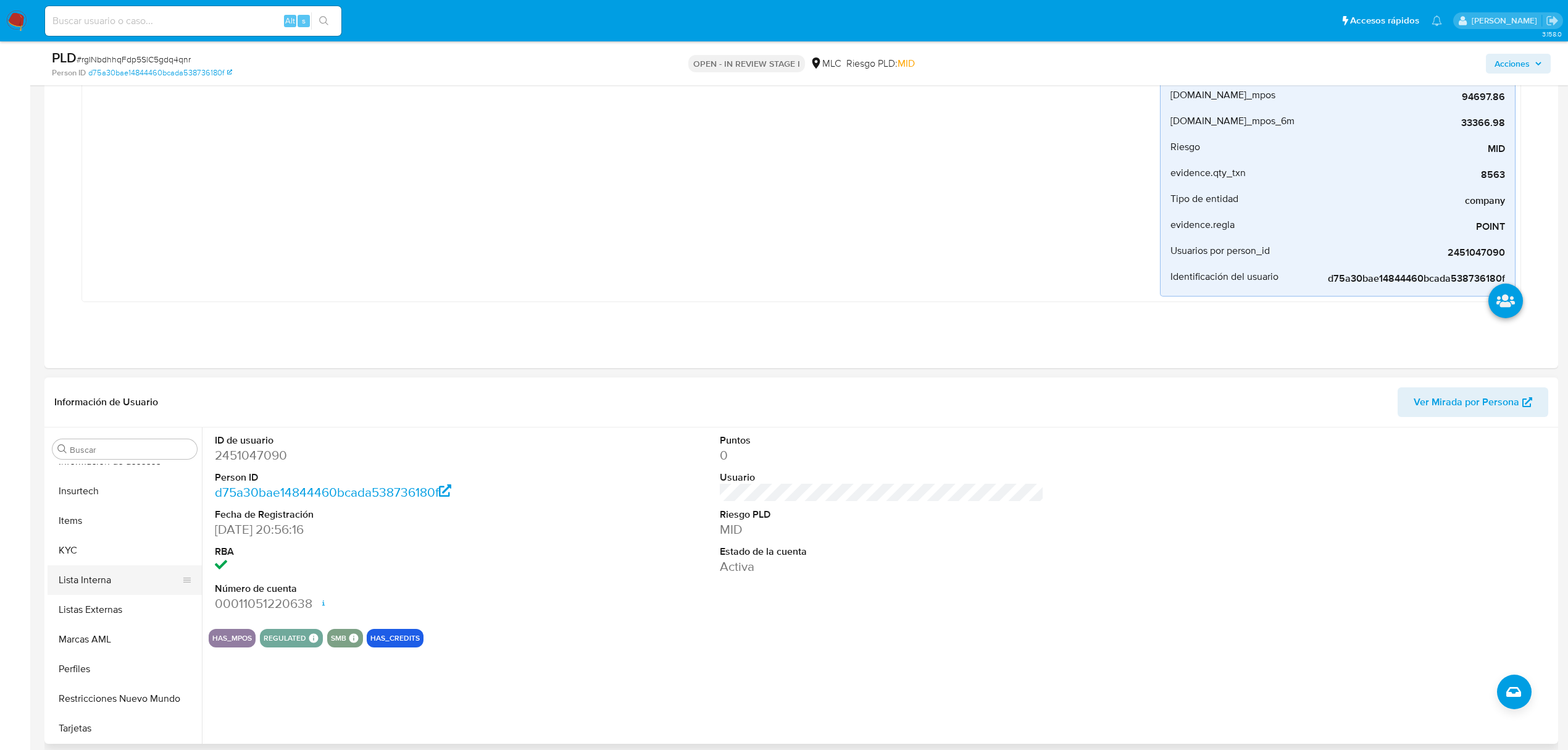
scroll to position [522, 0]
click at [91, 561] on button "KYC" at bounding box center [120, 549] width 145 height 29
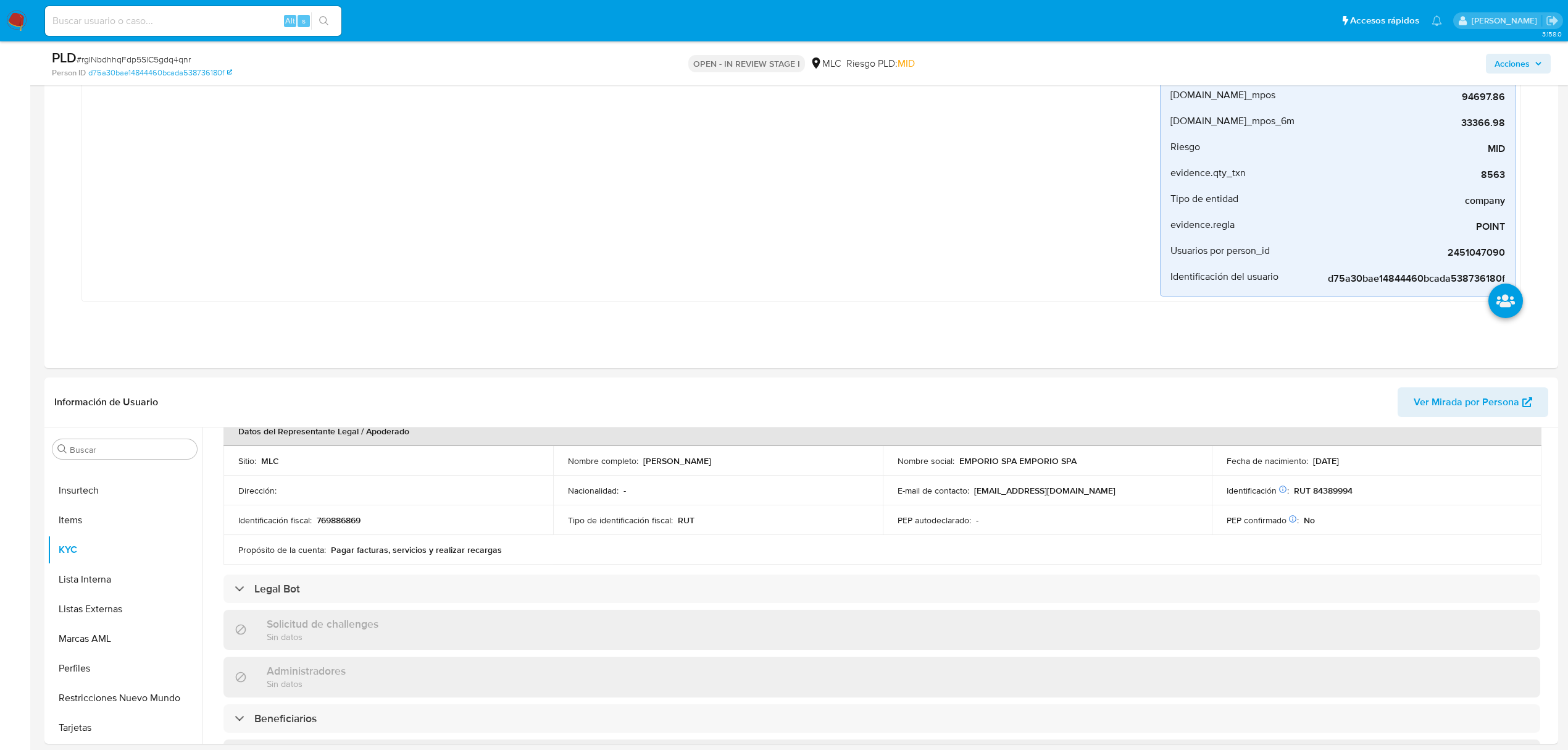
scroll to position [223, 0]
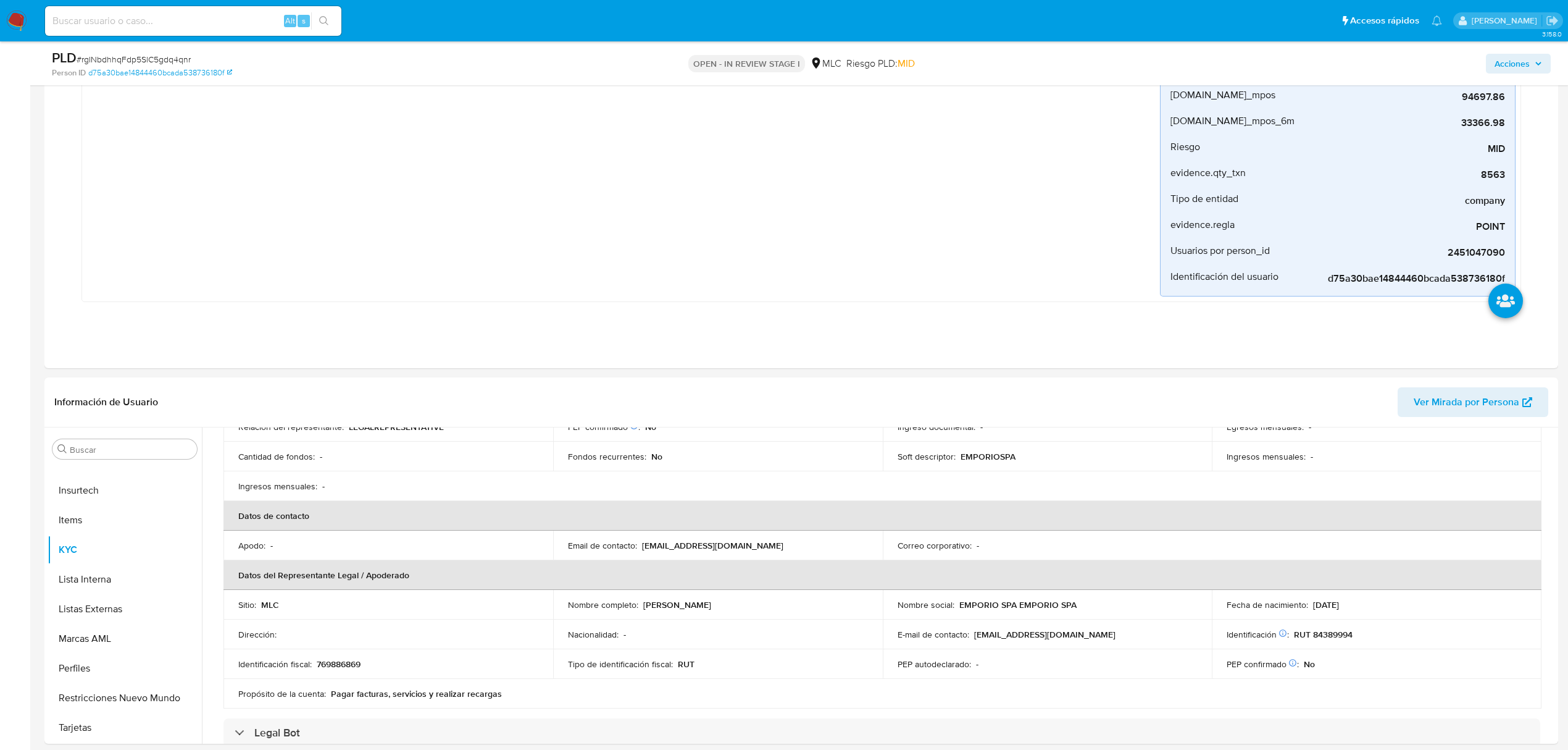
drag, startPoint x: 658, startPoint y: 603, endPoint x: 761, endPoint y: 613, distance: 103.5
click at [761, 613] on td "Nombre completo : Sonia Jimena Márquez Valdés" at bounding box center [717, 604] width 330 height 29
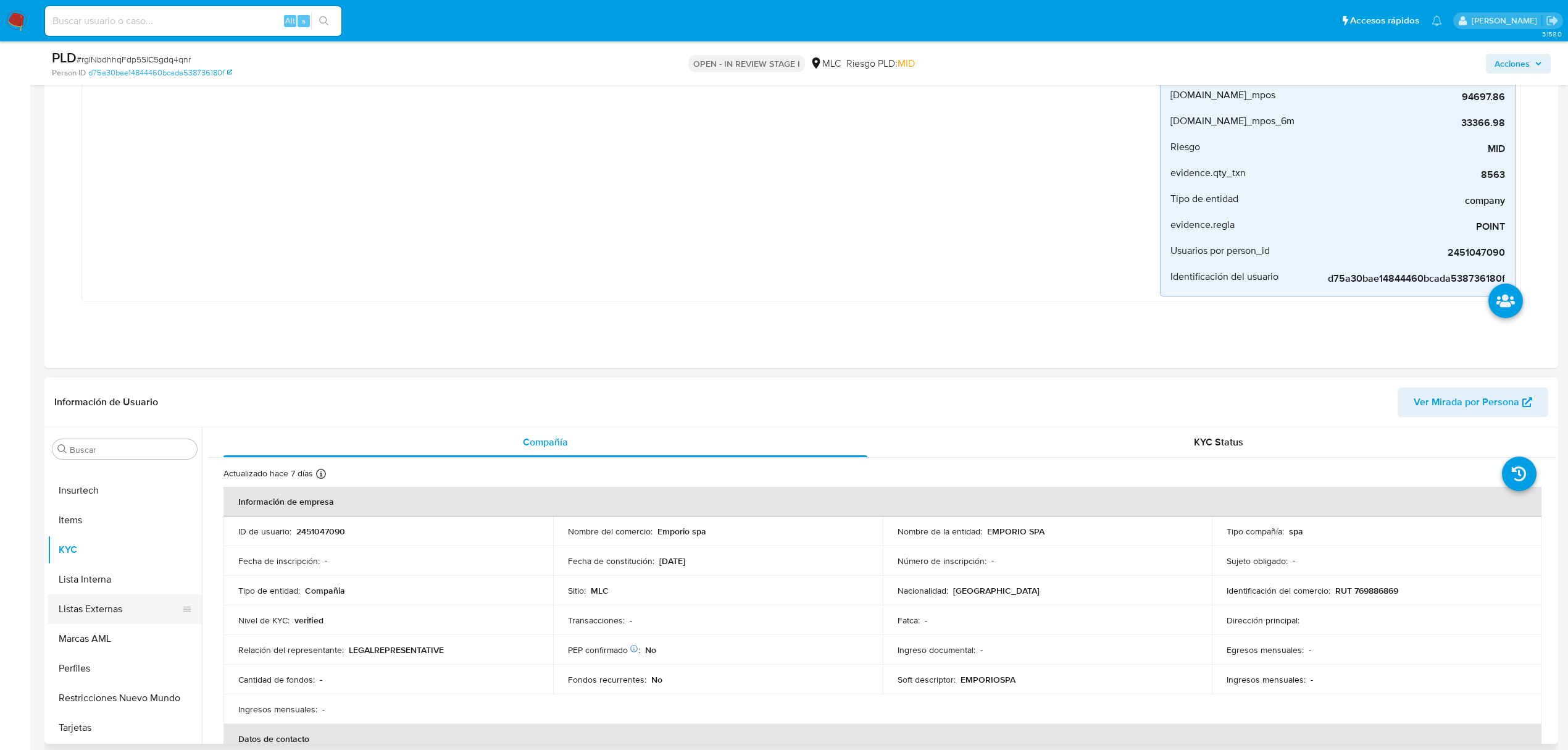
scroll to position [27, 0]
click at [89, 546] on button "Cruces y Relaciones" at bounding box center [120, 539] width 145 height 29
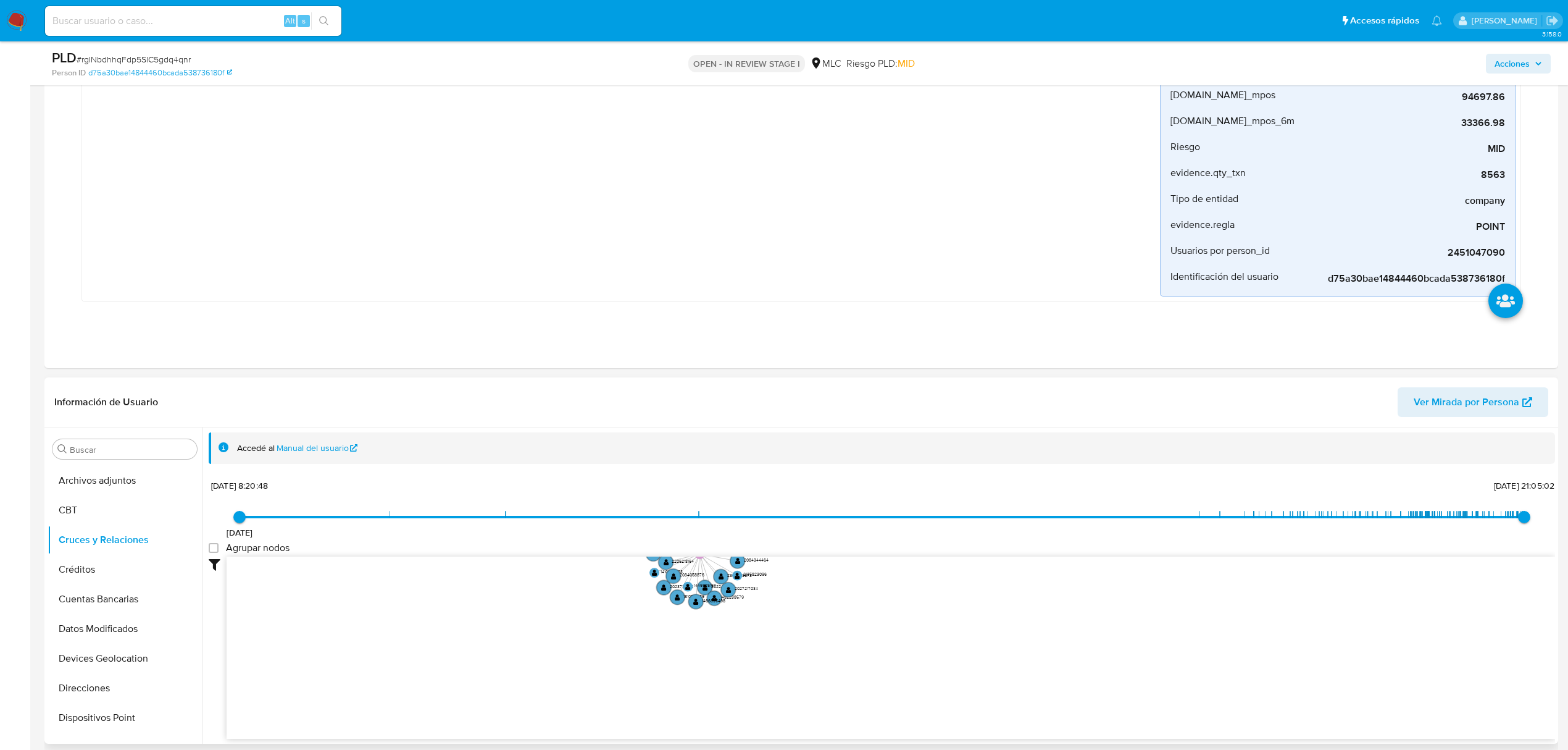
drag, startPoint x: 549, startPoint y: 661, endPoint x: 532, endPoint y: 455, distance: 206.7
click at [532, 455] on div "Accedé al Manual del usuario 20/8/2021 20/8/2021, 8:20:48 10/9/2025, 21:05:02 A…" at bounding box center [882, 607] width 1347 height 352
click at [110, 559] on button "KYC" at bounding box center [120, 549] width 145 height 29
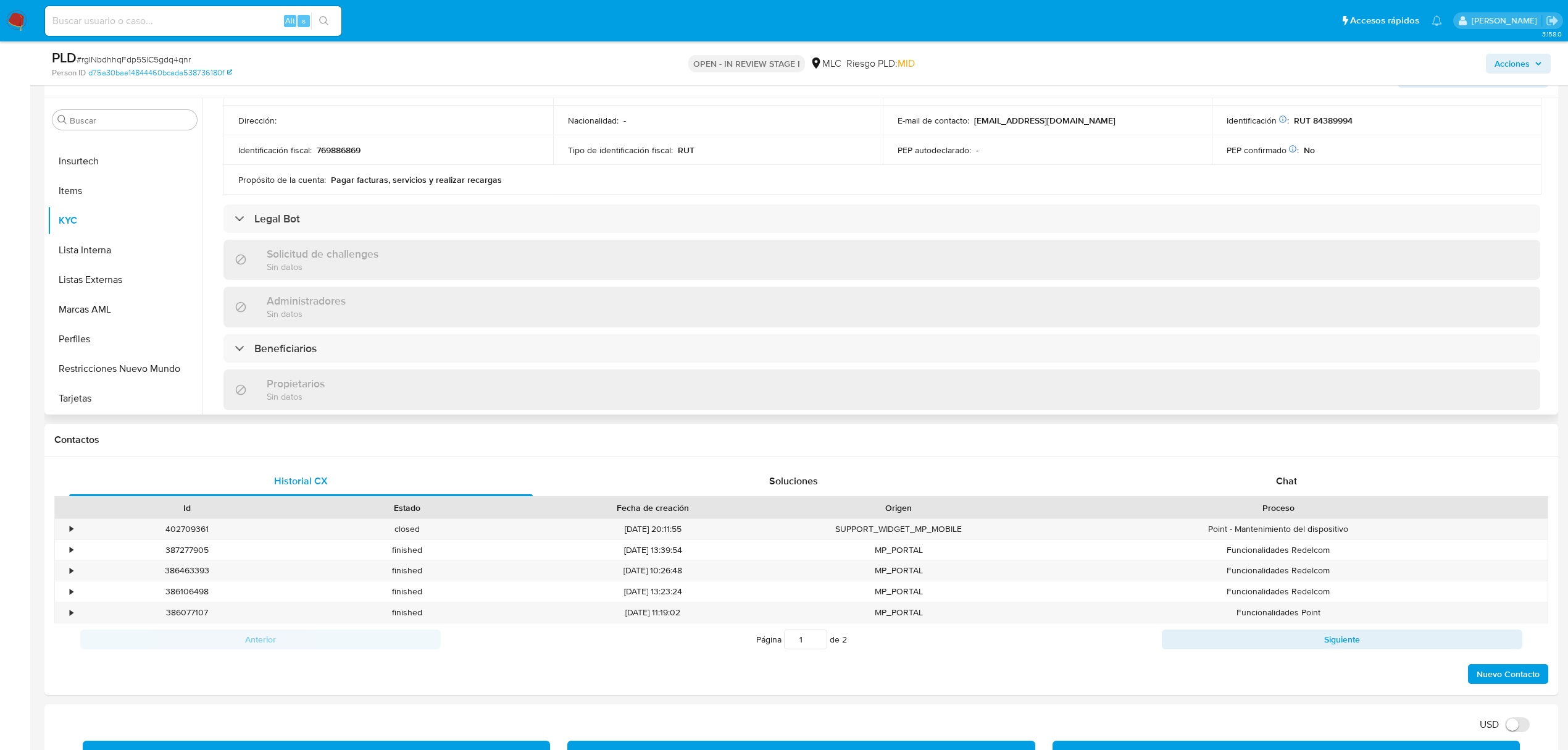
scroll to position [305, 0]
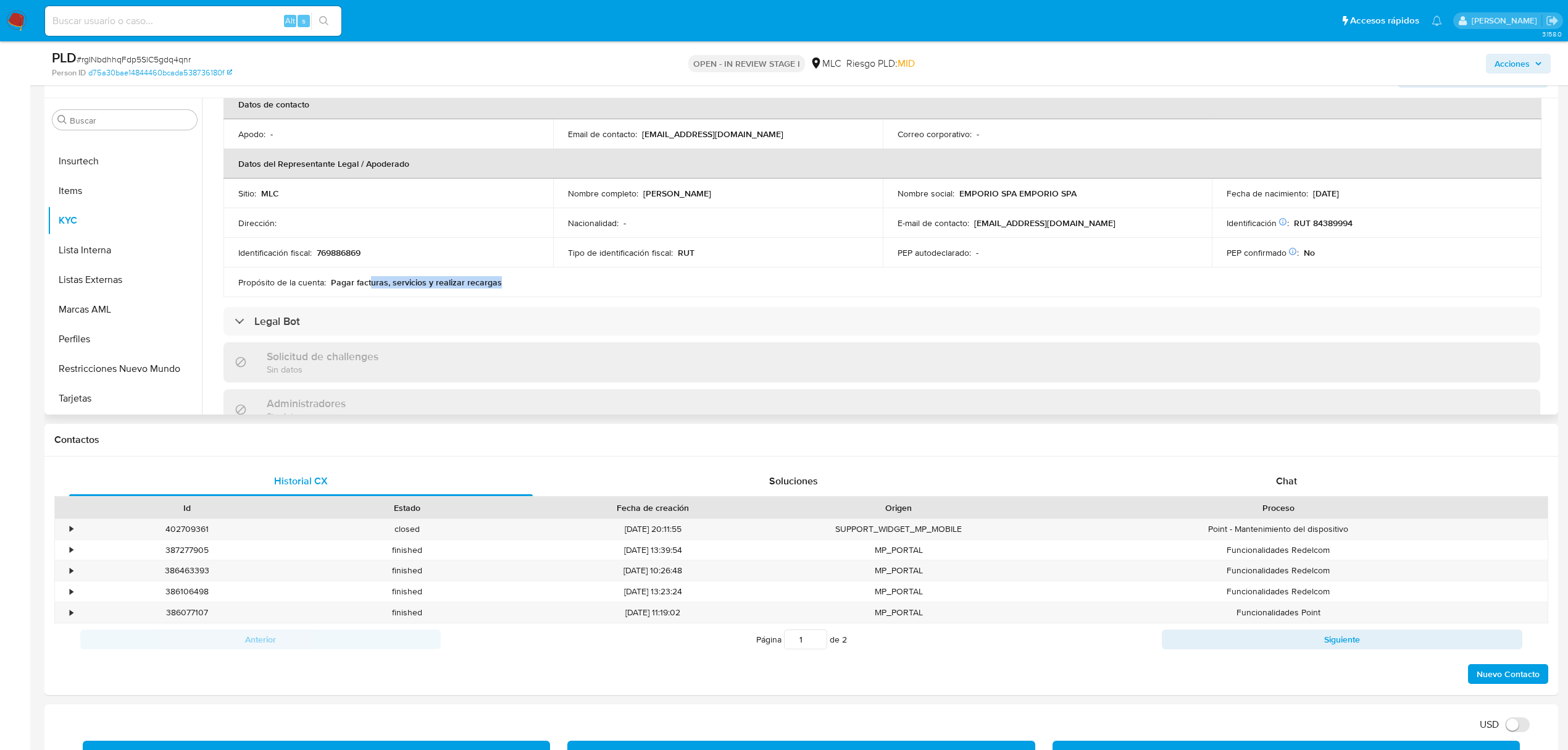
drag, startPoint x: 369, startPoint y: 285, endPoint x: 502, endPoint y: 275, distance: 133.4
click at [502, 275] on td "Propósito de la cuenta : Pagar facturas, servicios y realizar recargas" at bounding box center [388, 282] width 330 height 29
click at [623, 273] on table "Información de empresa ID de usuario : 2451047090 Nombre del comercio : Emporio…" at bounding box center [882, 74] width 1318 height 445
drag, startPoint x: 643, startPoint y: 191, endPoint x: 766, endPoint y: 196, distance: 123.1
click at [766, 196] on div "Nombre completo : Sonia Jimena Márquez Valdés" at bounding box center [717, 193] width 300 height 11
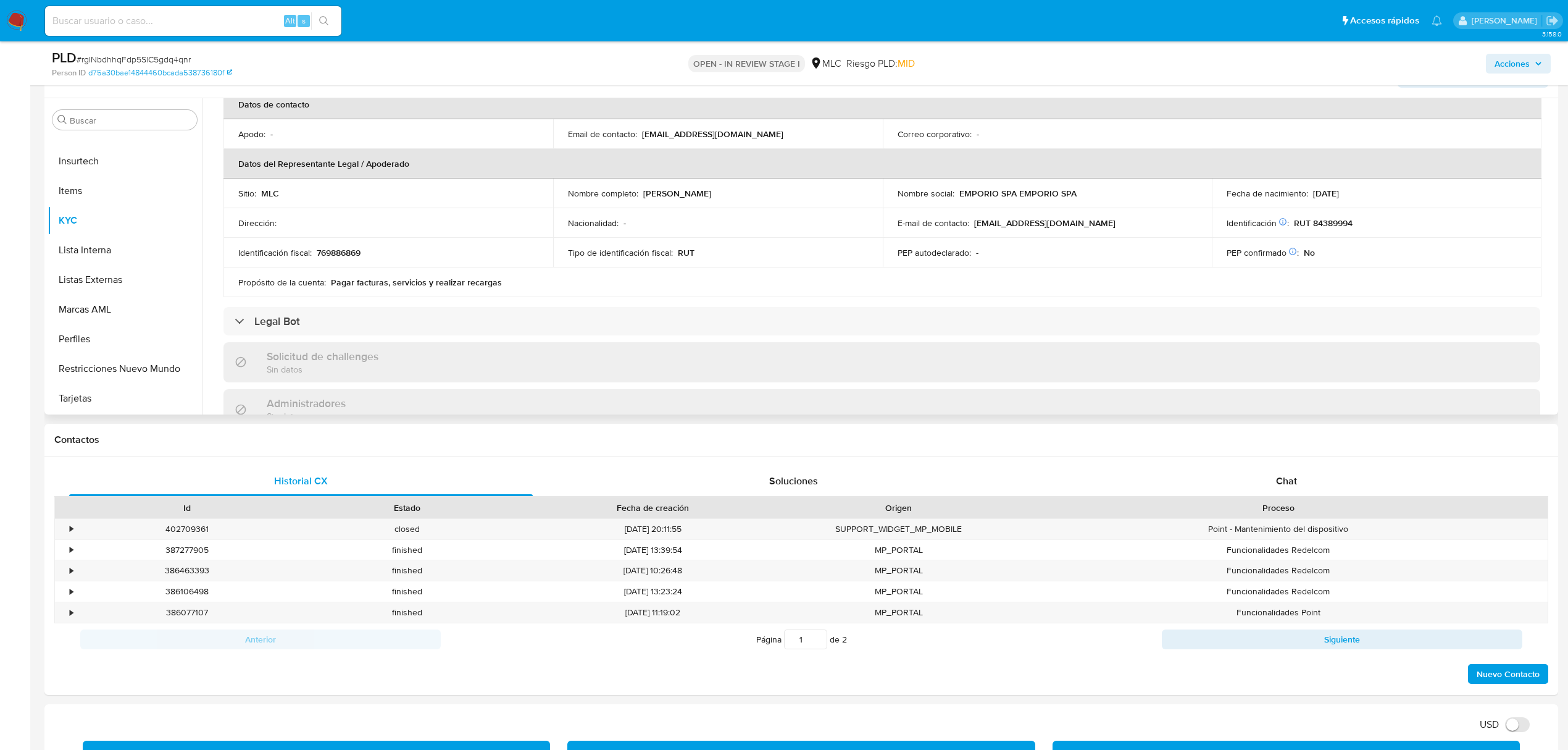
copy p "Sonia Jimena Márquez Valdés"
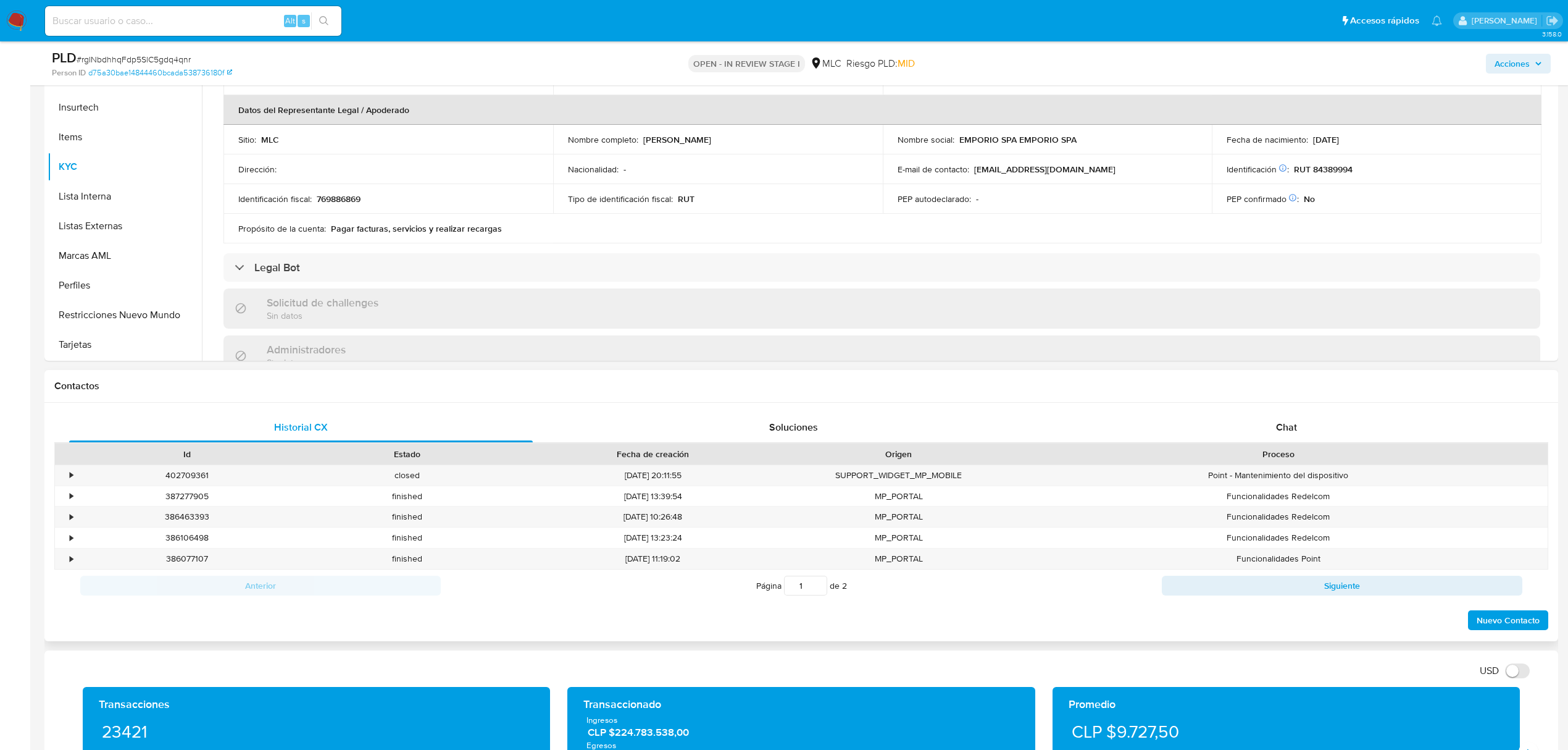
scroll to position [653, 0]
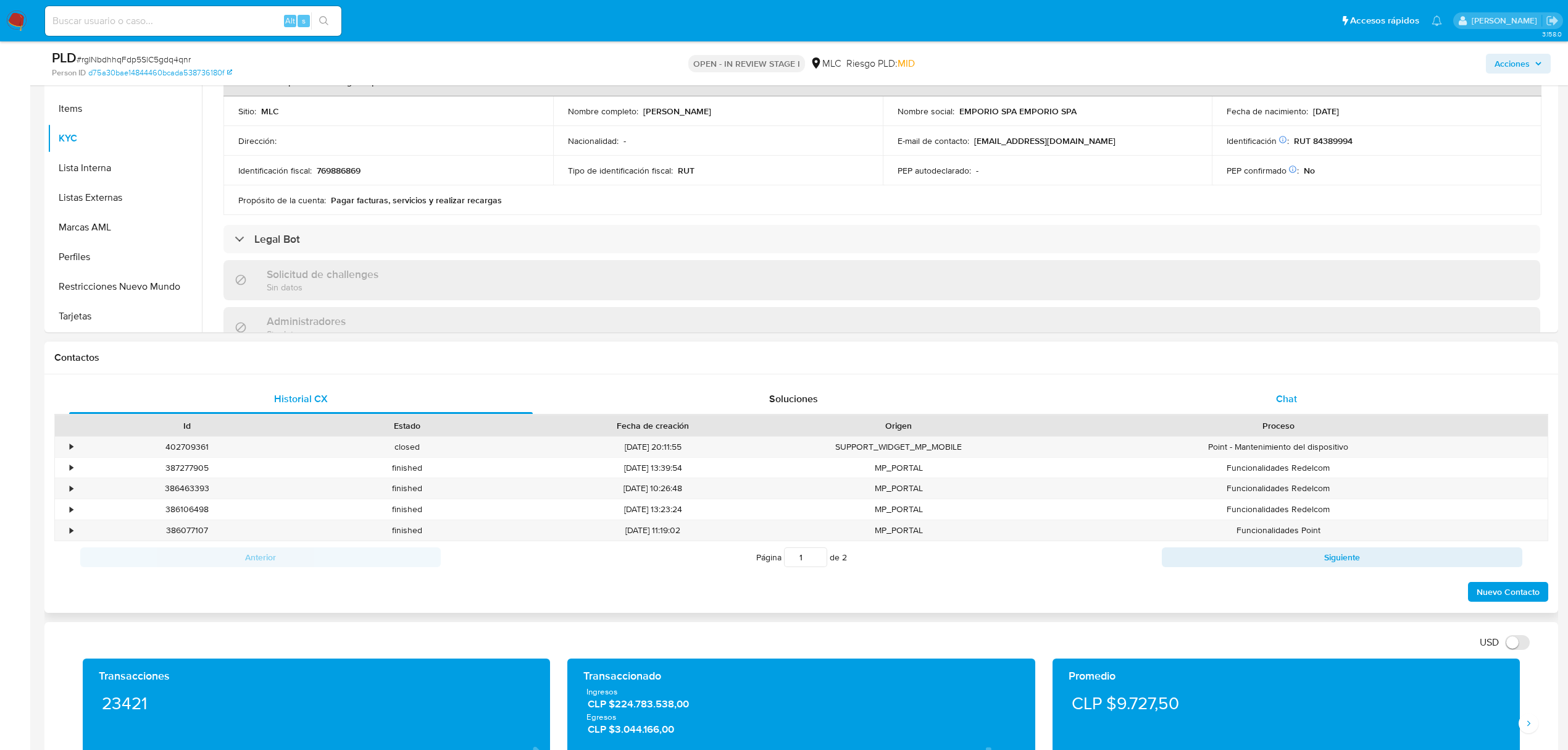
click at [1302, 405] on div "Chat" at bounding box center [1287, 398] width 464 height 29
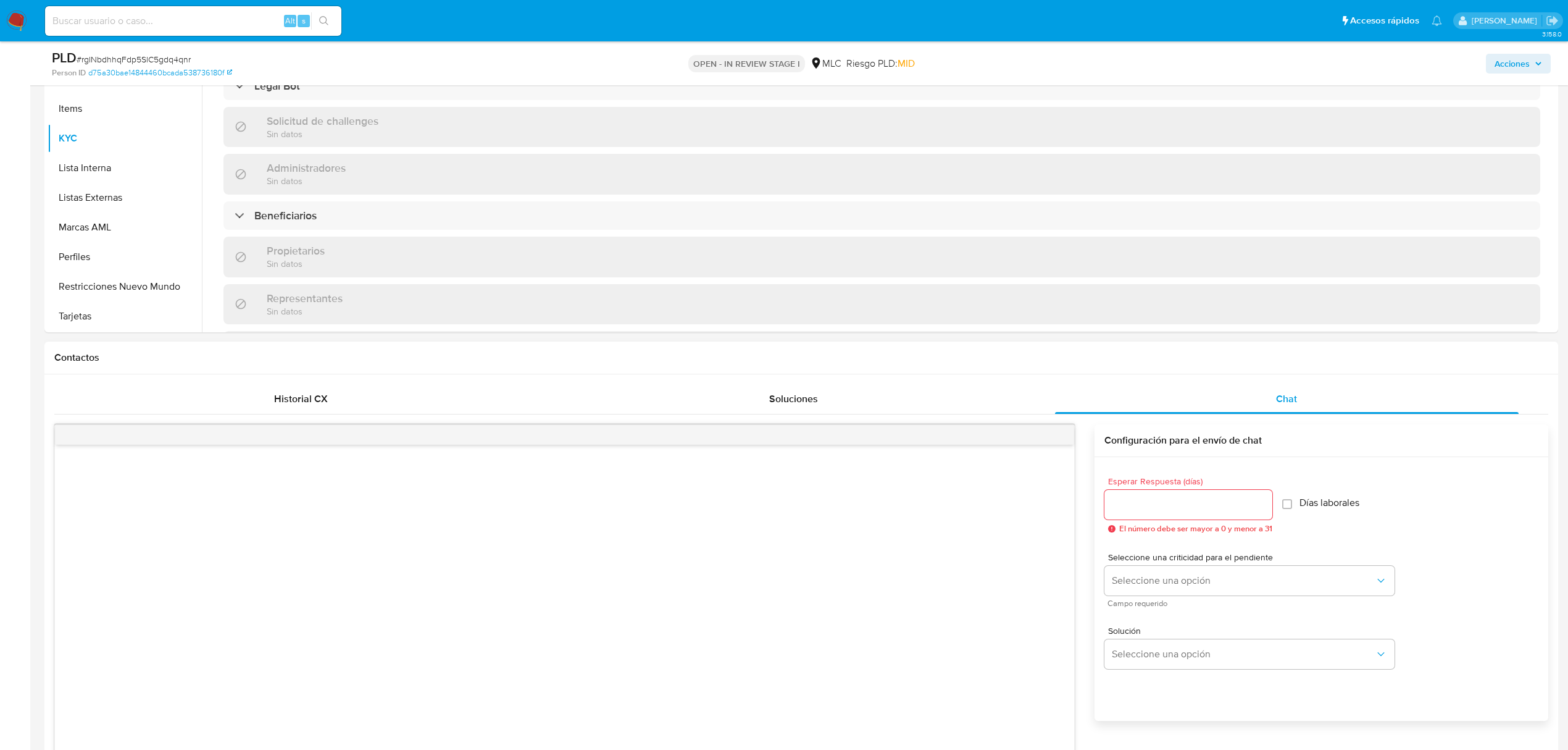
scroll to position [470, 0]
click at [1139, 501] on input "Esperar Respuesta (días)" at bounding box center [1188, 504] width 168 height 16
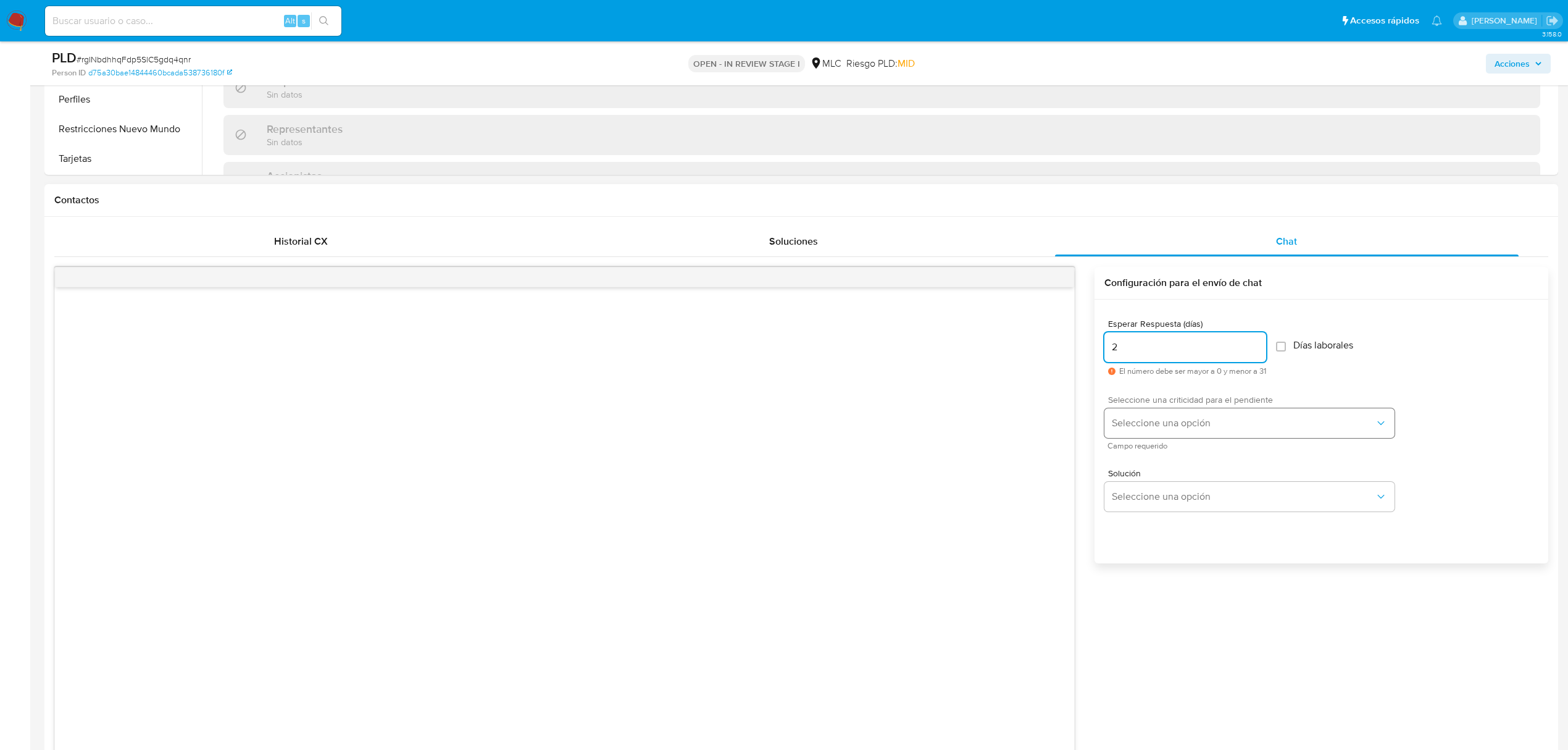
scroll to position [819, 0]
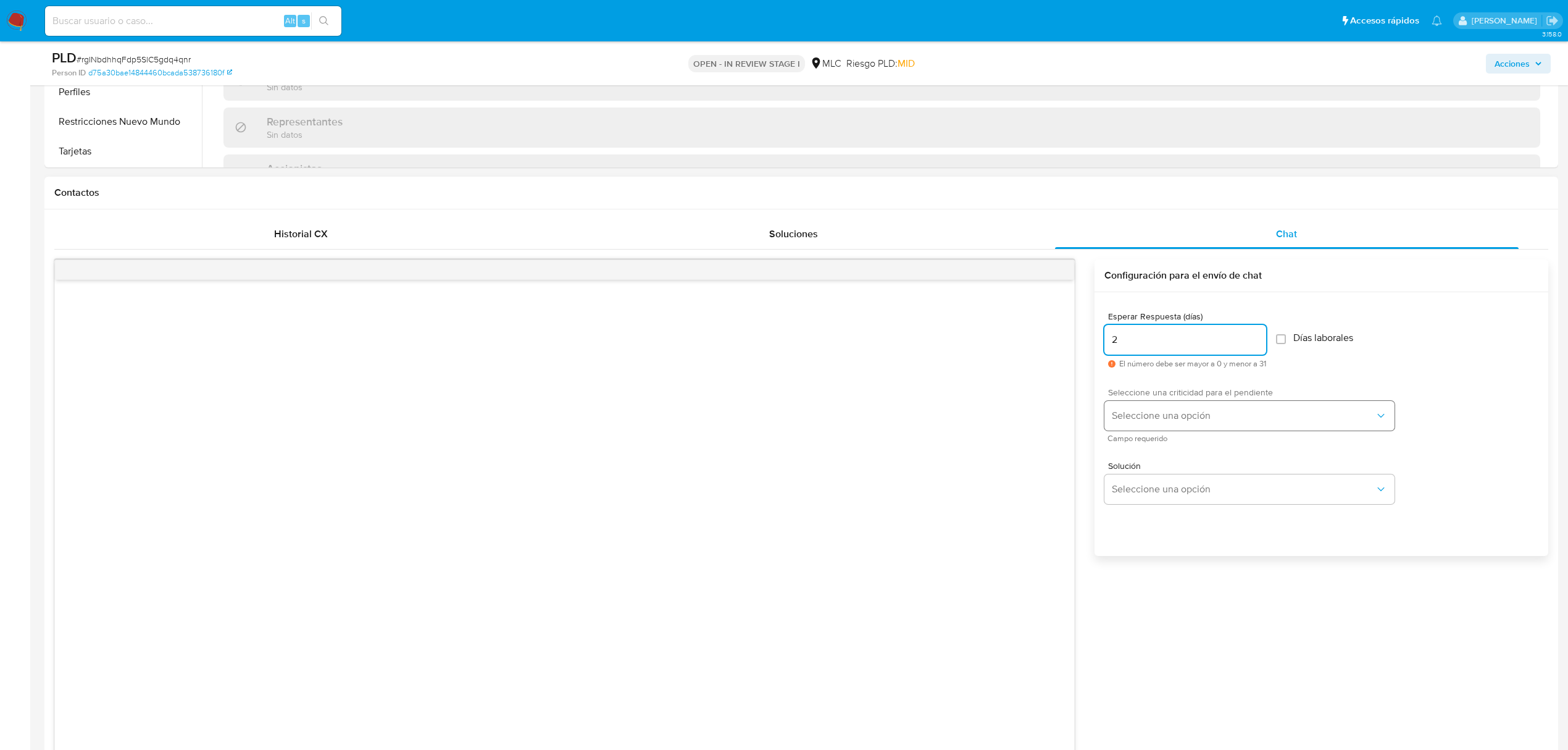
type input "2"
click at [1159, 412] on span "Seleccione una opción" at bounding box center [1243, 415] width 263 height 13
click at [1151, 425] on div "LOW" at bounding box center [1247, 416] width 270 height 24
click at [1161, 485] on span "Seleccione una opción" at bounding box center [1243, 489] width 263 height 13
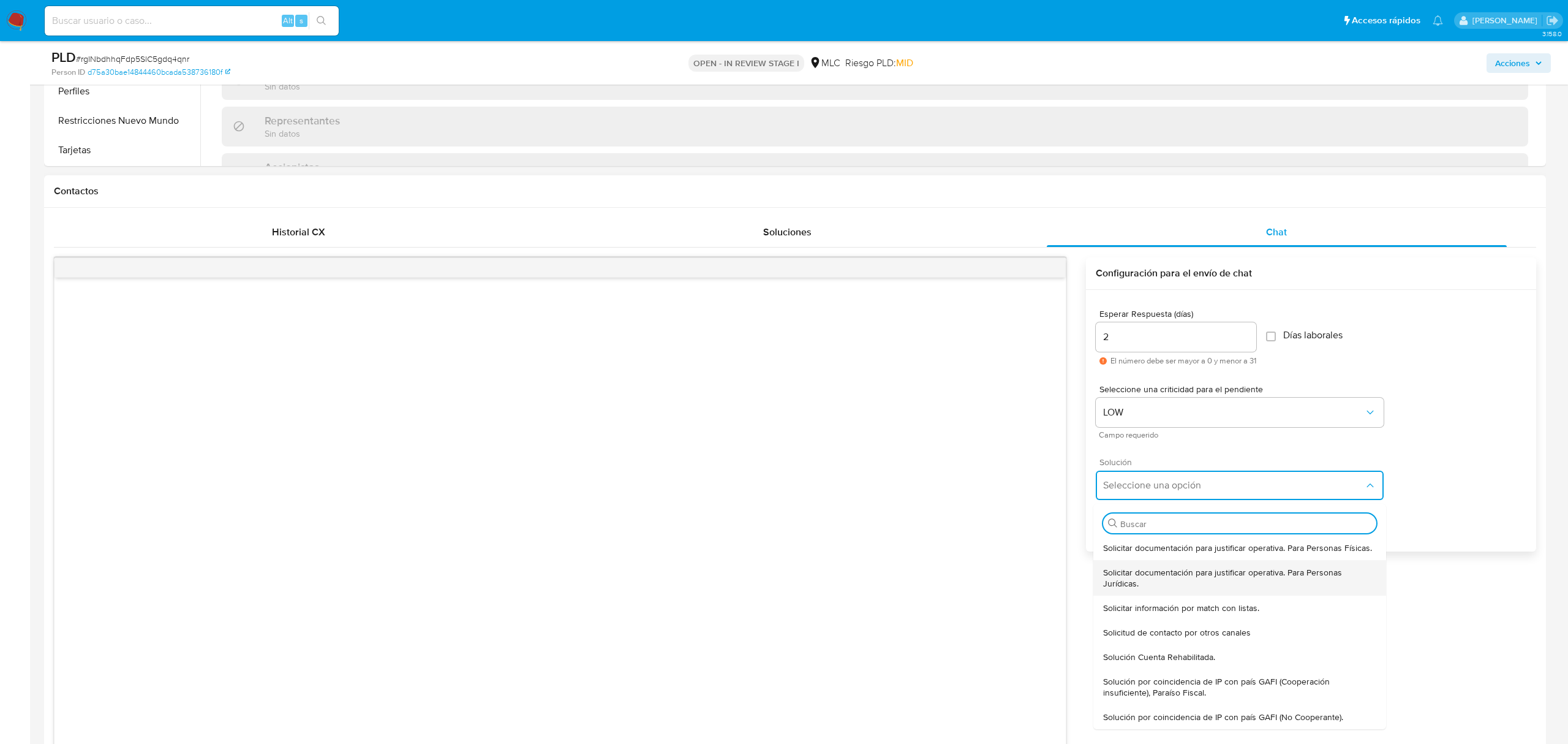
click at [1191, 563] on div "Solicitar documentación para justificar operativa. Para Personas Jurídicas." at bounding box center [1239, 577] width 273 height 36
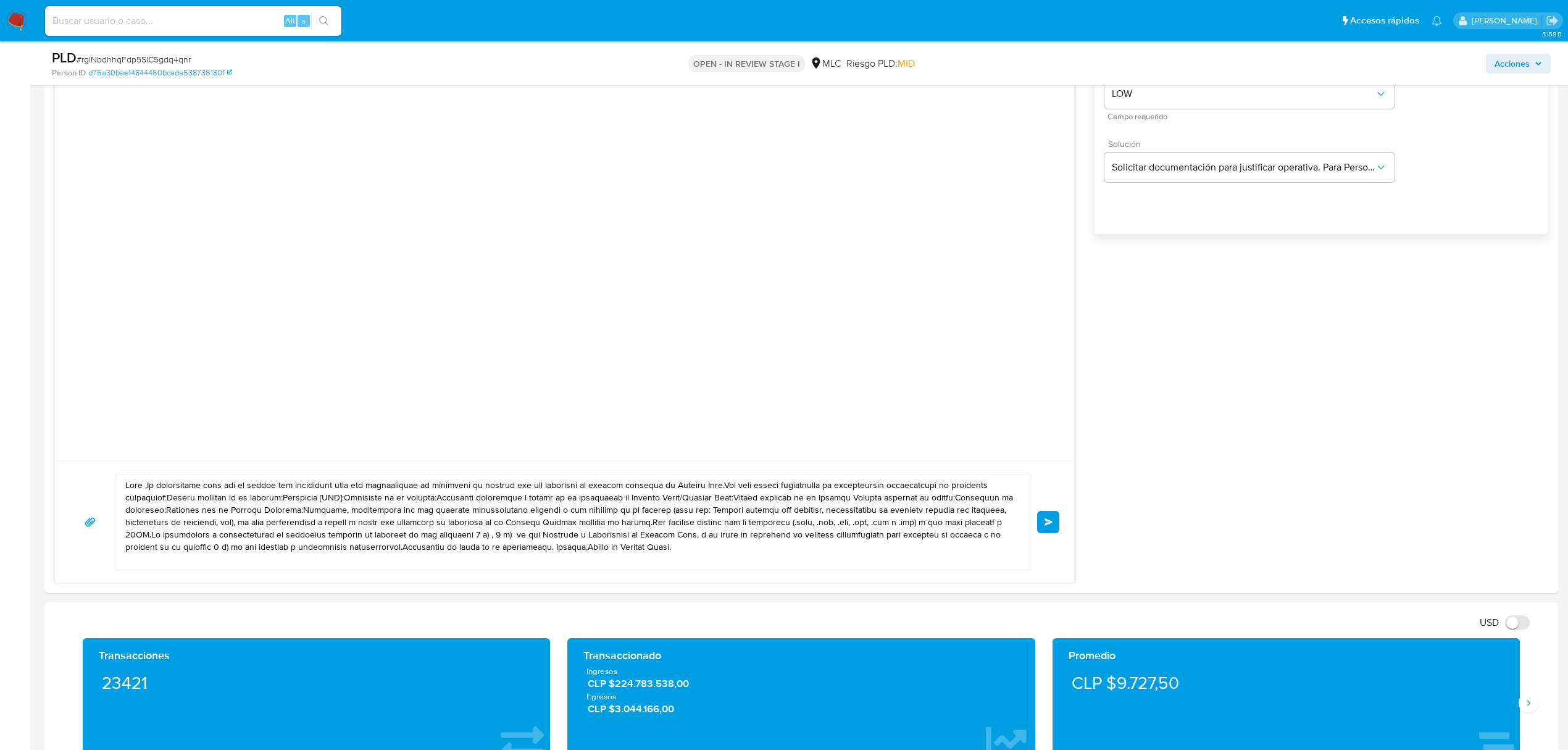
scroll to position [1312, 0]
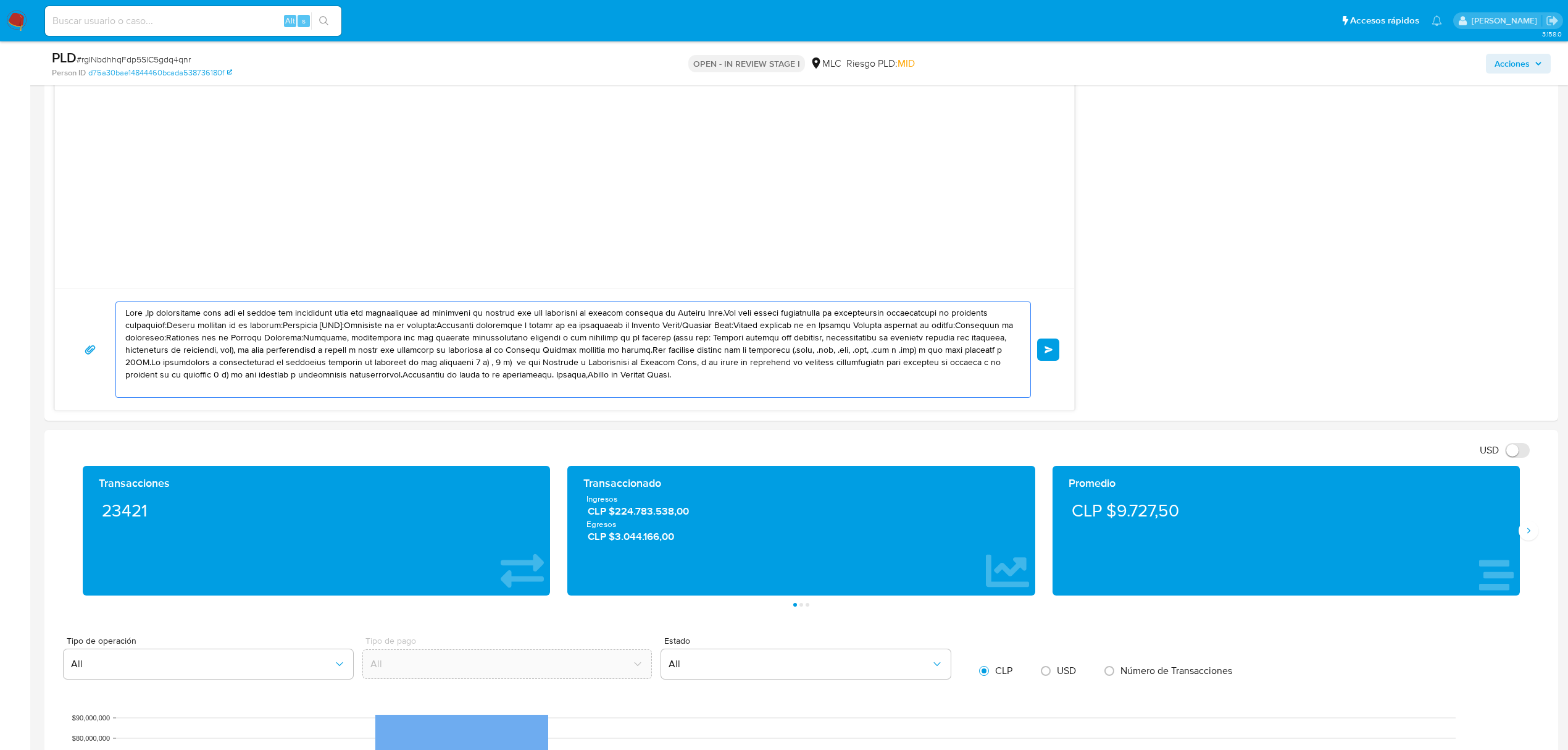
drag, startPoint x: 744, startPoint y: 378, endPoint x: 114, endPoint y: 306, distance: 634.1
click at [114, 306] on div "Enviar" at bounding box center [564, 350] width 990 height 96
paste textarea "XXX, Te contactamos desde el Equipo de Mercado Pago para verificar tus datos co…"
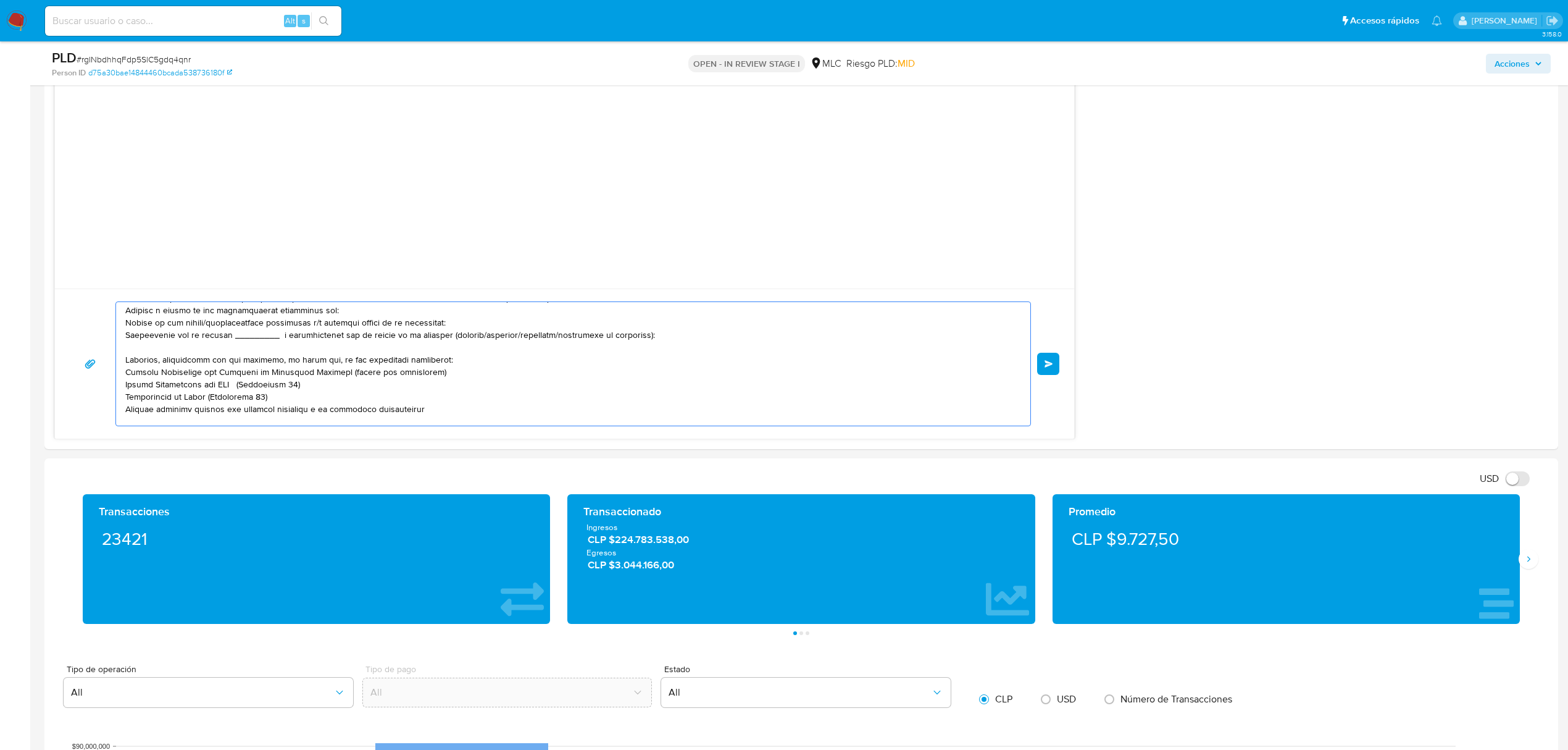
scroll to position [0, 0]
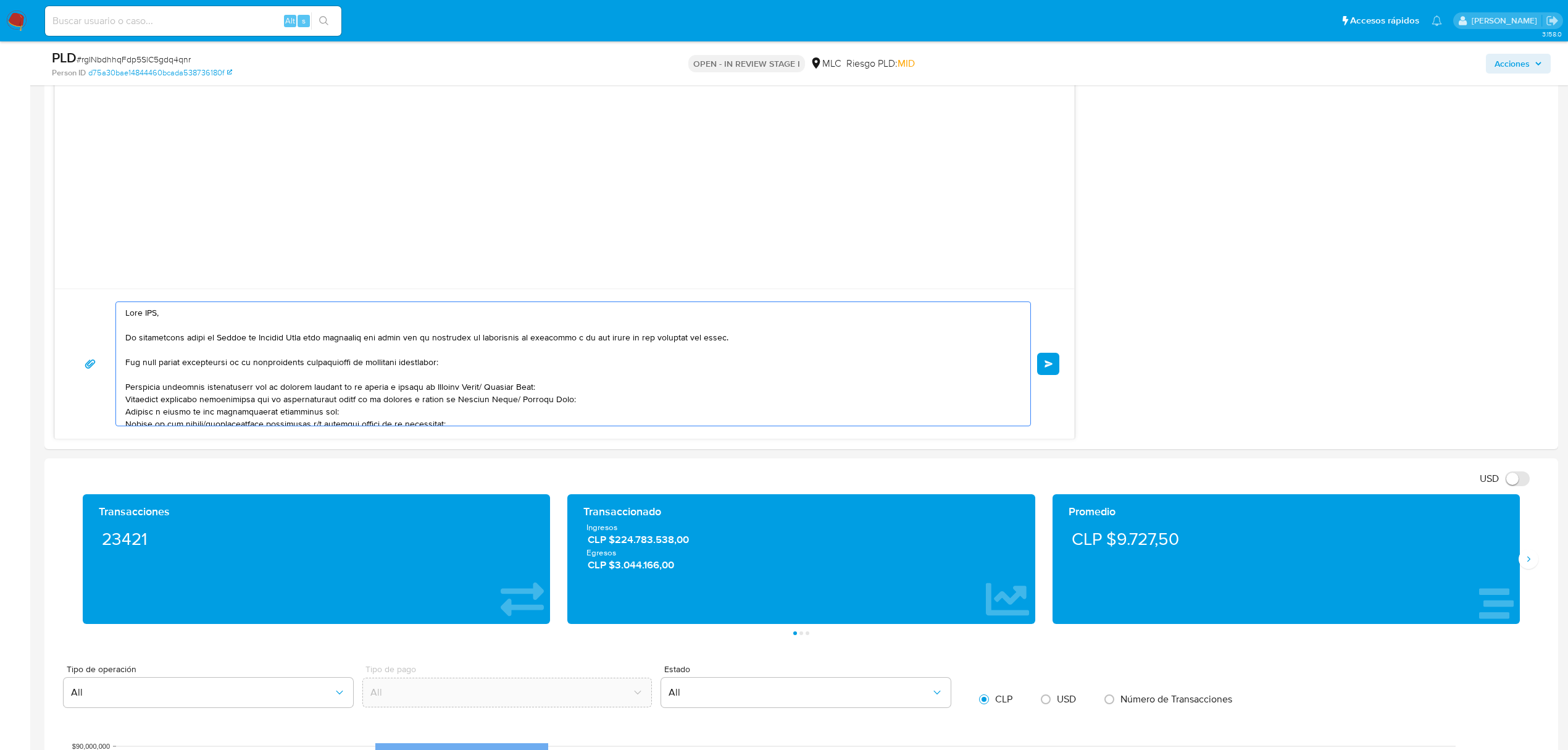
click at [146, 317] on textarea at bounding box center [570, 363] width 890 height 123
click at [392, 358] on textarea at bounding box center [570, 363] width 890 height 123
click at [556, 367] on textarea at bounding box center [570, 363] width 890 height 123
drag, startPoint x: 489, startPoint y: 388, endPoint x: 429, endPoint y: 391, distance: 60.1
click at [429, 391] on textarea at bounding box center [570, 363] width 890 height 123
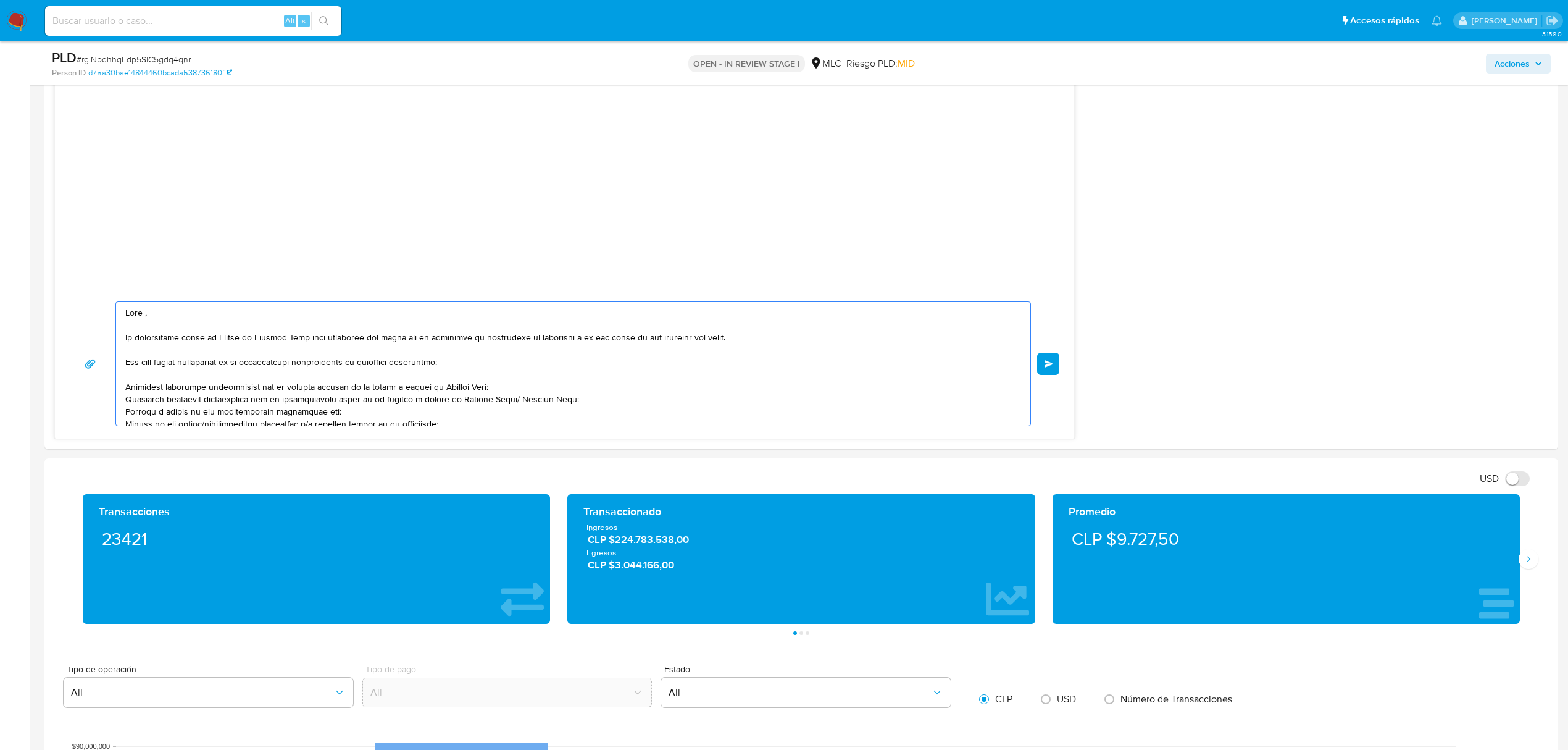
scroll to position [82, 0]
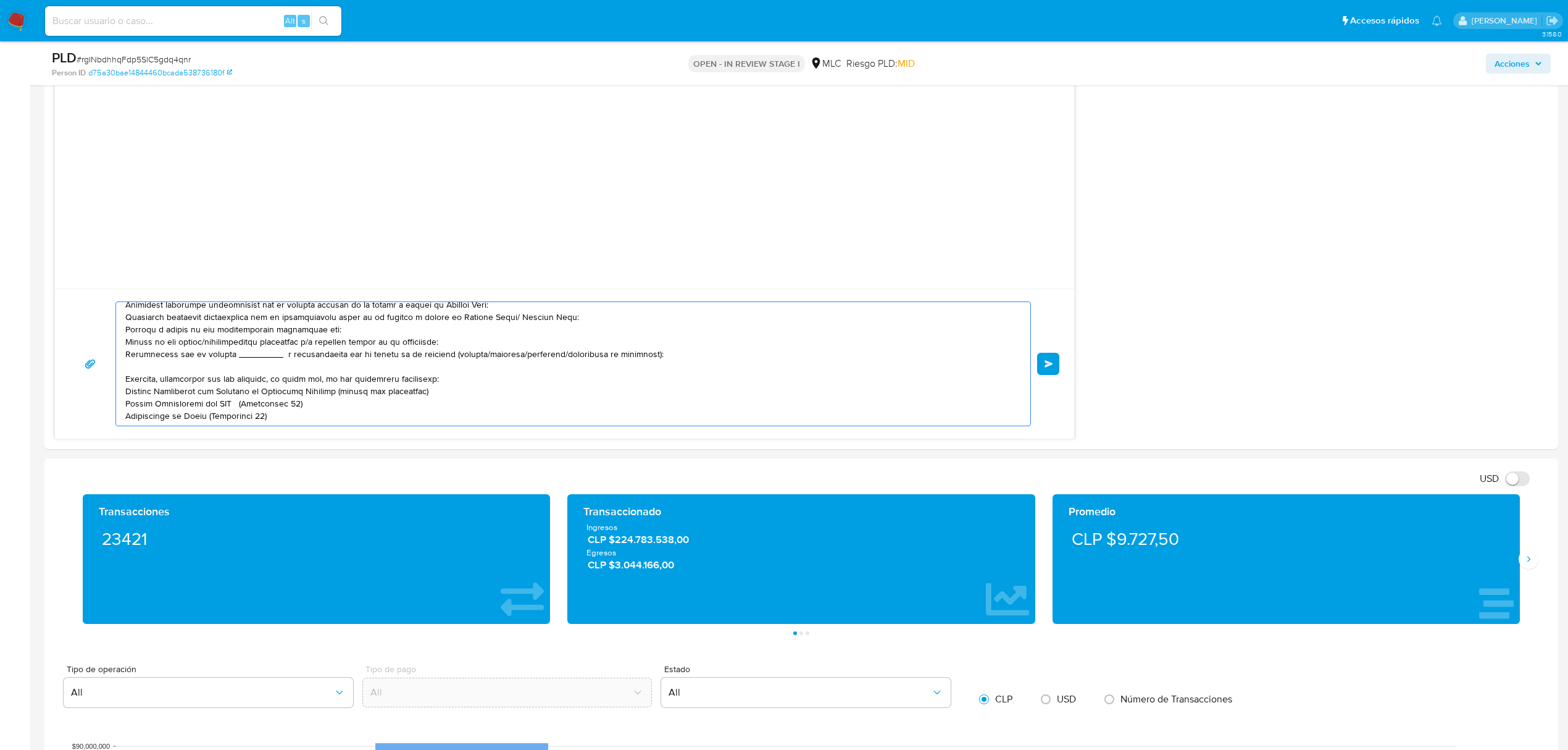
drag, startPoint x: 339, startPoint y: 332, endPoint x: 124, endPoint y: 320, distance: 215.3
click at [124, 320] on div at bounding box center [571, 363] width 908 height 123
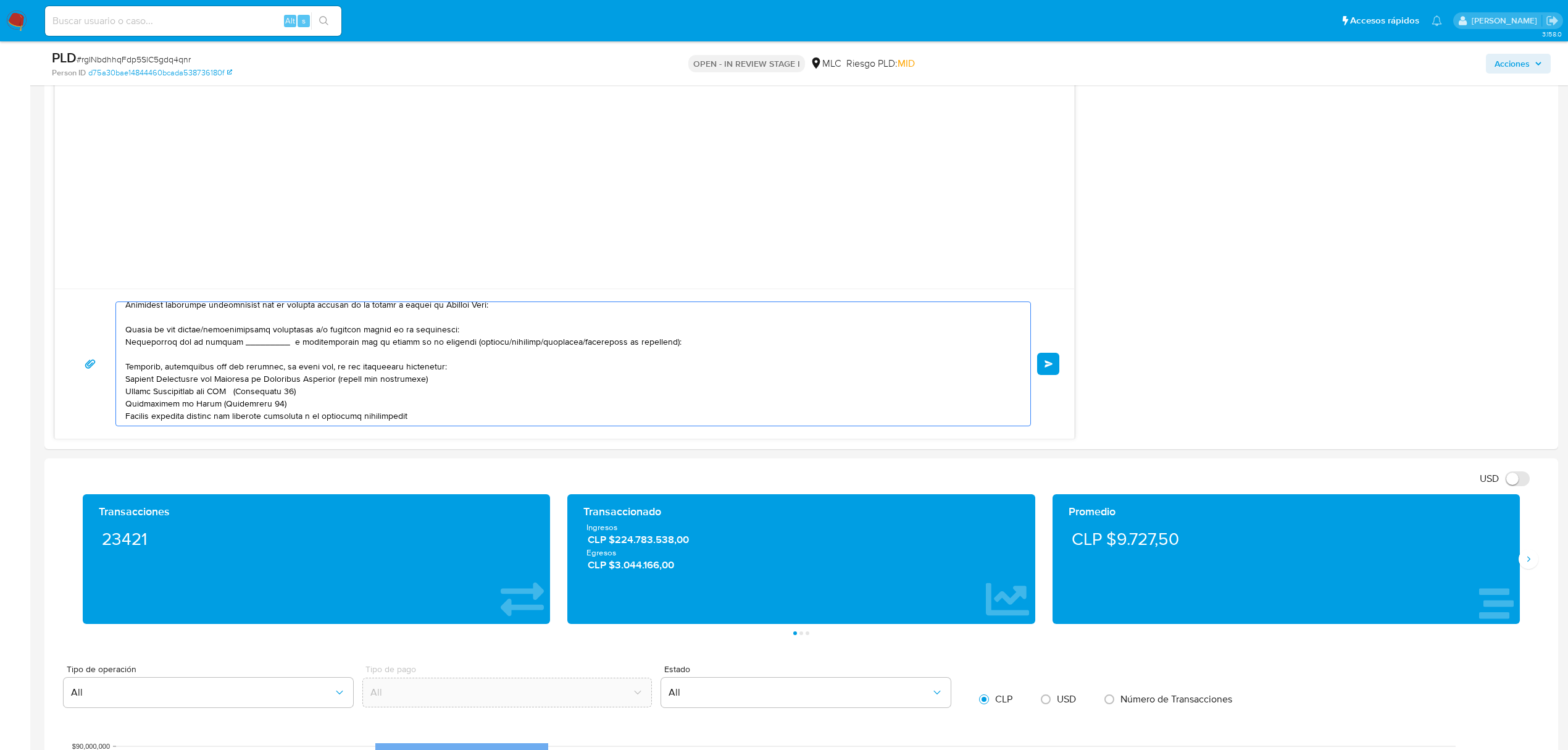
drag, startPoint x: 178, startPoint y: 332, endPoint x: 459, endPoint y: 329, distance: 281.0
click at [459, 329] on textarea at bounding box center [570, 363] width 890 height 123
drag, startPoint x: 660, startPoint y: 346, endPoint x: 105, endPoint y: 344, distance: 555.0
click at [105, 344] on div "Enviar" at bounding box center [564, 363] width 990 height 124
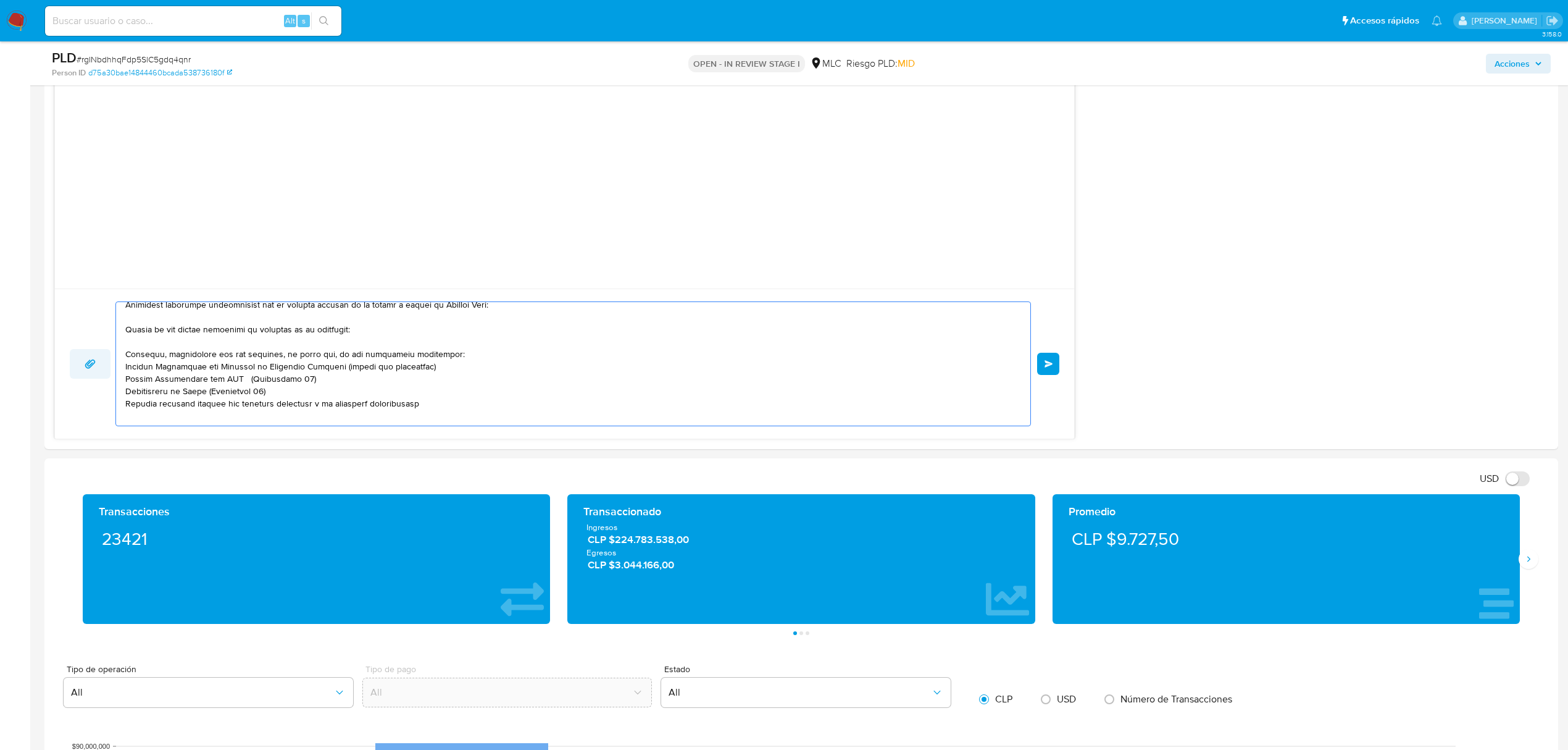
drag, startPoint x: 424, startPoint y: 409, endPoint x: 101, endPoint y: 358, distance: 327.0
click at [101, 358] on div "Enviar" at bounding box center [564, 363] width 990 height 124
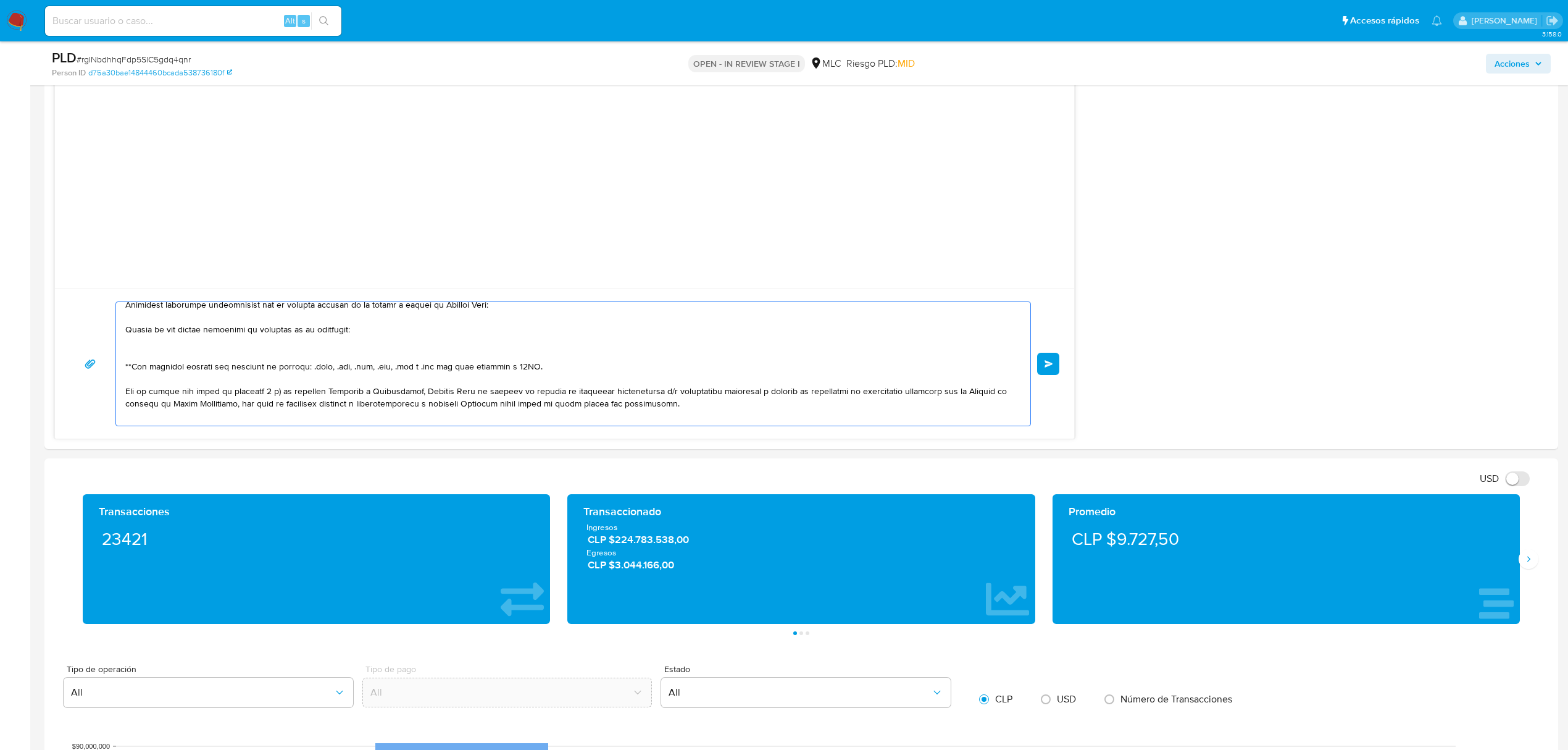
drag, startPoint x: 548, startPoint y: 365, endPoint x: 114, endPoint y: 356, distance: 434.1
click at [114, 356] on div "Enviar" at bounding box center [564, 363] width 990 height 124
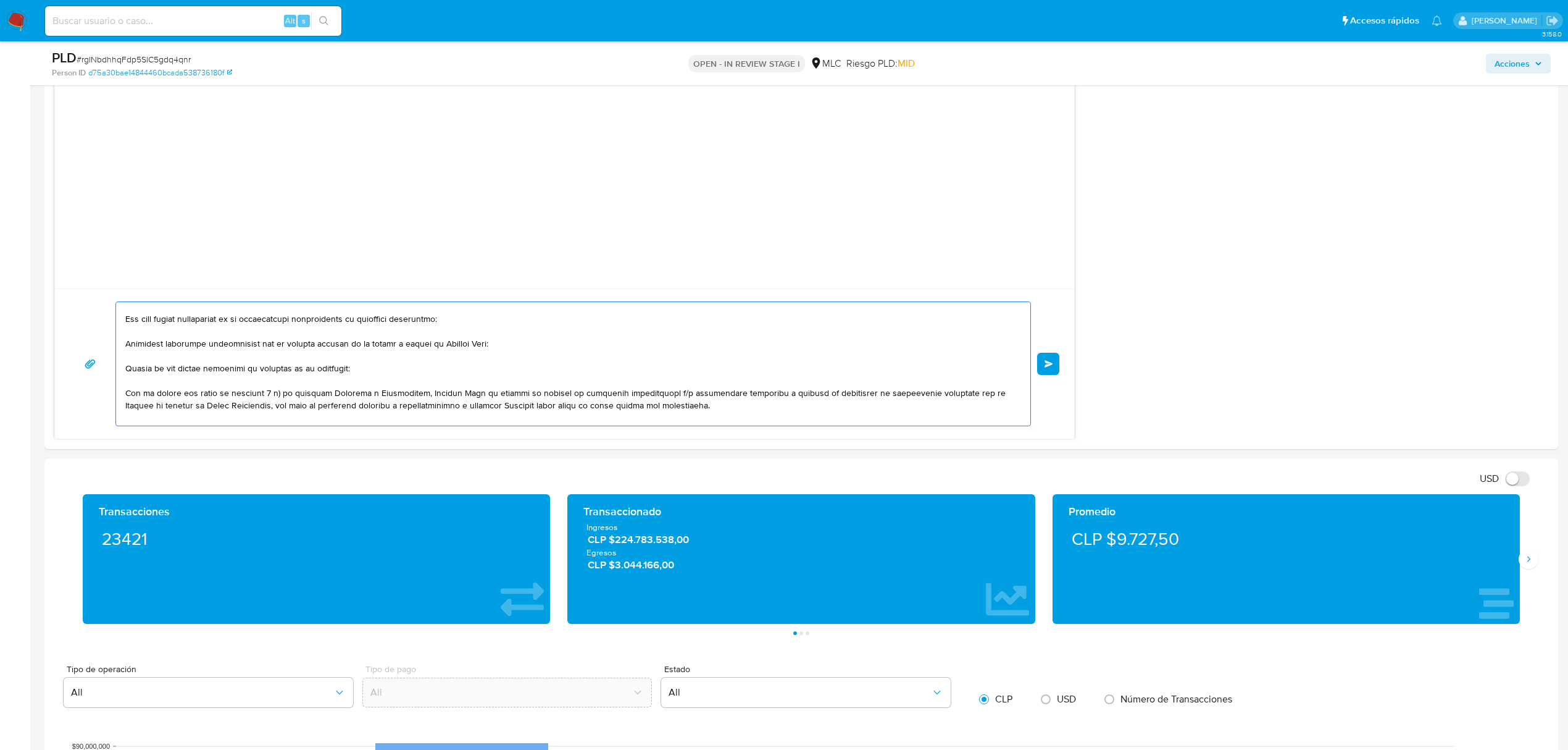
scroll to position [0, 0]
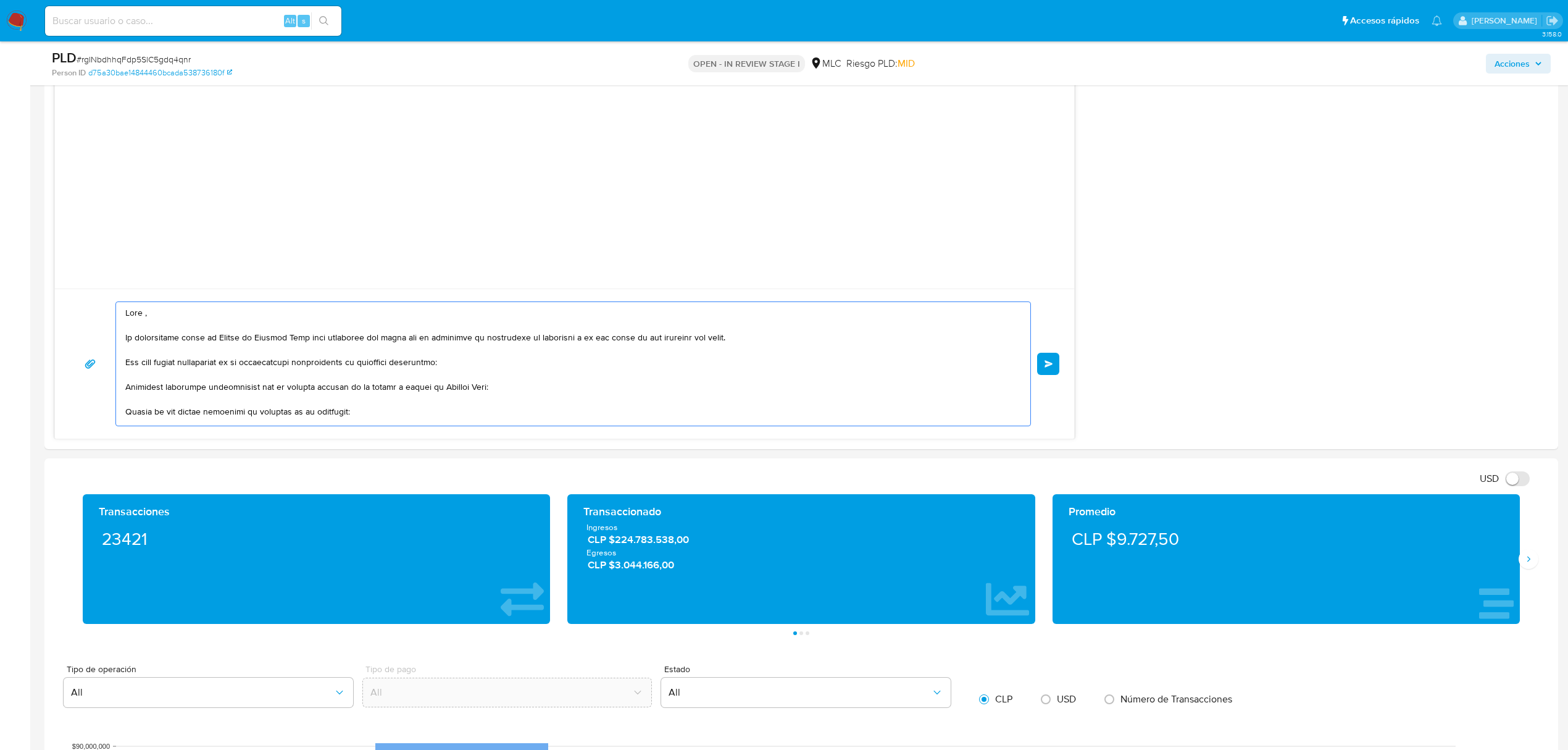
type textarea "Hola , Te contactamos desde el Equipo de Mercado Pago para verificar tus datos …"
click at [1033, 368] on div "Enviar" at bounding box center [564, 363] width 990 height 124
click at [1039, 367] on button "Enviar" at bounding box center [1048, 363] width 23 height 23
click at [1050, 375] on button "Enviar" at bounding box center [1048, 363] width 23 height 23
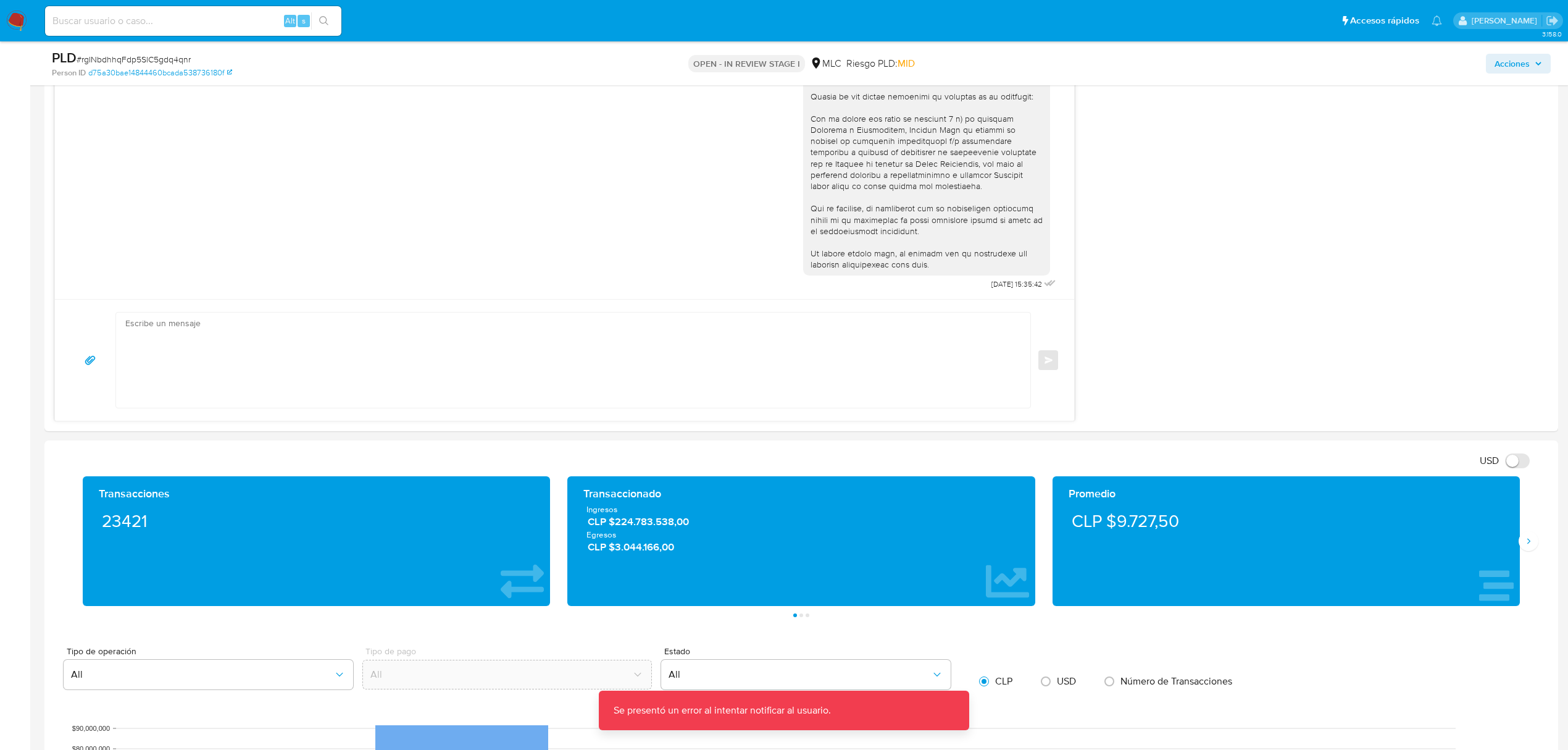
scroll to position [1148, 0]
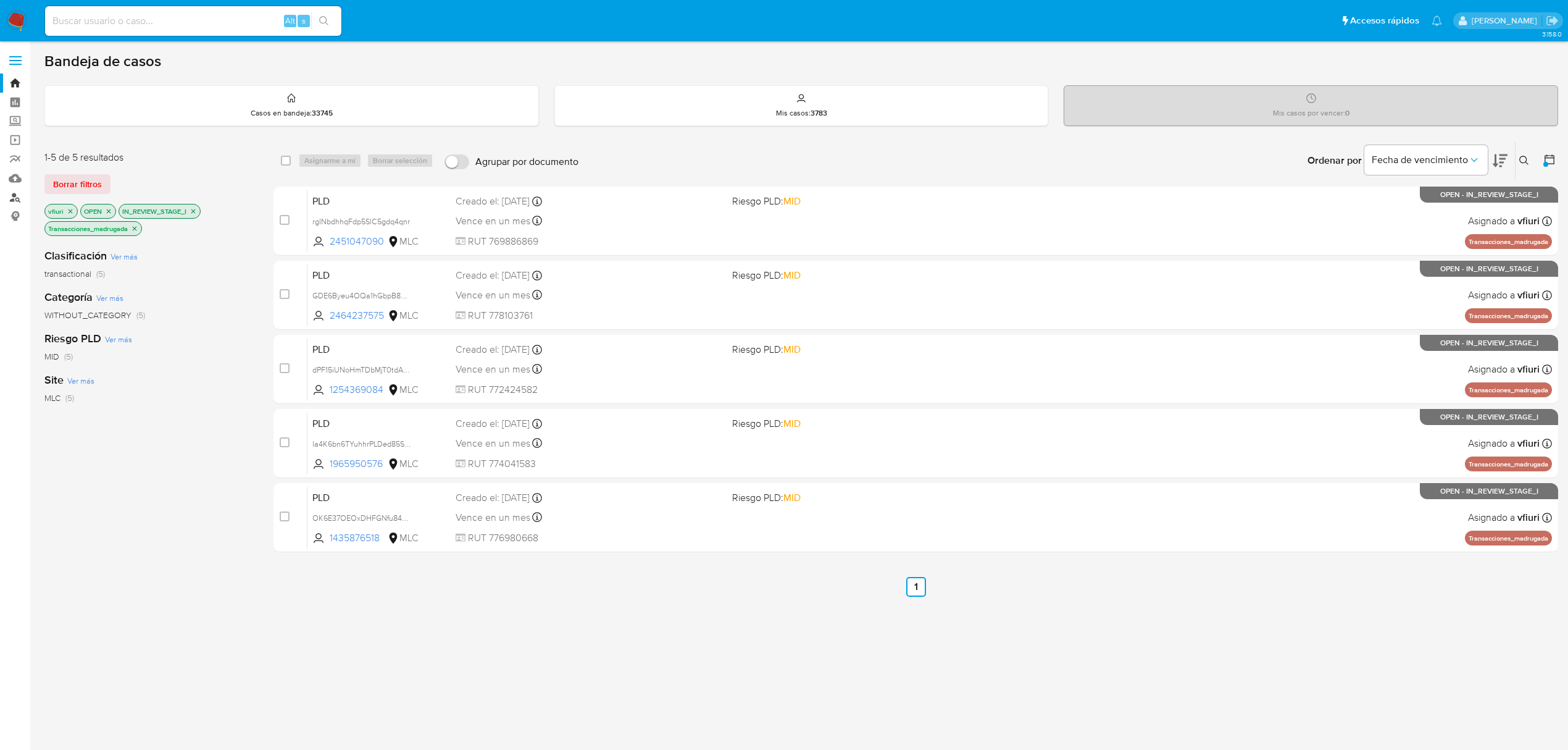
click at [16, 194] on link "Buscador de personas" at bounding box center [73, 198] width 147 height 20
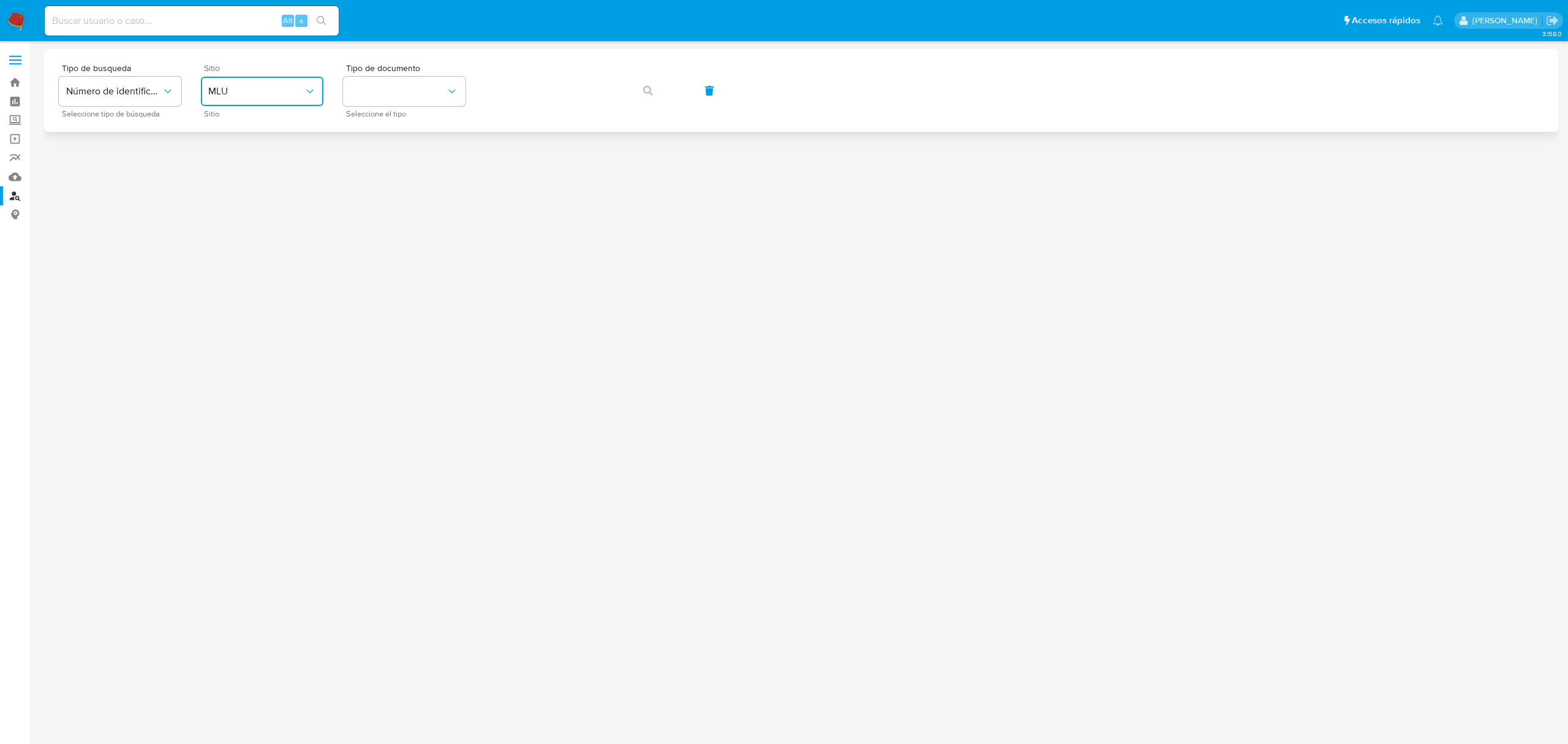
click at [257, 93] on span "MLU" at bounding box center [255, 91] width 95 height 13
click at [249, 294] on div "MLC" at bounding box center [257, 301] width 100 height 29
click at [384, 93] on button "identificationType" at bounding box center [404, 91] width 122 height 29
drag, startPoint x: 383, startPoint y: 118, endPoint x: 409, endPoint y: 118, distance: 26.0
click at [385, 118] on div "RUT RUT" at bounding box center [400, 130] width 100 height 42
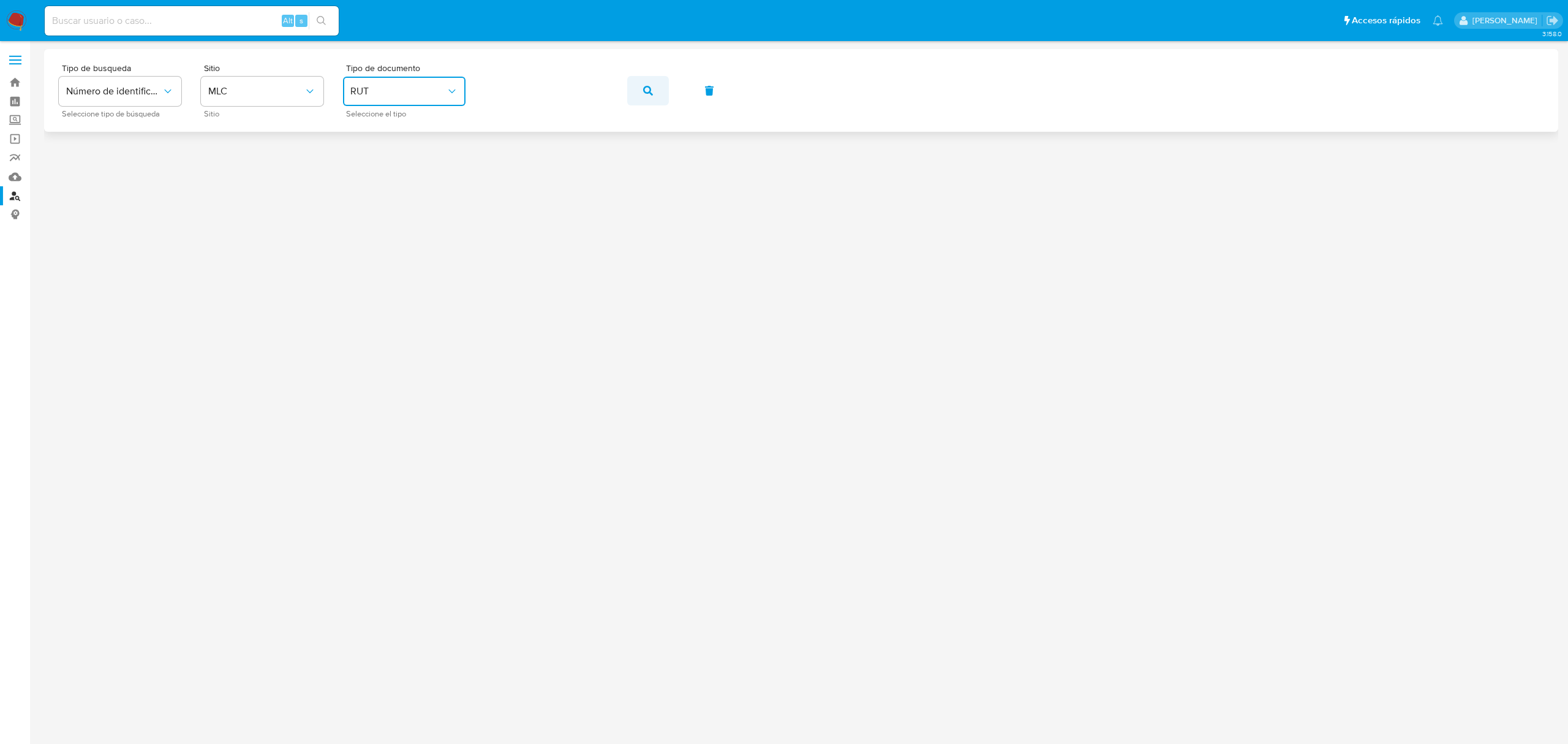
click at [645, 88] on icon "button" at bounding box center [648, 90] width 10 height 10
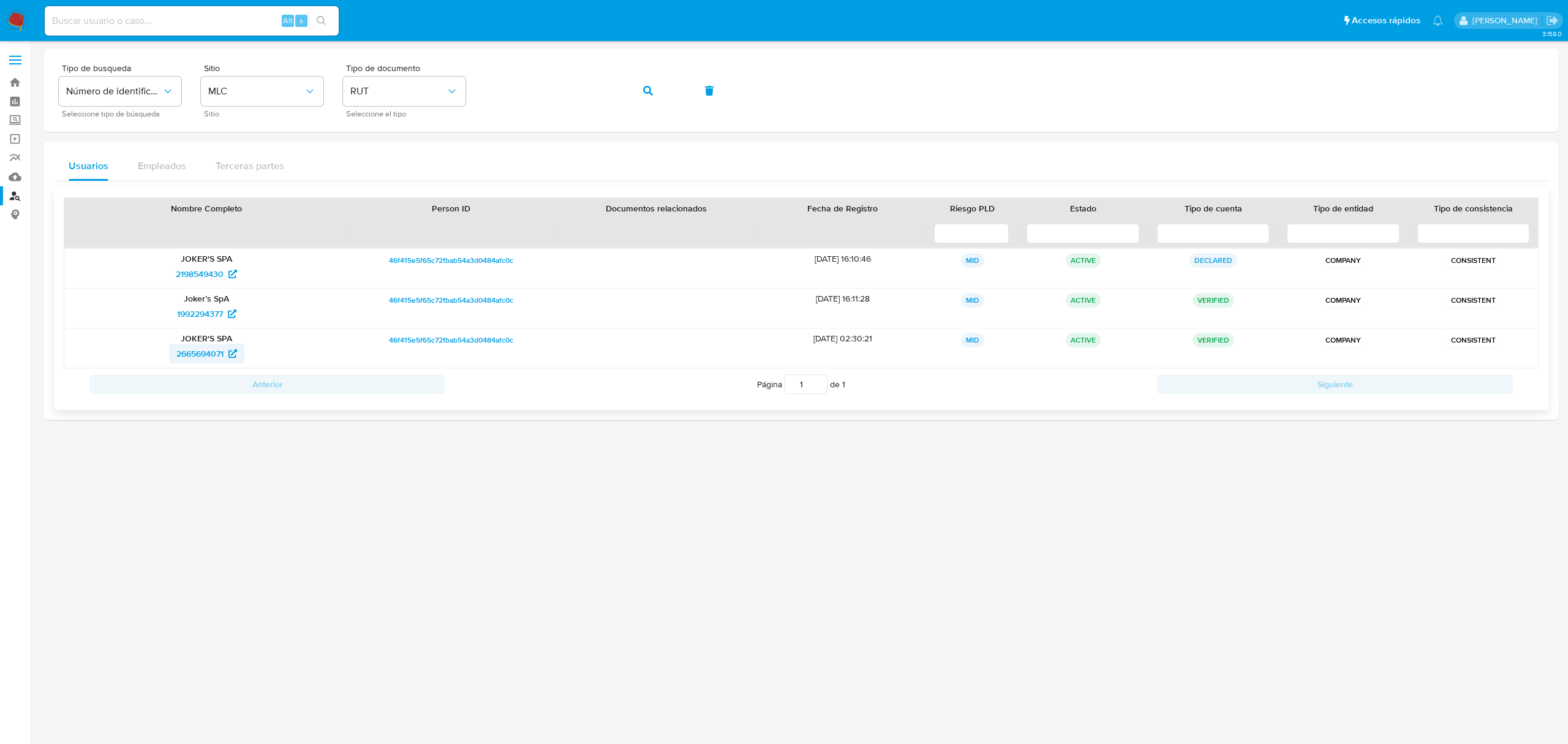
click at [201, 350] on span "2665694071" at bounding box center [200, 354] width 48 height 19
click at [209, 316] on span "1992294377" at bounding box center [199, 314] width 46 height 19
click at [13, 88] on link "Bandeja" at bounding box center [73, 83] width 146 height 19
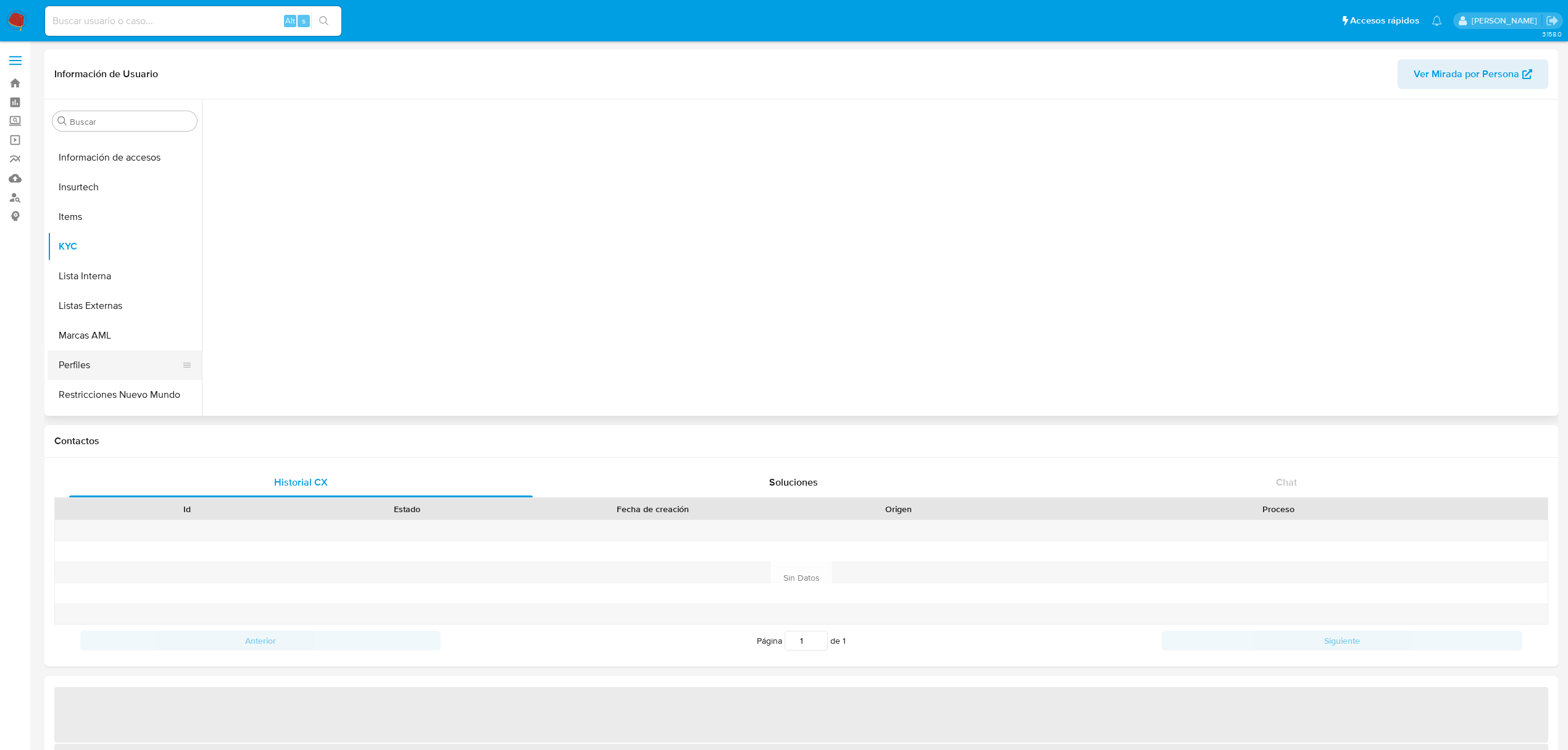
scroll to position [521, 0]
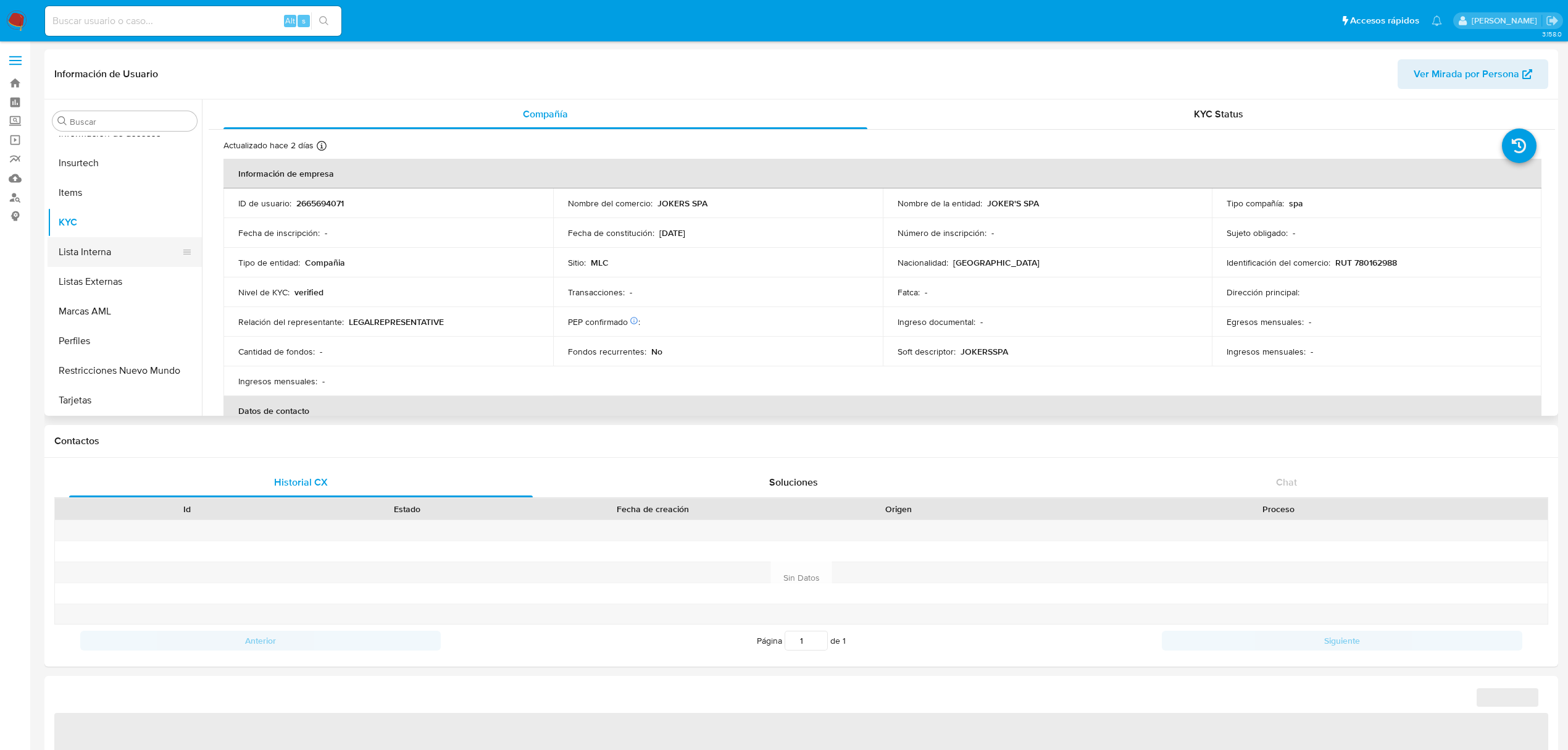
select select "10"
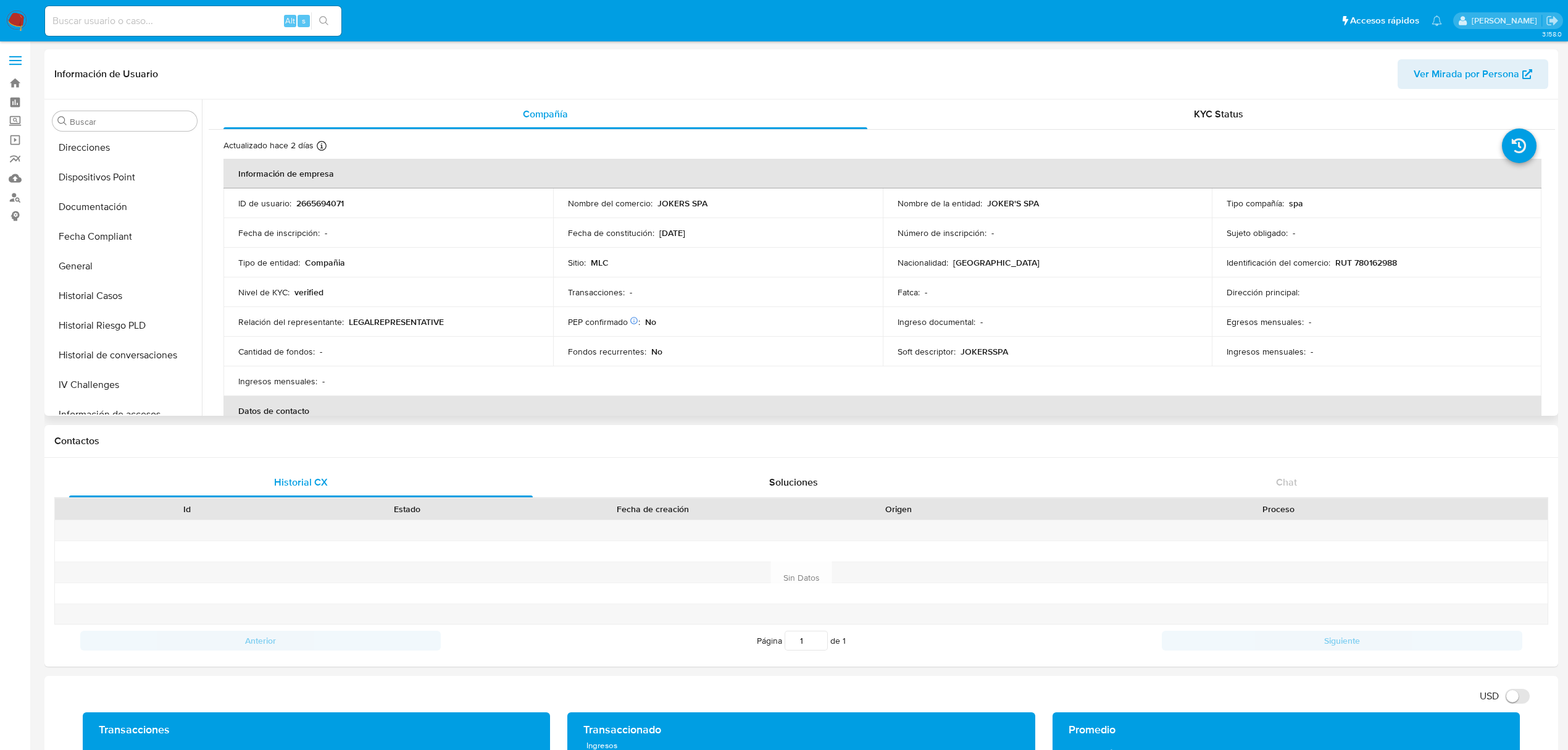
scroll to position [192, 0]
click at [107, 352] on button "Historial Casos" at bounding box center [120, 345] width 145 height 29
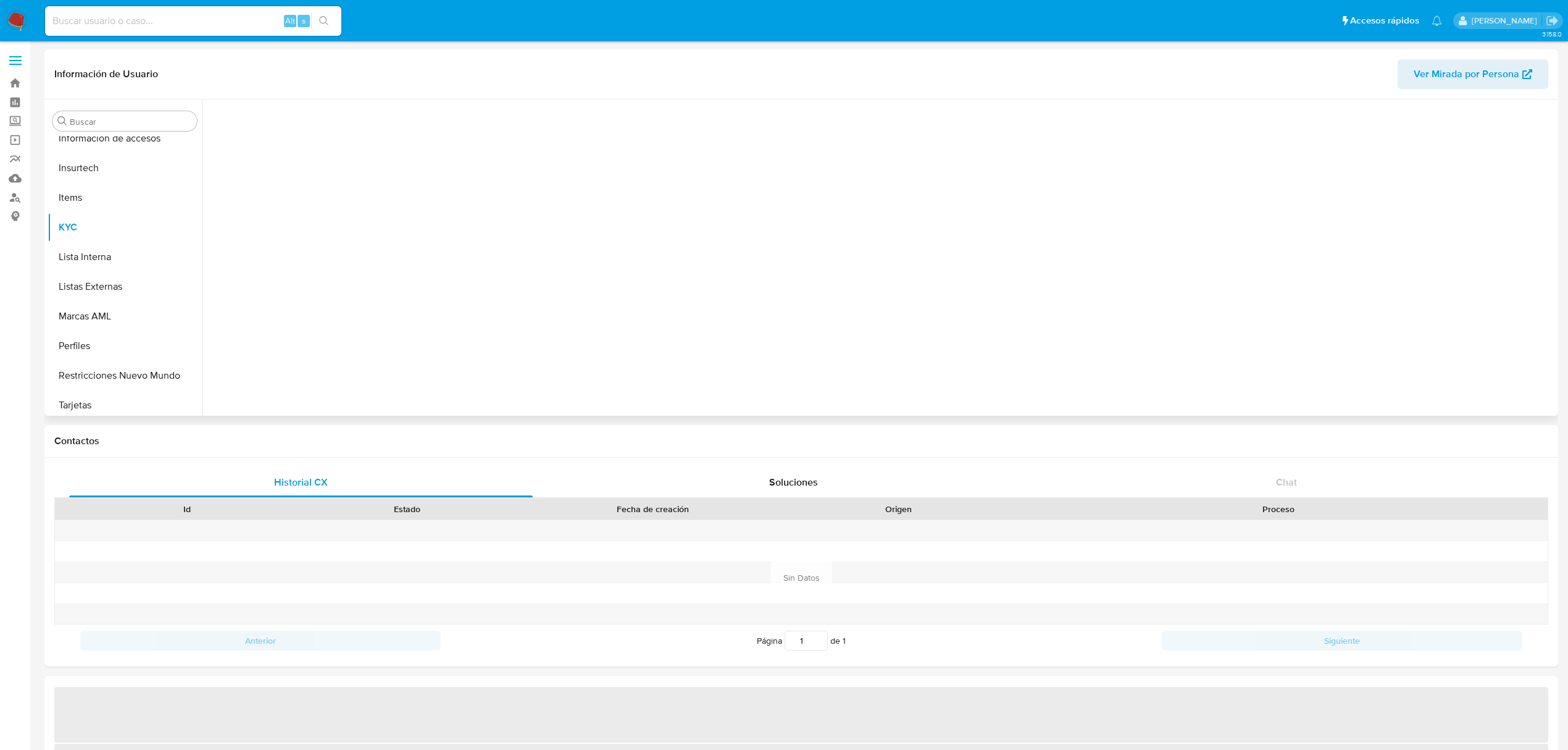
scroll to position [521, 0]
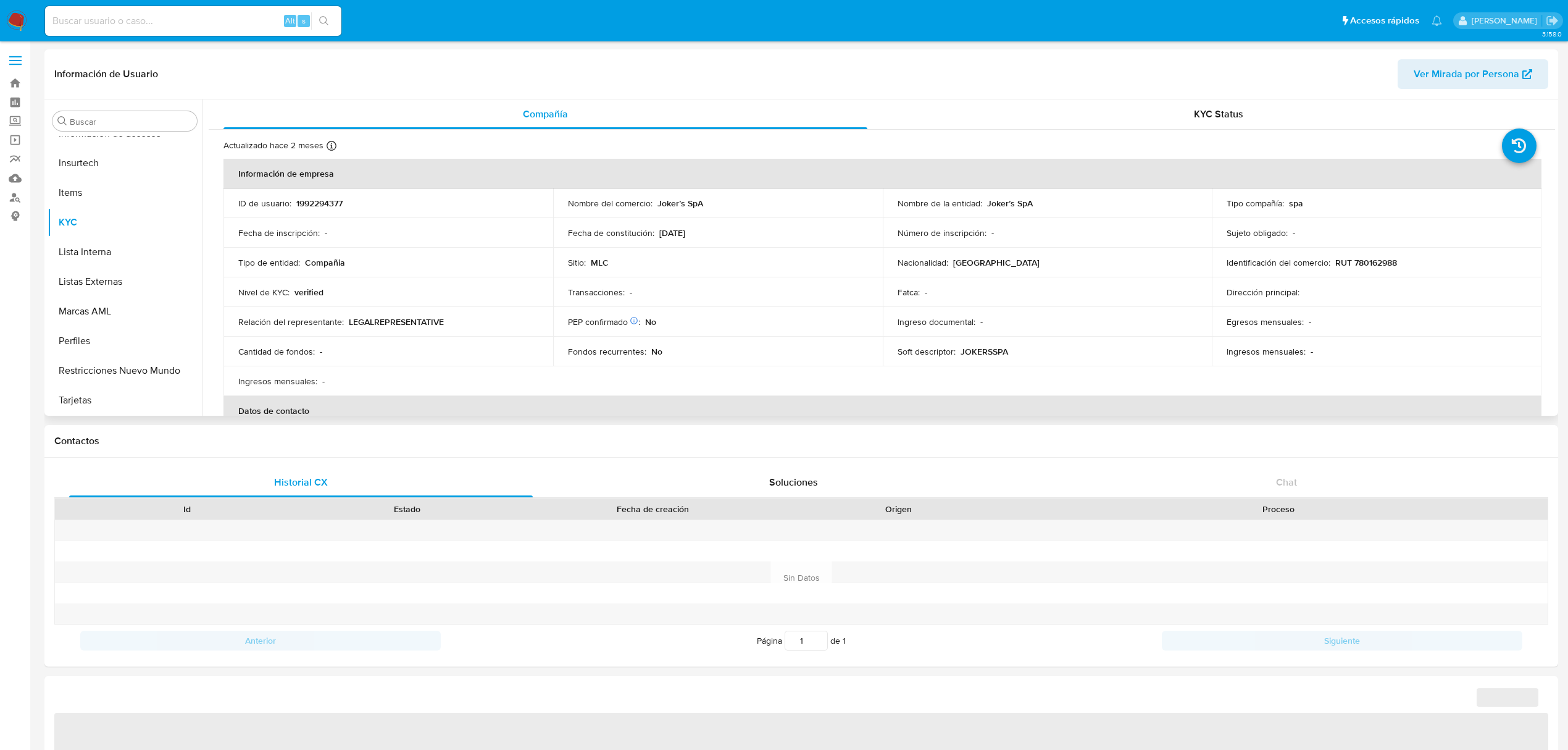
select select "10"
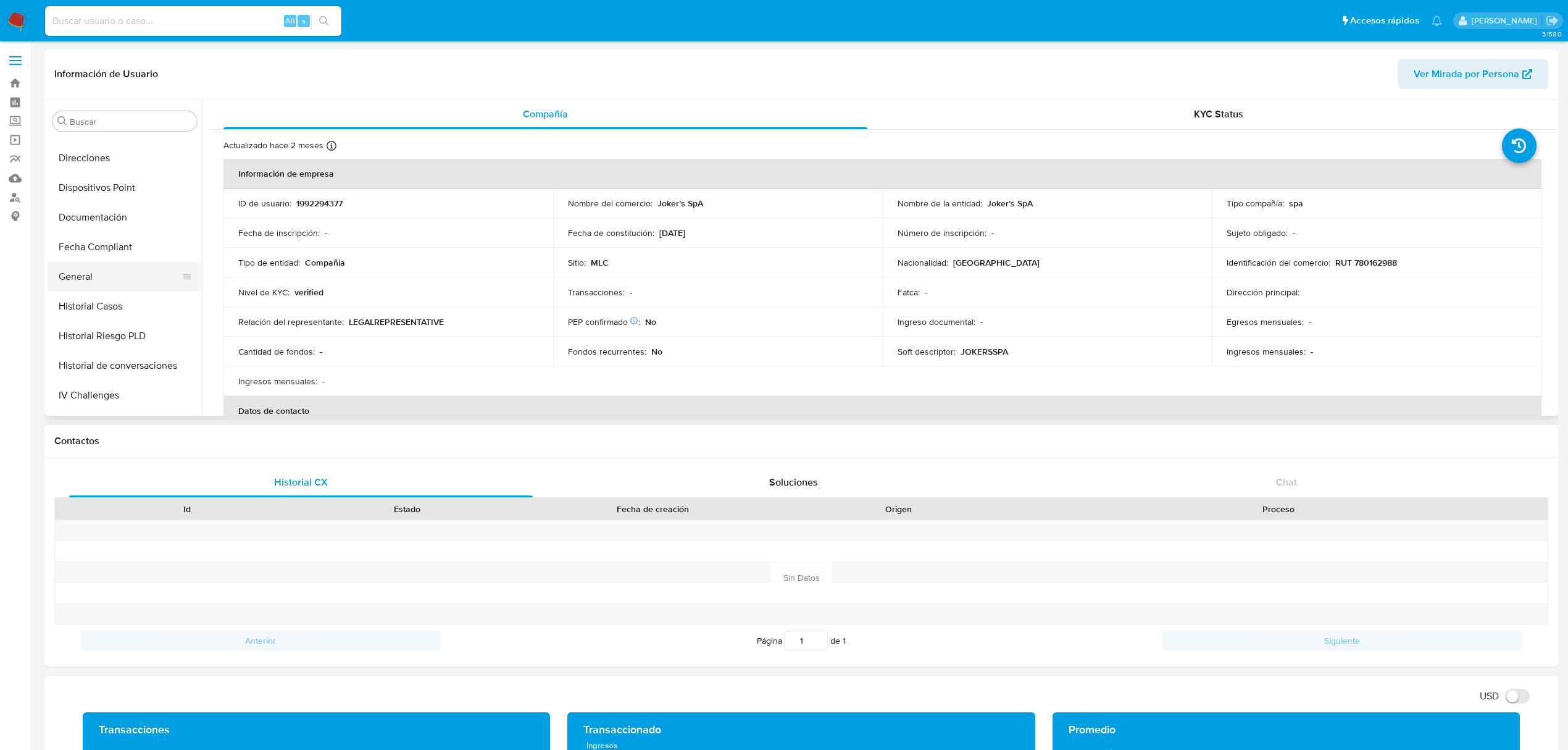
scroll to position [192, 0]
click at [94, 342] on button "Historial Casos" at bounding box center [120, 345] width 145 height 29
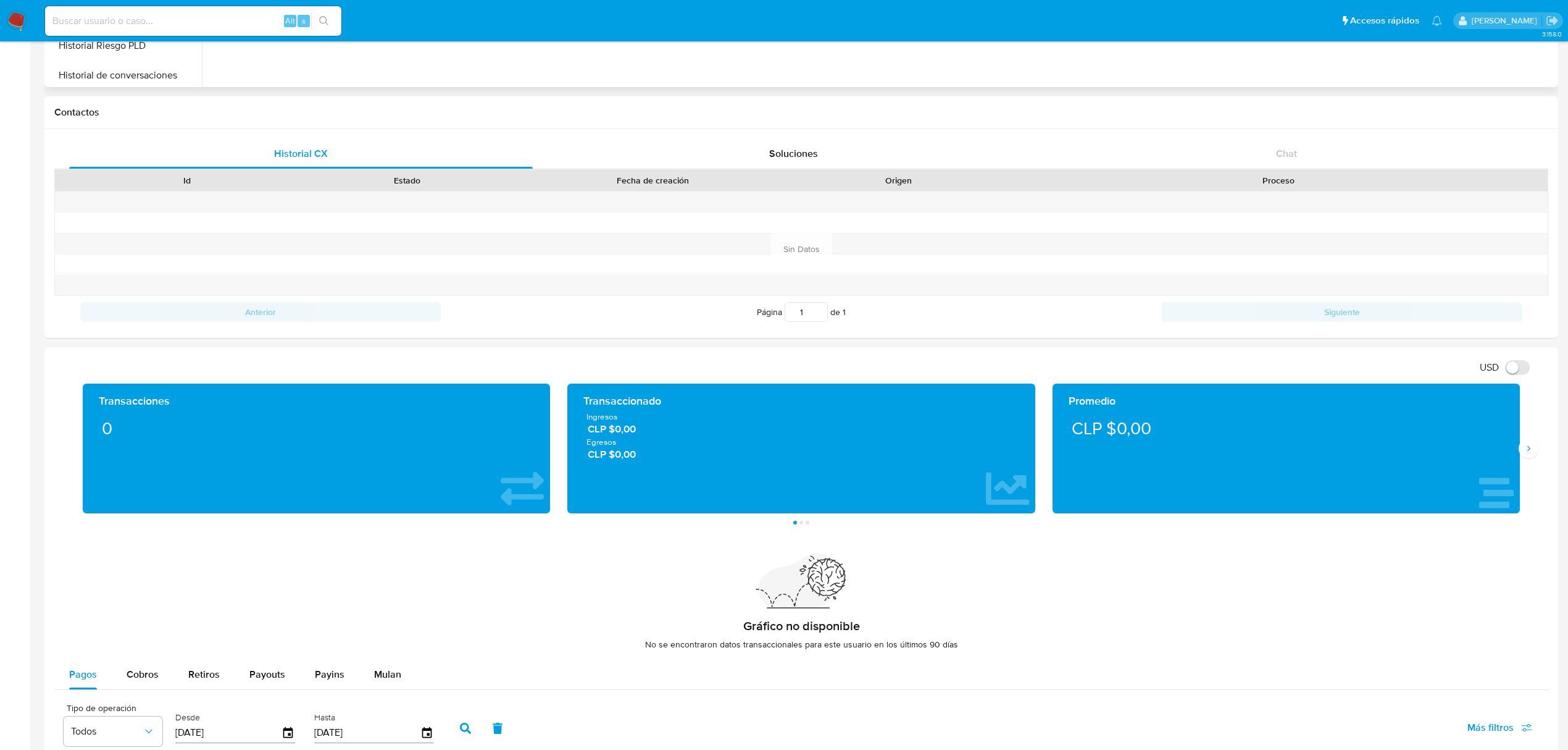
scroll to position [0, 0]
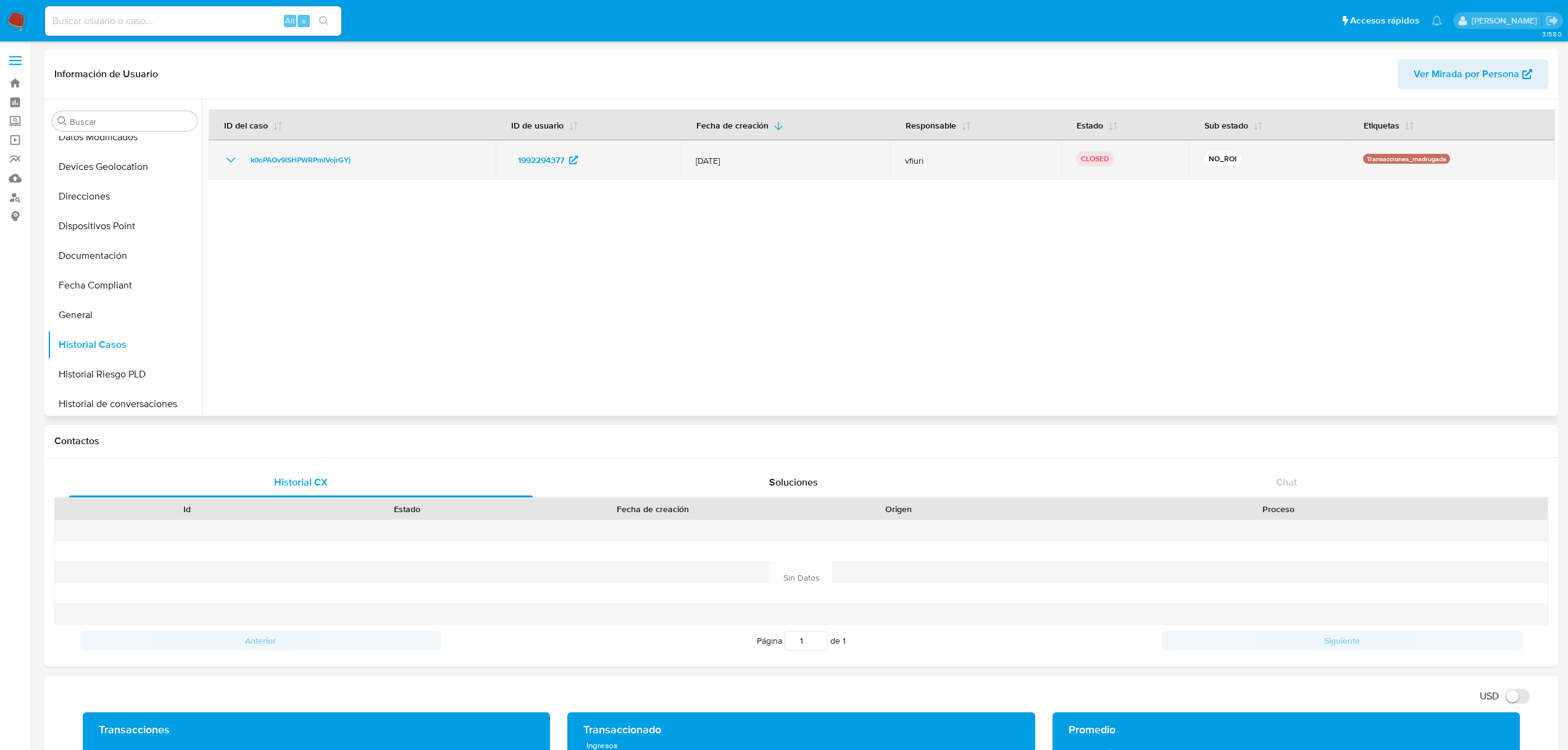
click at [228, 155] on icon "Mostrar/Ocultar" at bounding box center [230, 160] width 15 height 15
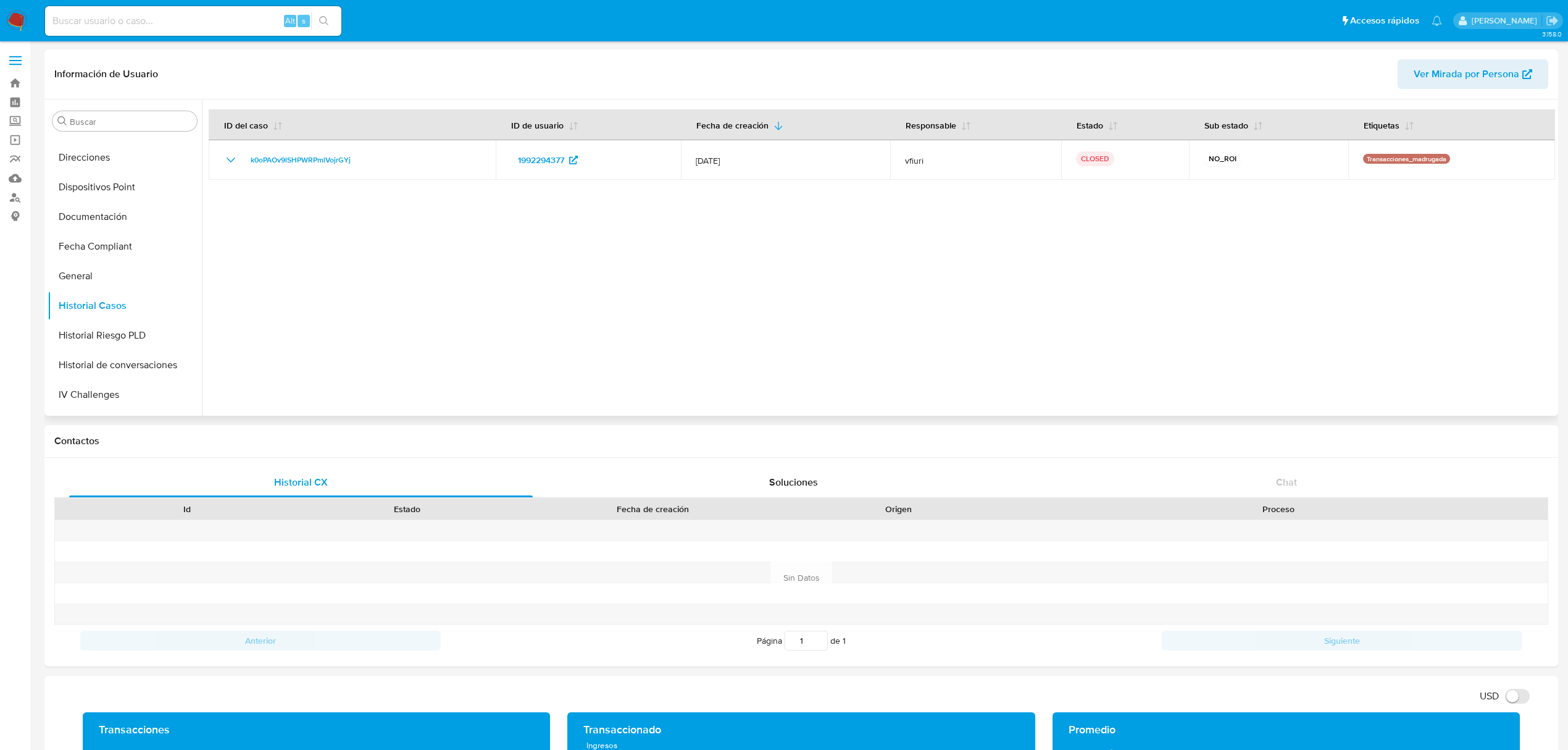
scroll to position [247, 0]
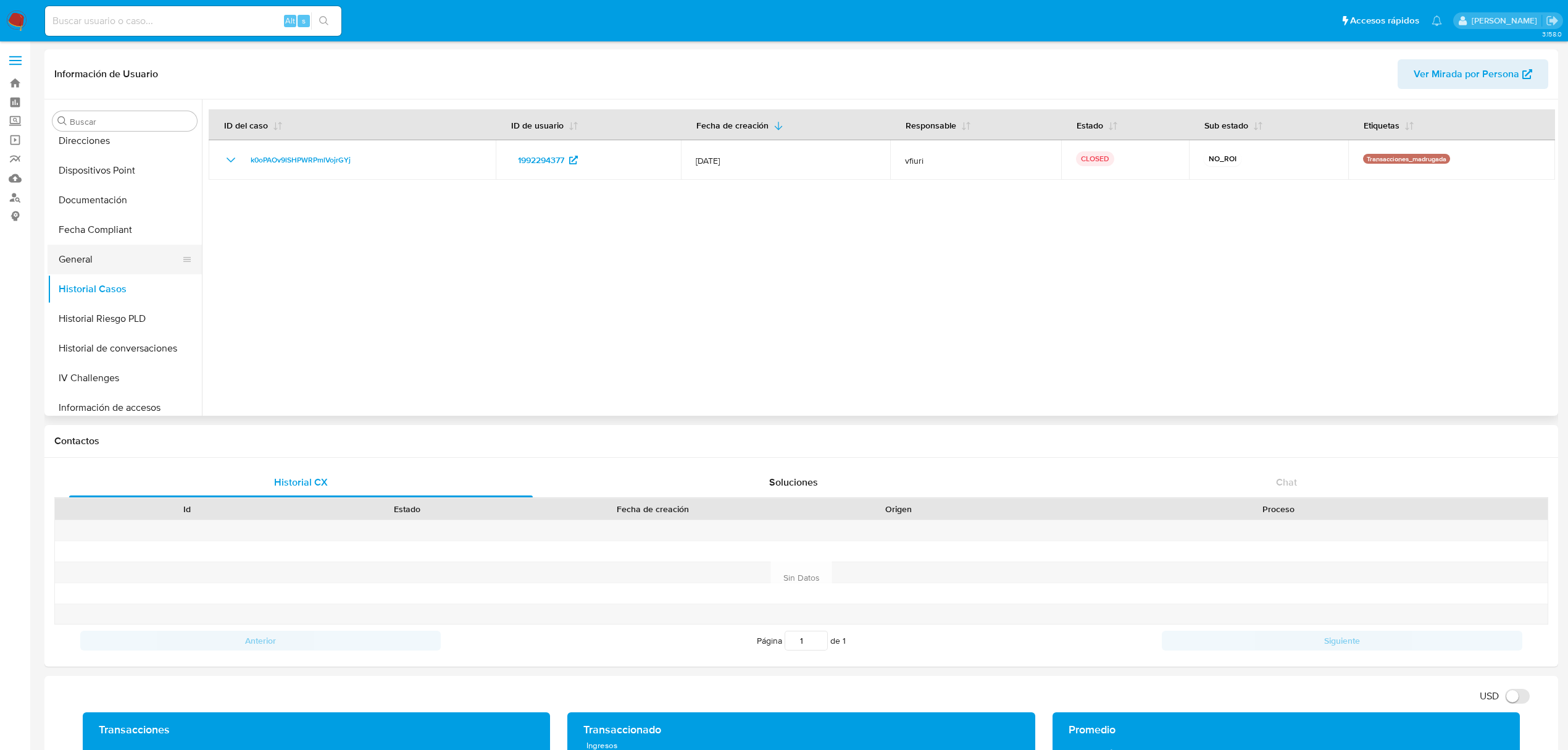
click at [104, 262] on button "General" at bounding box center [120, 259] width 145 height 29
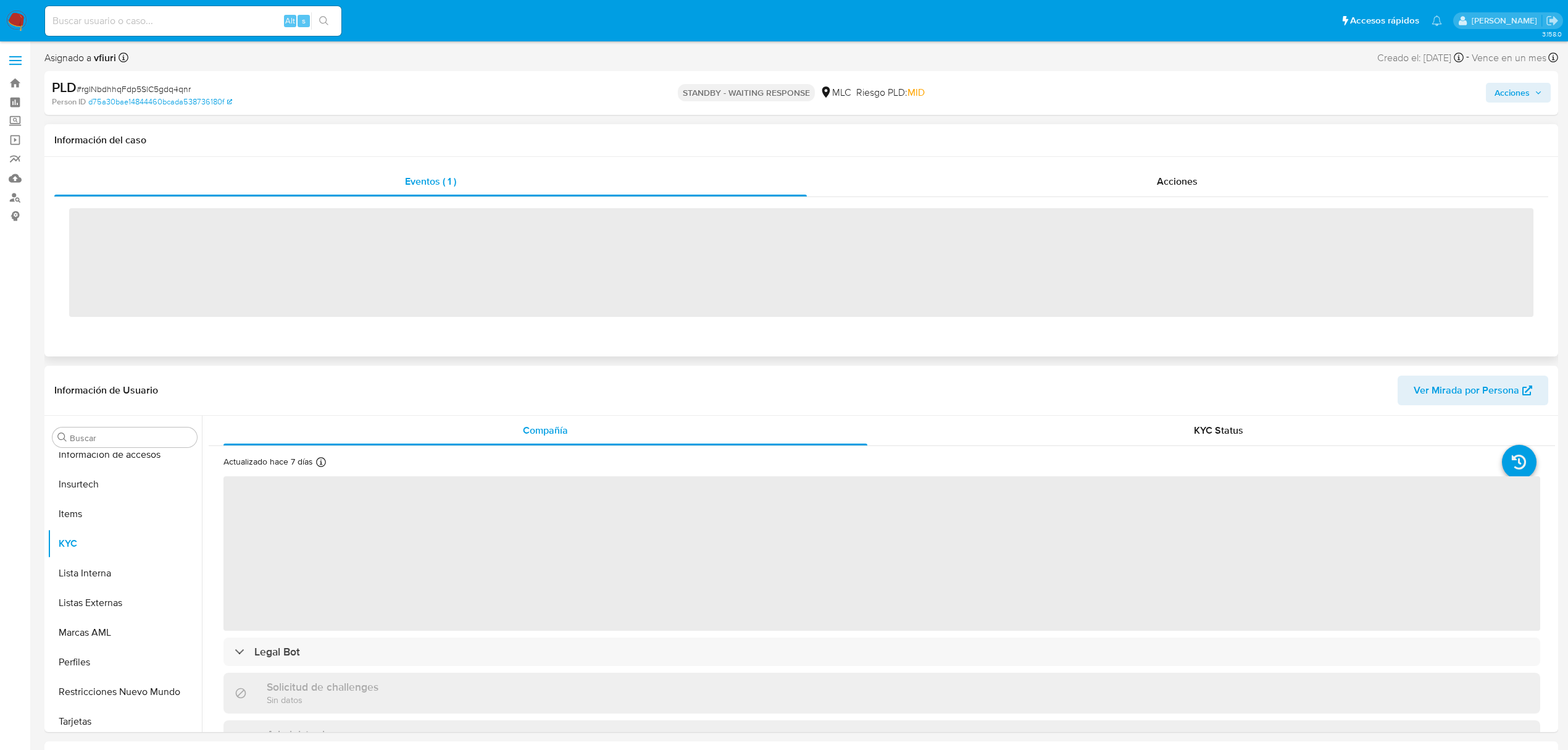
scroll to position [522, 0]
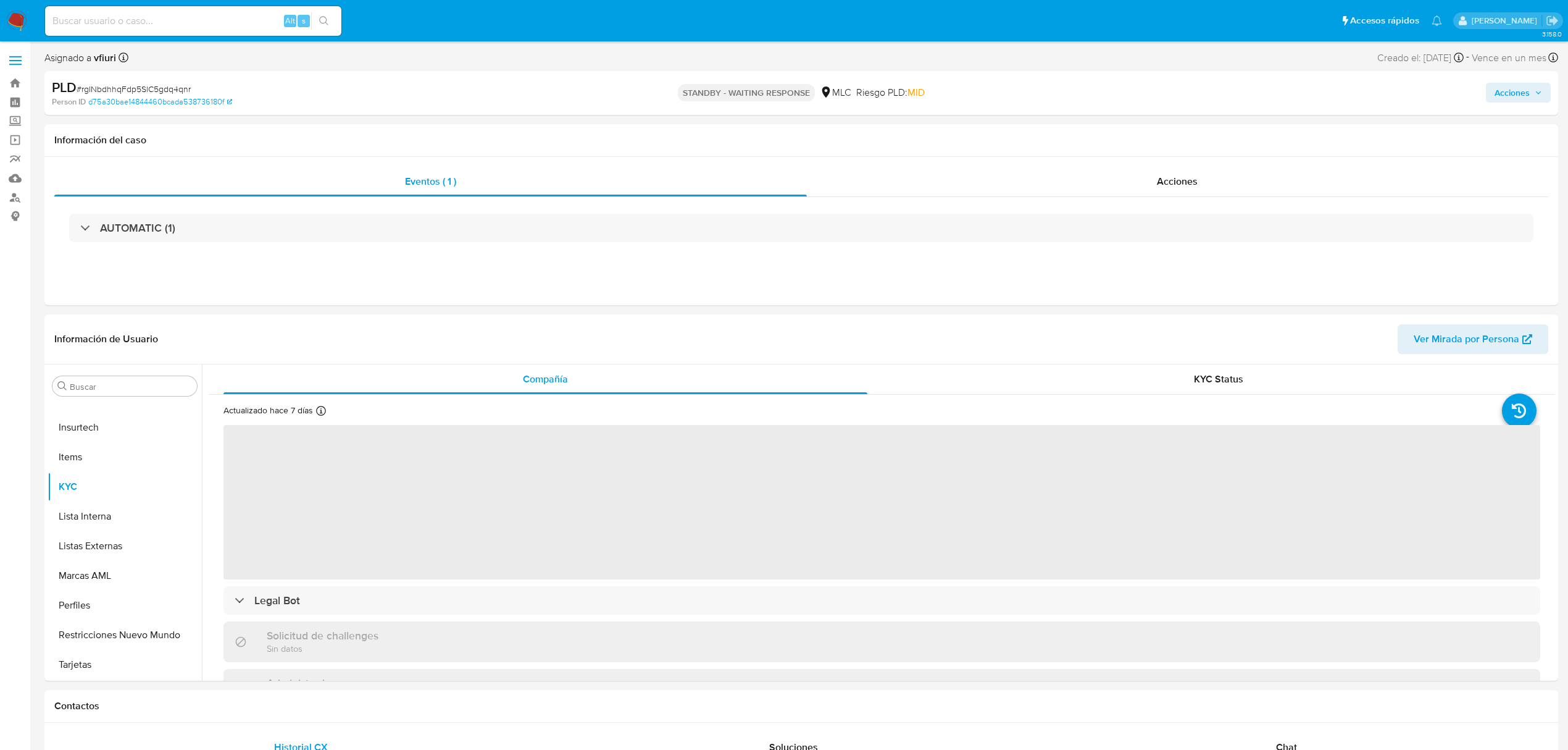
select select "10"
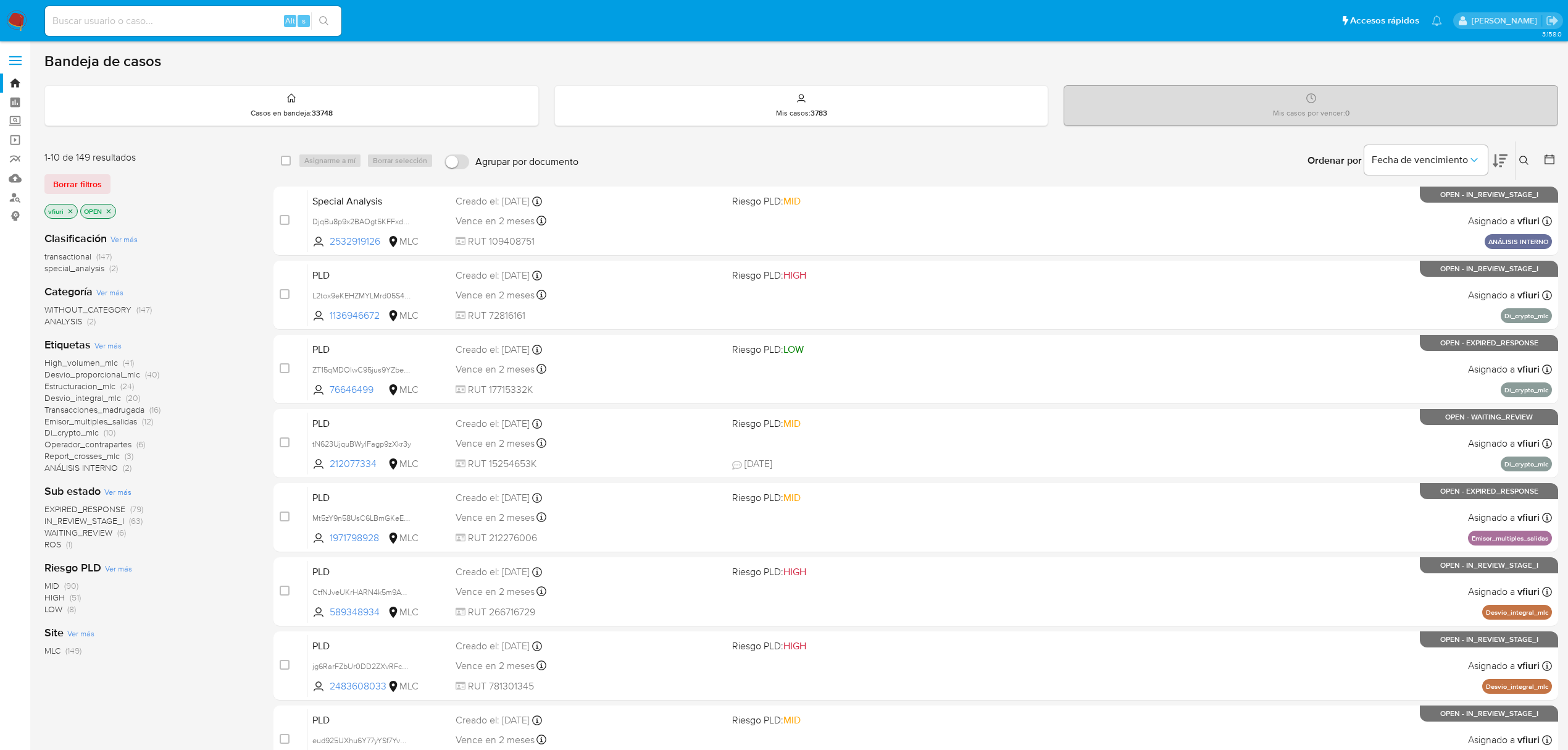
click at [83, 388] on span "Estructuracion_mlc" at bounding box center [79, 386] width 71 height 13
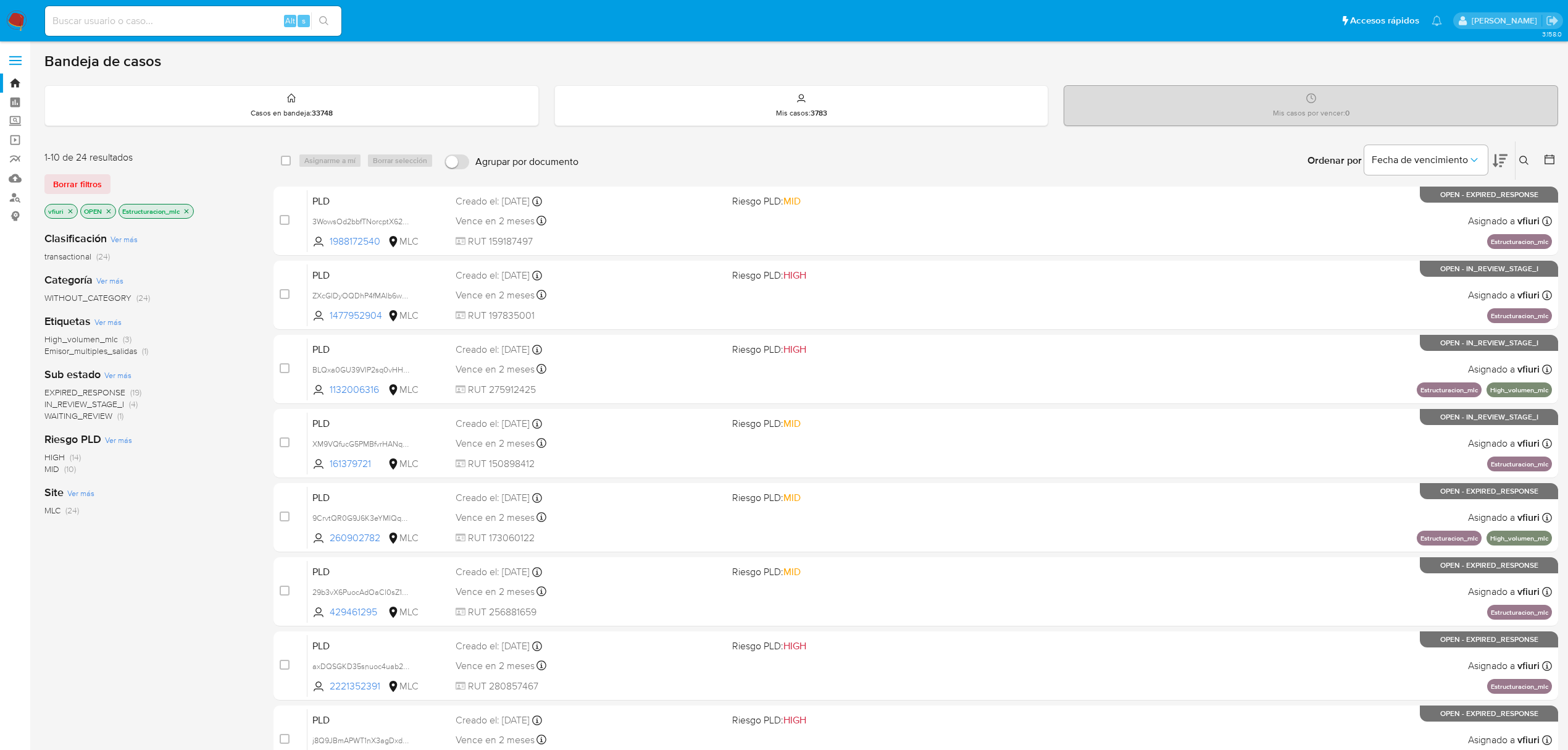
click at [188, 213] on icon "close-filter" at bounding box center [187, 211] width 8 height 8
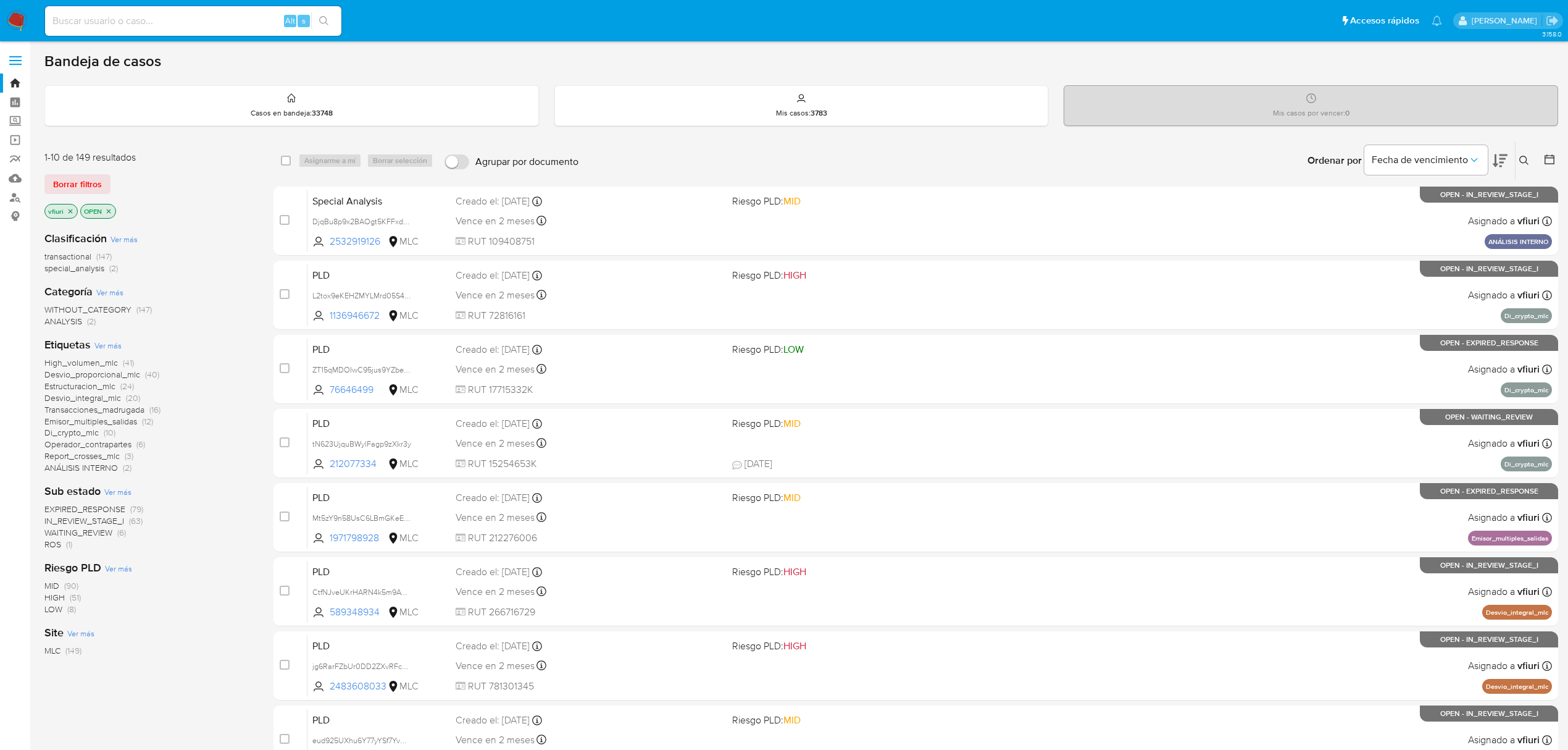
click at [65, 403] on span "Transacciones_madrugada" at bounding box center [94, 409] width 100 height 13
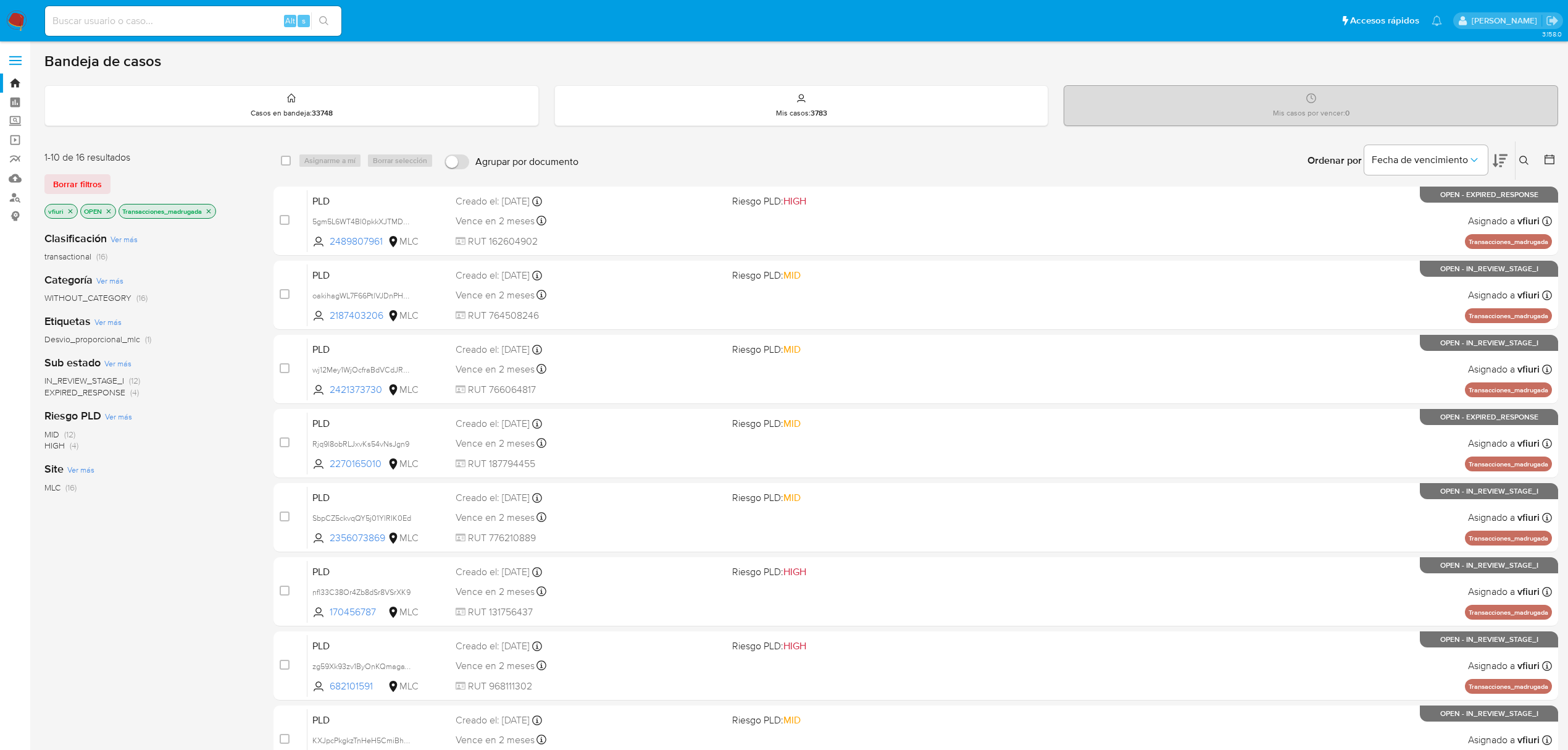
click at [1550, 160] on icon at bounding box center [1549, 159] width 13 height 13
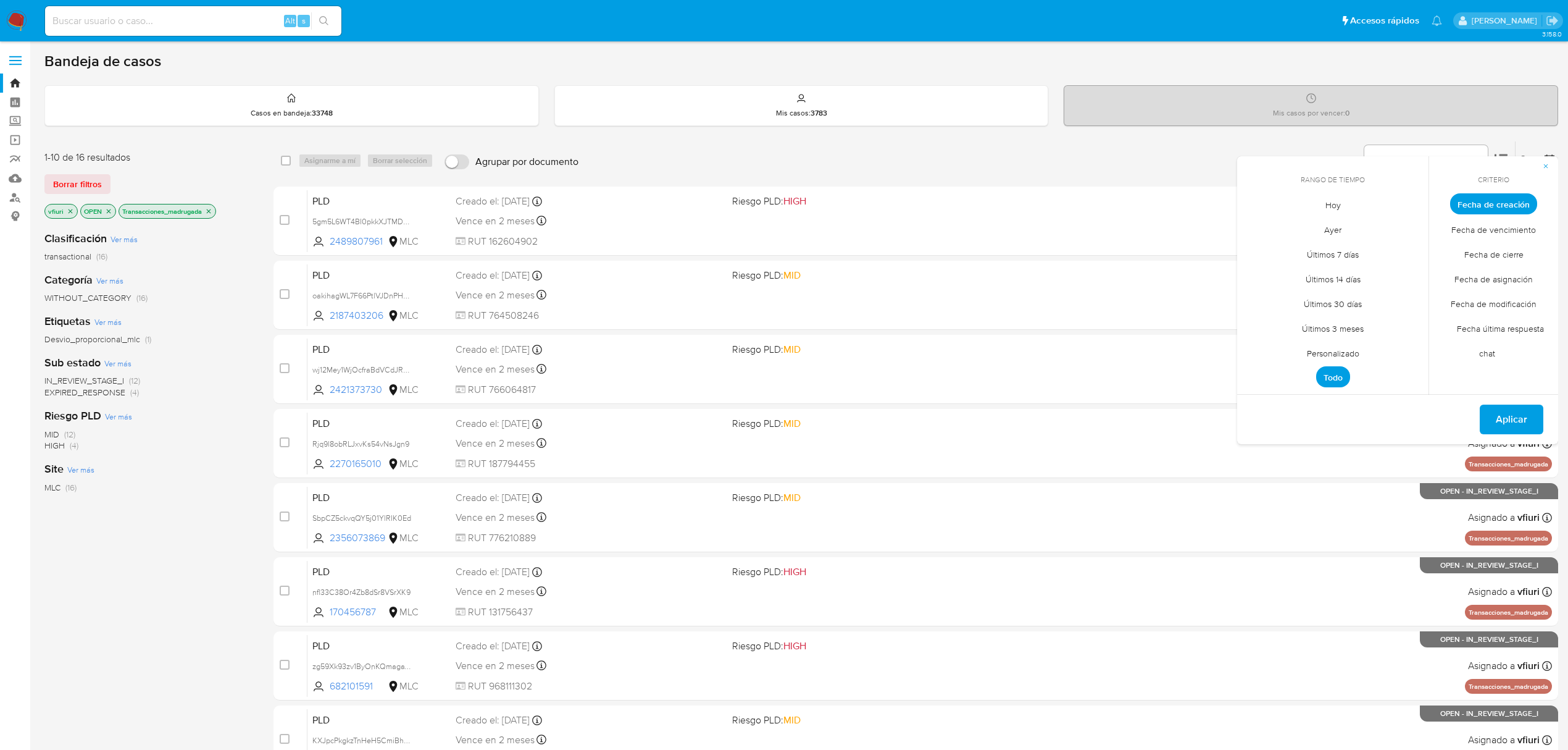
click at [1328, 345] on span "Personalizado" at bounding box center [1333, 353] width 78 height 25
click at [1260, 230] on icon "Mes anterior" at bounding box center [1256, 226] width 15 height 15
click at [1407, 230] on icon "Mes siguiente" at bounding box center [1408, 226] width 15 height 15
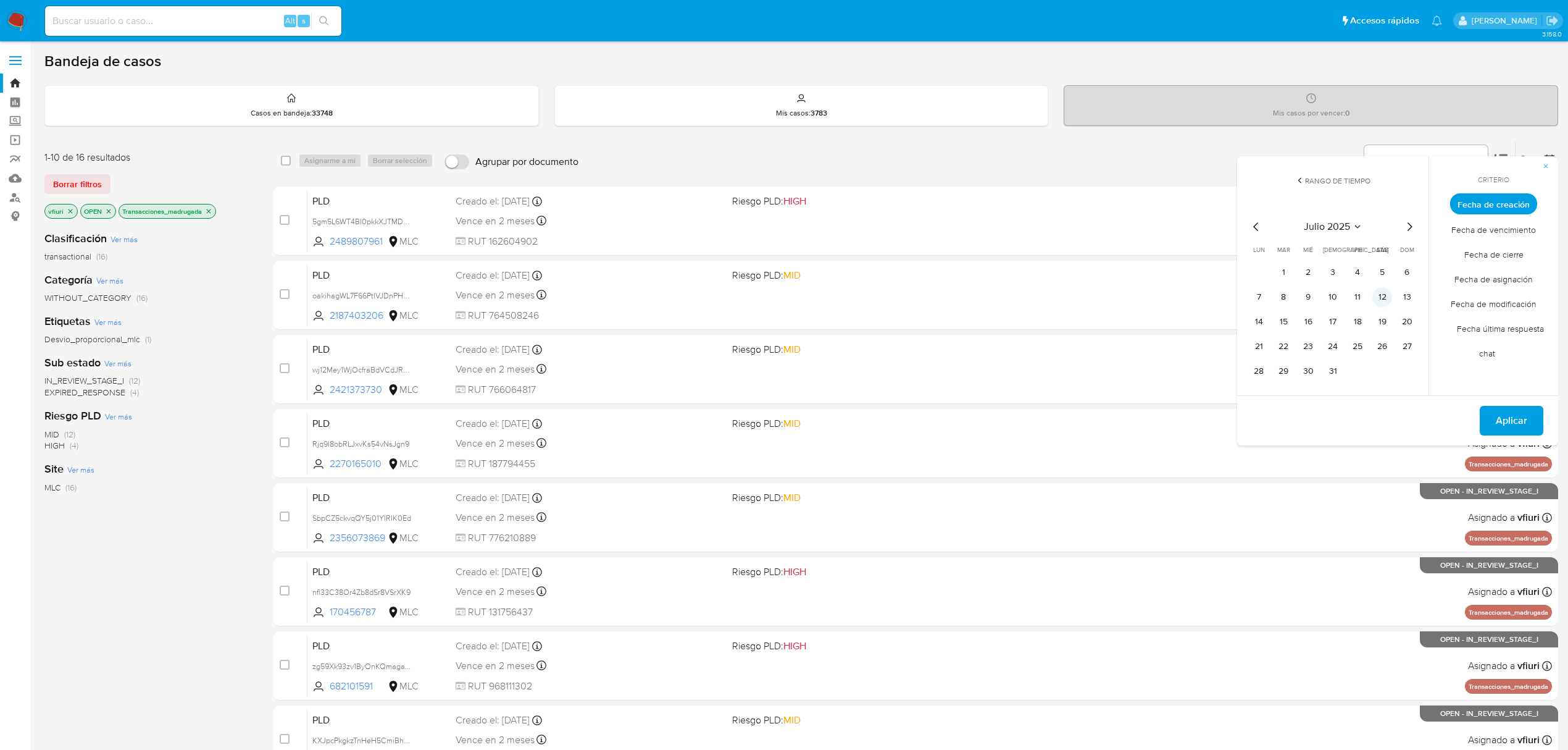
click at [1380, 298] on button "12" at bounding box center [1382, 297] width 20 height 20
click at [1512, 431] on span "Aplicar" at bounding box center [1511, 421] width 31 height 27
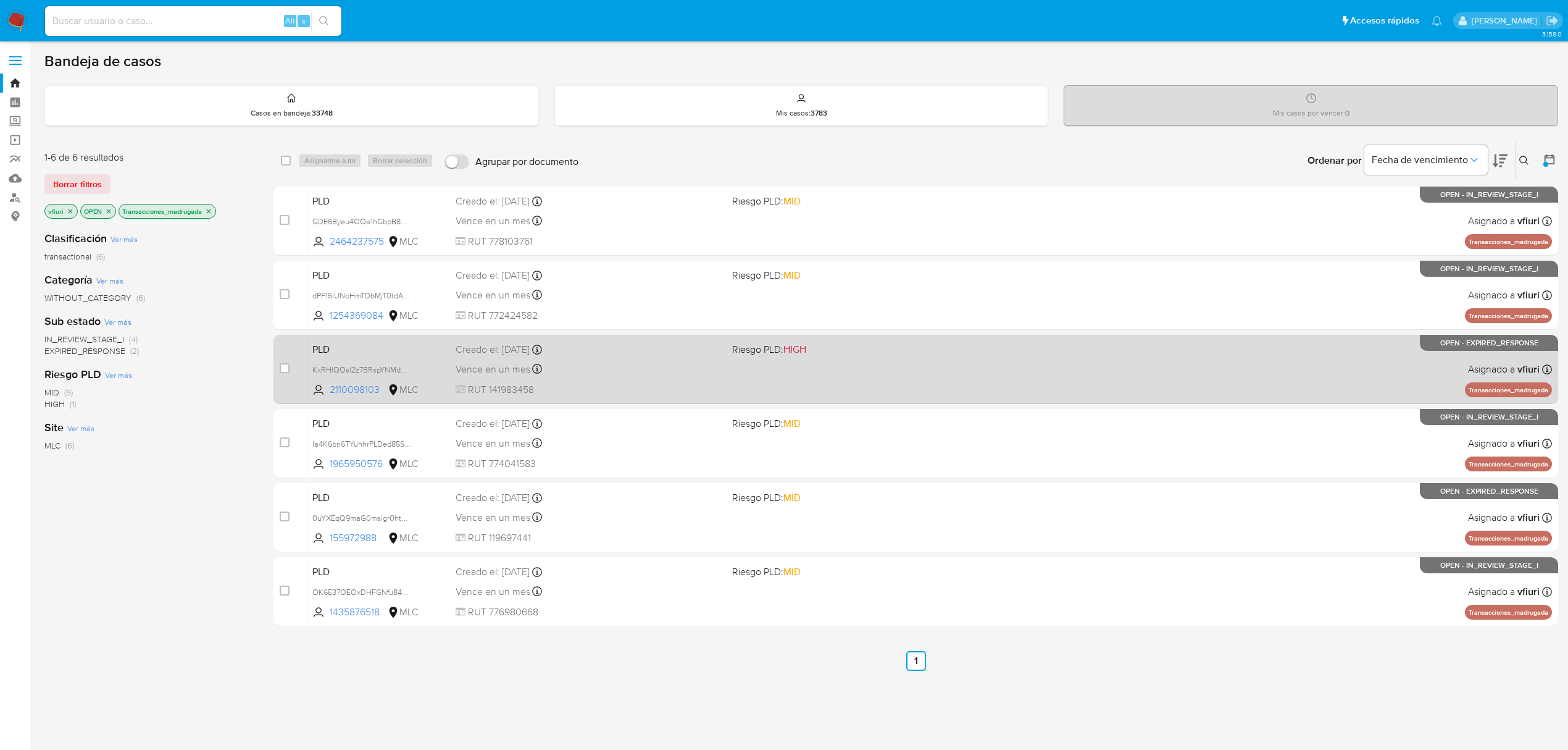
scroll to position [3, 0]
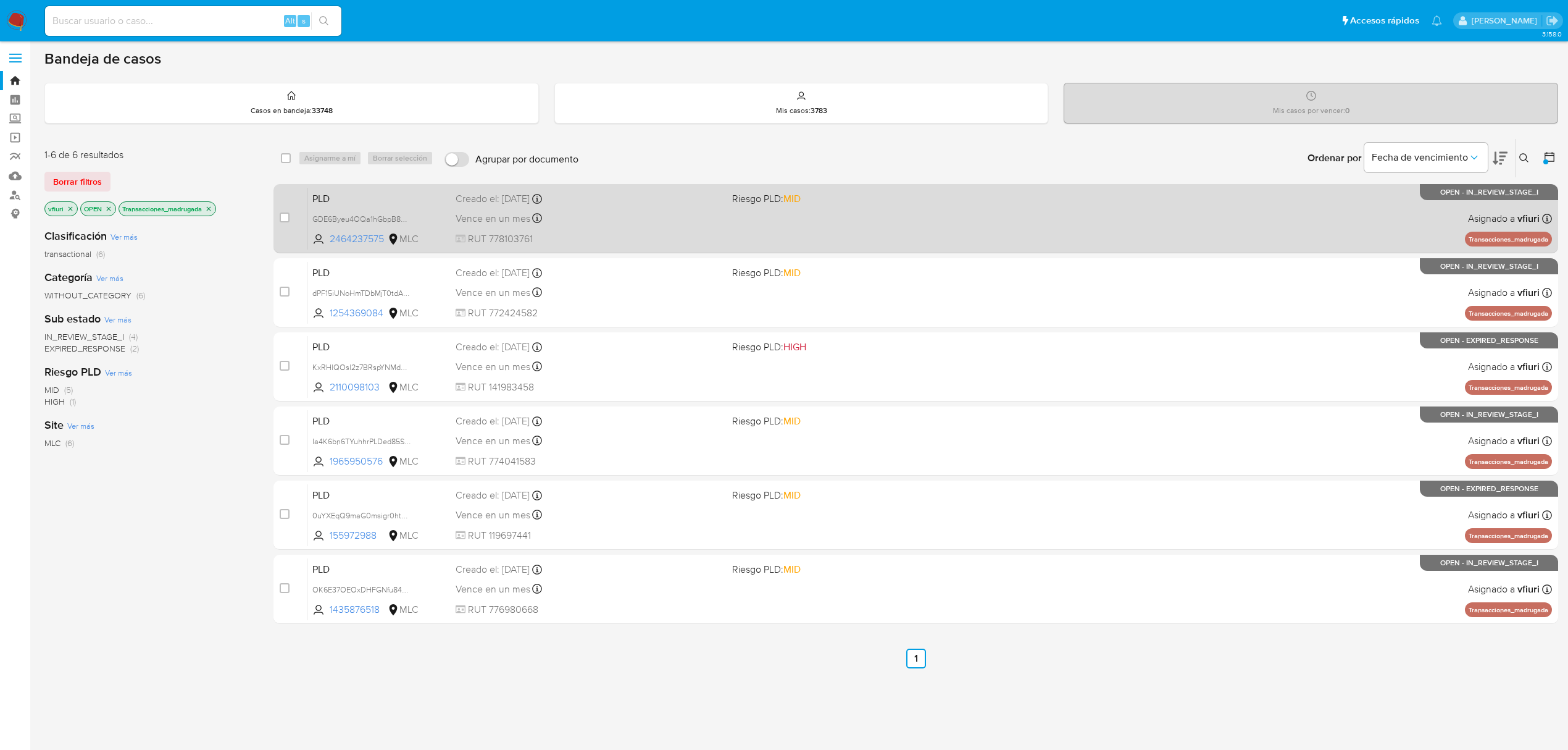
click at [948, 240] on div "PLD GDE6Byeu4OQa1hGbpB8TBcXp 2464237575 MLC Riesgo PLD: MID Creado el: [DATE] C…" at bounding box center [929, 218] width 1244 height 63
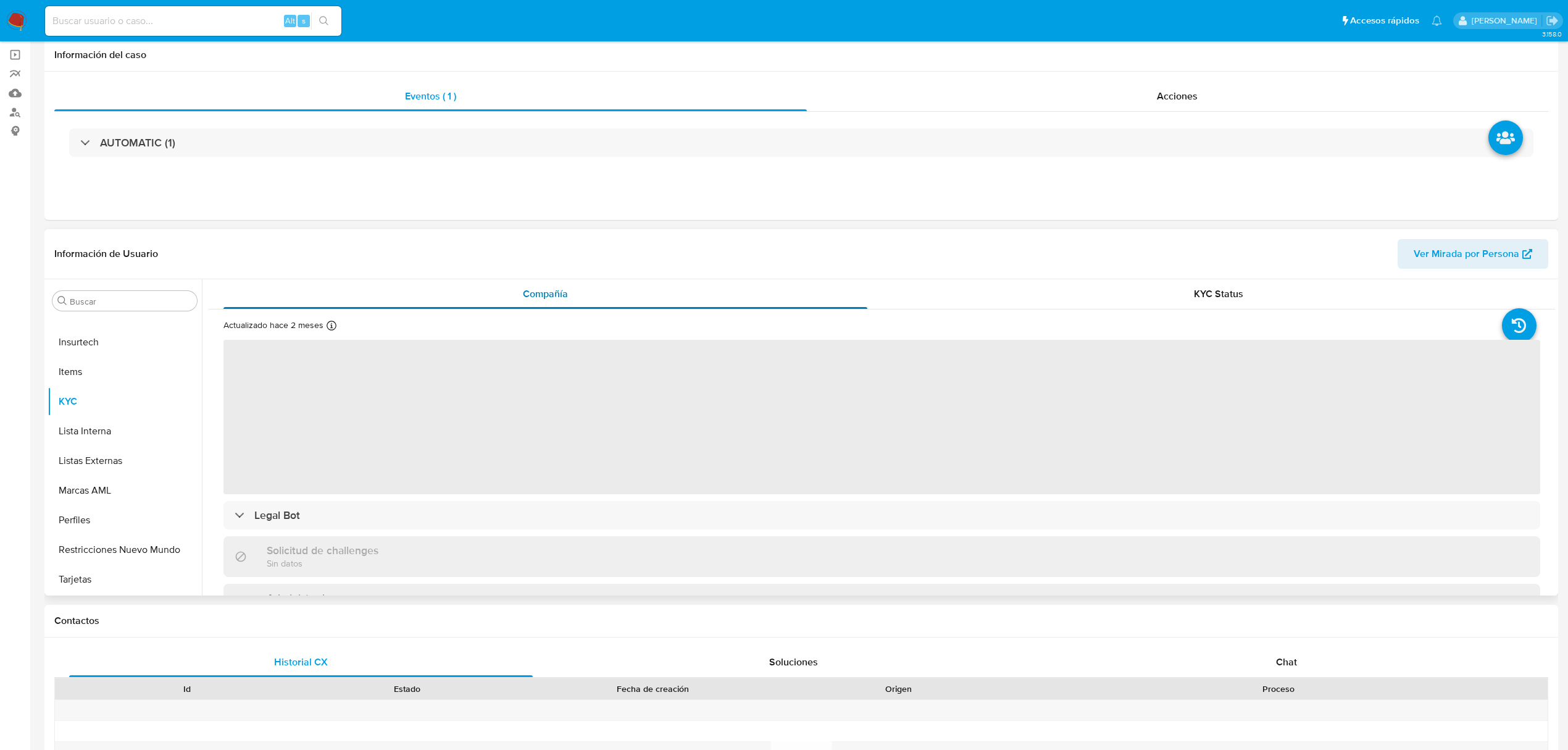
scroll to position [164, 0]
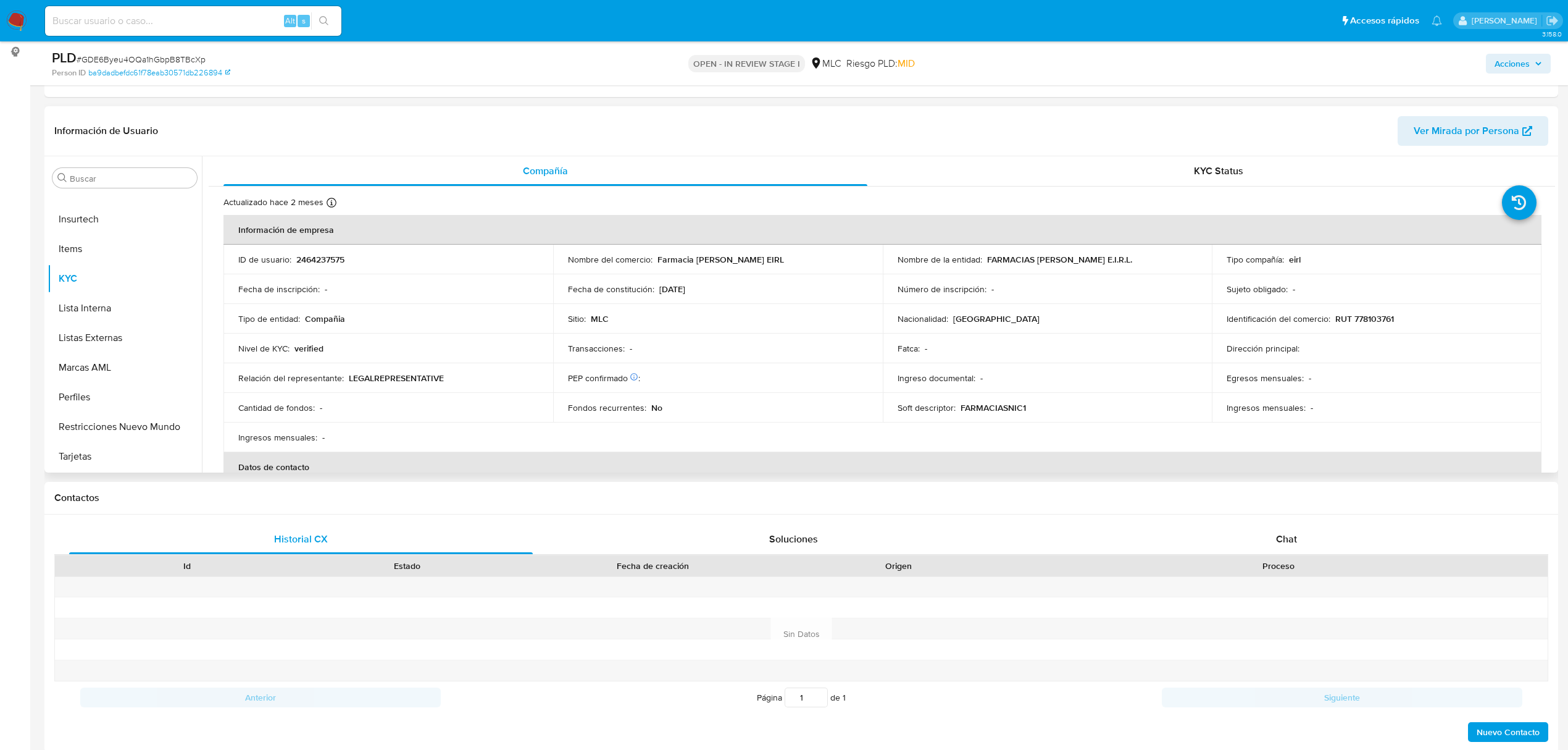
select select "10"
click at [93, 242] on button "Historial Casos" at bounding box center [120, 236] width 145 height 29
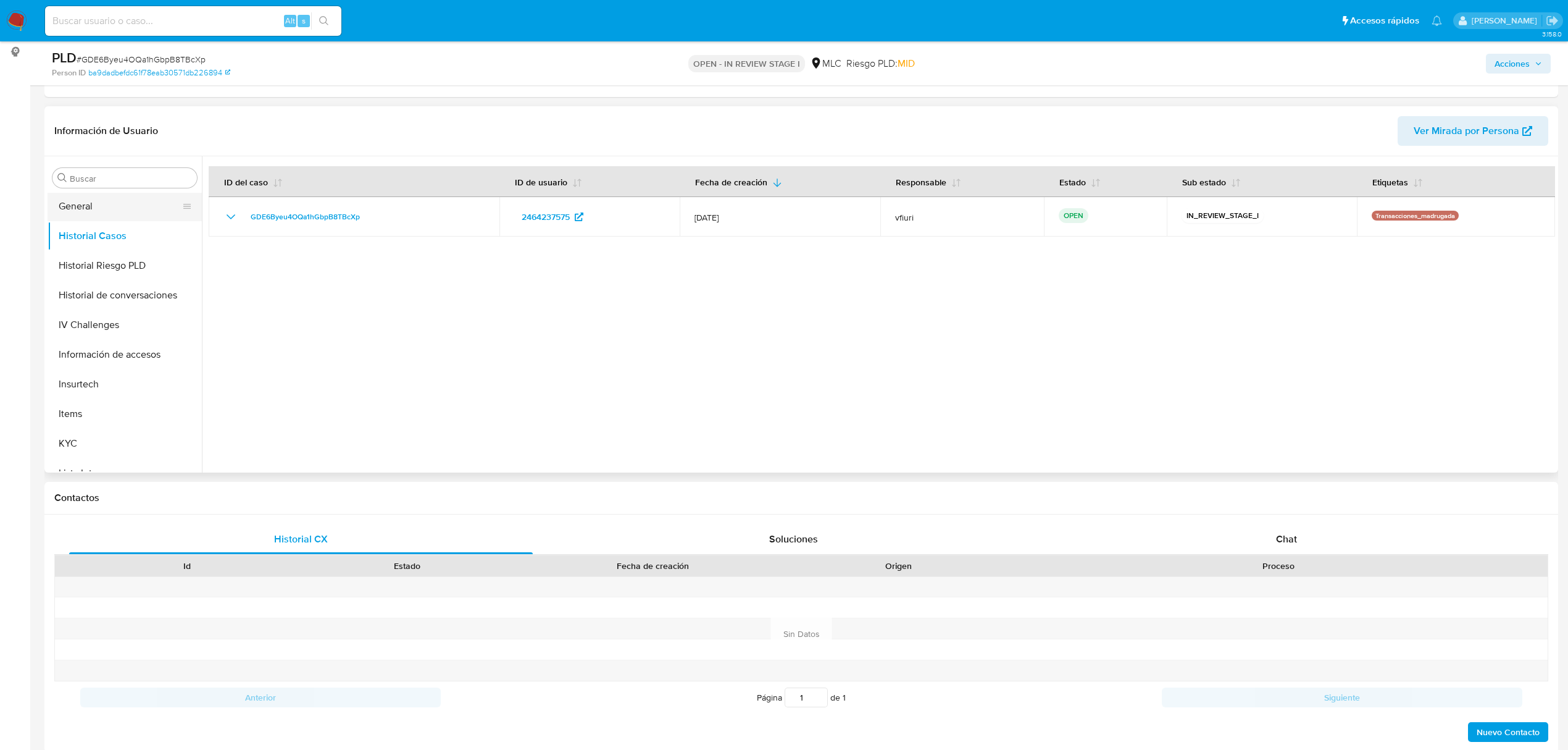
click at [110, 214] on button "General" at bounding box center [120, 207] width 145 height 29
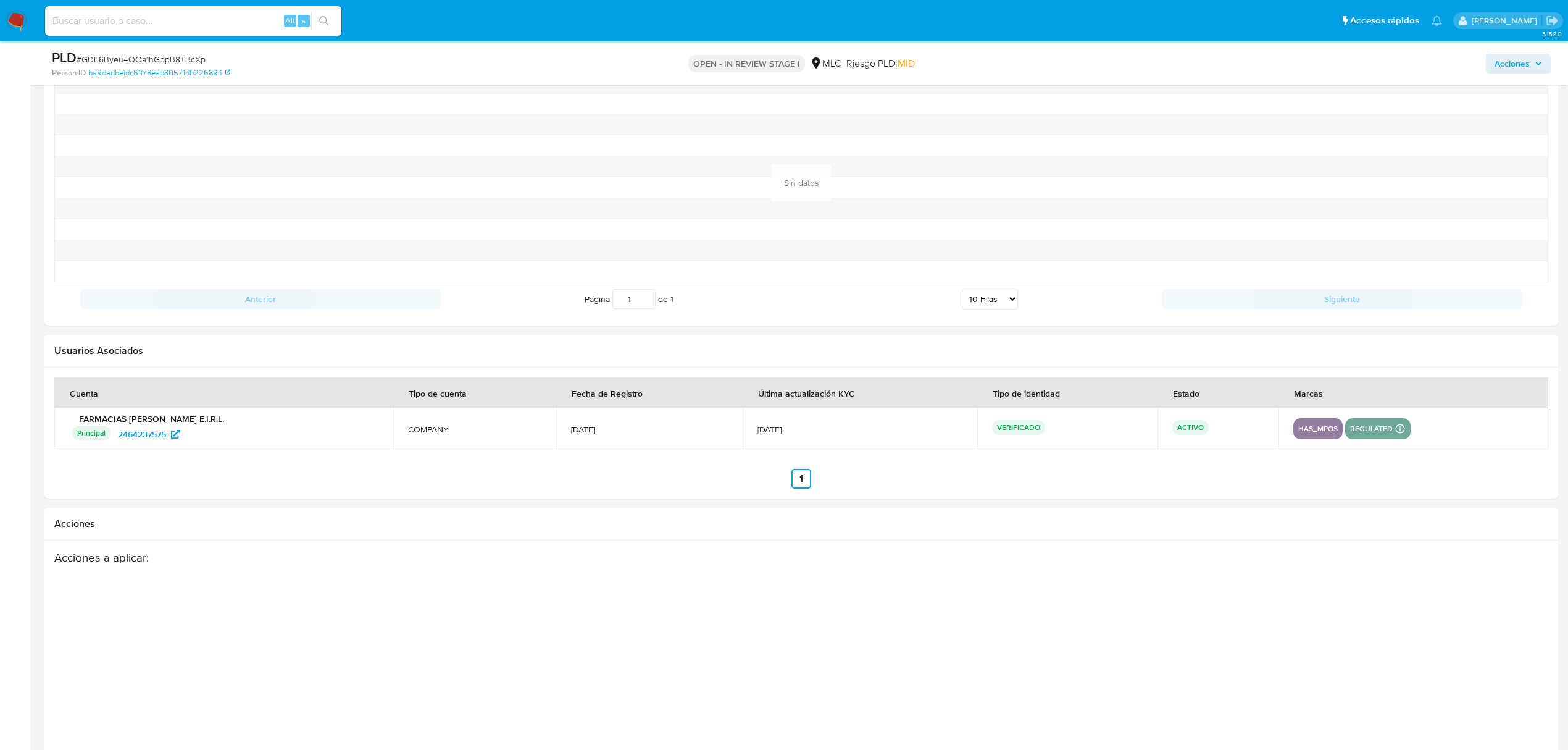
scroll to position [1235, 0]
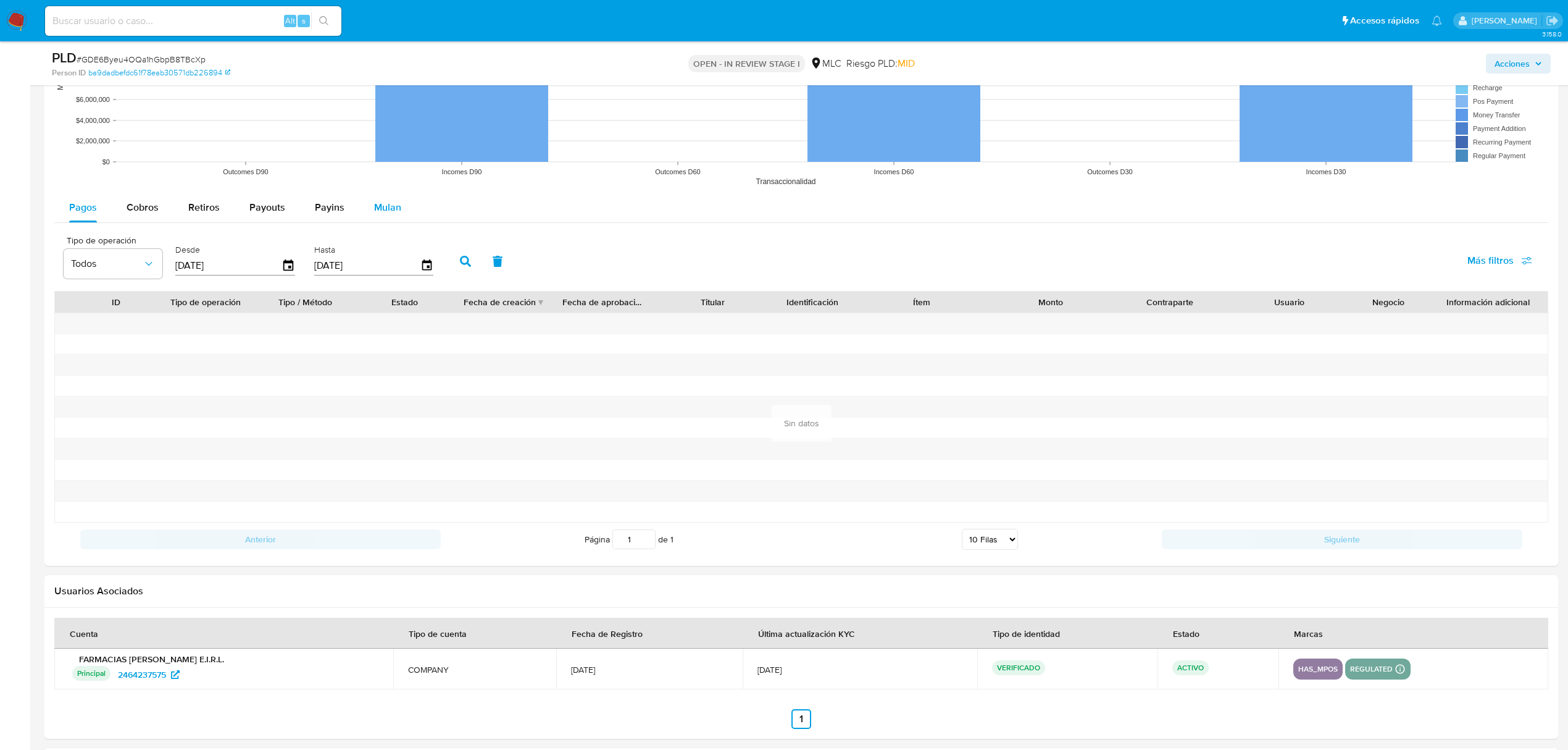
click at [401, 196] on button "Mulan" at bounding box center [388, 208] width 57 height 29
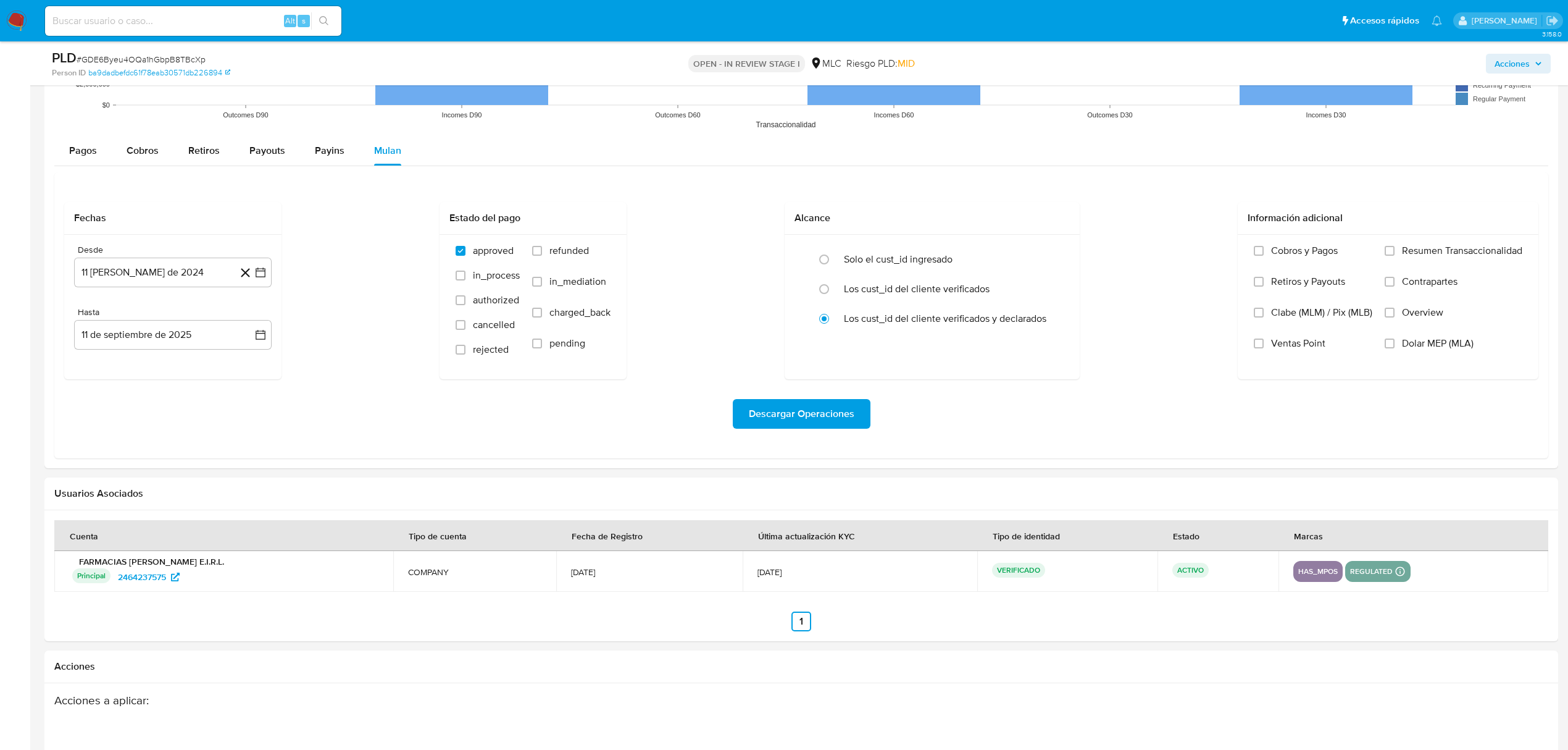
scroll to position [1317, 0]
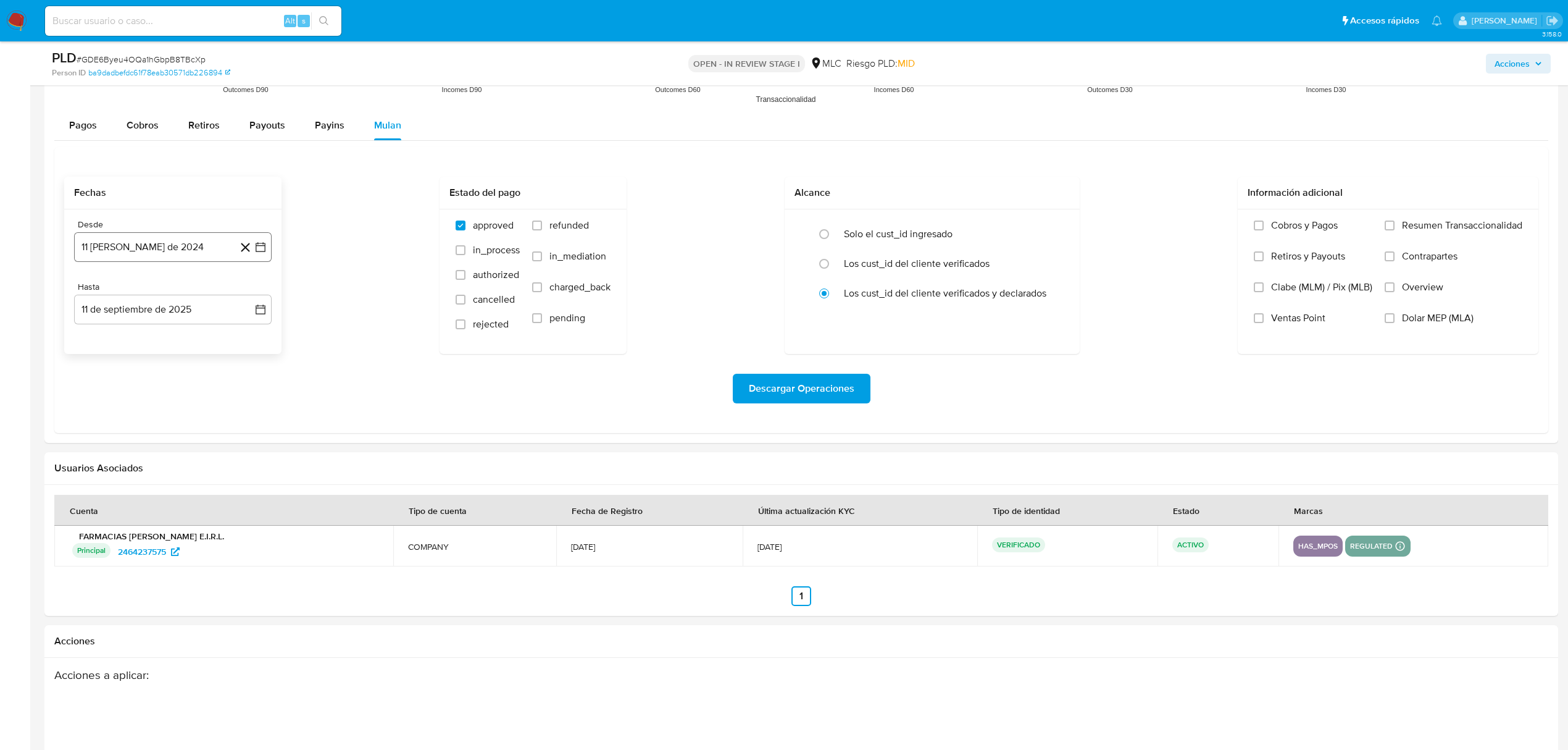
click at [261, 256] on button "11 [PERSON_NAME] de 2024" at bounding box center [173, 247] width 198 height 29
click at [245, 297] on icon "Mes siguiente" at bounding box center [249, 291] width 15 height 15
click at [127, 388] on button "10" at bounding box center [123, 387] width 20 height 20
click at [262, 314] on icon "button" at bounding box center [260, 309] width 10 height 10
click at [126, 427] on button "9" at bounding box center [123, 424] width 20 height 20
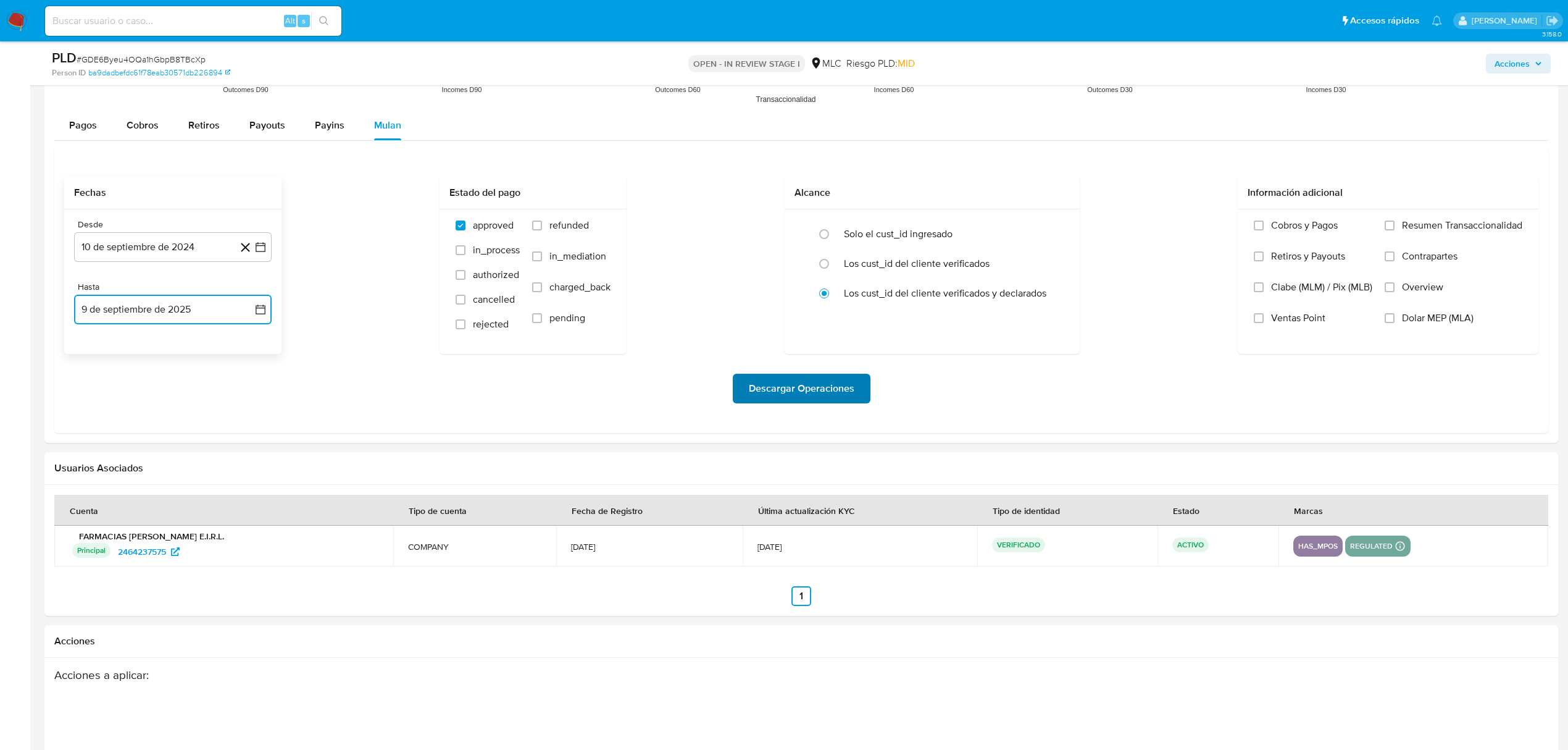
click at [756, 398] on span "Descargar Operaciones" at bounding box center [802, 389] width 106 height 27
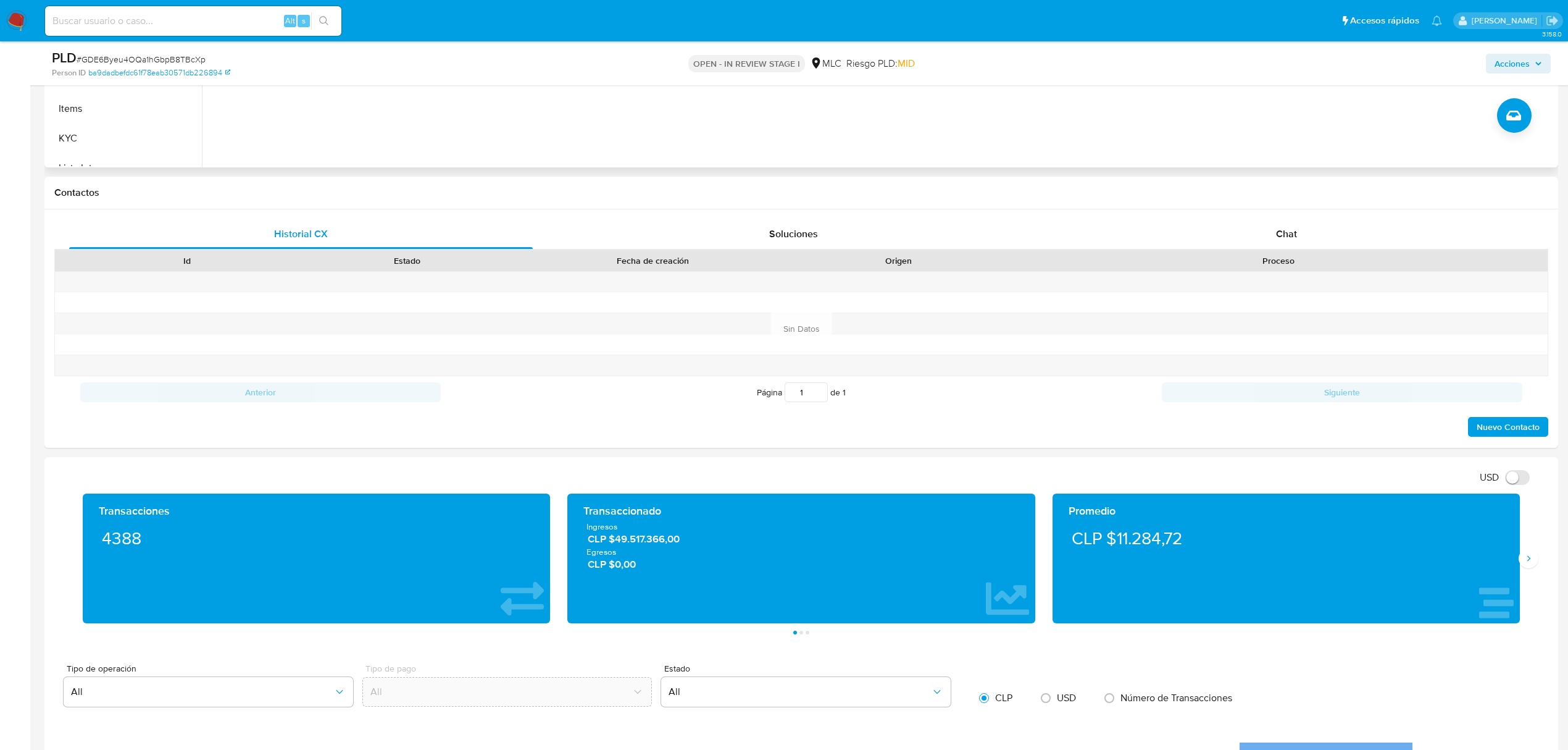
scroll to position [0, 0]
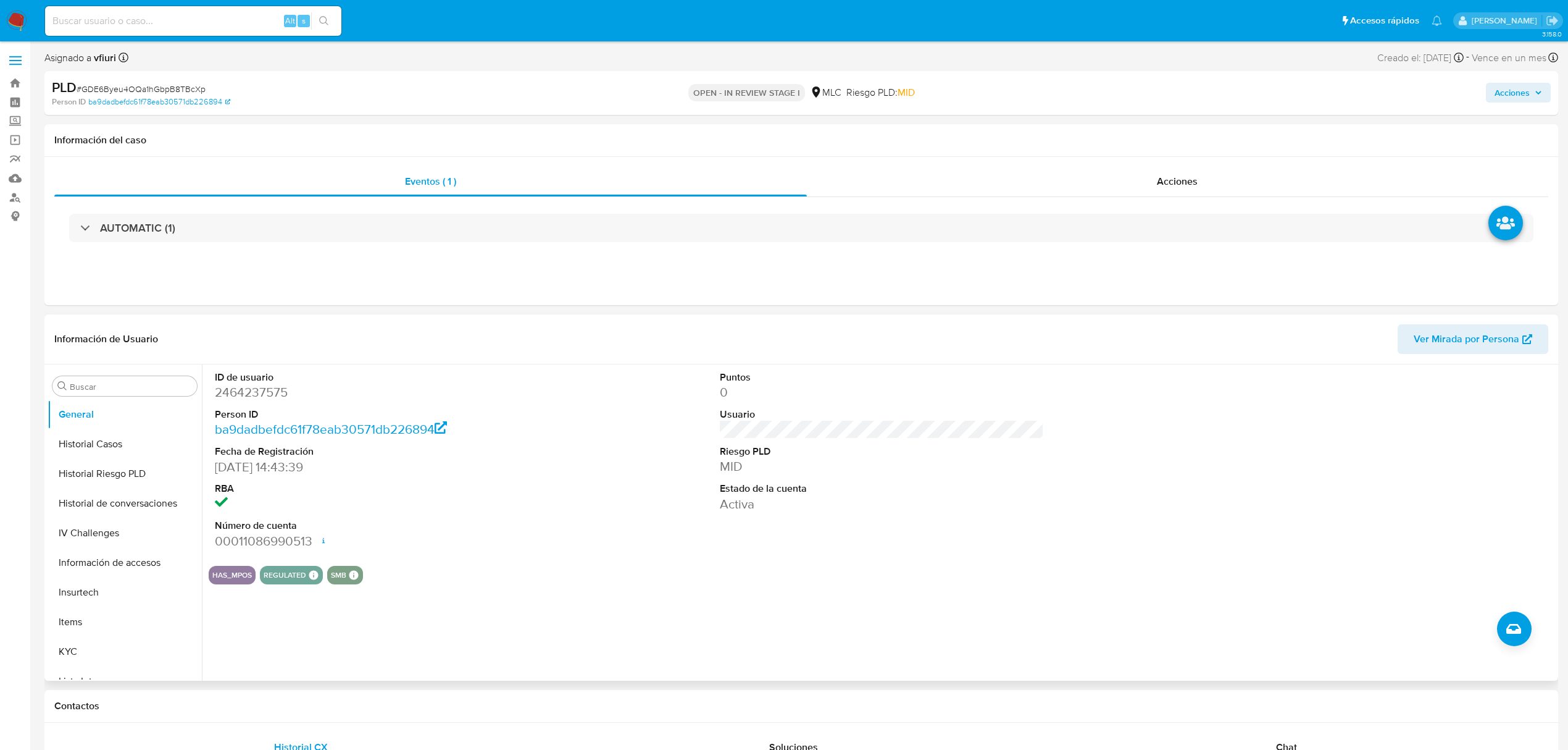
click at [245, 398] on dd "2464237575" at bounding box center [376, 393] width 324 height 18
drag, startPoint x: 260, startPoint y: 383, endPoint x: 274, endPoint y: 394, distance: 17.8
click at [274, 394] on dd "2464237575" at bounding box center [376, 393] width 324 height 18
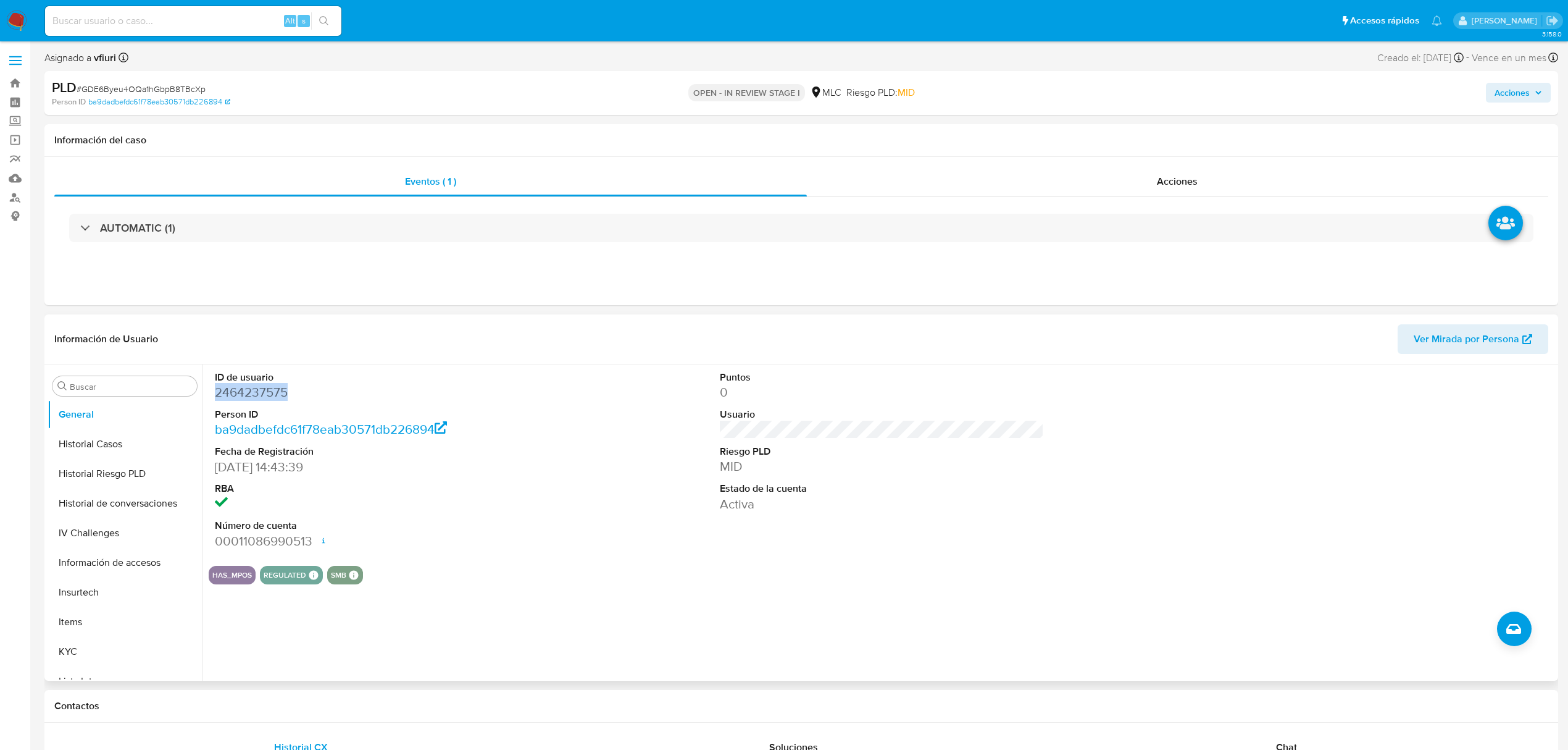
copy dd "2464237575"
drag, startPoint x: 268, startPoint y: 383, endPoint x: 269, endPoint y: 398, distance: 15.0
click at [270, 398] on dd "2464237575" at bounding box center [376, 393] width 324 height 18
click at [269, 398] on dd "2464237575" at bounding box center [376, 393] width 324 height 18
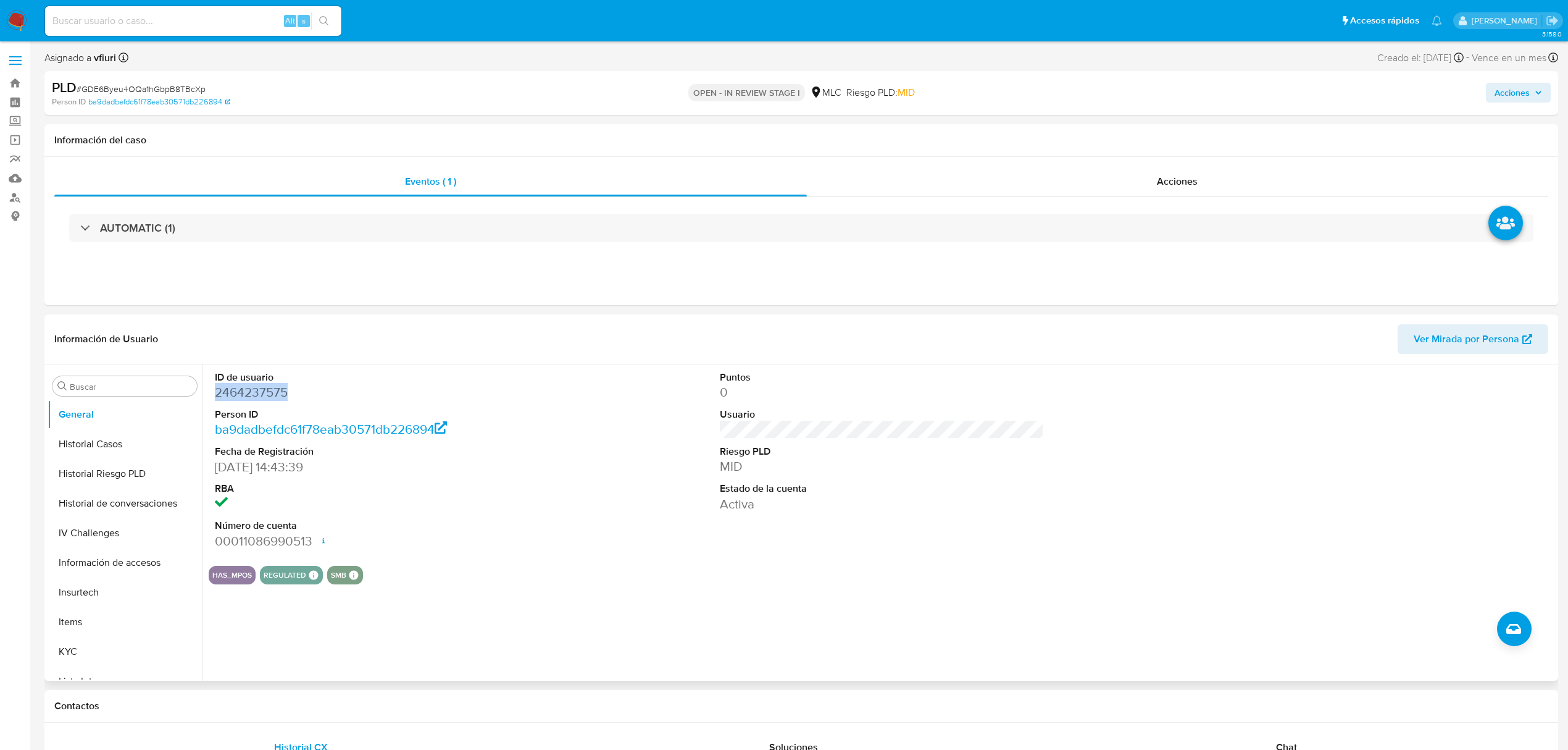
copy dd "2464237575"
click at [197, 84] on span "# GDE6Byeu4OQa1hGbpB8TBcXp" at bounding box center [141, 89] width 129 height 13
copy span "GDE6Byeu4OQa1hGbpB8TBcXp"
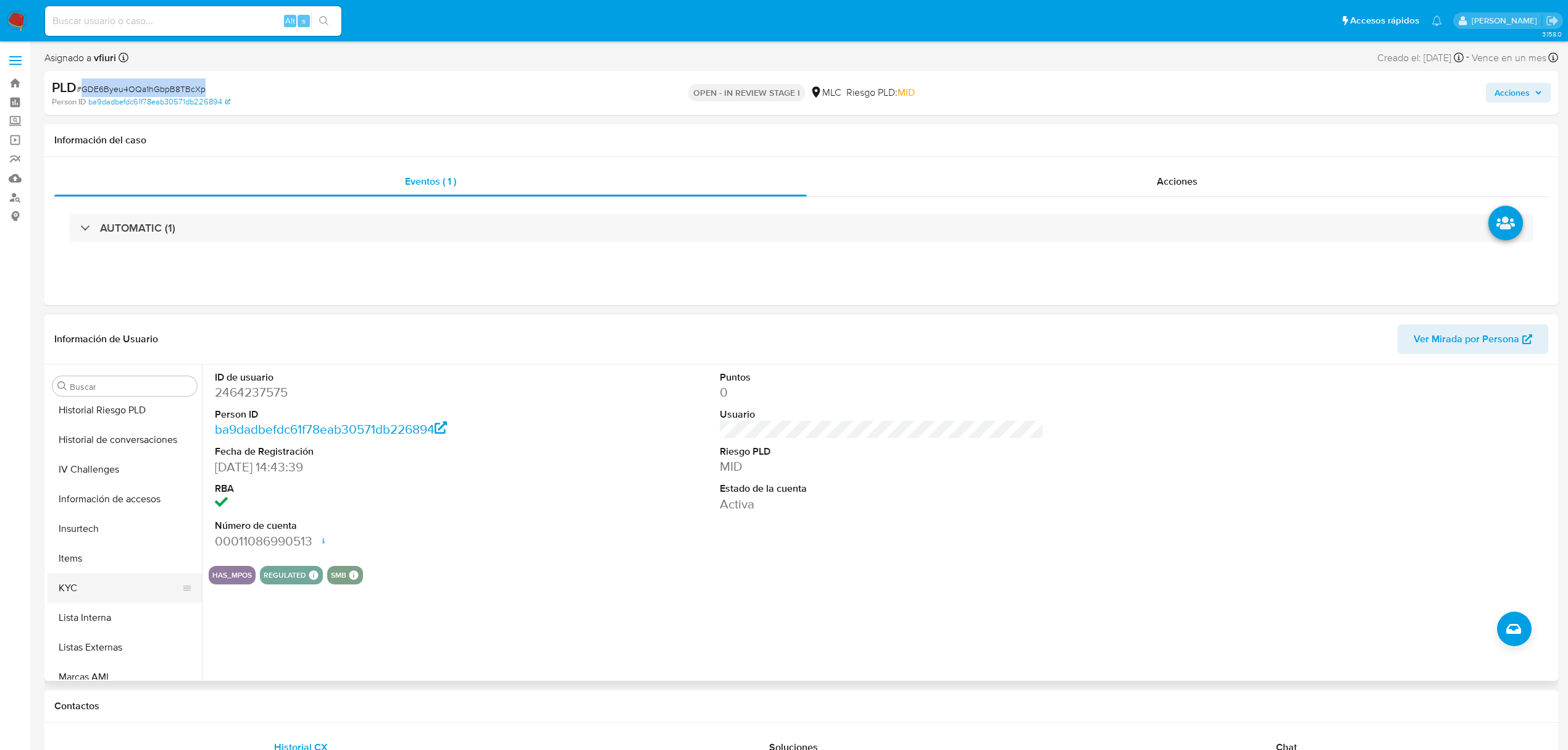
scroll to position [522, 0]
click at [96, 488] on button "KYC" at bounding box center [120, 487] width 145 height 29
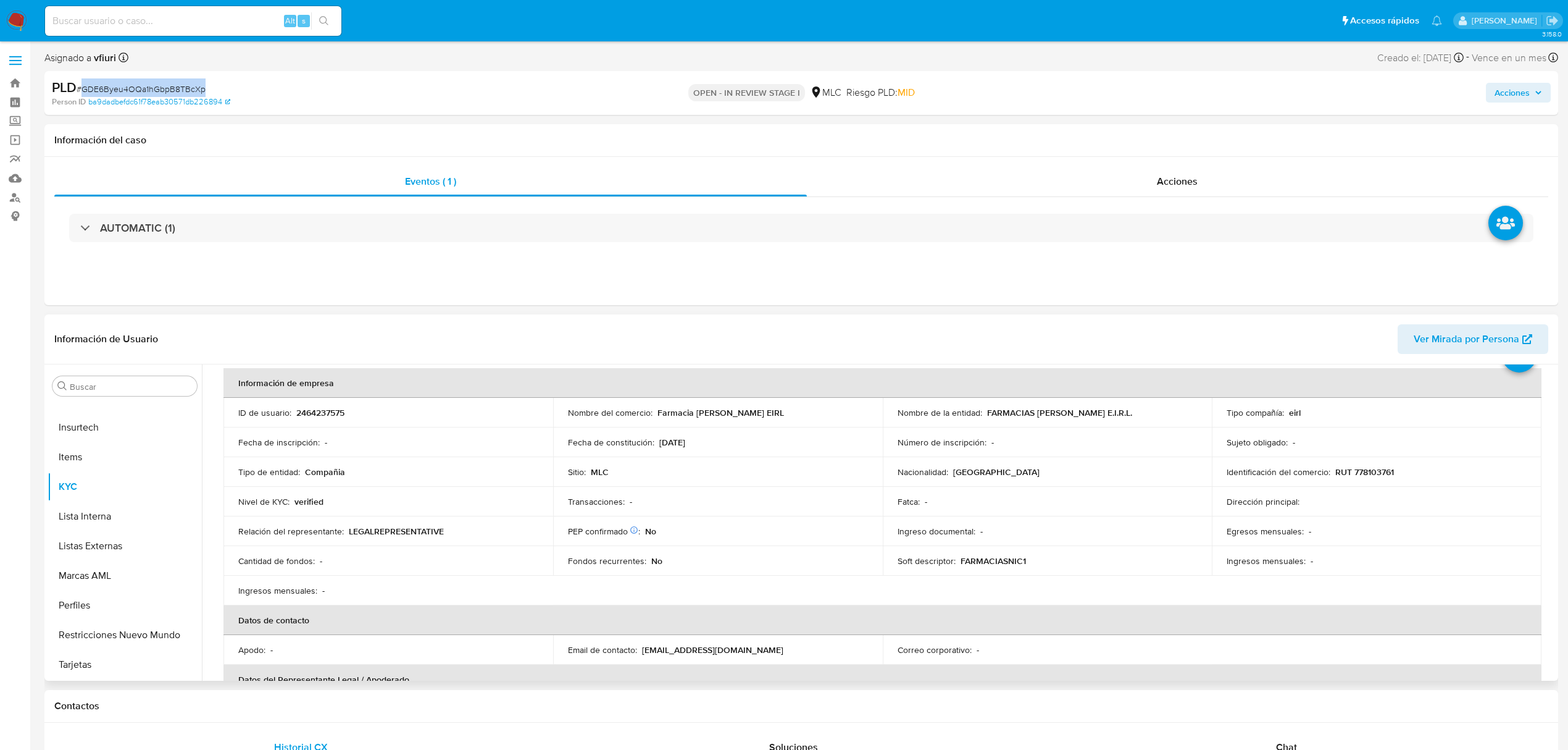
scroll to position [82, 0]
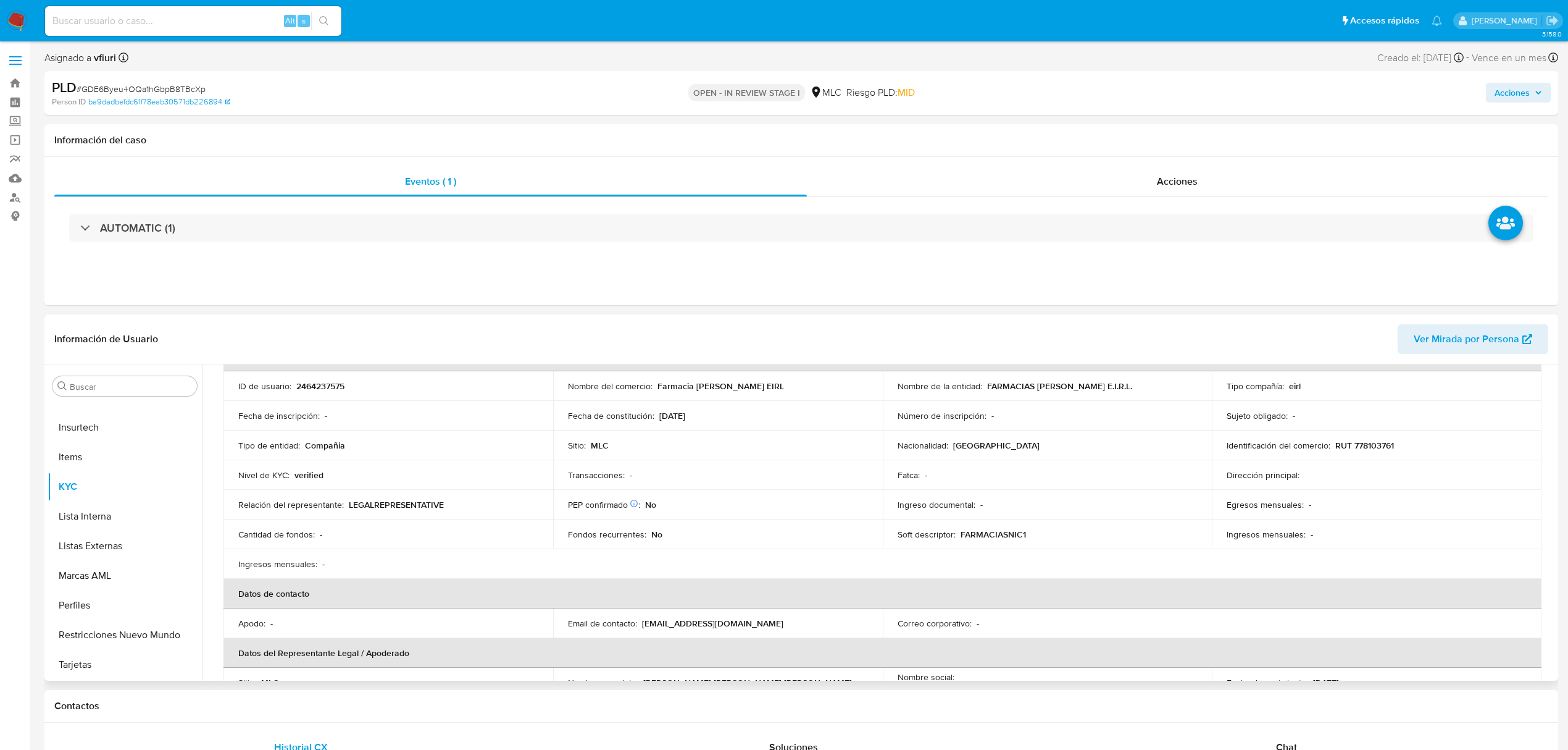
click at [1368, 444] on p "RUT 778103761" at bounding box center [1364, 445] width 59 height 11
copy p "778103761"
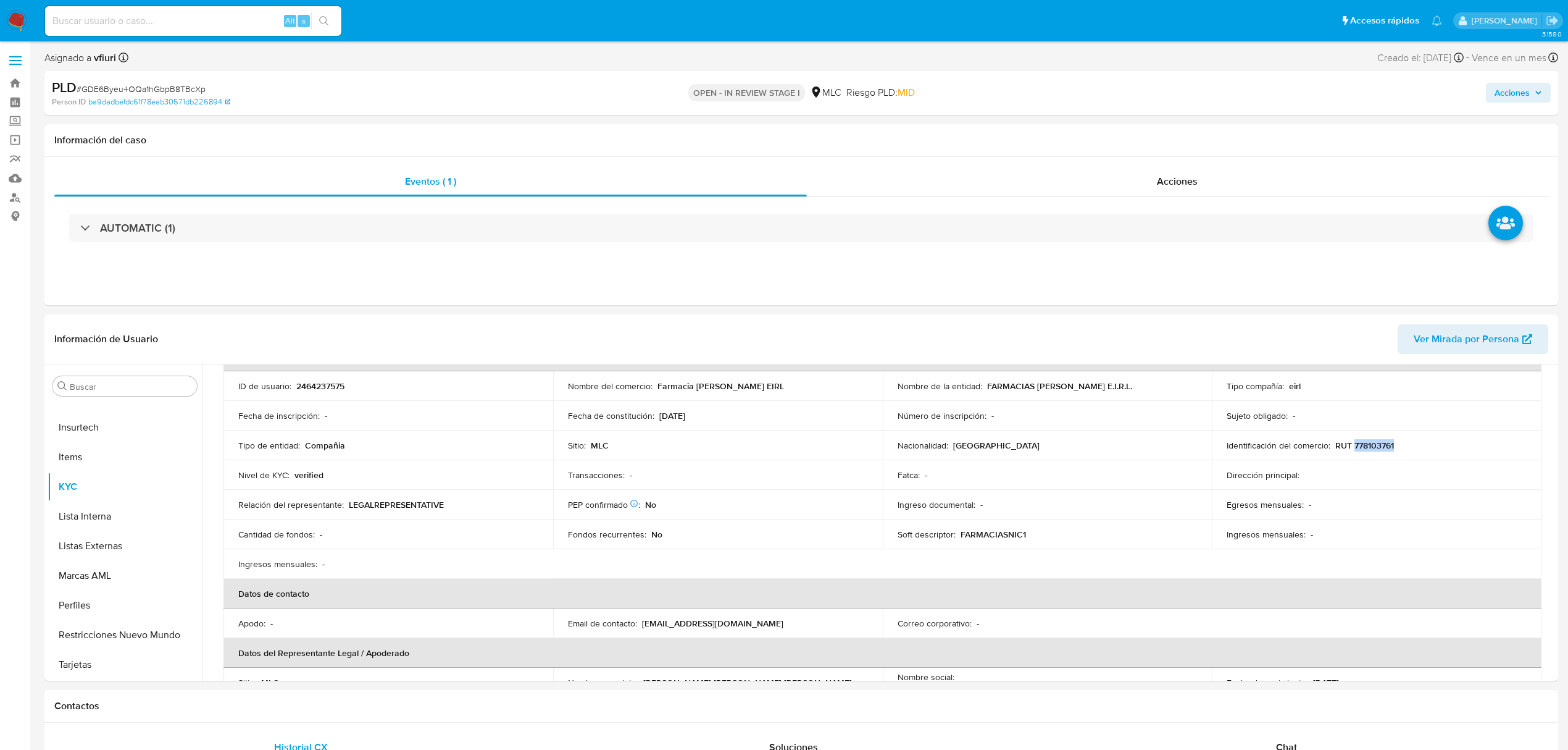
copy p "778103761"
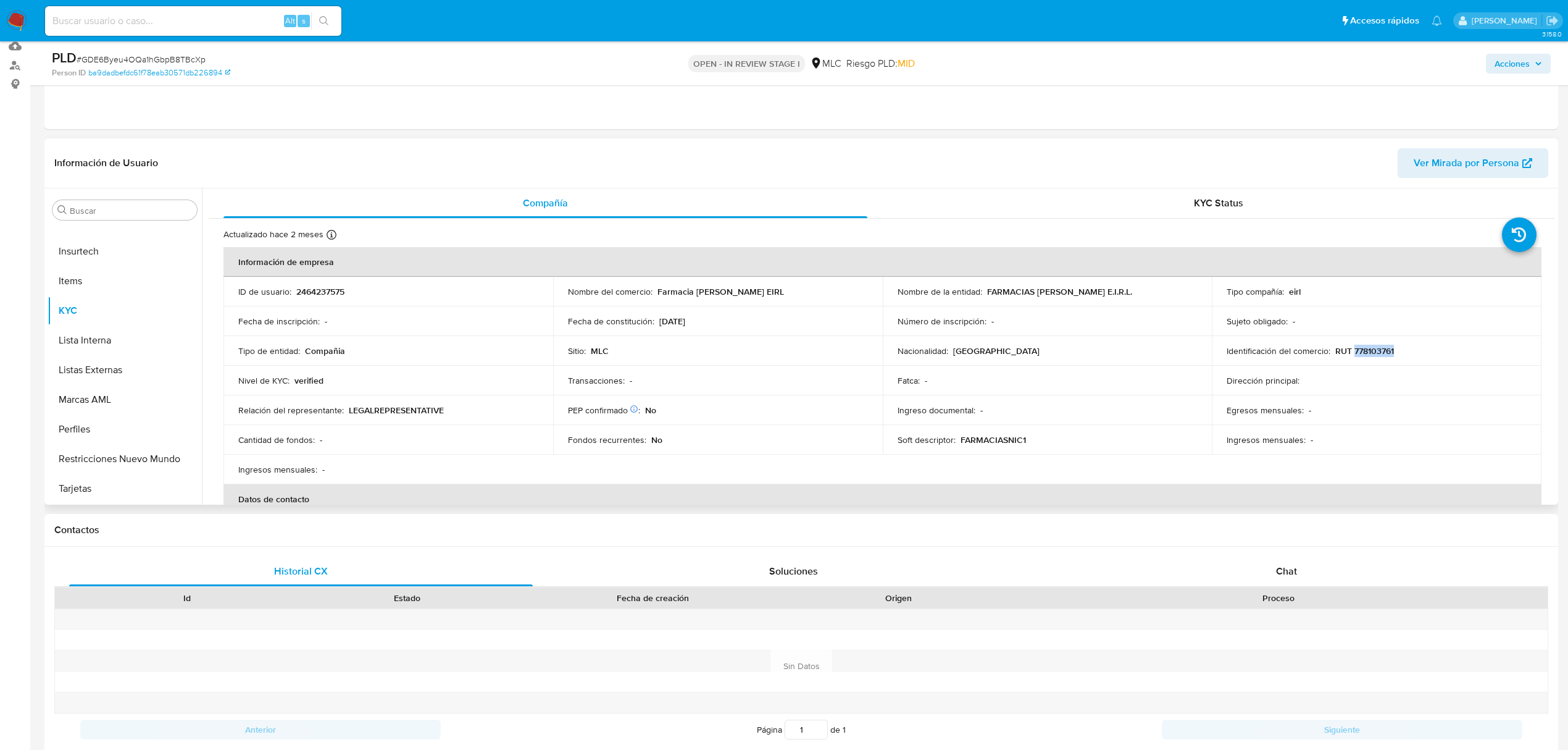
scroll to position [104, 0]
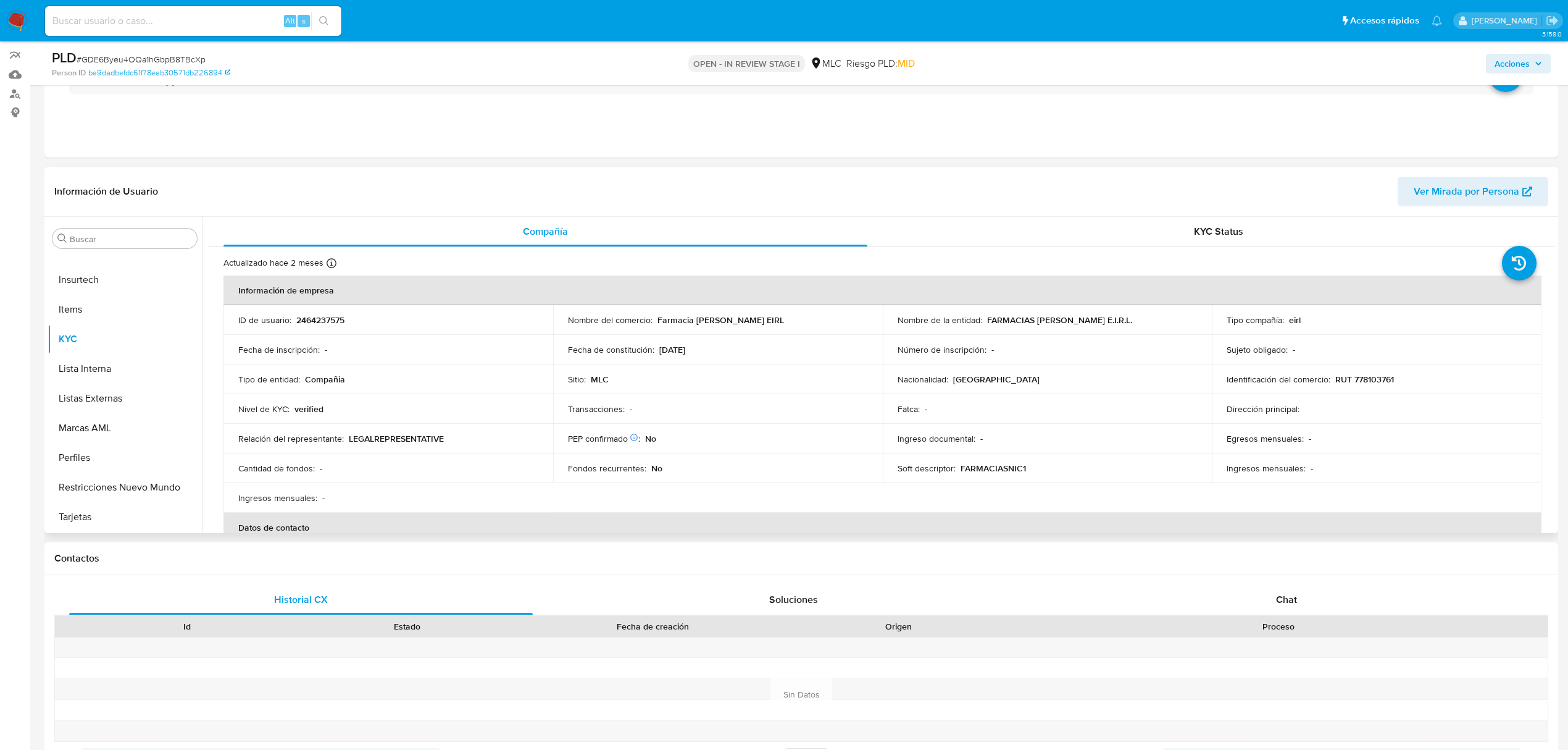
drag, startPoint x: 1554, startPoint y: 290, endPoint x: 1552, endPoint y: 302, distance: 12.2
click at [1552, 302] on div "Compañía KYC Status Actualizado hace 2 meses Creado: 29/05/2025 15:47:12 Actual…" at bounding box center [878, 374] width 1353 height 316
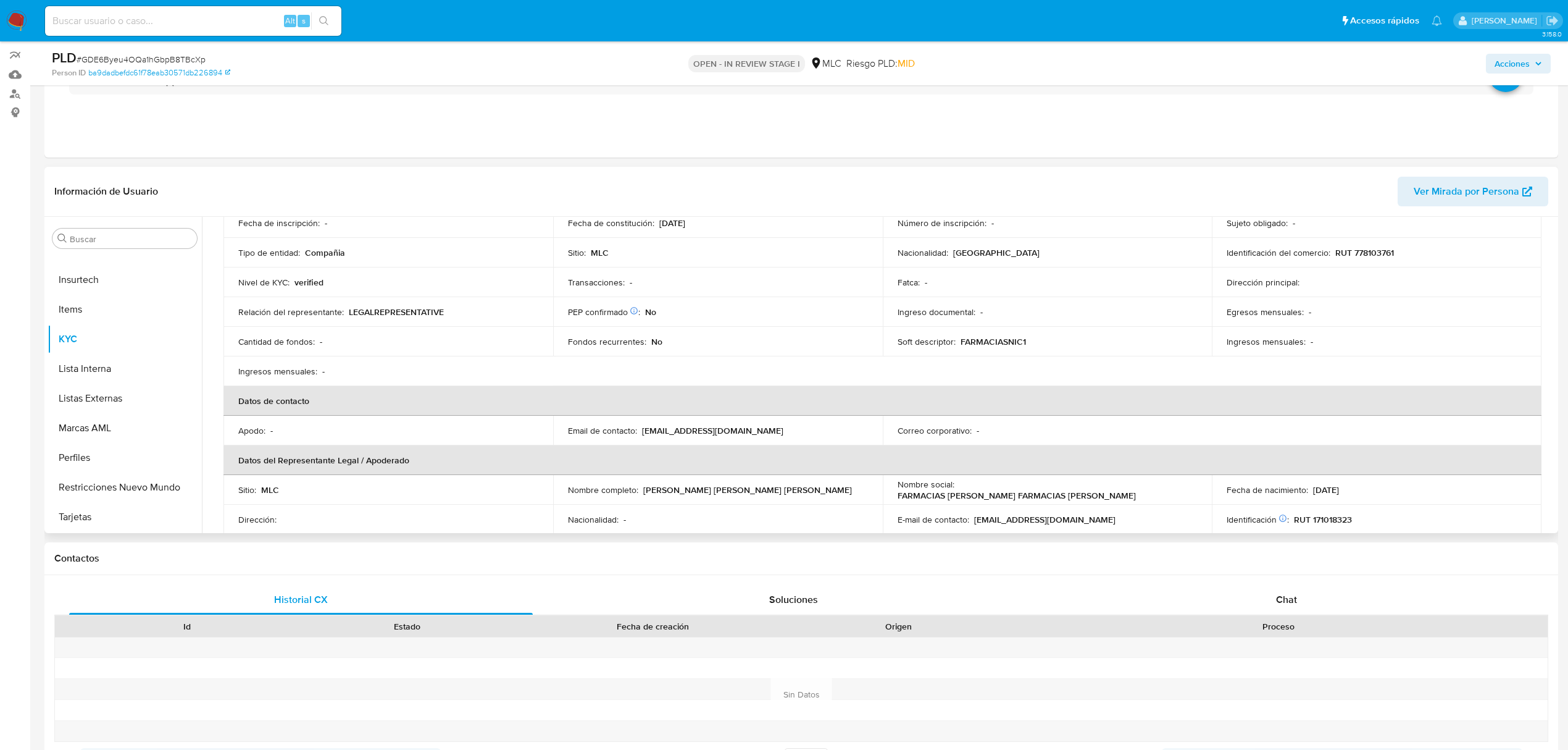
scroll to position [230, 0]
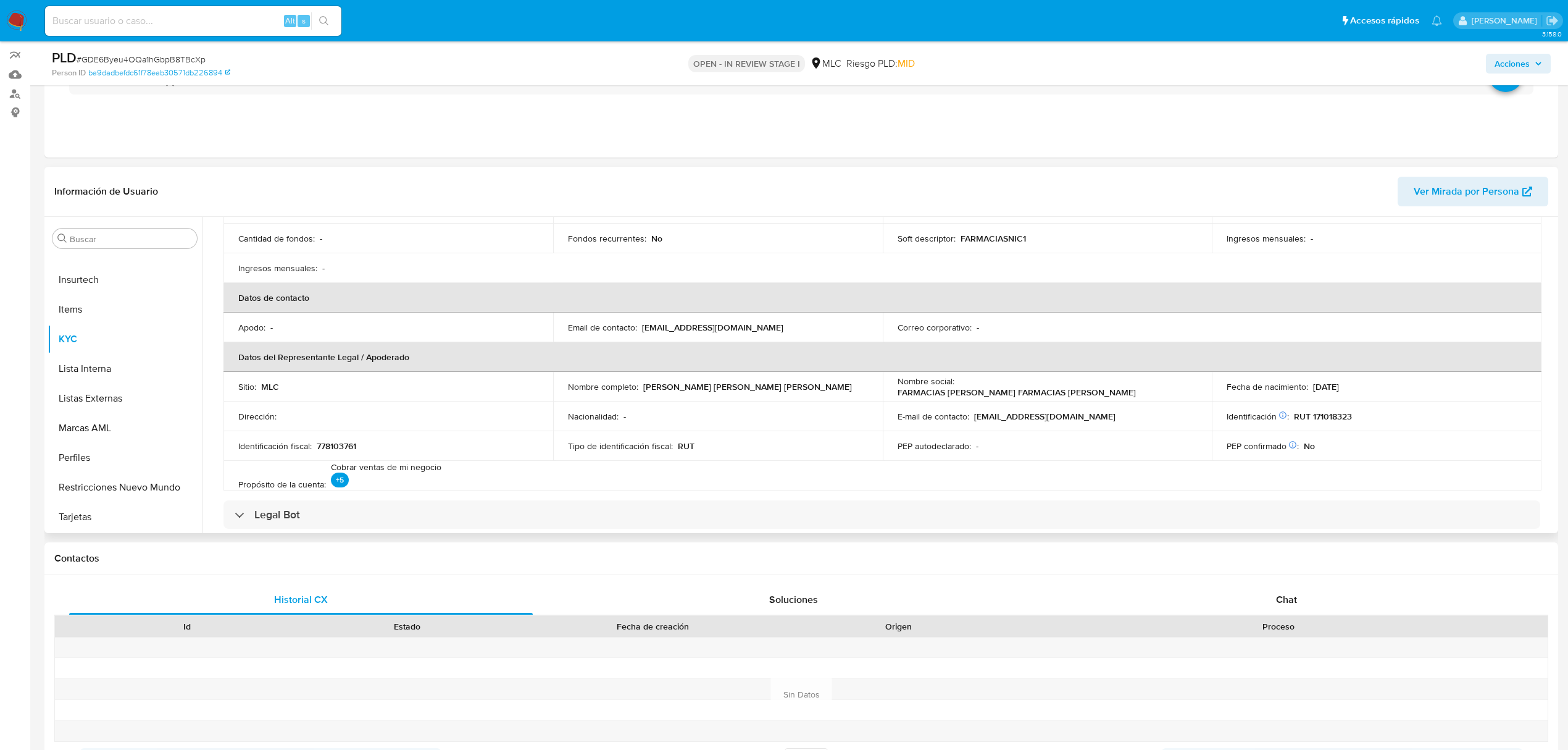
click at [1556, 353] on div "Buscar Anticipos de dinero Archivos adjuntos CBT Cruces y Relaciones Créditos C…" at bounding box center [801, 374] width 1513 height 316
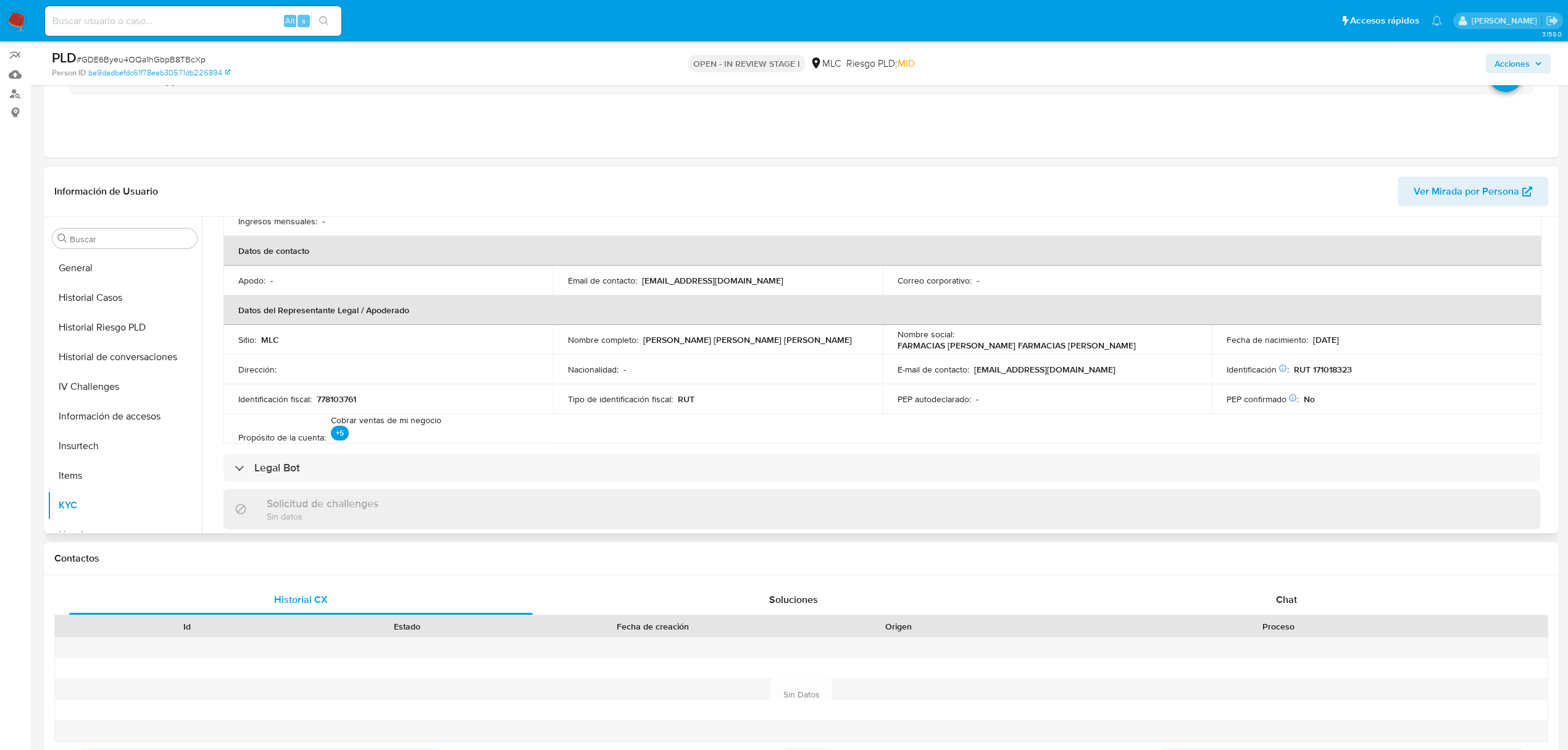
scroll to position [27, 0]
click at [126, 332] on button "Cruces y Relaciones" at bounding box center [120, 329] width 145 height 29
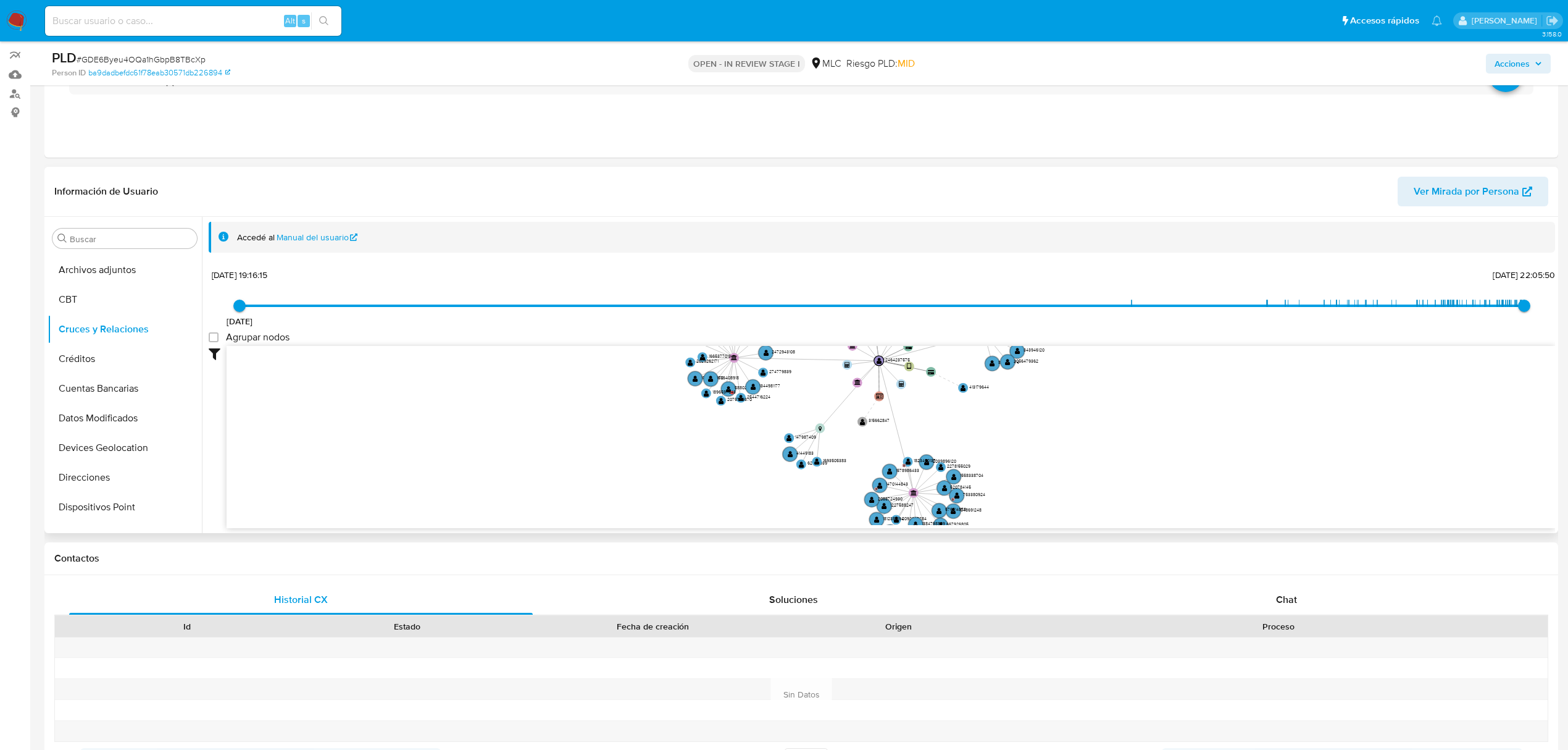
drag, startPoint x: 800, startPoint y: 400, endPoint x: 809, endPoint y: 401, distance: 9.1
click at [807, 400] on icon "device-6838aadb0980a3b4379d29d0  user-2464237575  2464237575 card-JHOHUYIRYNH…" at bounding box center [890, 435] width 1328 height 179
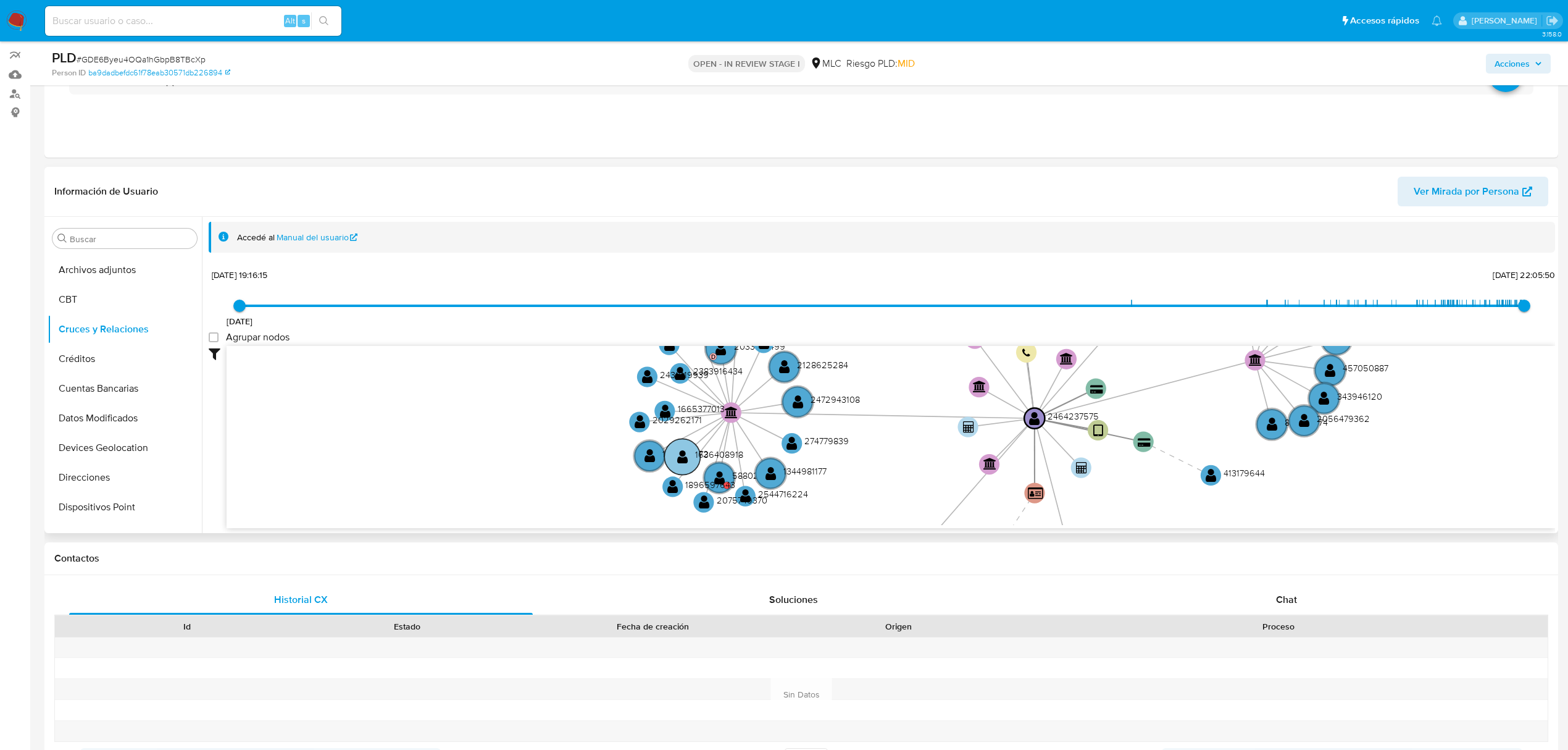
drag, startPoint x: 679, startPoint y: 438, endPoint x: 715, endPoint y: 455, distance: 39.8
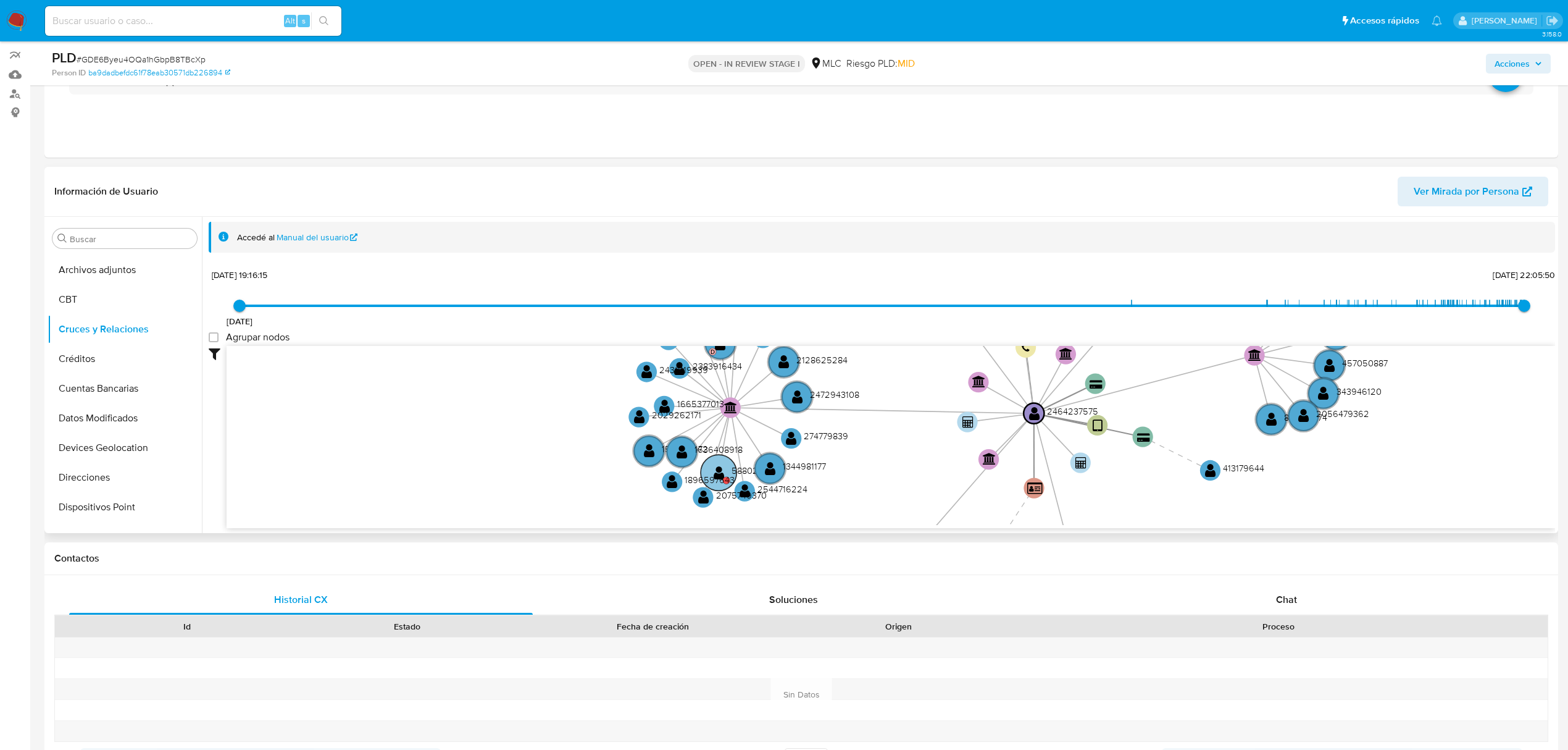
click at [722, 466] on text "" at bounding box center [718, 471] width 11 height 15
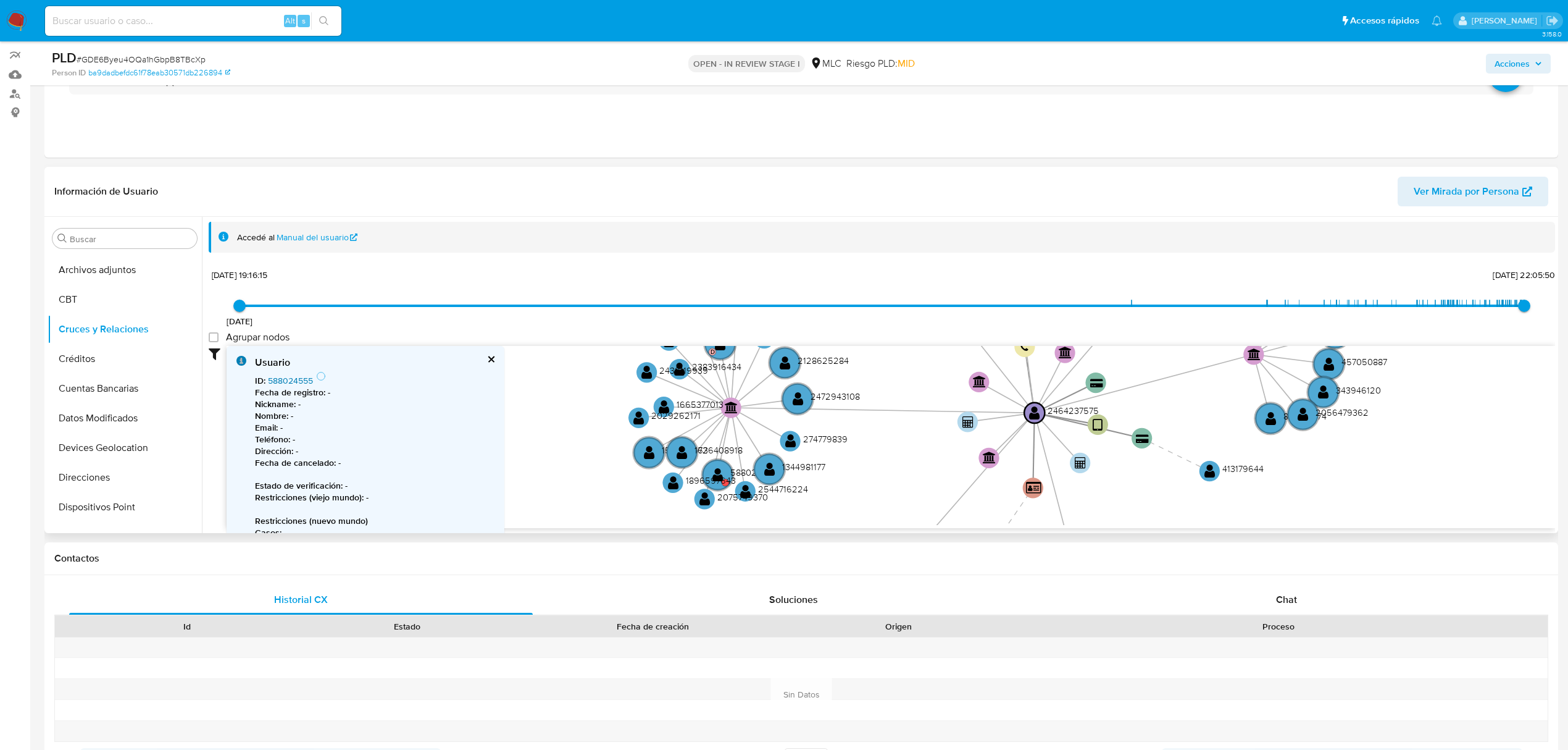
click at [300, 381] on link "588024555" at bounding box center [291, 380] width 45 height 13
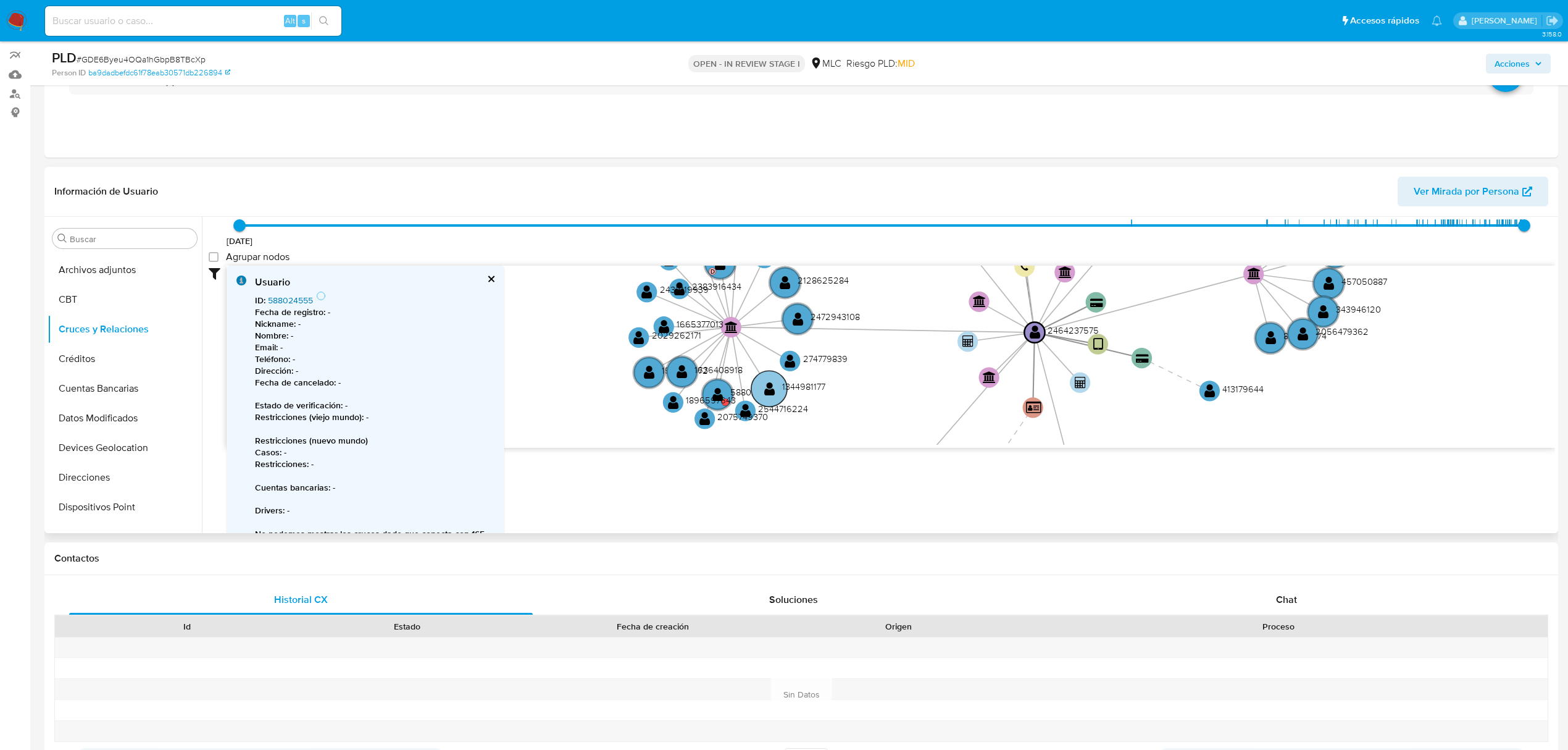
scroll to position [121, 0]
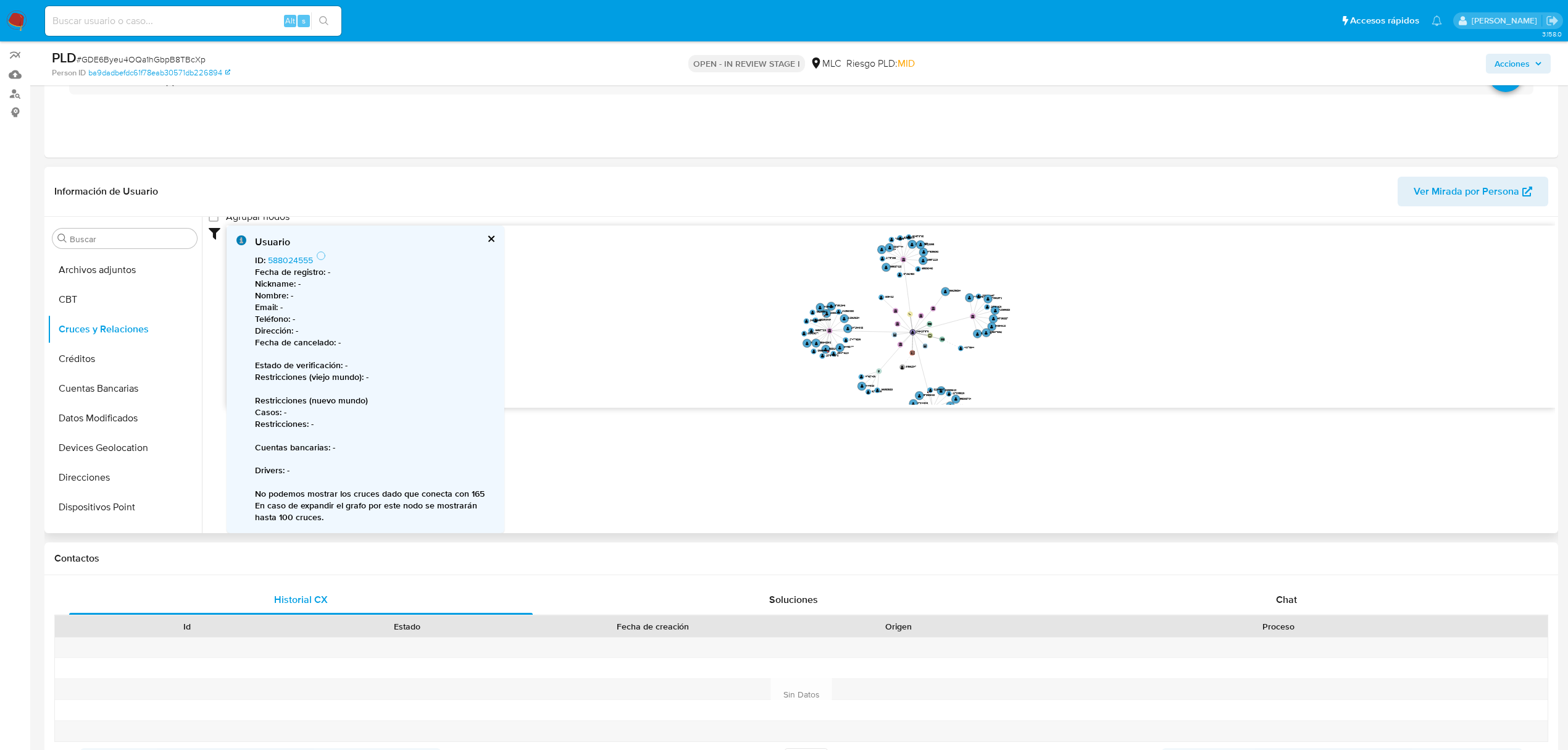
drag, startPoint x: 1039, startPoint y: 323, endPoint x: 1040, endPoint y: 339, distance: 16.0
click at [1040, 339] on icon "device-6838aadb0980a3b4379d29d0  user-2464237575  2464237575 card-JHOHUYIRYNH…" at bounding box center [890, 314] width 1328 height 179
drag, startPoint x: 900, startPoint y: 258, endPoint x: 589, endPoint y: 321, distance: 317.3
click at [589, 321] on icon "device-6838aadb0980a3b4379d29d0  user-2464237575  2464237575 card-JHOHUYIRYNH…" at bounding box center [890, 314] width 1328 height 179
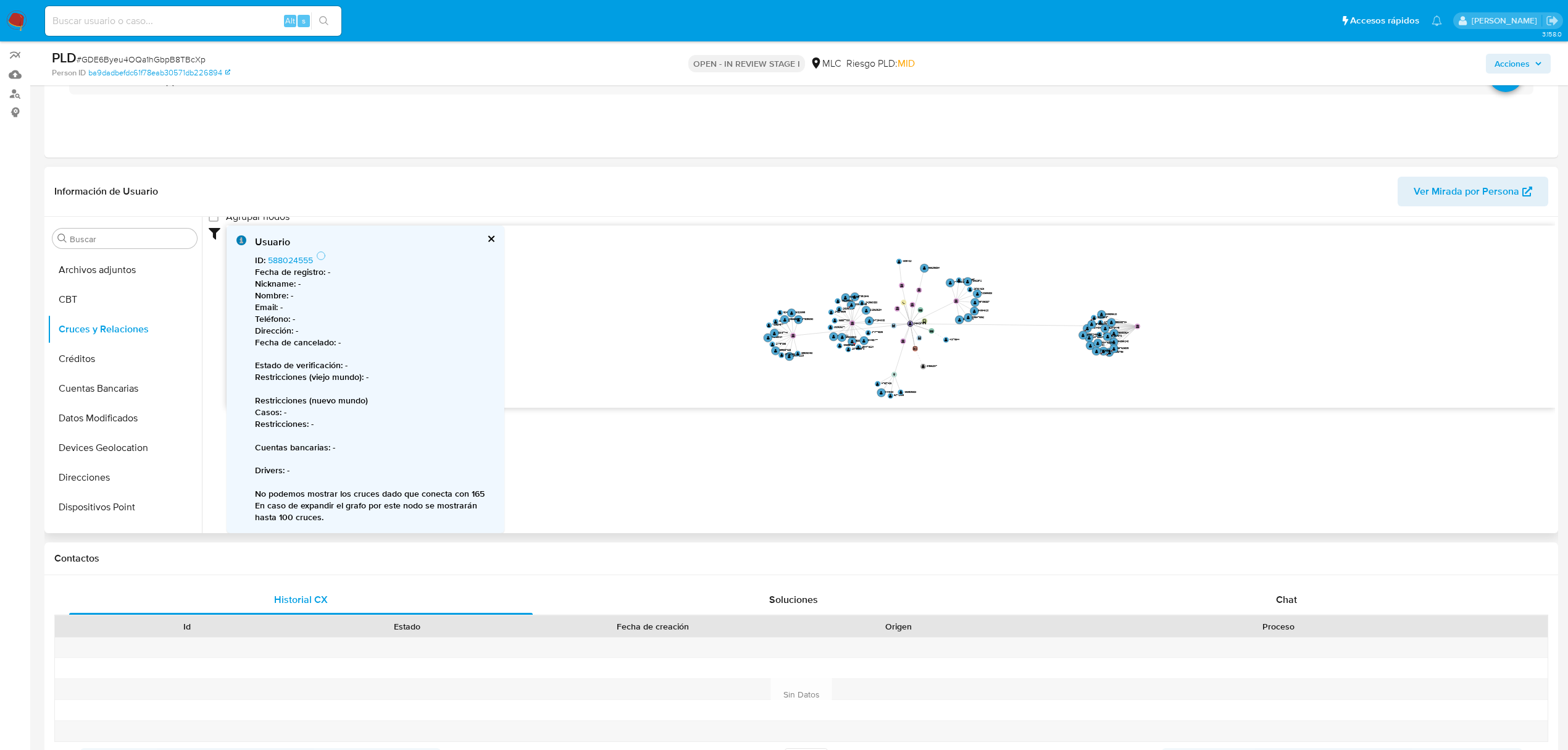
drag, startPoint x: 941, startPoint y: 396, endPoint x: 1139, endPoint y: 323, distance: 211.0
click at [1139, 323] on circle at bounding box center [1137, 326] width 6 height 6
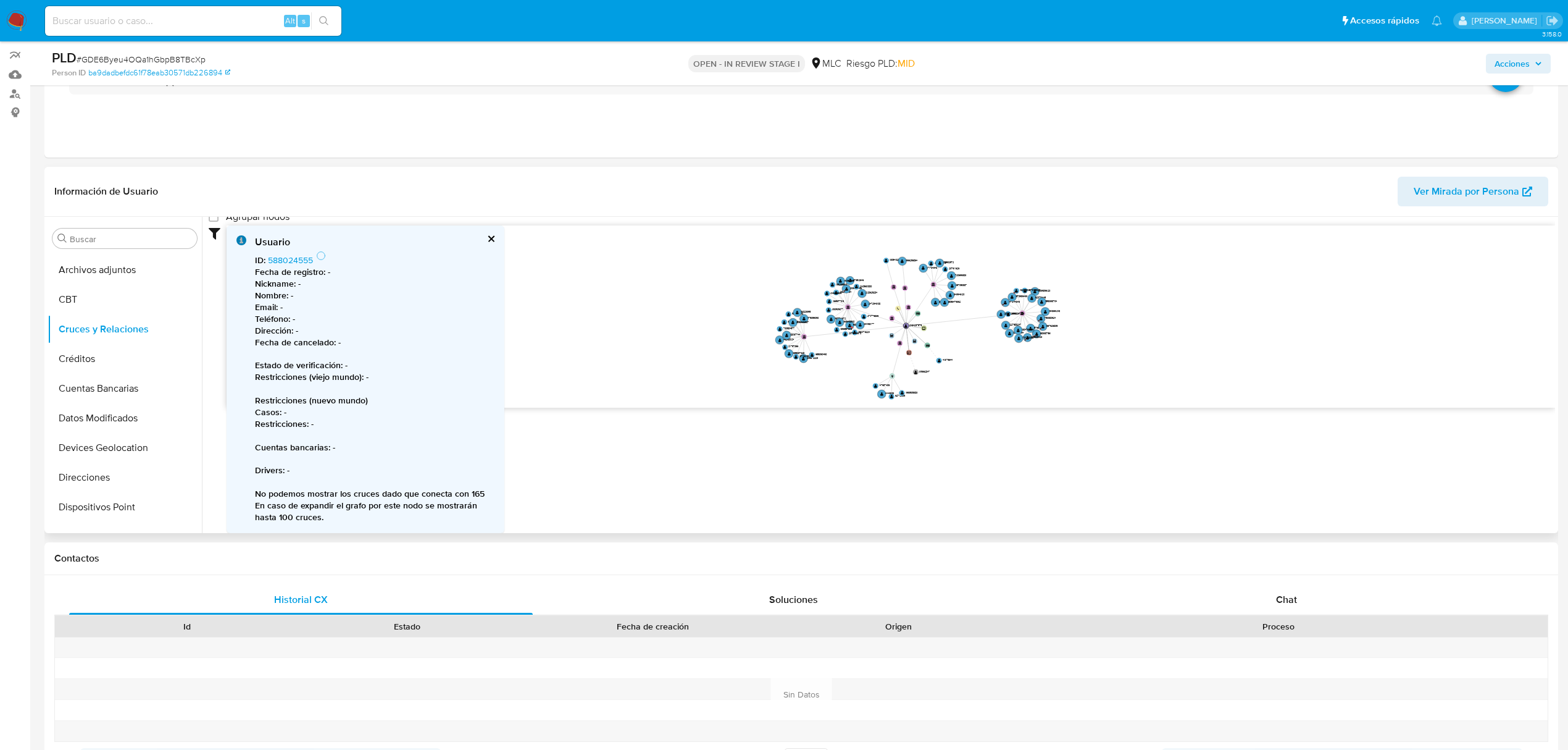
drag, startPoint x: 996, startPoint y: 364, endPoint x: 981, endPoint y: 349, distance: 21.2
click at [981, 349] on icon "device-6838aadb0980a3b4379d29d0  user-2464237575  2464237575 card-JHOHUYIRYNH…" at bounding box center [890, 314] width 1328 height 179
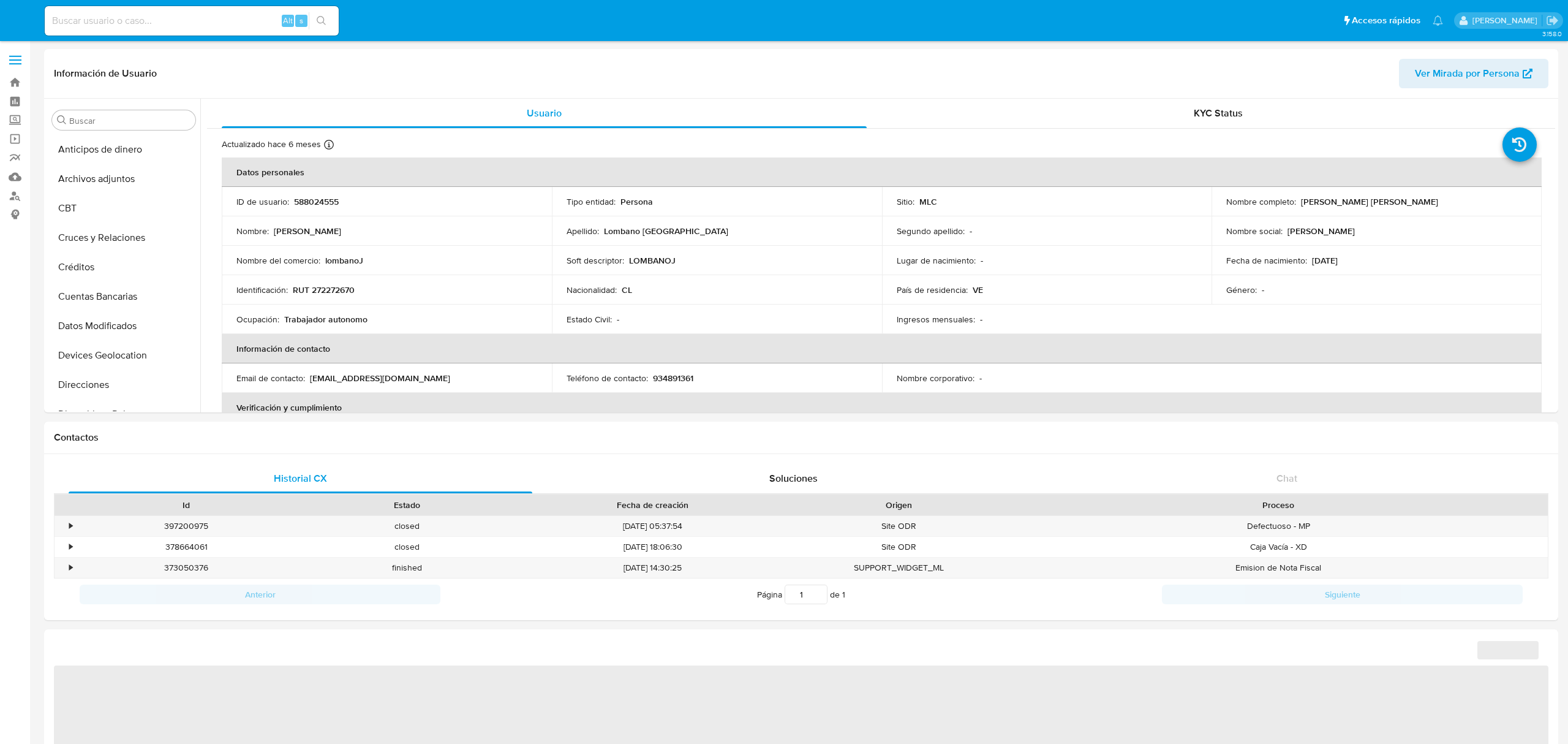
select select "10"
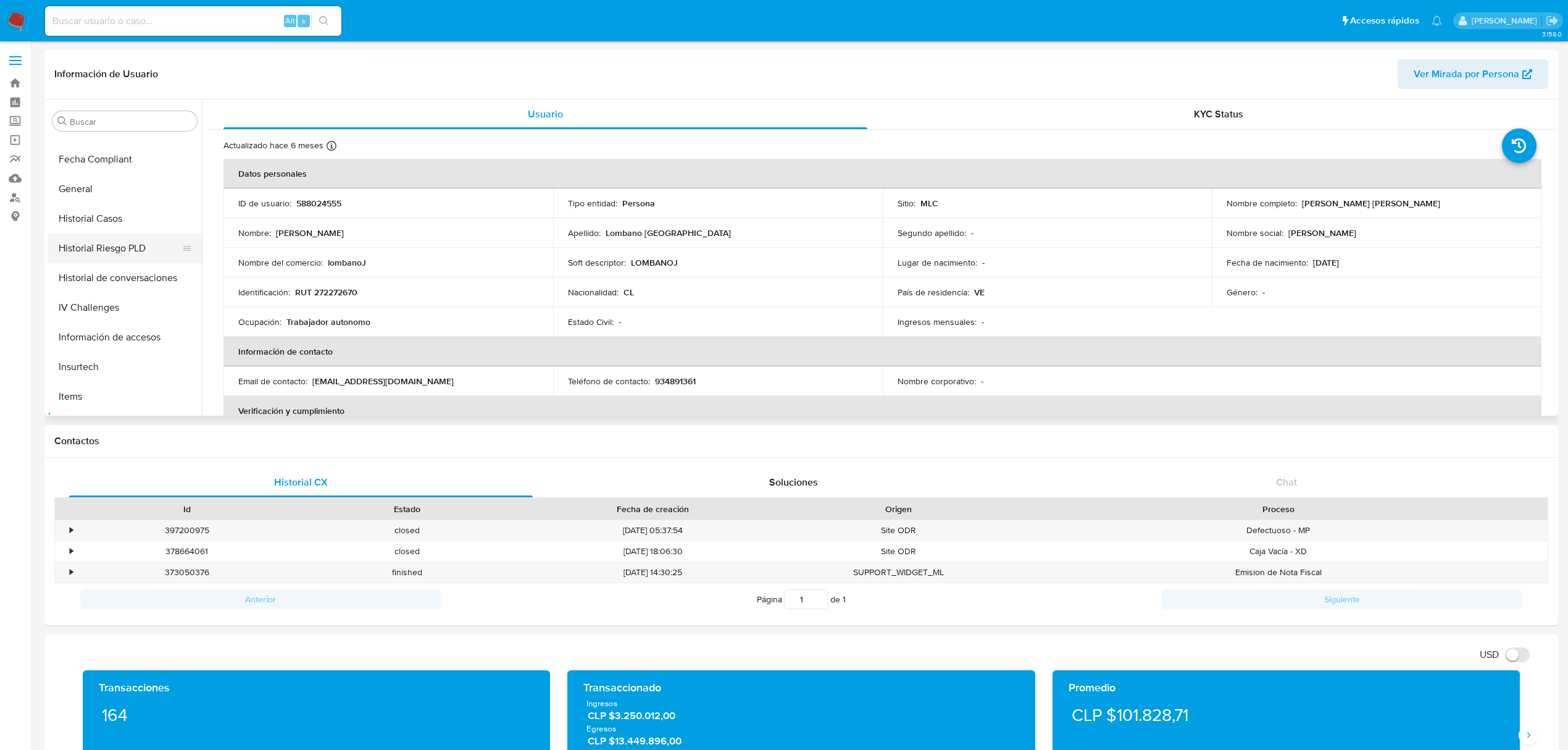
scroll to position [274, 0]
click at [106, 266] on button "Historial Casos" at bounding box center [120, 261] width 145 height 29
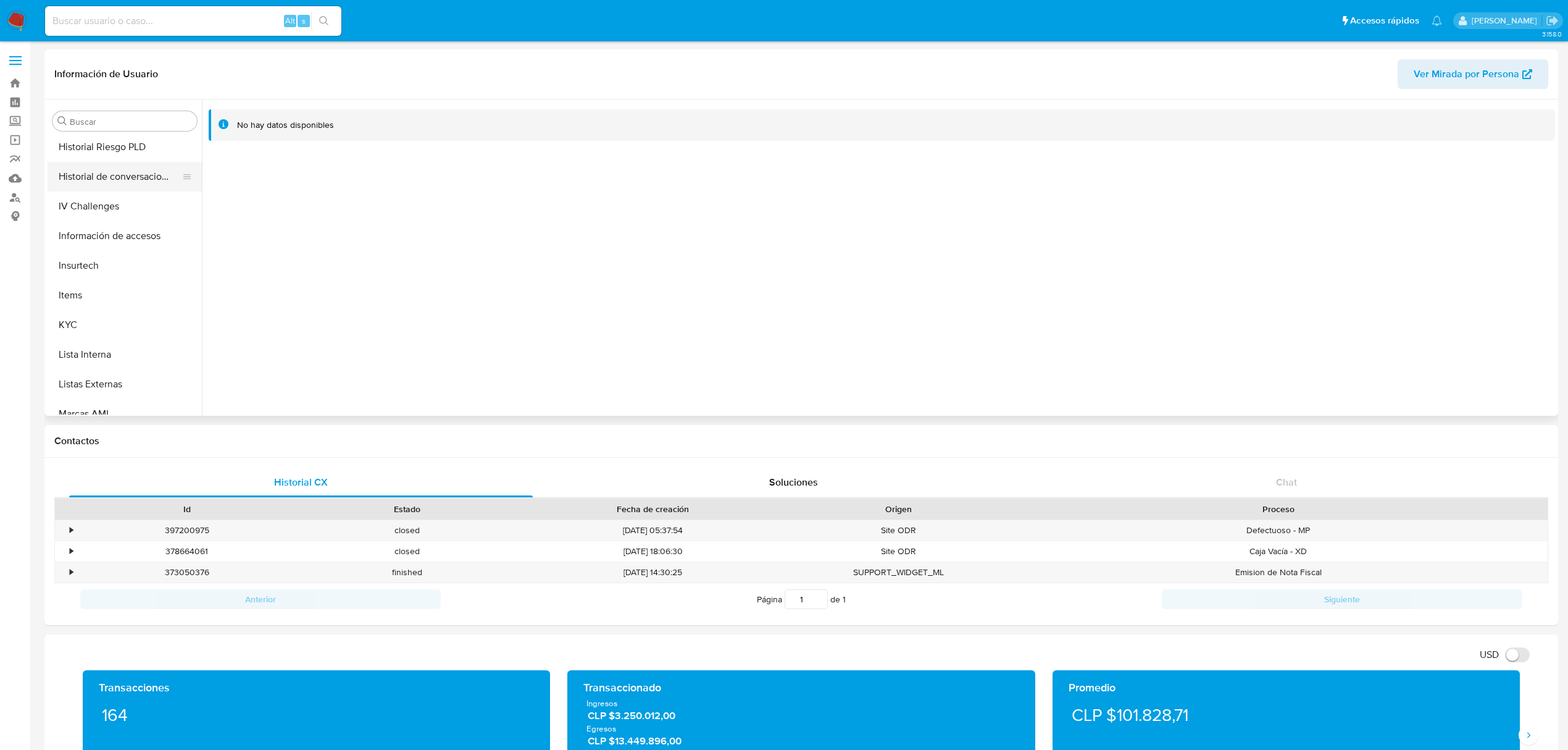
scroll to position [521, 0]
click at [121, 374] on button "Restricciones Nuevo Mundo" at bounding box center [120, 370] width 145 height 29
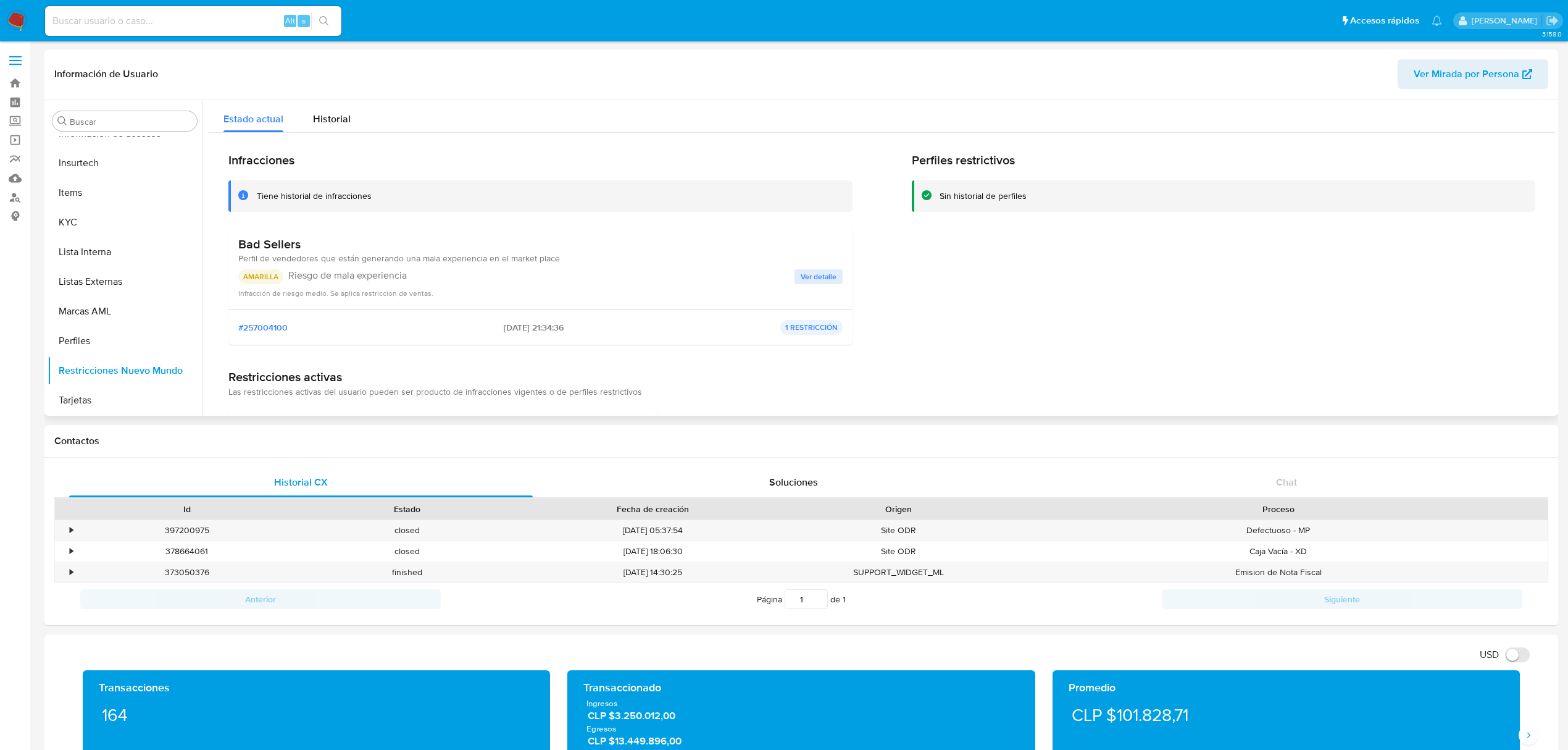
drag, startPoint x: 346, startPoint y: 280, endPoint x: 395, endPoint y: 275, distance: 49.3
click at [395, 275] on p "Riesgo de mala experiencia" at bounding box center [541, 275] width 506 height 13
